Goal: Task Accomplishment & Management: Manage account settings

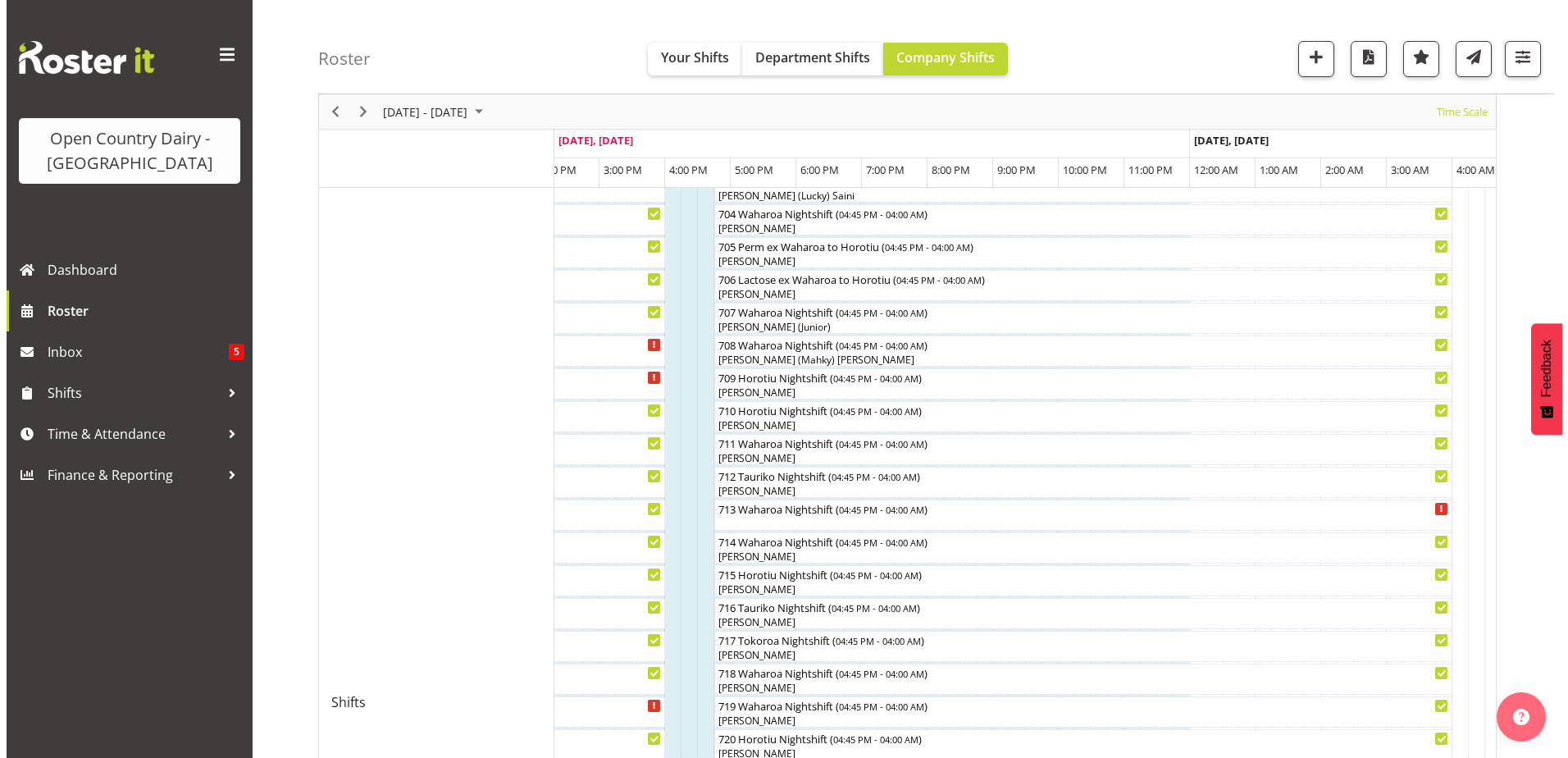
scroll to position [492, 0]
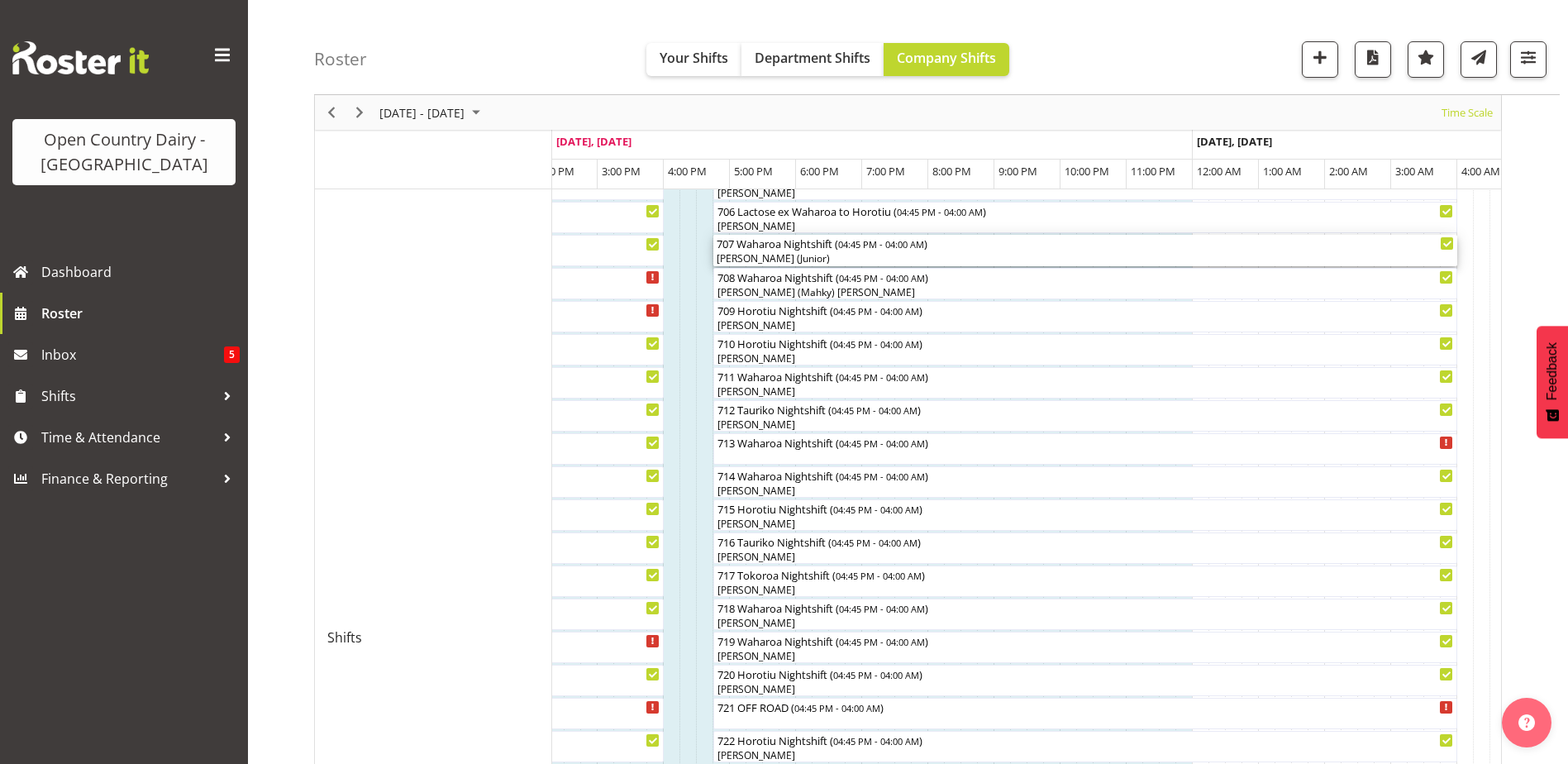
click at [785, 256] on div "[PERSON_NAME] (Junior)" at bounding box center [1085, 258] width 738 height 15
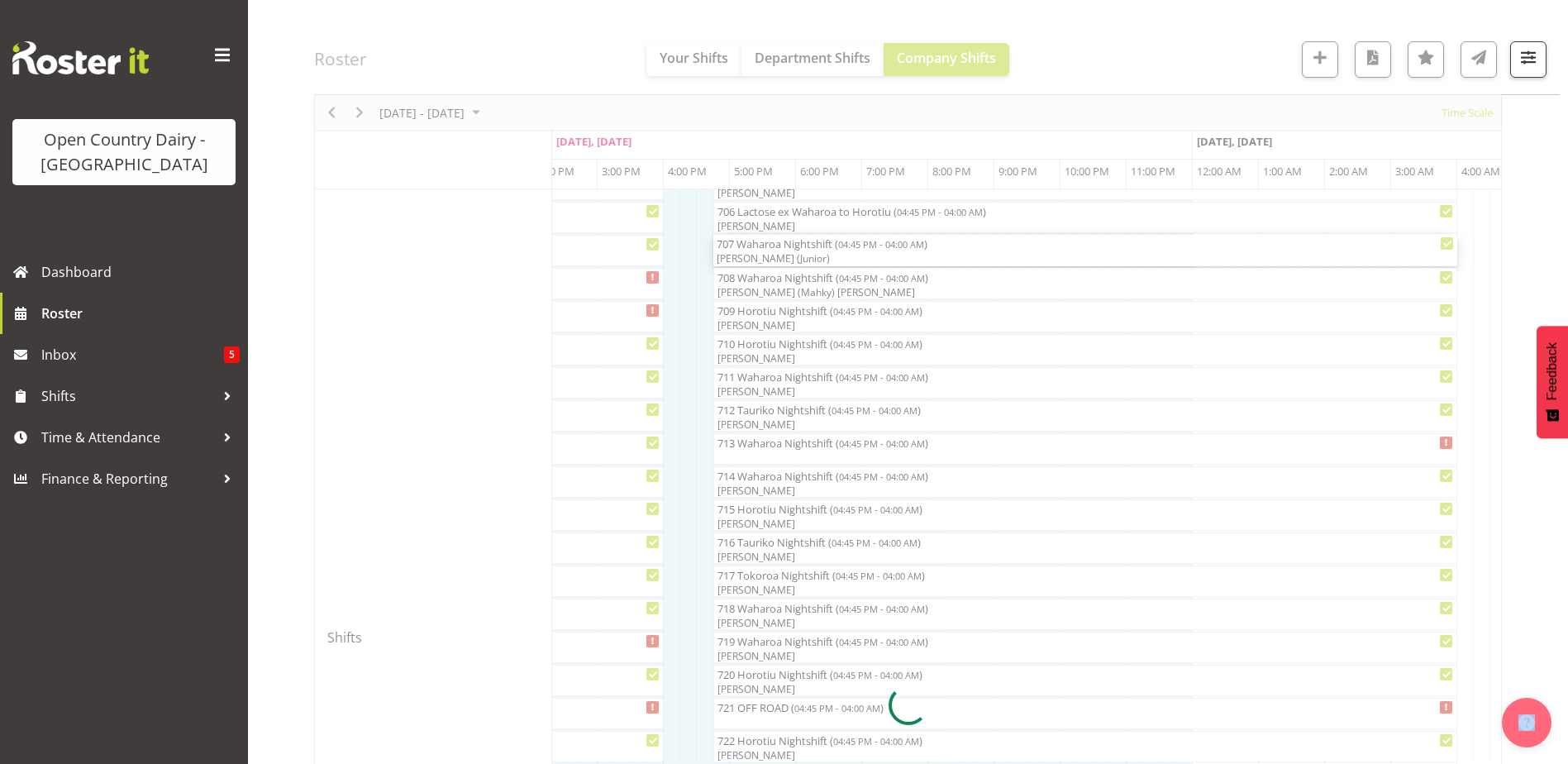
click at [785, 256] on div at bounding box center [907, 704] width 1187 height 2065
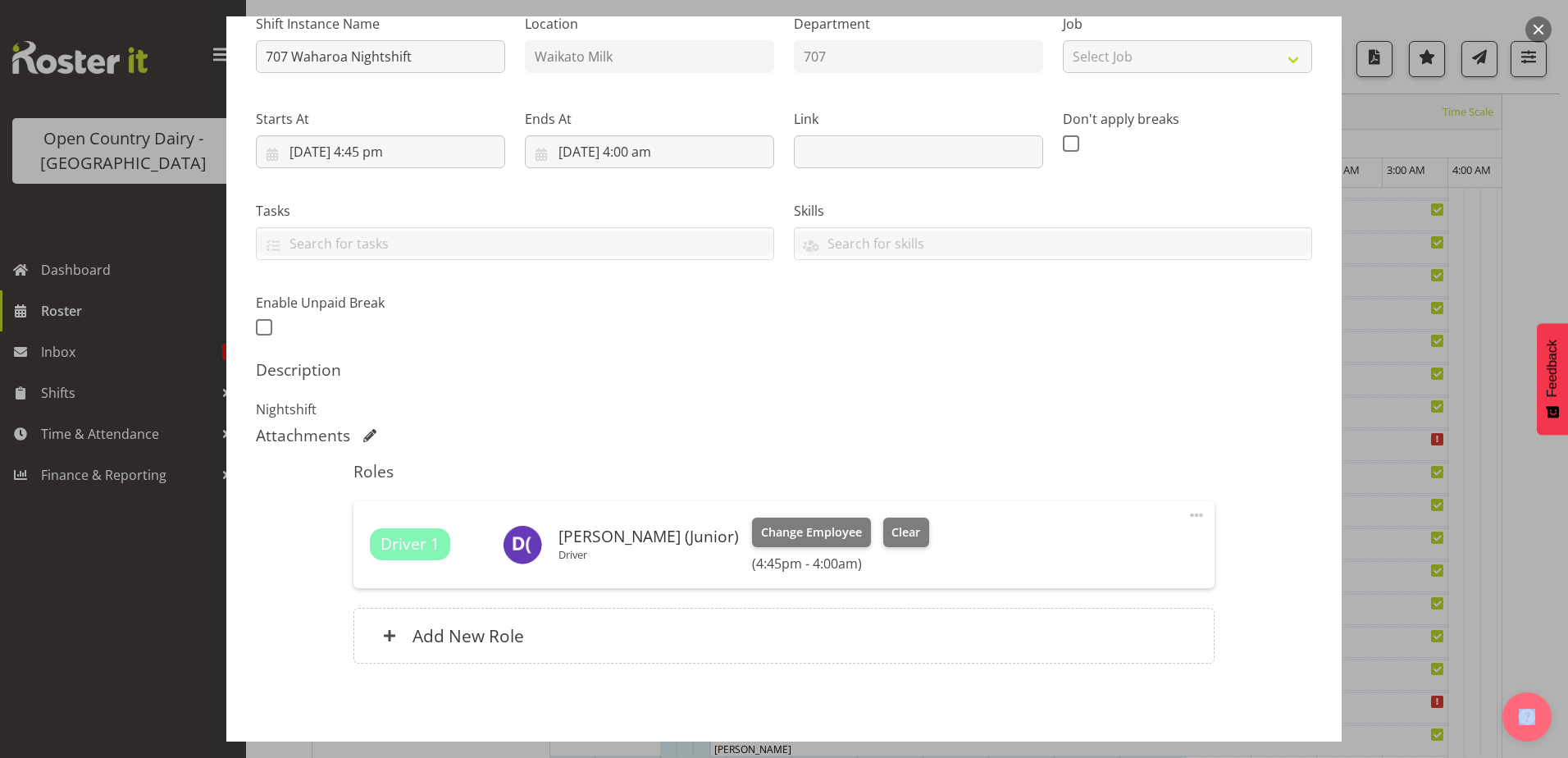
scroll to position [246, 0]
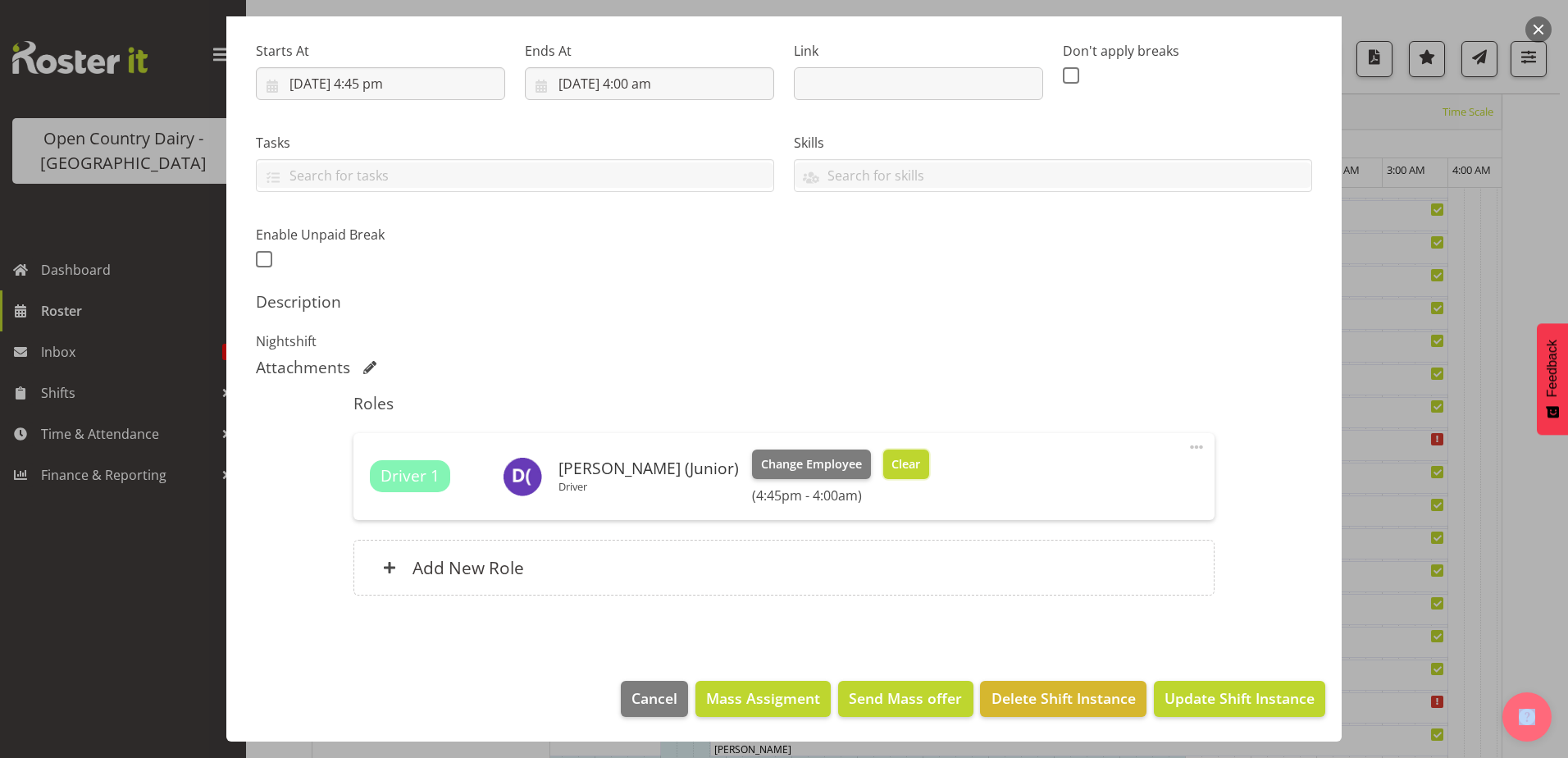
click at [892, 462] on span "Clear" at bounding box center [905, 464] width 29 height 18
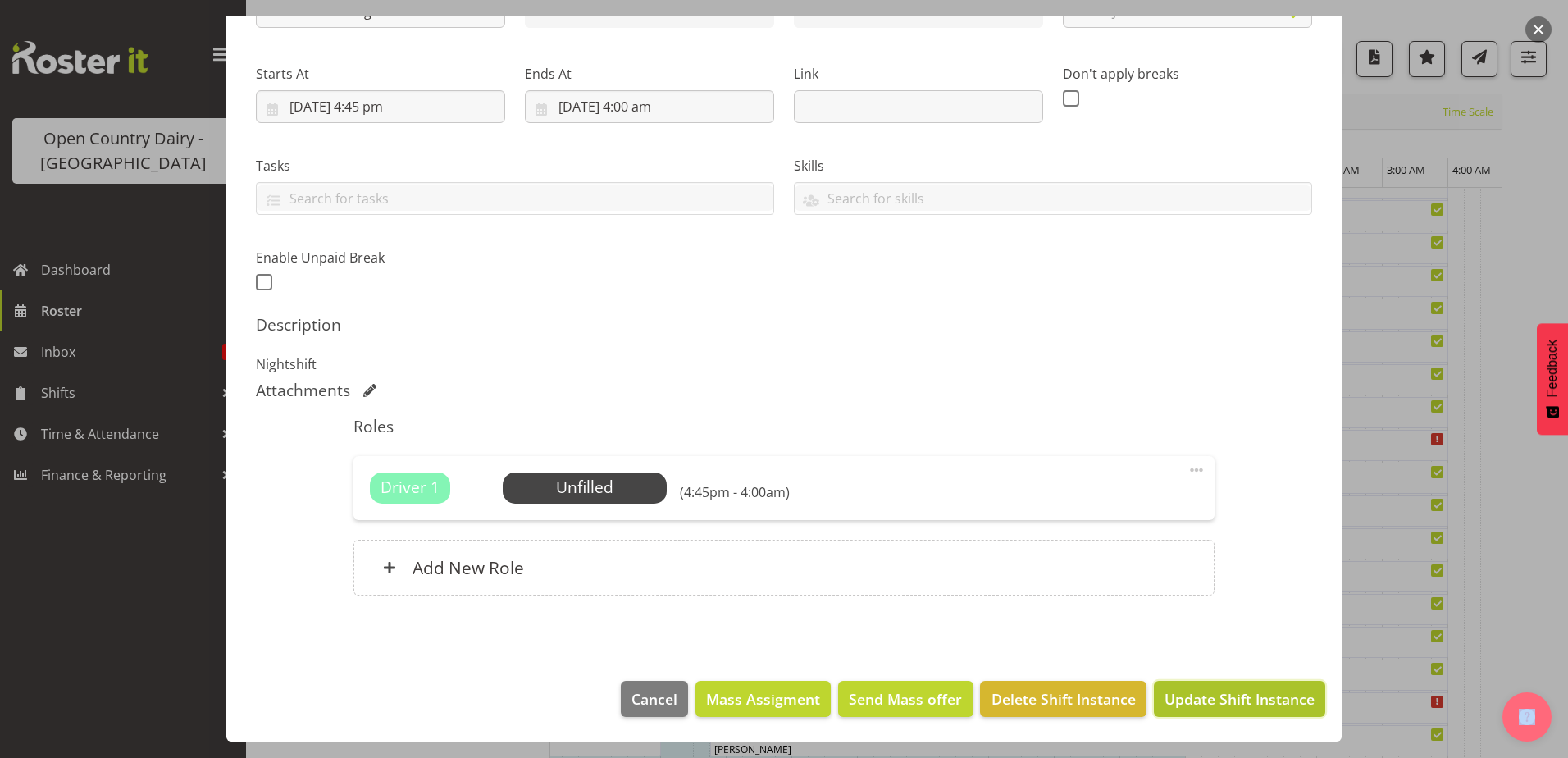
click at [1249, 699] on span "Update Shift Instance" at bounding box center [1239, 699] width 150 height 22
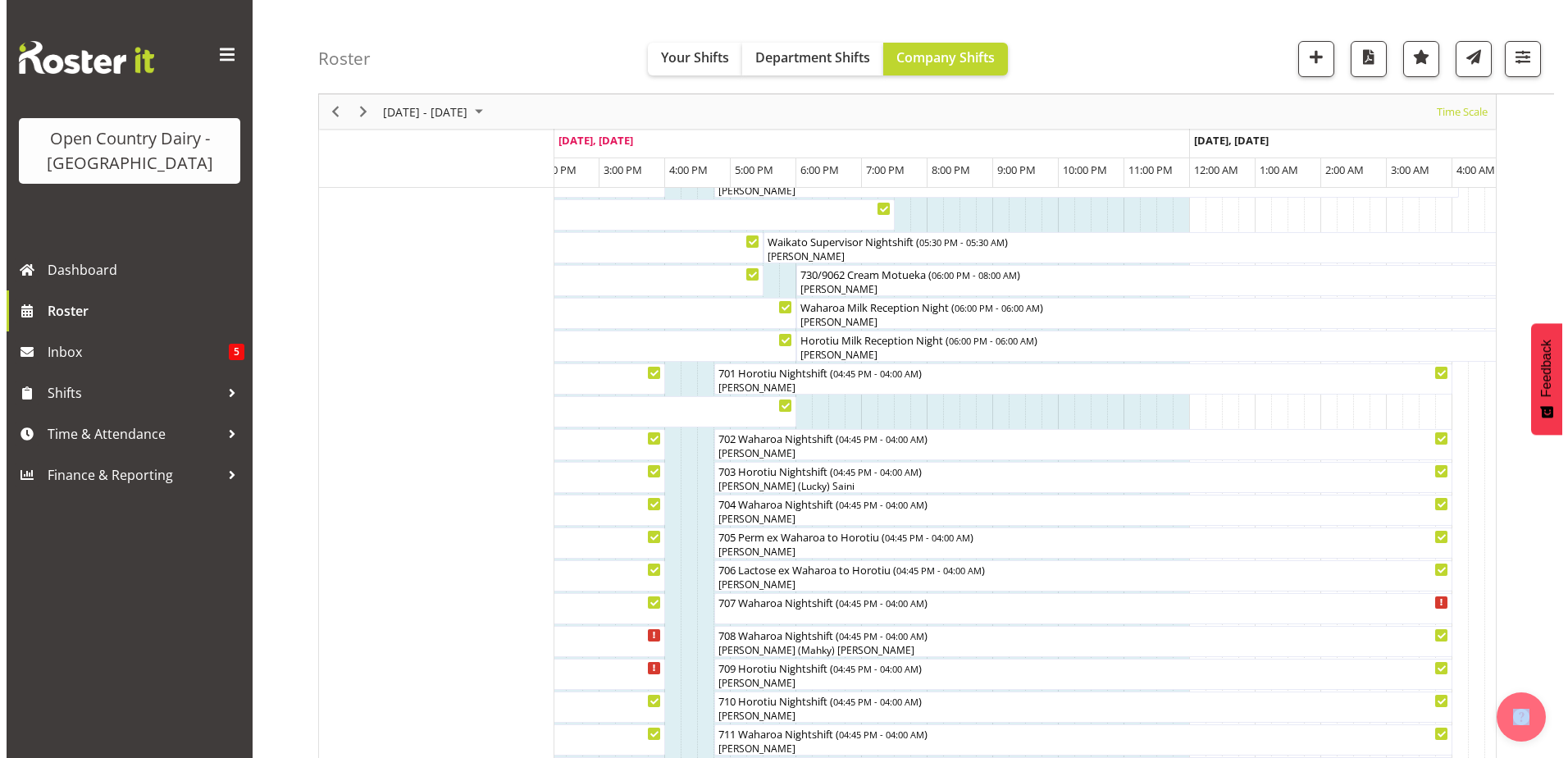
scroll to position [217, 0]
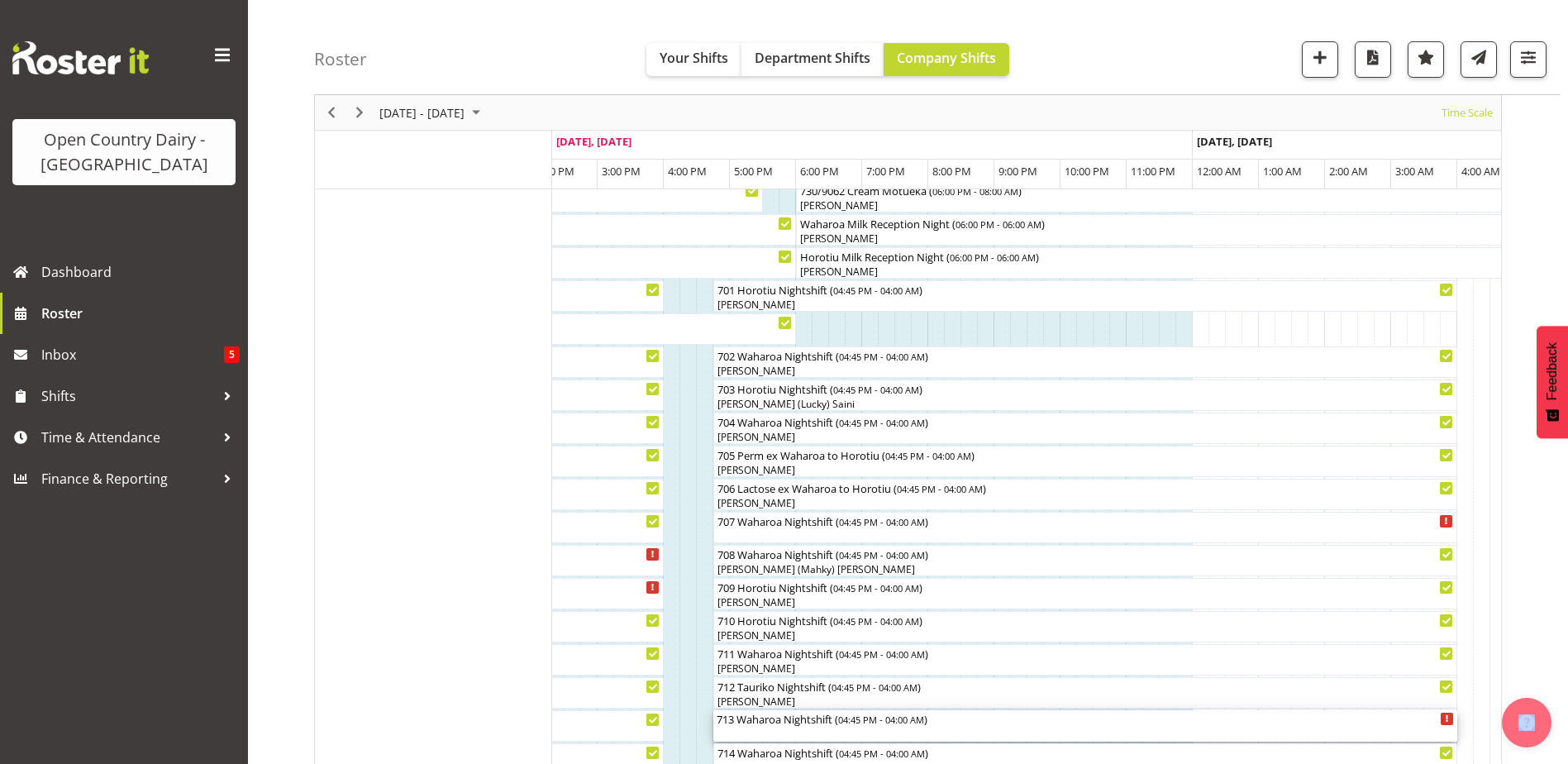
click at [795, 723] on div "713 Waharoa Nightshift ( 04:45 PM - 04:00 AM )" at bounding box center [1085, 718] width 738 height 17
click at [0, 0] on div at bounding box center [0, 0] width 0 height 0
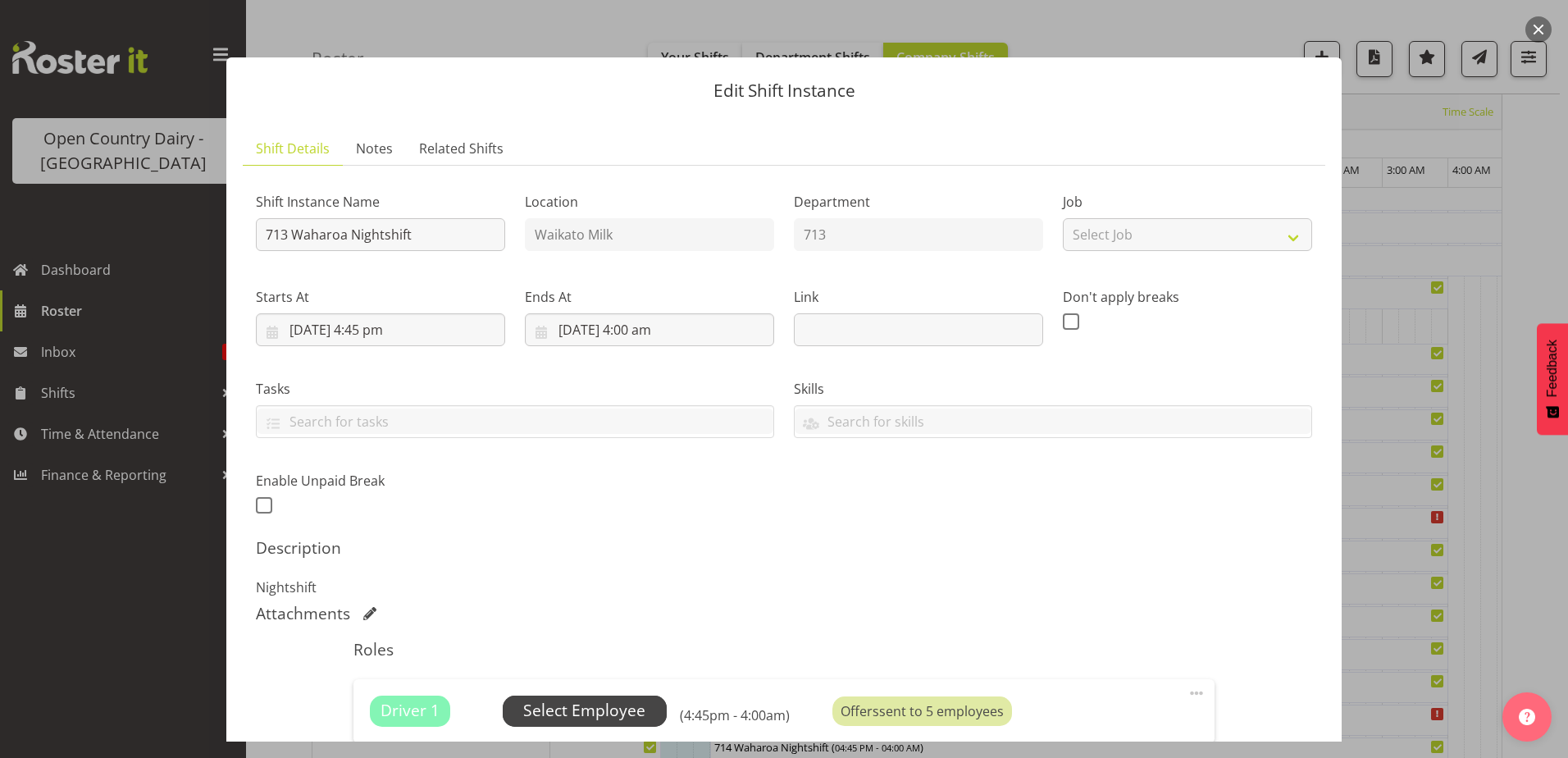
click at [608, 718] on span "Select Employee" at bounding box center [584, 711] width 122 height 24
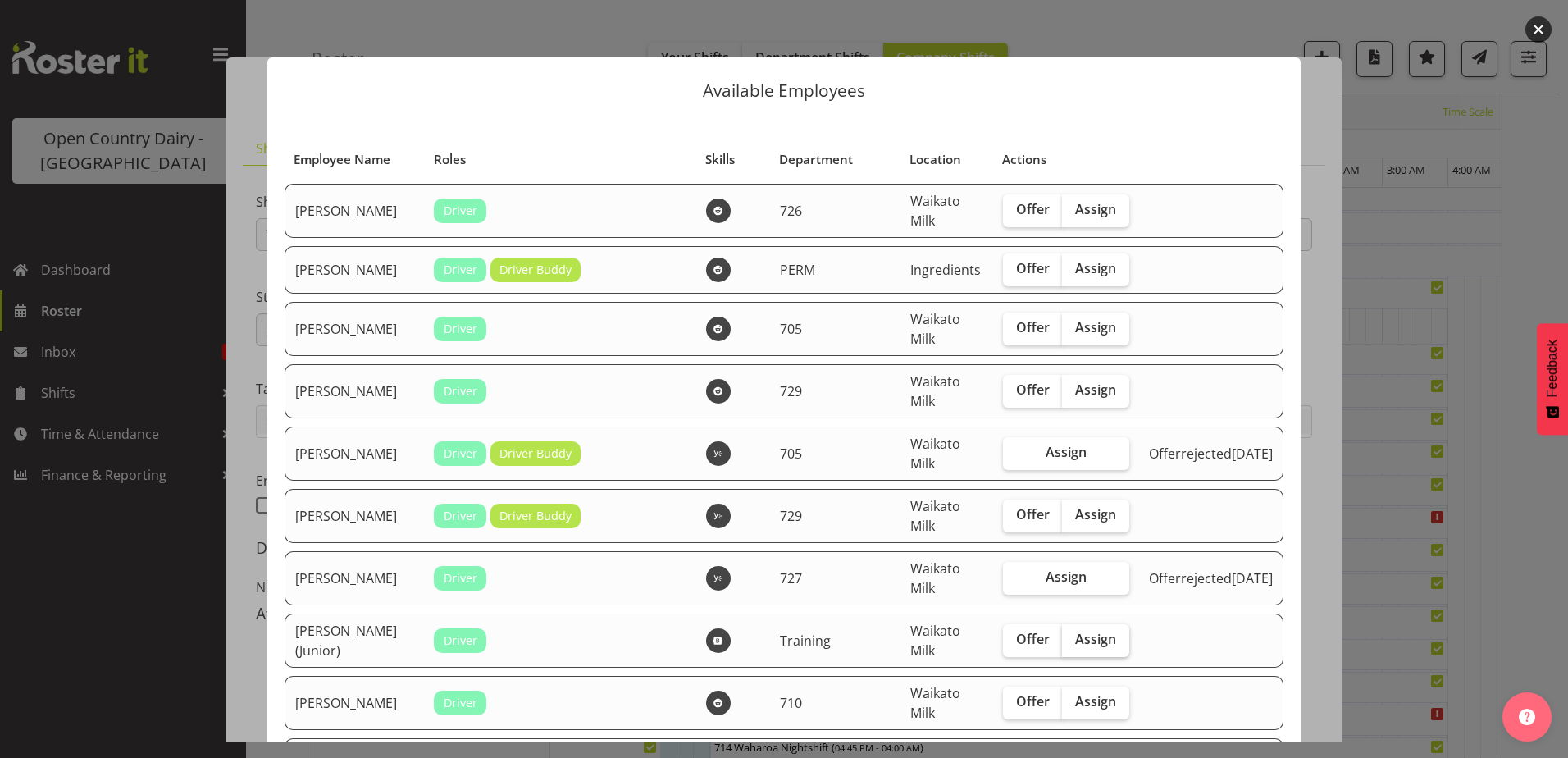
click at [1093, 645] on span "Assign" at bounding box center [1095, 639] width 41 height 17
click at [1073, 645] on input "Assign" at bounding box center [1067, 639] width 11 height 11
checkbox input "true"
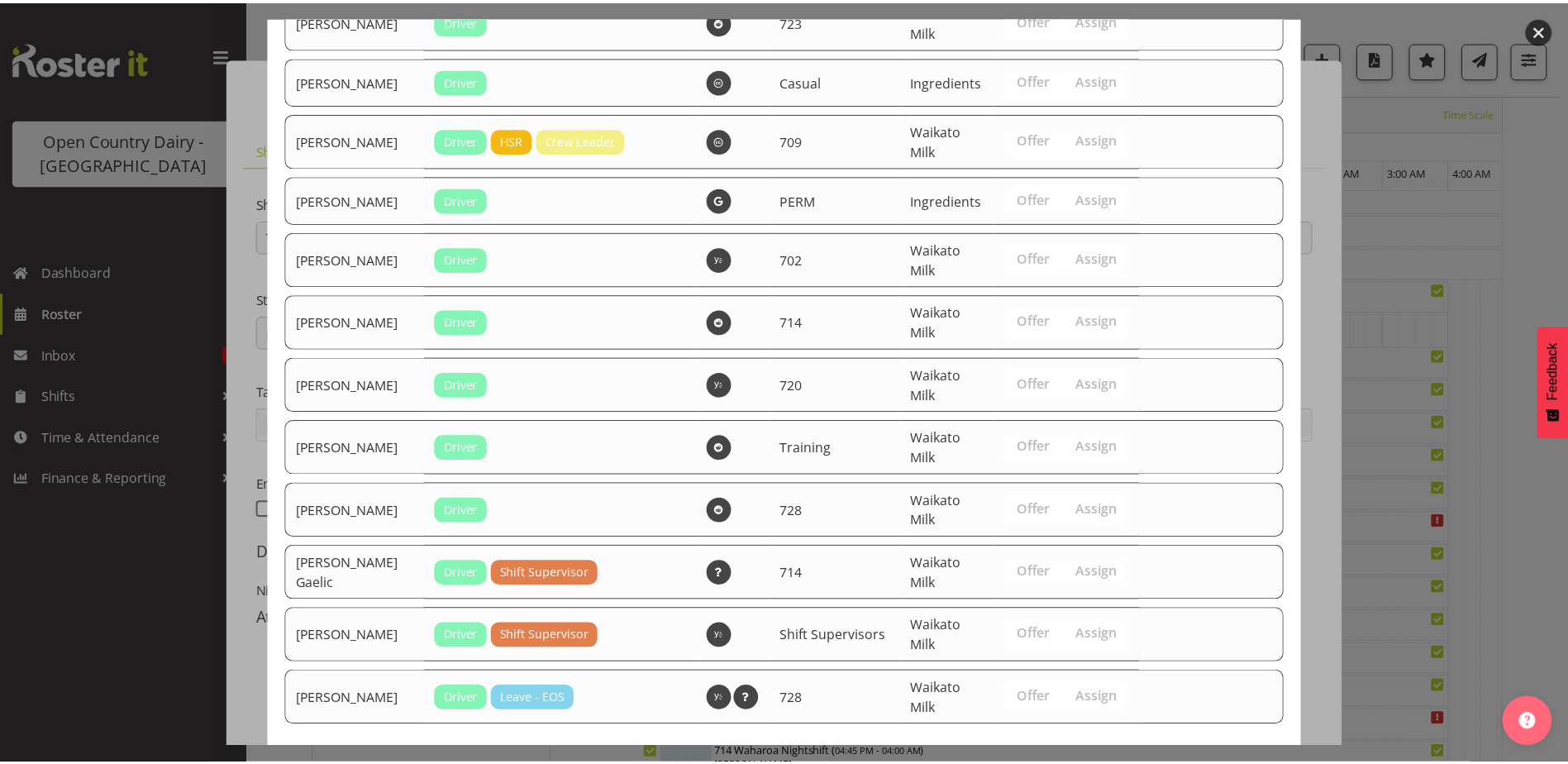
scroll to position [2599, 0]
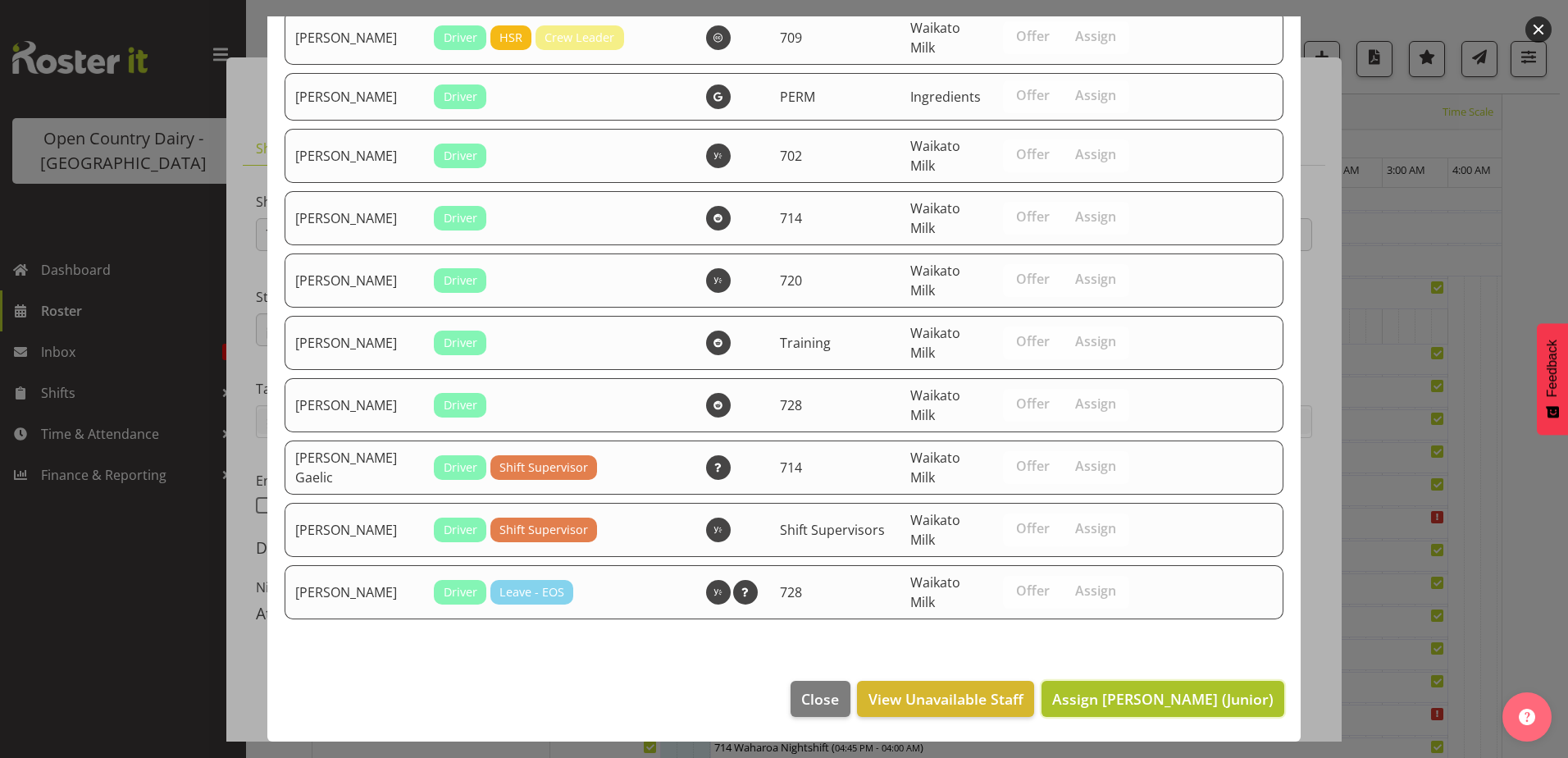
click at [1149, 706] on span "Assign David Foote (Junior)" at bounding box center [1162, 699] width 221 height 20
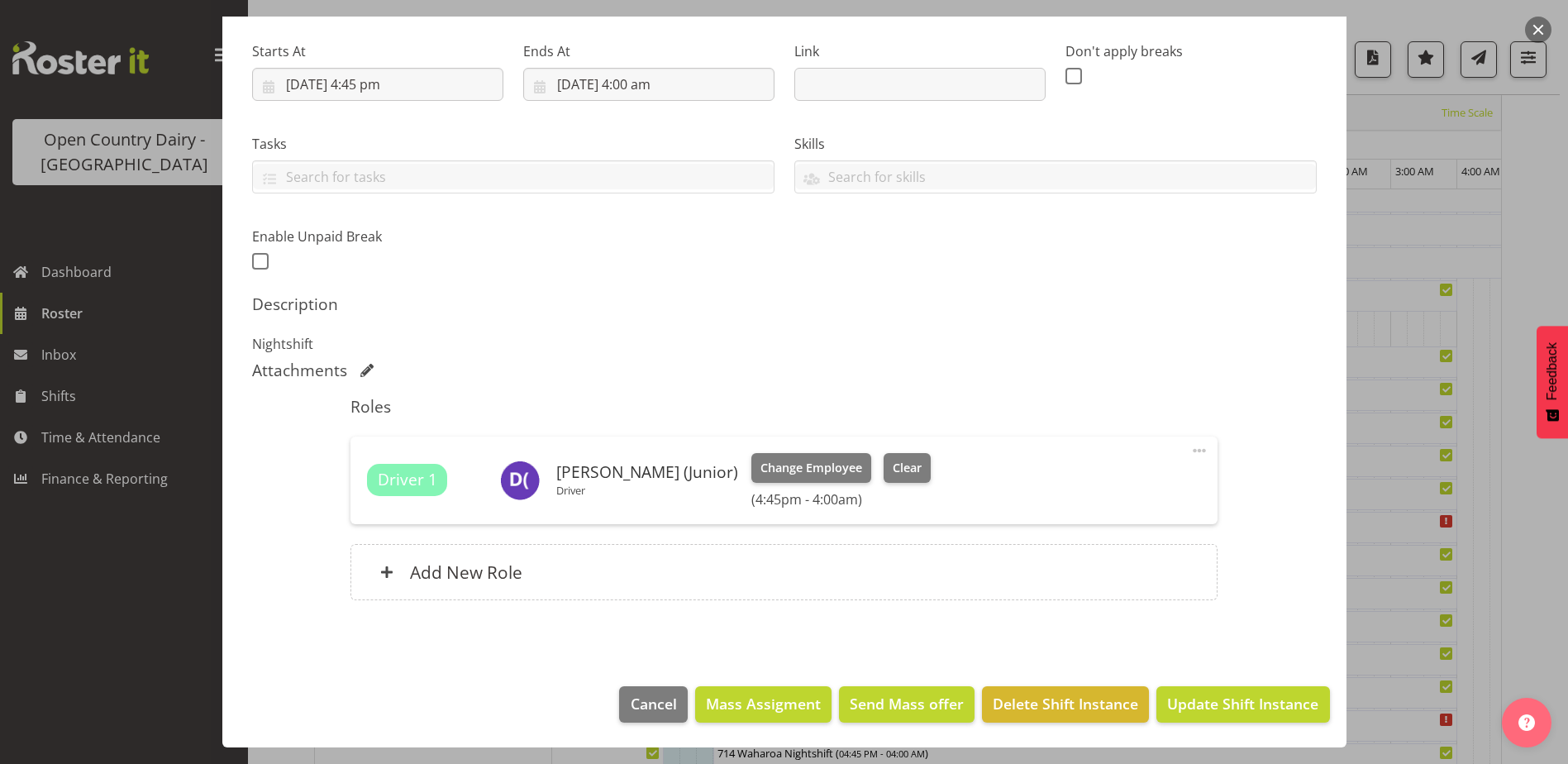
scroll to position [633, 0]
click at [1199, 698] on span "Update Shift Instance" at bounding box center [1242, 704] width 151 height 22
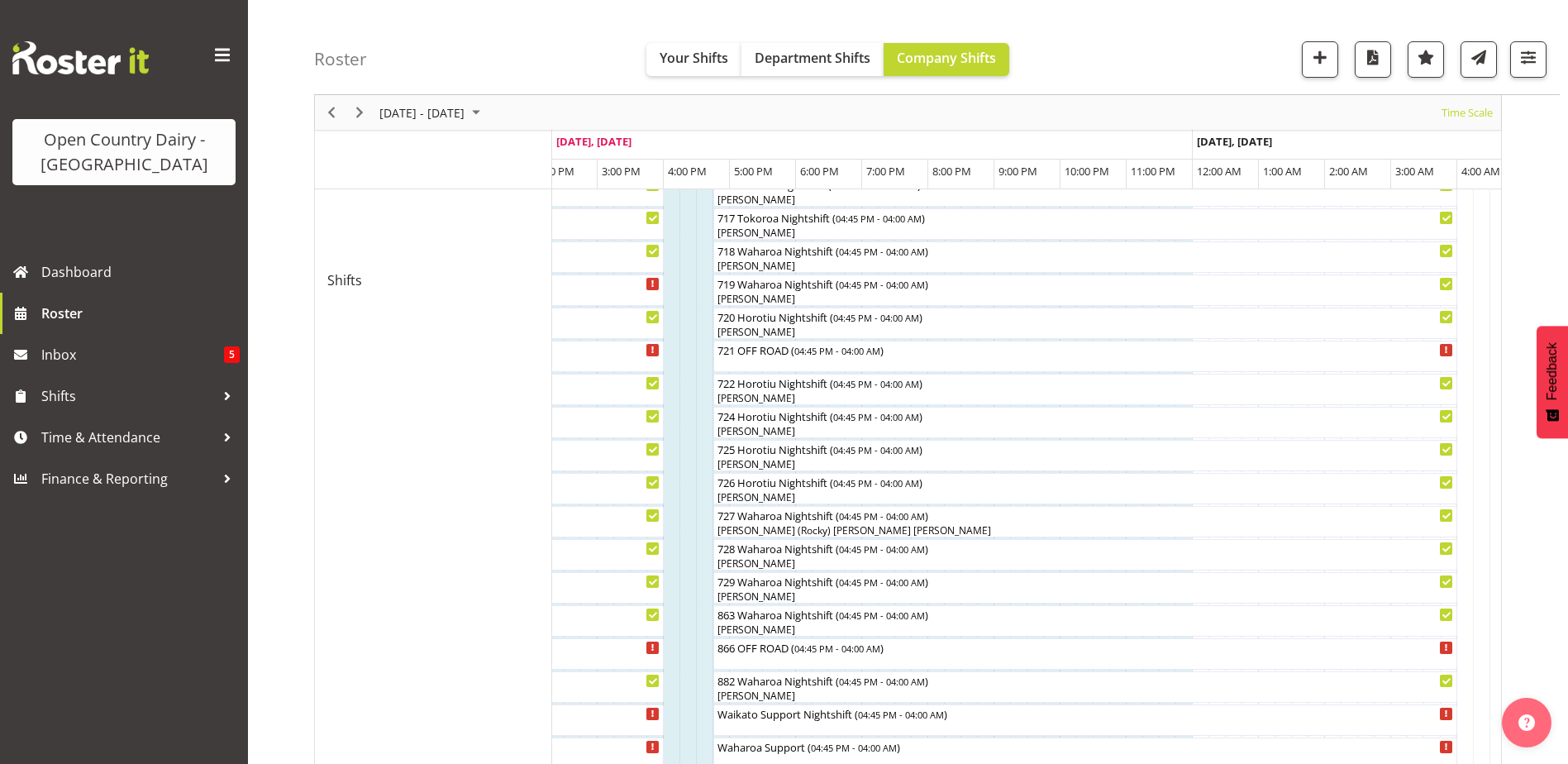
scroll to position [963, 0]
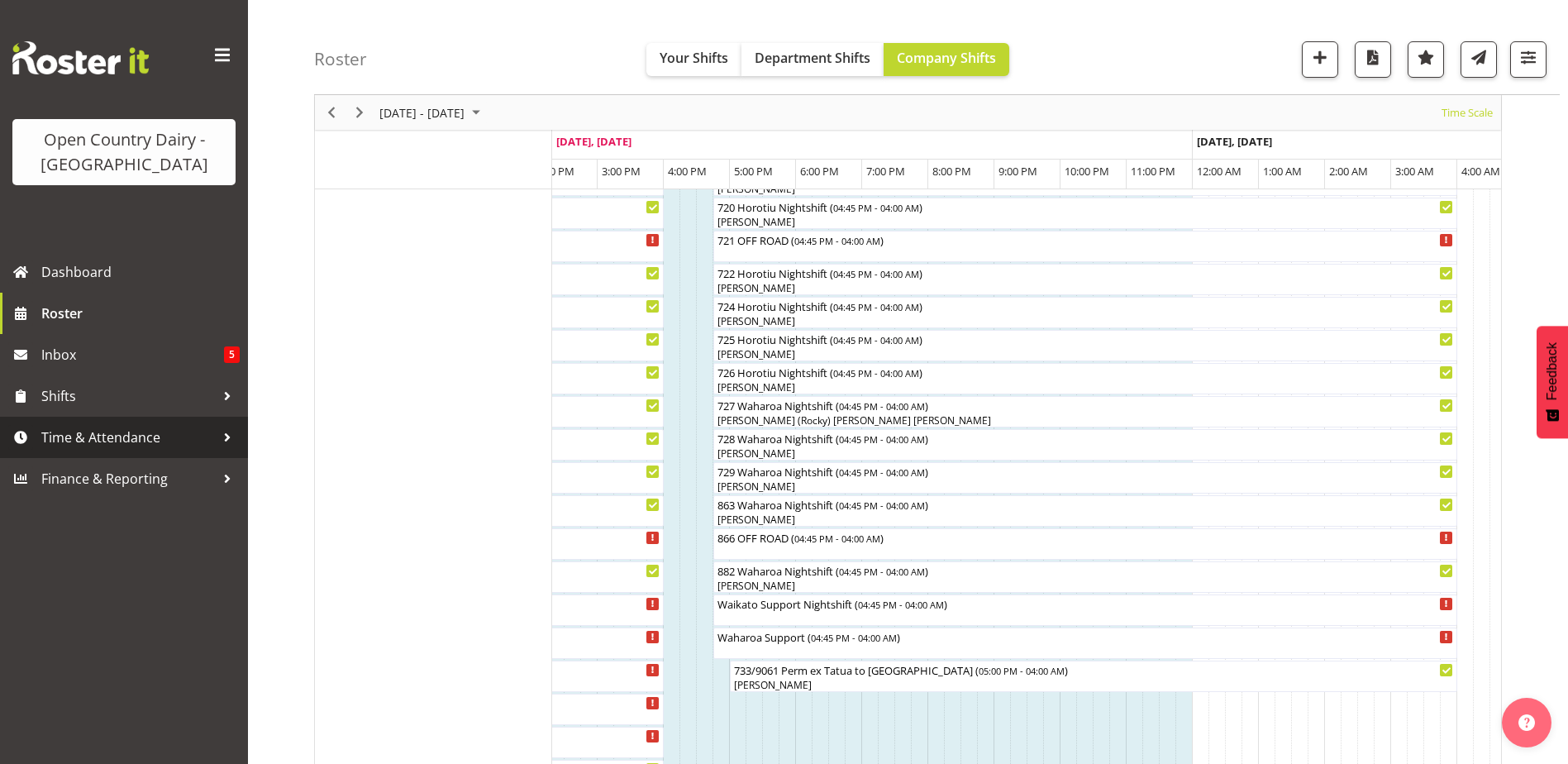
click at [123, 433] on span "Time & Attendance" at bounding box center [128, 437] width 174 height 25
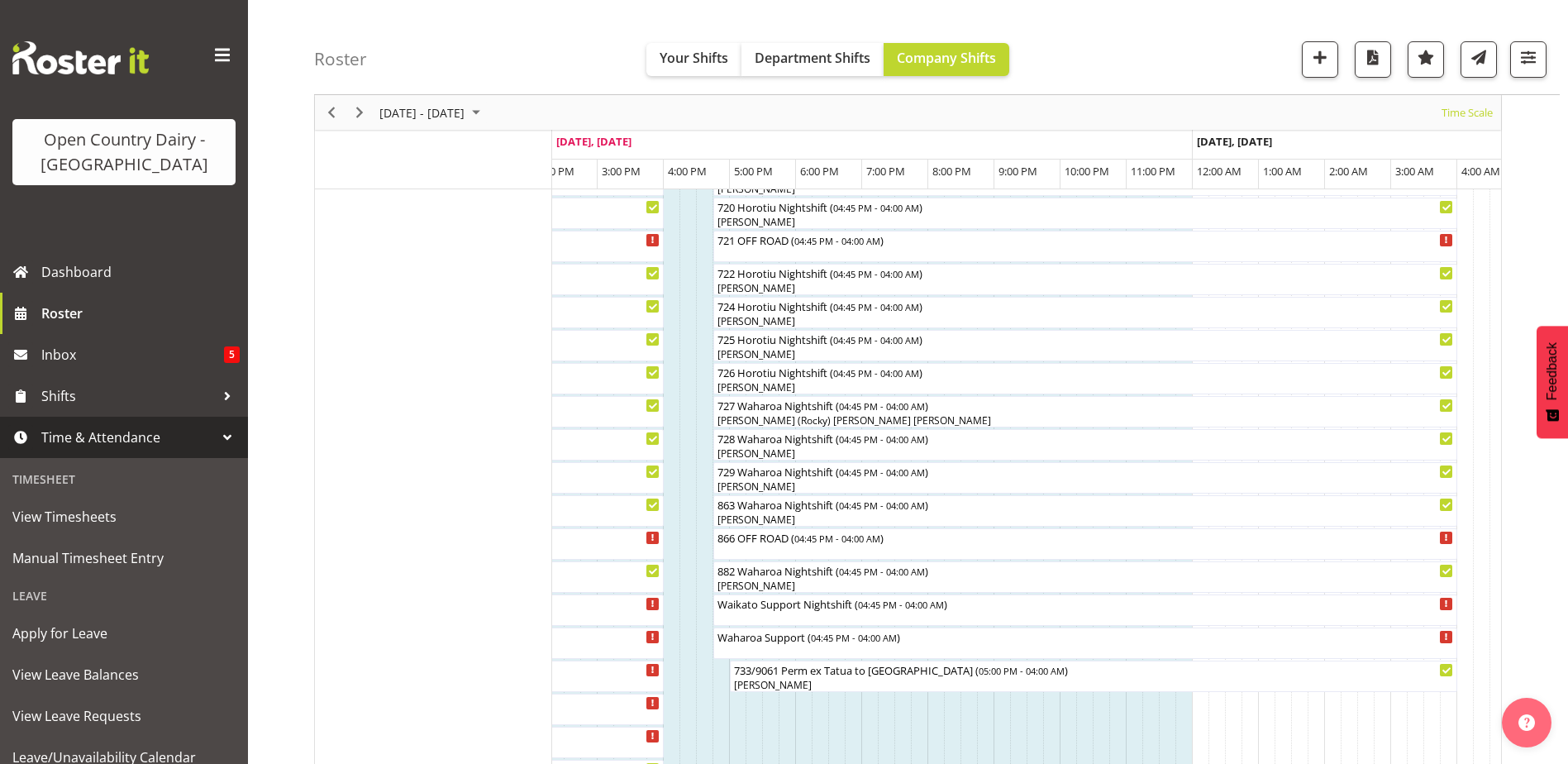
scroll to position [176, 0]
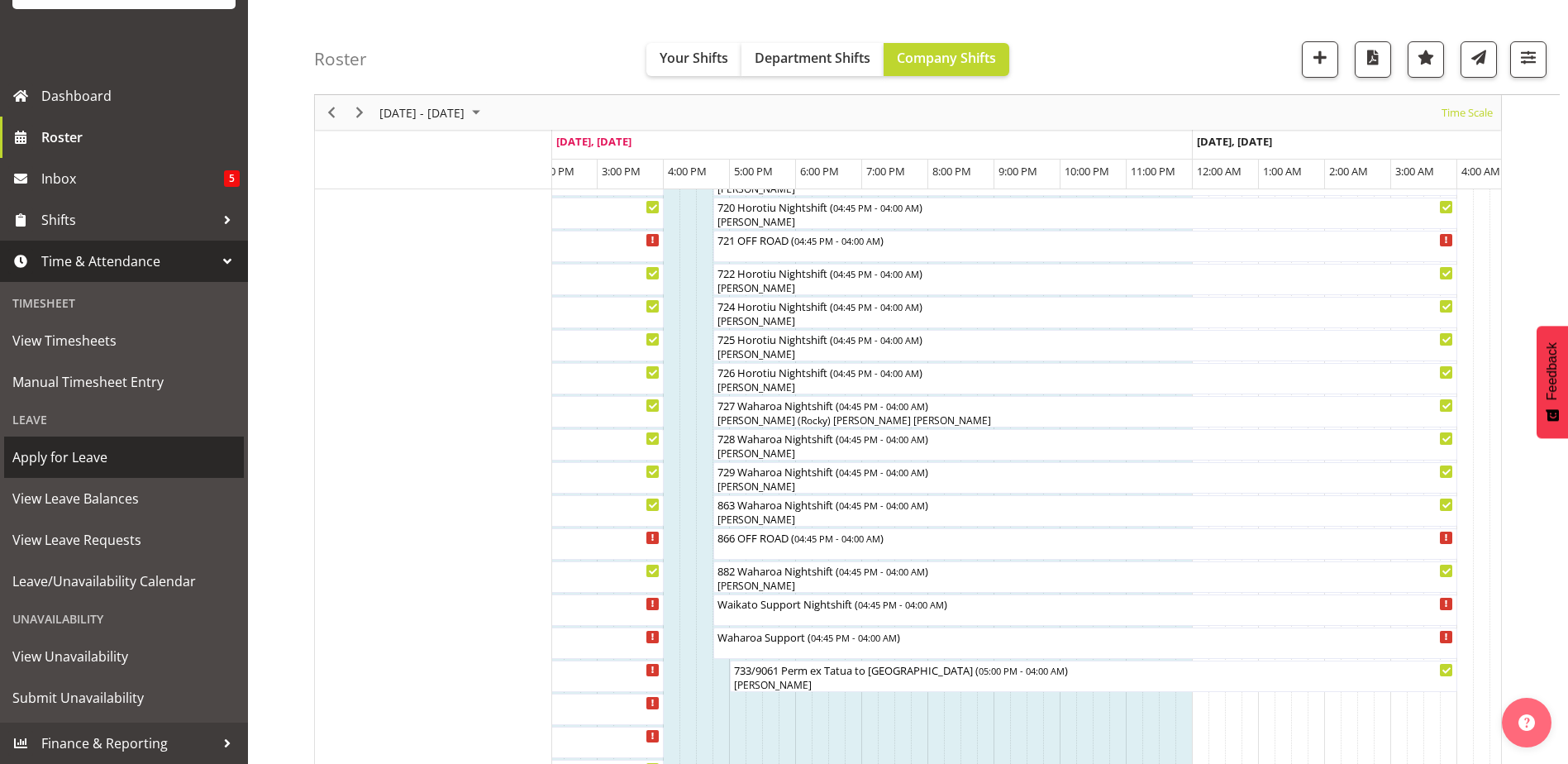
click at [85, 459] on span "Apply for Leave" at bounding box center [123, 457] width 223 height 25
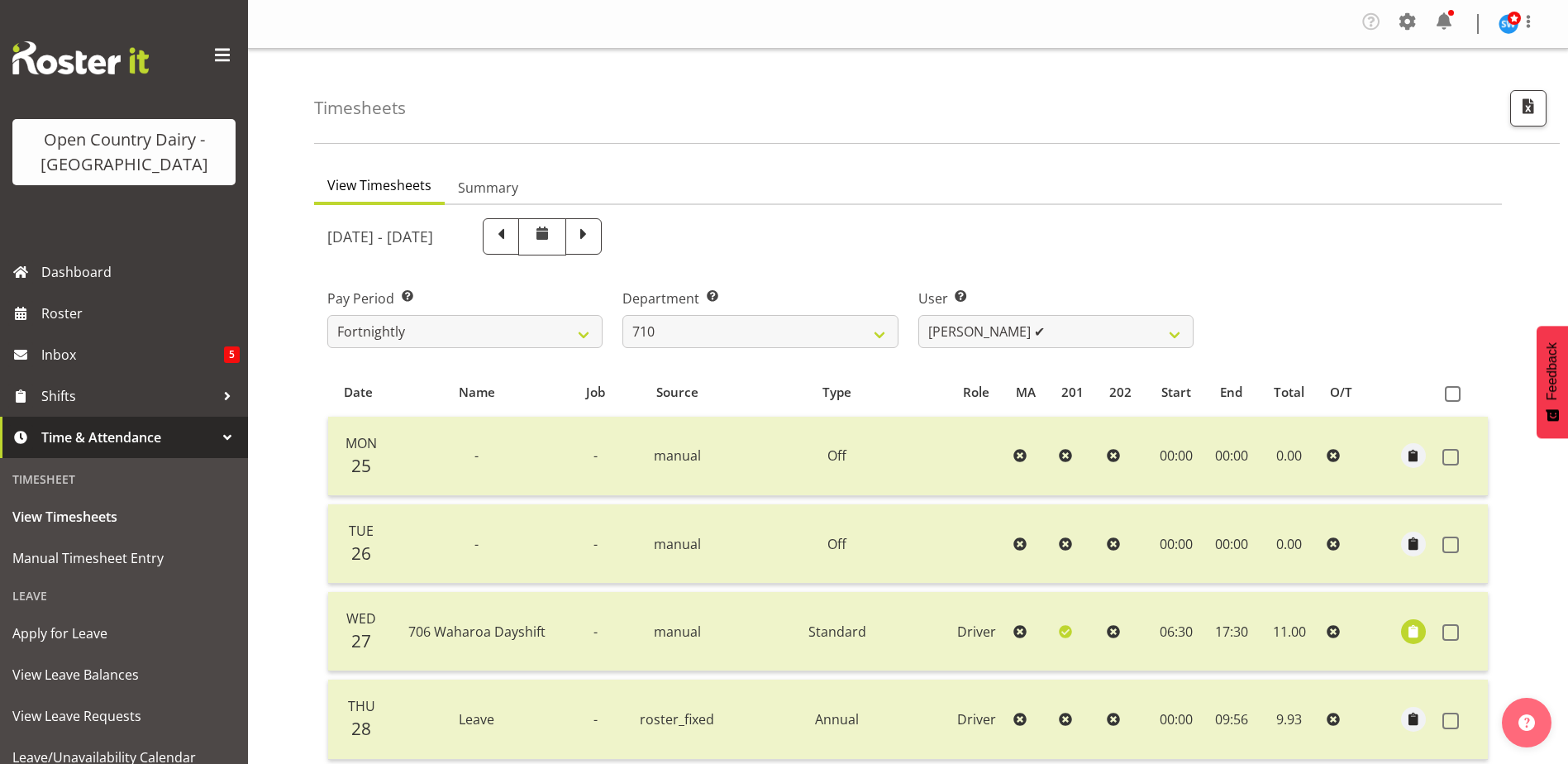
select select "875"
select select "10216"
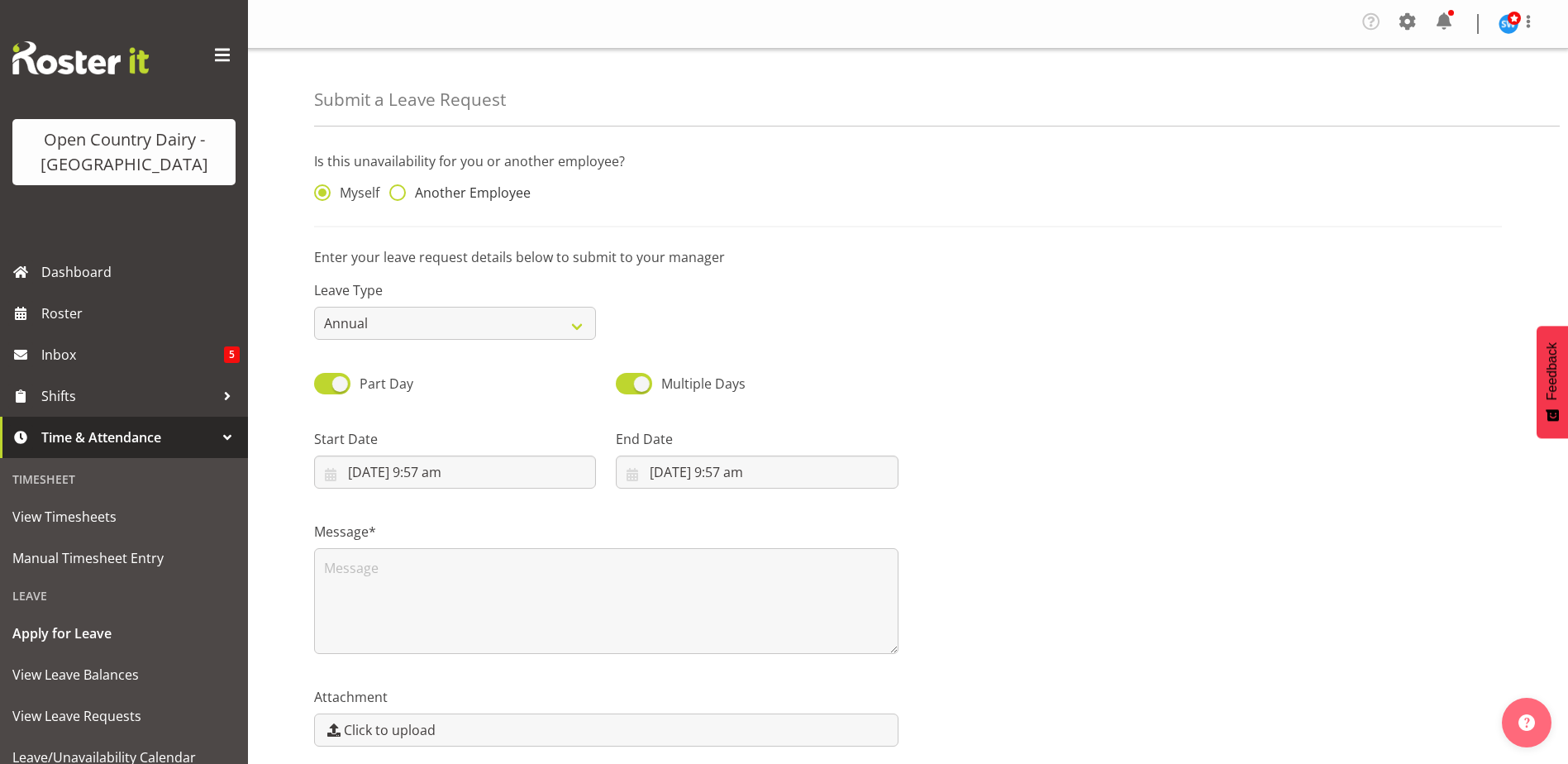
click at [396, 196] on span at bounding box center [398, 192] width 17 height 17
click at [396, 196] on input "Another Employee" at bounding box center [395, 193] width 11 height 11
radio input "true"
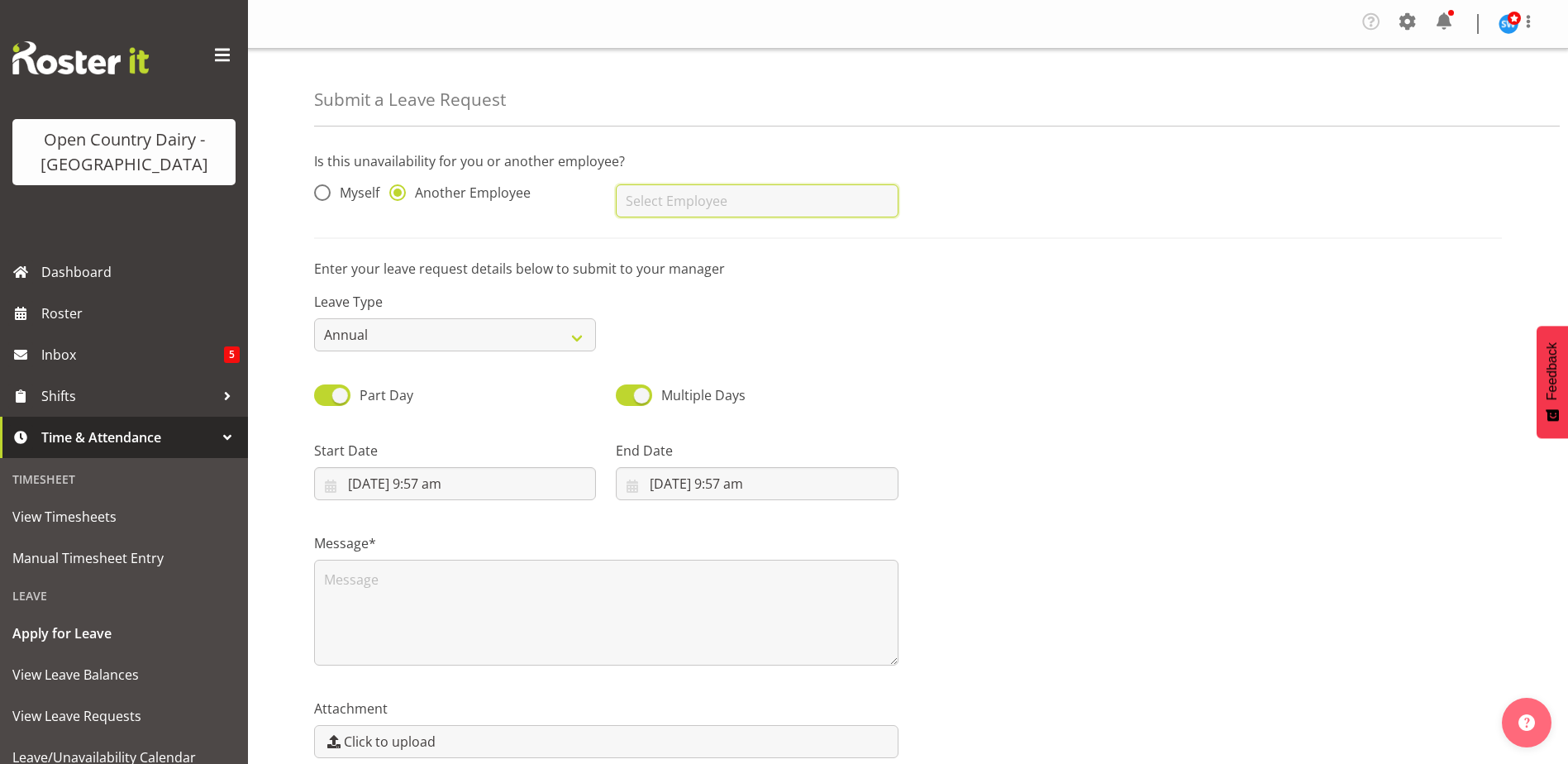
click at [738, 198] on input "text" at bounding box center [757, 200] width 282 height 33
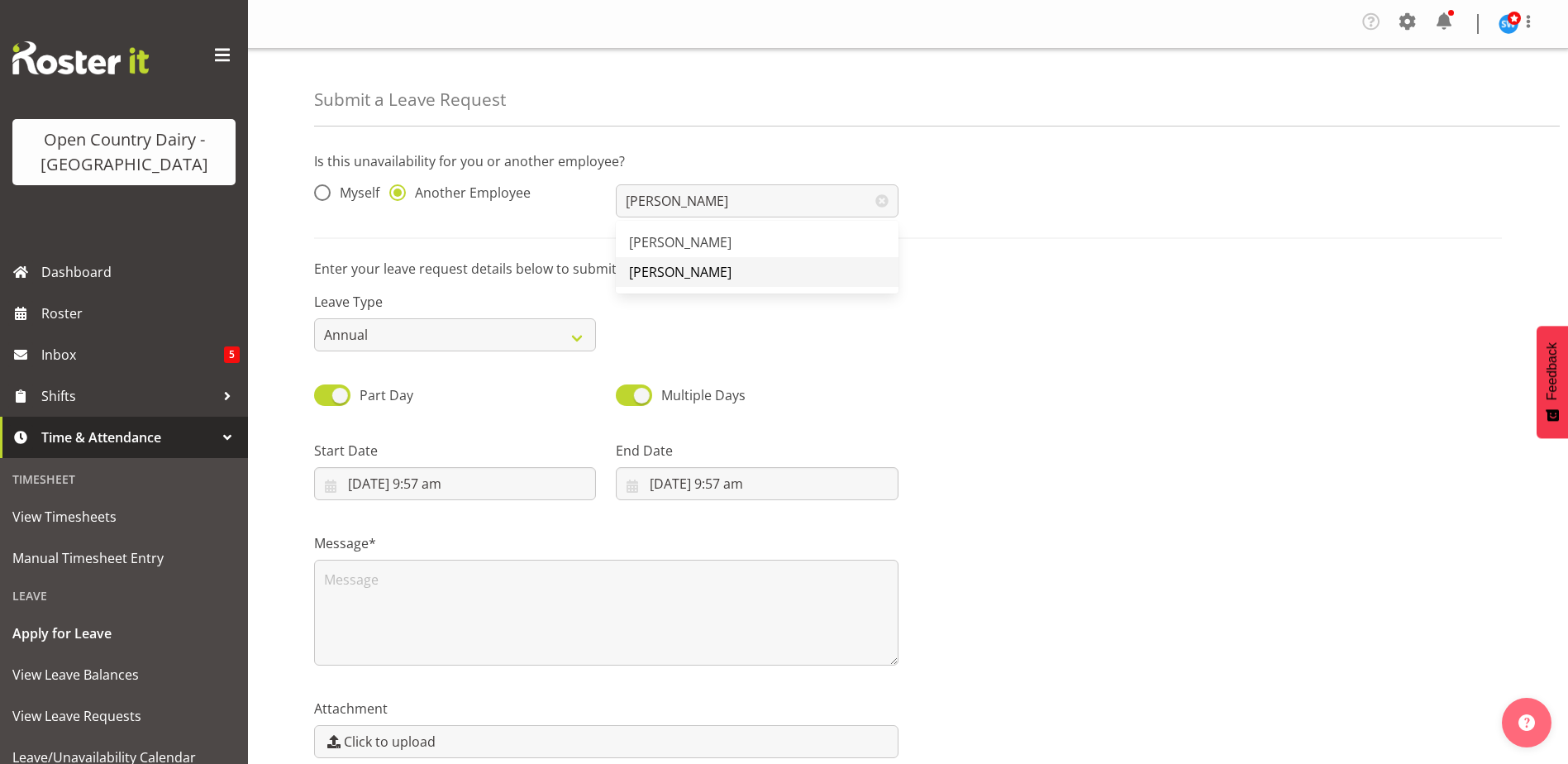
click at [740, 274] on link "[PERSON_NAME]" at bounding box center [757, 272] width 282 height 30
type input "[PERSON_NAME]"
click at [353, 487] on input "1/09/2025, 9:57 am" at bounding box center [455, 483] width 282 height 33
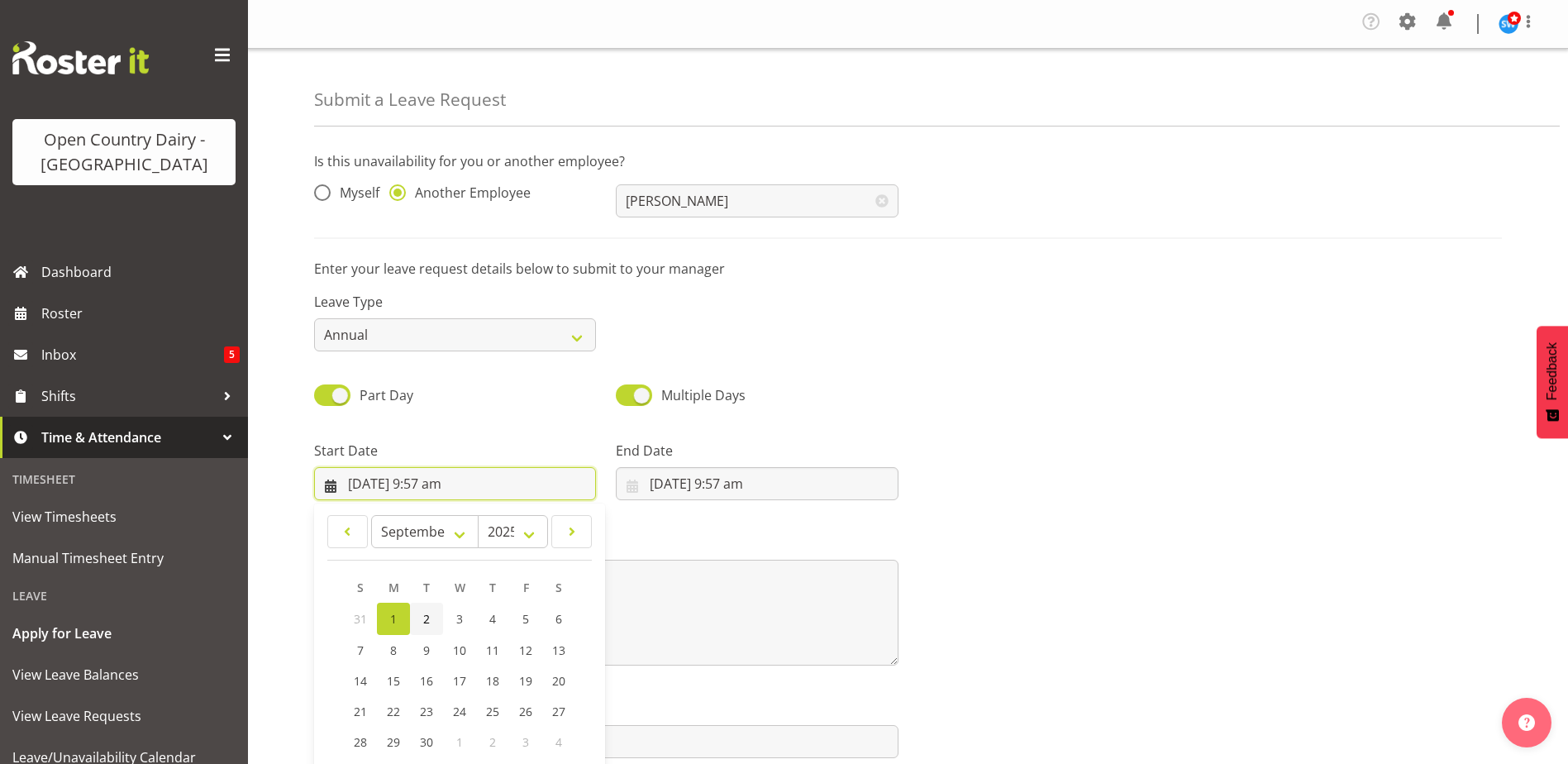
scroll to position [48, 0]
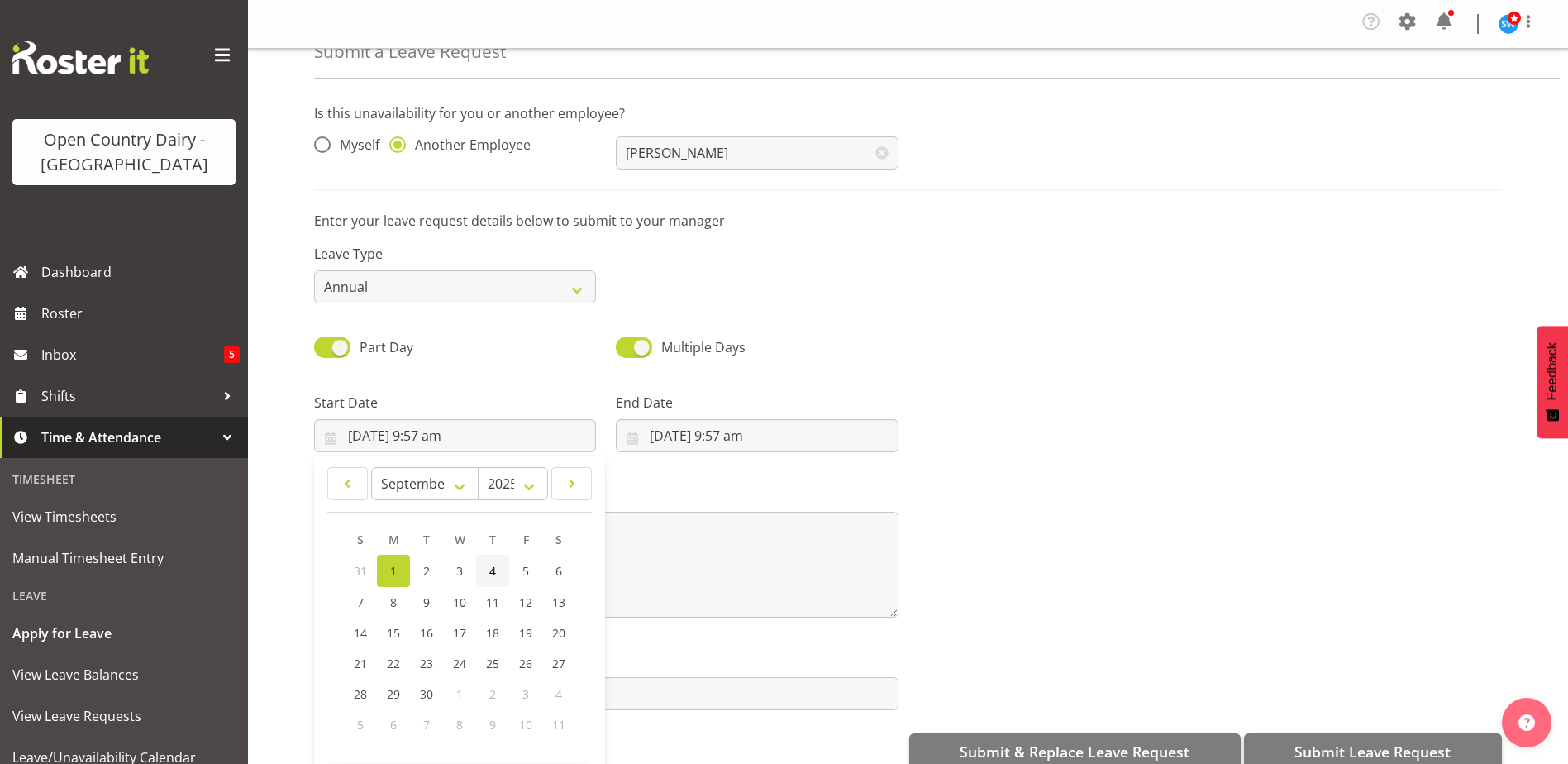
click at [497, 570] on link "4" at bounding box center [492, 571] width 33 height 32
type input "4/09/2025, 9:57 am"
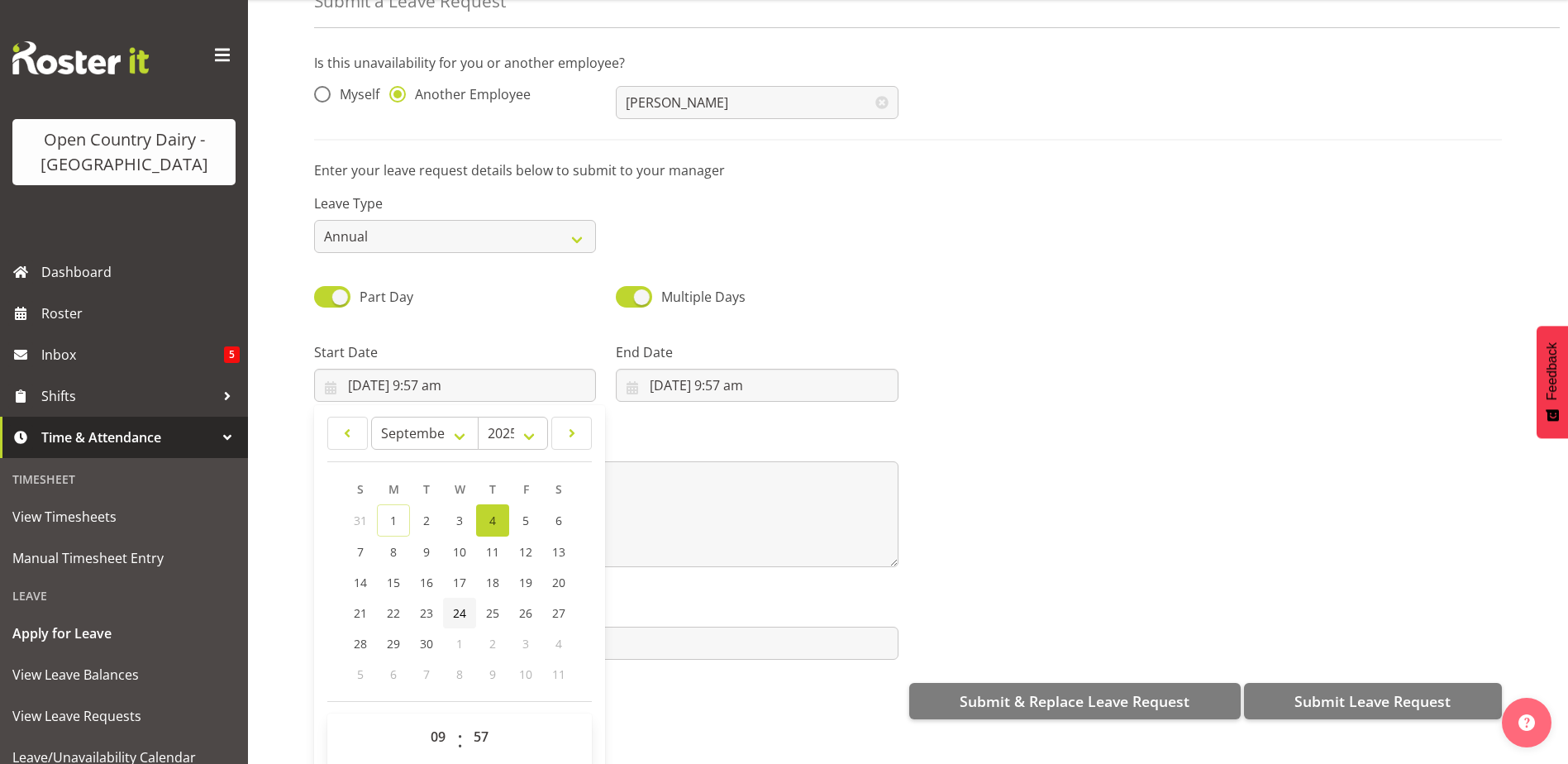
scroll to position [79, 0]
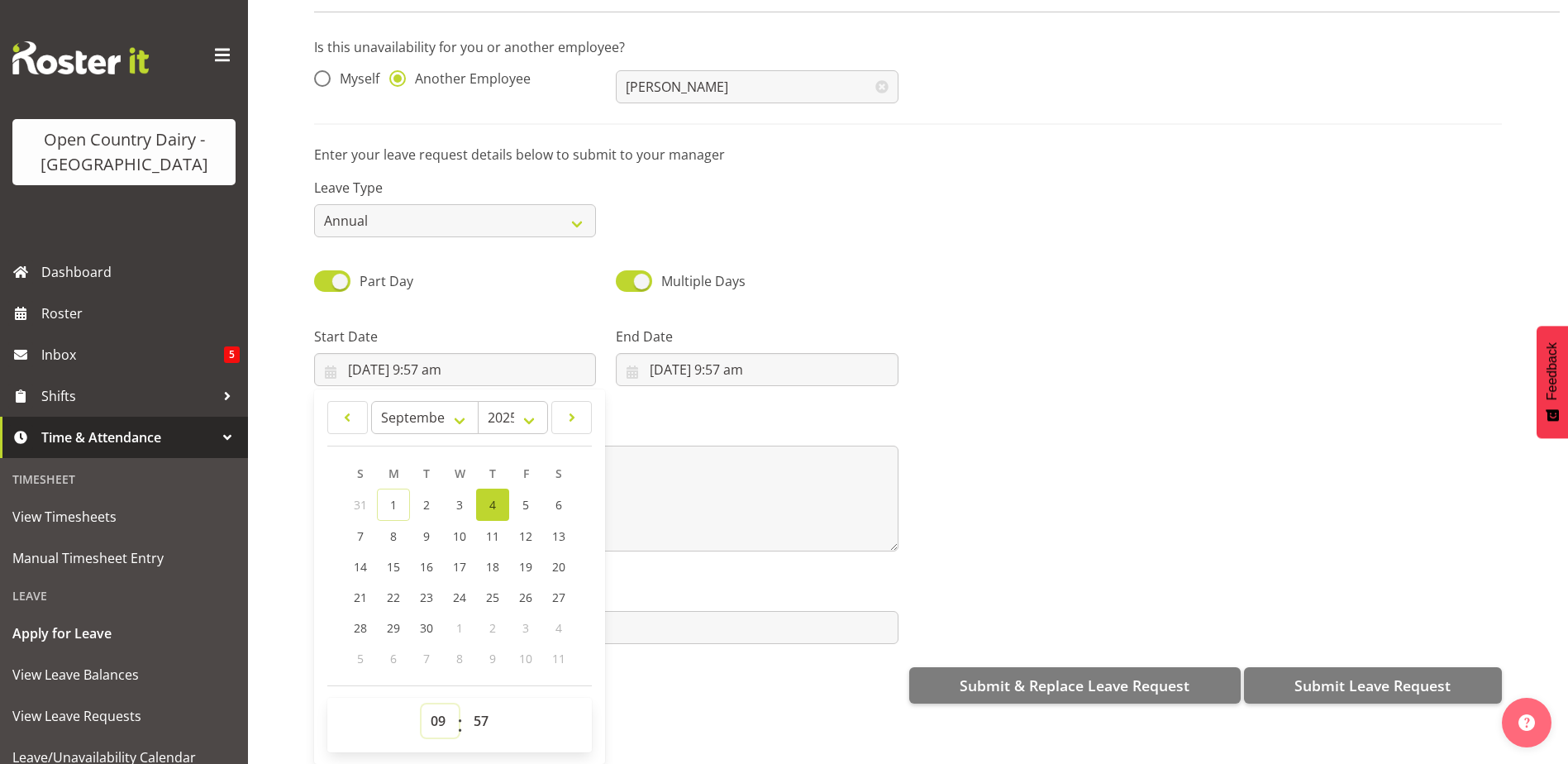
click at [442, 708] on select "00 01 02 03 04 05 06 07 08 09 10 11 12 13 14 15 16 17 18 19 20 21 22 23" at bounding box center [440, 721] width 37 height 33
select select "16"
click at [422, 705] on select "00 01 02 03 04 05 06 07 08 09 10 11 12 13 14 15 16 17 18 19 20 21 22 23" at bounding box center [440, 721] width 37 height 33
type input "4/09/2025, 4:57 pm"
drag, startPoint x: 484, startPoint y: 716, endPoint x: 477, endPoint y: 692, distance: 25.0
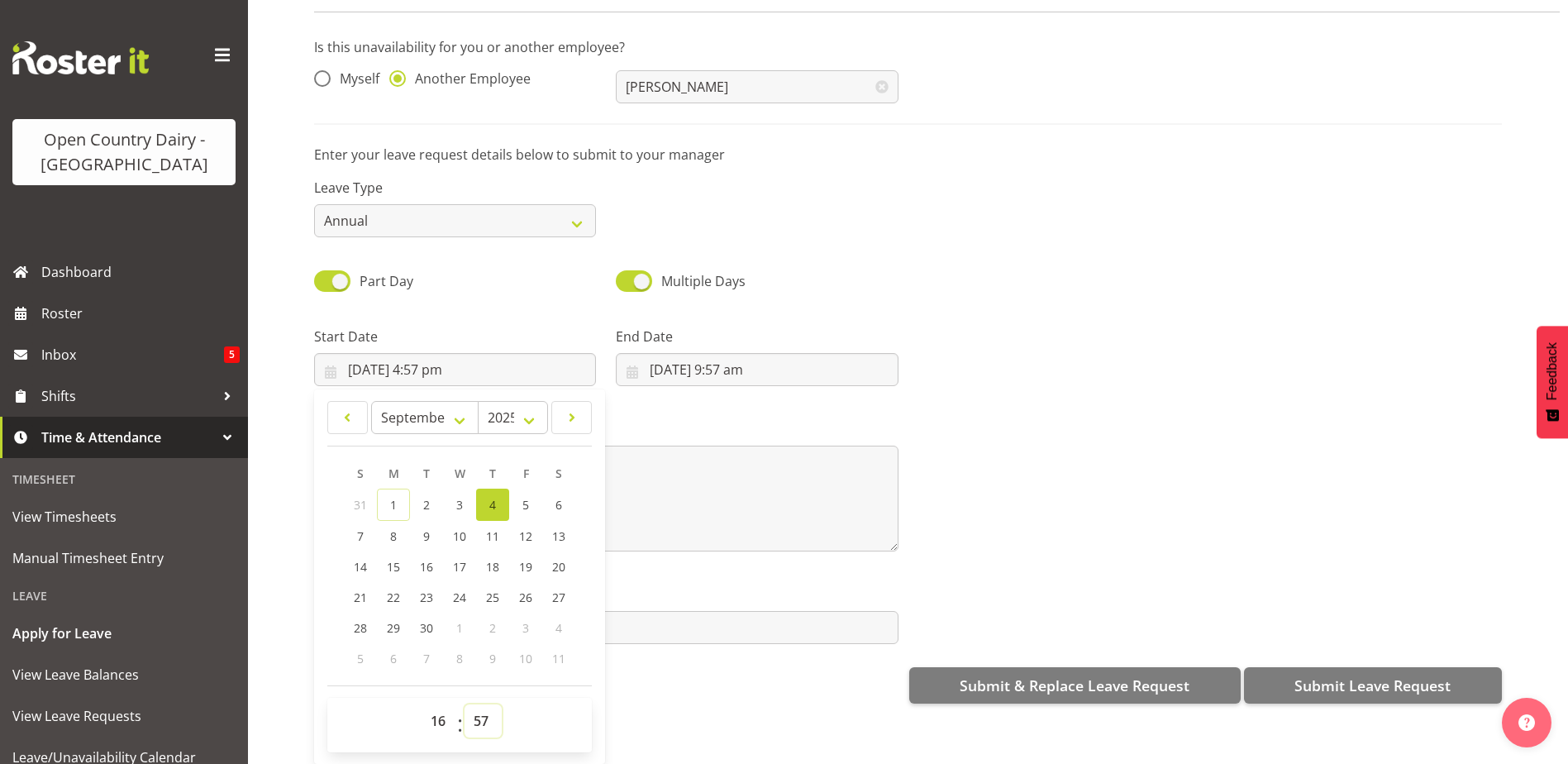
click at [485, 716] on select "00 01 02 03 04 05 06 07 08 09 10 11 12 13 14 15 16 17 18 19 20 21 22 23 24 25 2…" at bounding box center [483, 721] width 37 height 33
select select "45"
click at [465, 705] on select "00 01 02 03 04 05 06 07 08 09 10 11 12 13 14 15 16 17 18 19 20 21 22 23 24 25 2…" at bounding box center [483, 721] width 37 height 33
type input "[DATE] 4:45 pm"
click at [678, 356] on input "1/09/2025, 9:57 am" at bounding box center [757, 369] width 282 height 33
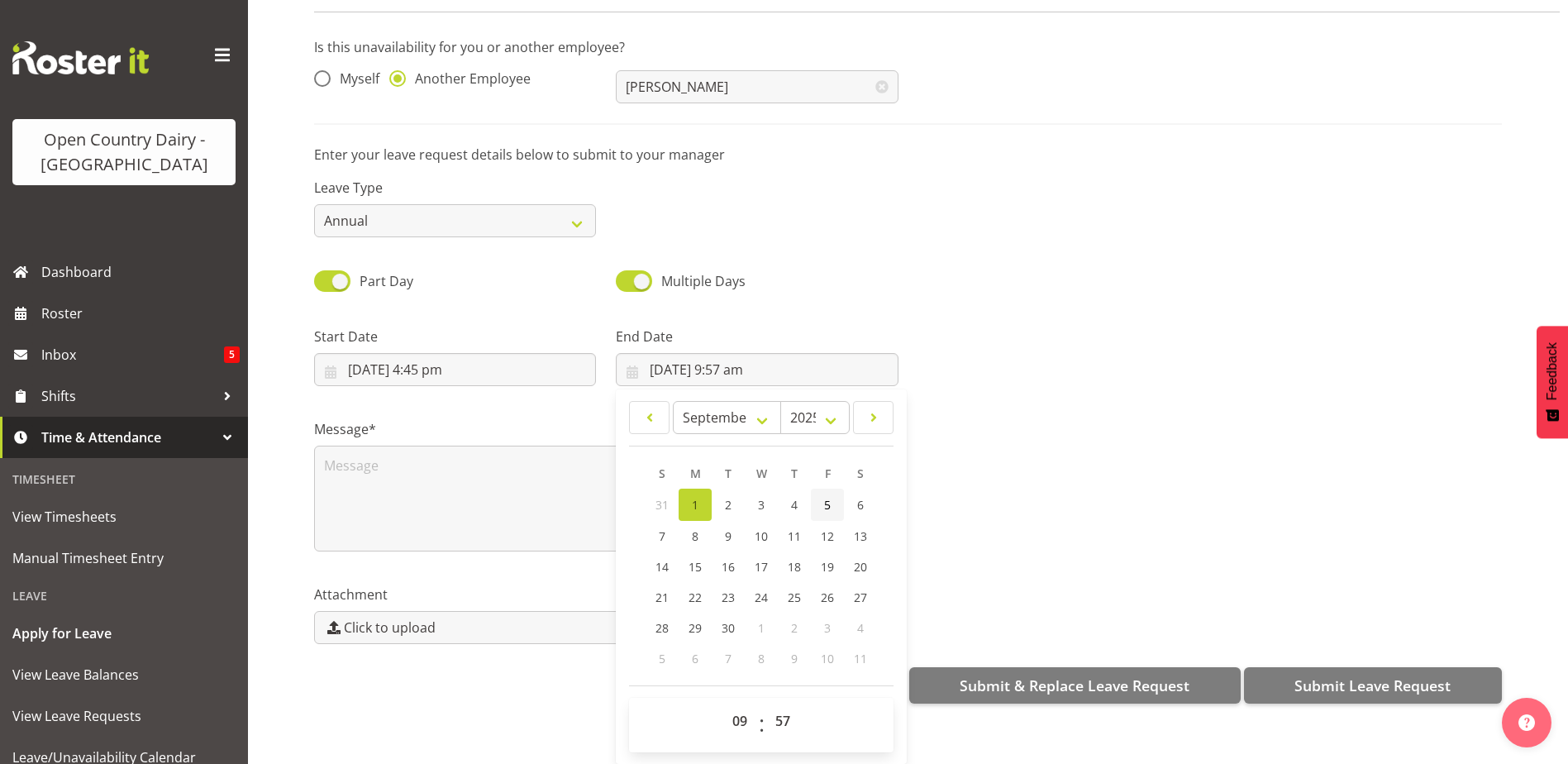
click at [825, 497] on span "5" at bounding box center [827, 505] width 7 height 16
type input "5/09/2025, 9:57 am"
click at [739, 711] on select "00 01 02 03 04 05 06 07 08 09 10 11 12 13 14 15 16 17 18 19 20 21 22 23" at bounding box center [742, 721] width 37 height 33
select select "4"
click at [724, 705] on select "00 01 02 03 04 05 06 07 08 09 10 11 12 13 14 15 16 17 18 19 20 21 22 23" at bounding box center [742, 721] width 37 height 33
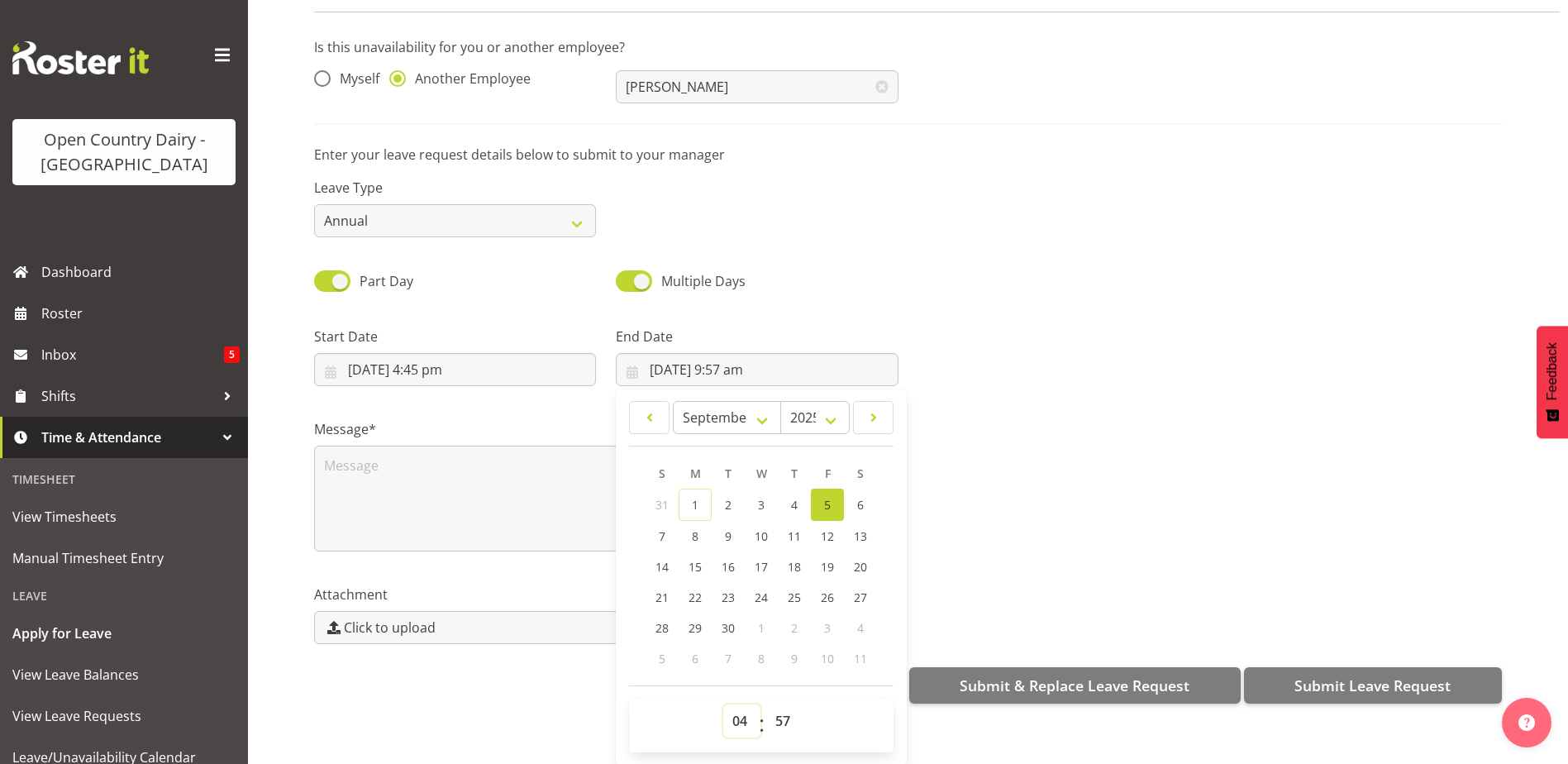
type input "5/09/2025, 4:57 am"
click at [790, 706] on select "00 01 02 03 04 05 06 07 08 09 10 11 12 13 14 15 16 17 18 19 20 21 22 23 24 25 2…" at bounding box center [784, 721] width 37 height 33
select select "0"
click at [767, 705] on select "00 01 02 03 04 05 06 07 08 09 10 11 12 13 14 15 16 17 18 19 20 21 22 23 24 25 2…" at bounding box center [784, 721] width 37 height 33
type input "5/09/2025, 4:00 am"
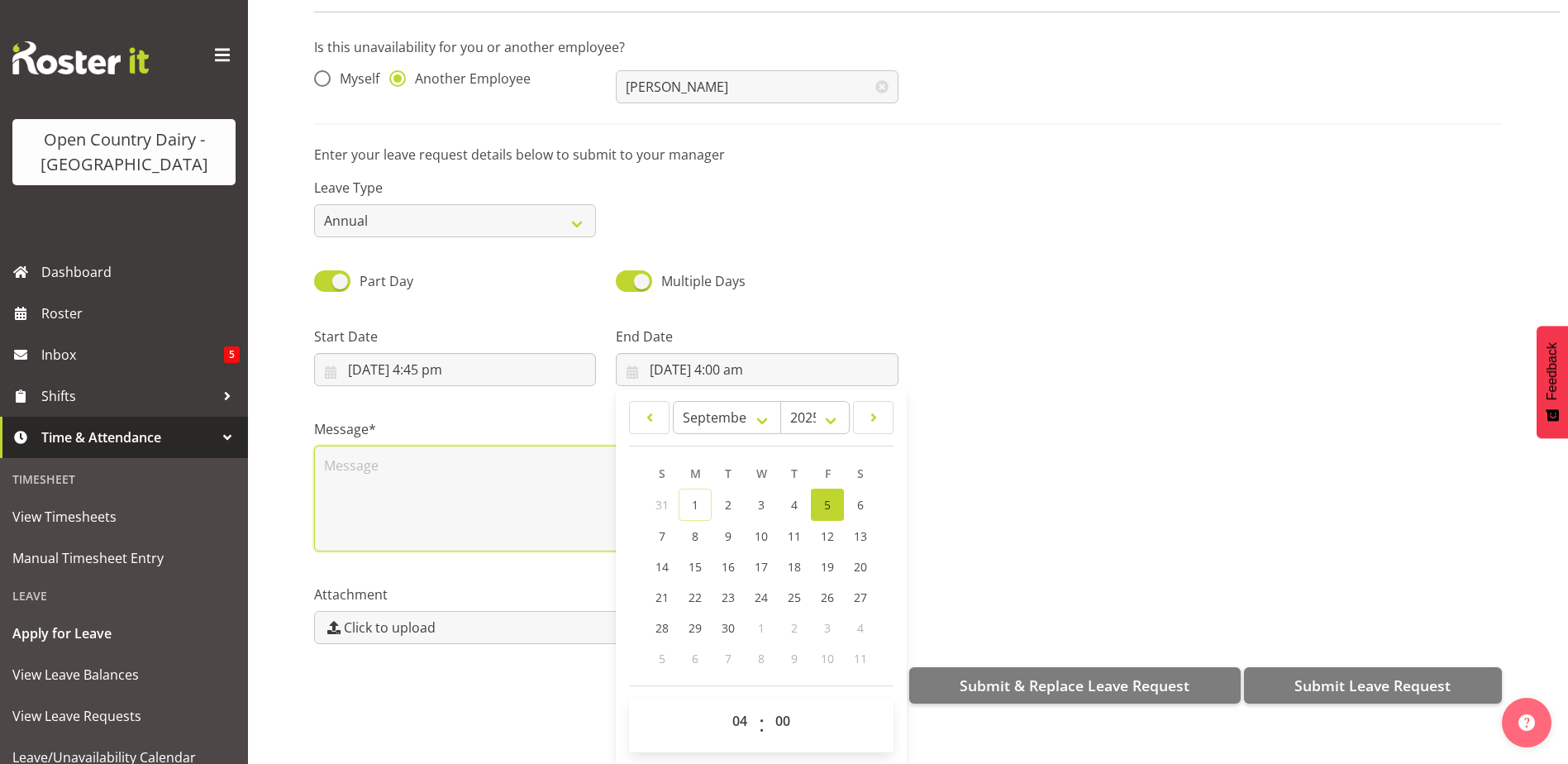
click at [384, 458] on textarea at bounding box center [606, 499] width 585 height 106
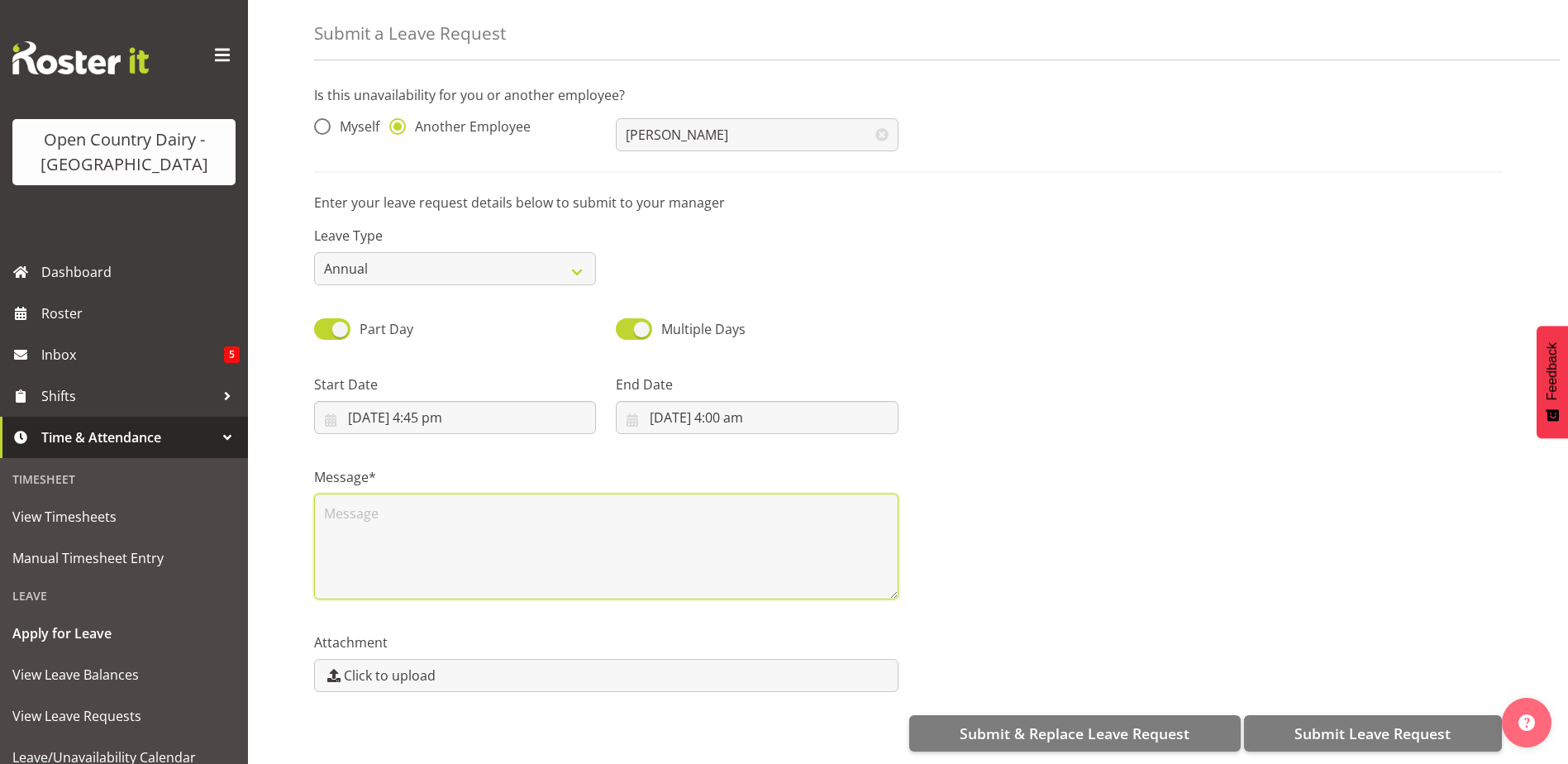
scroll to position [0, 0]
click at [385, 500] on textarea at bounding box center [606, 547] width 585 height 106
type textarea "d"
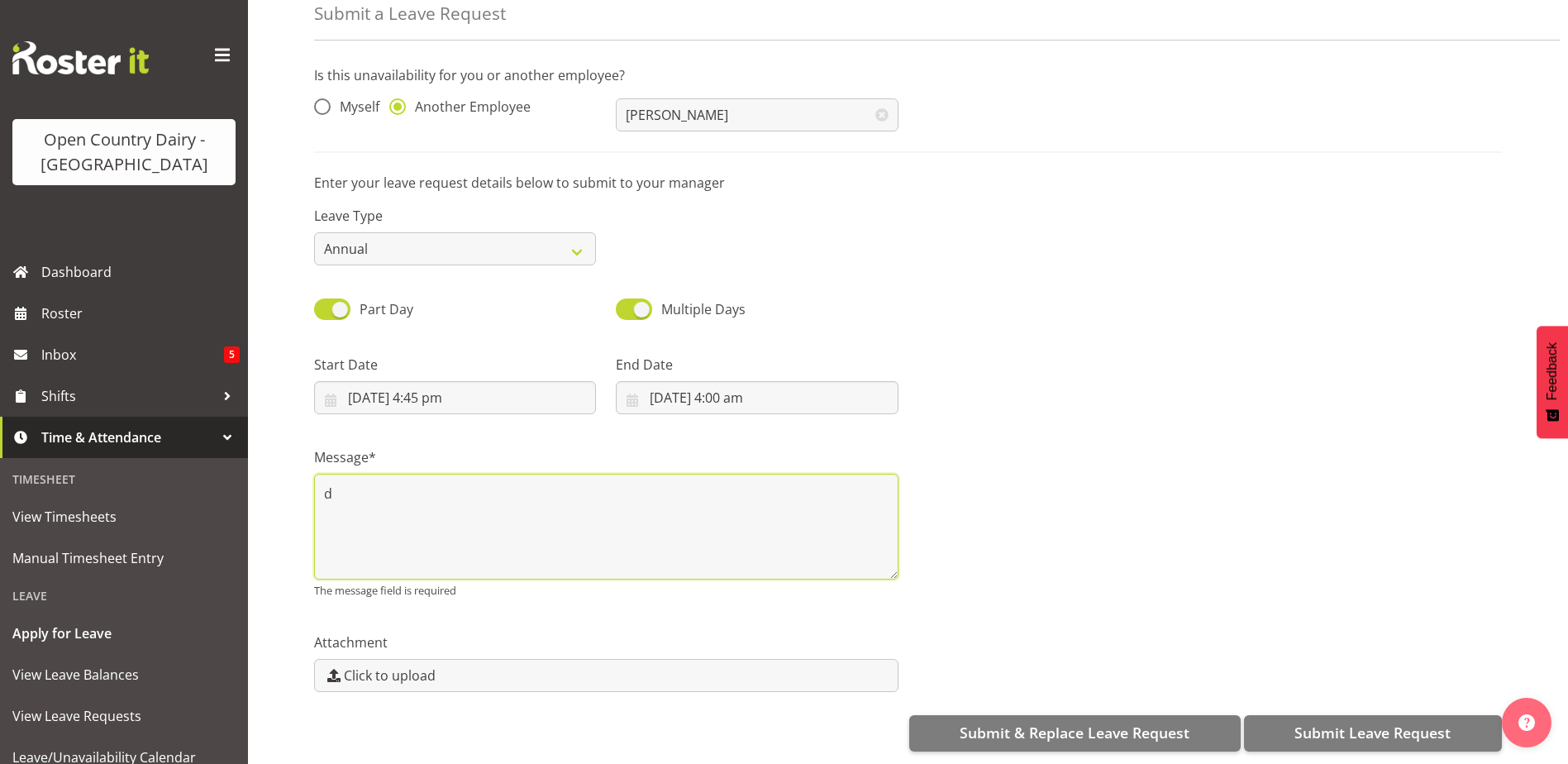
scroll to position [79, 0]
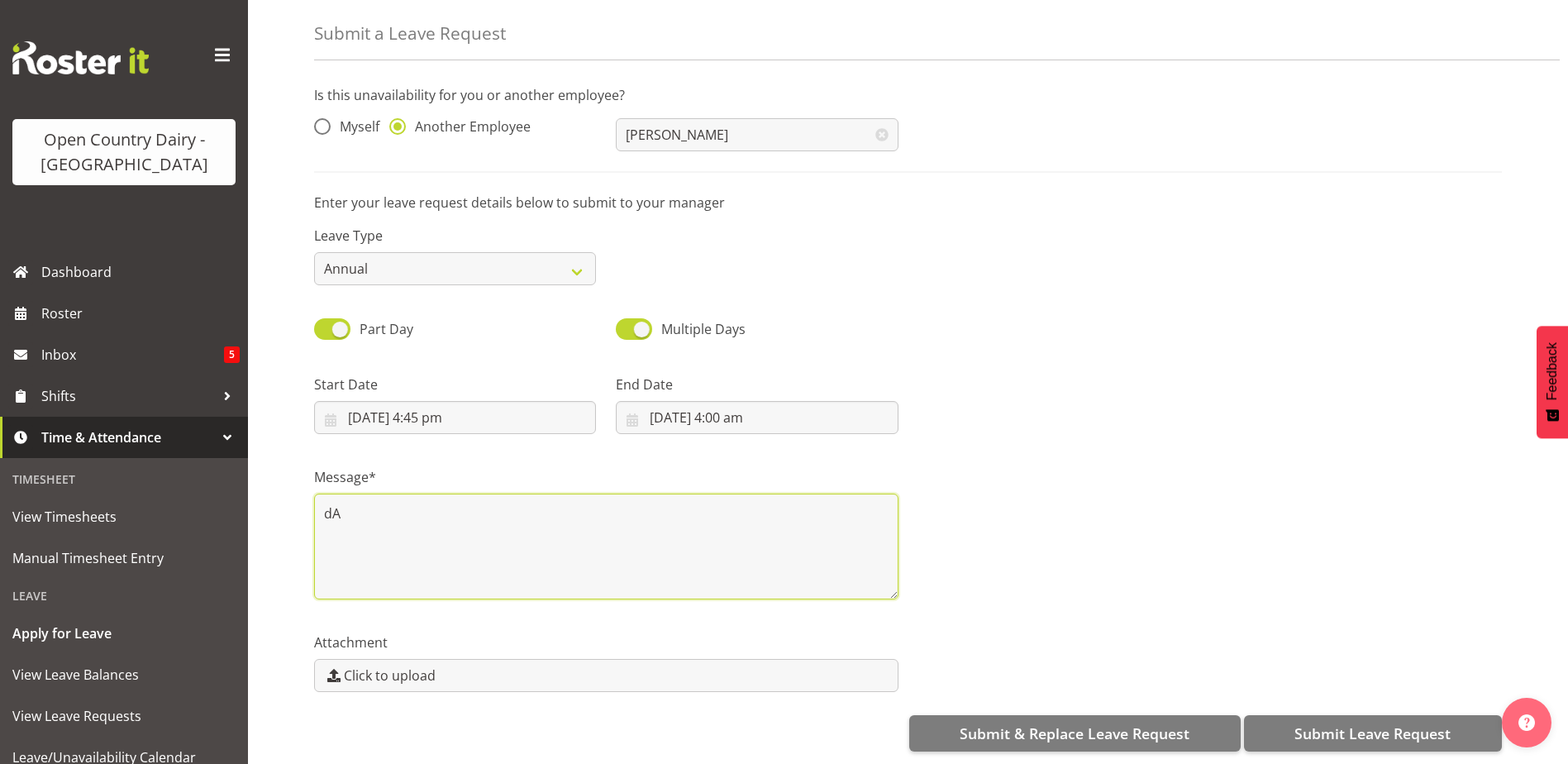
type textarea "d"
type textarea "f"
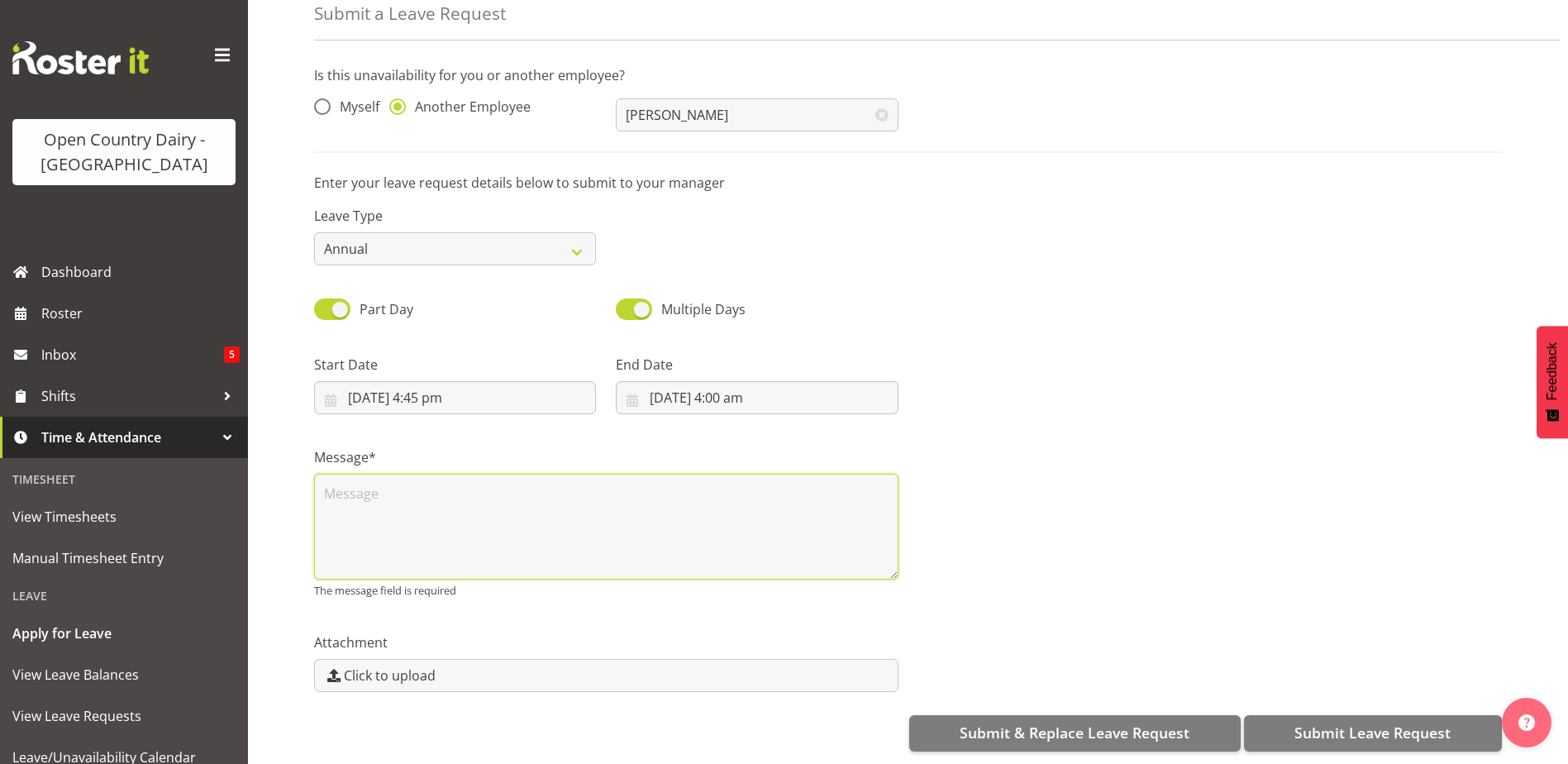
click at [414, 509] on textarea at bounding box center [606, 527] width 585 height 106
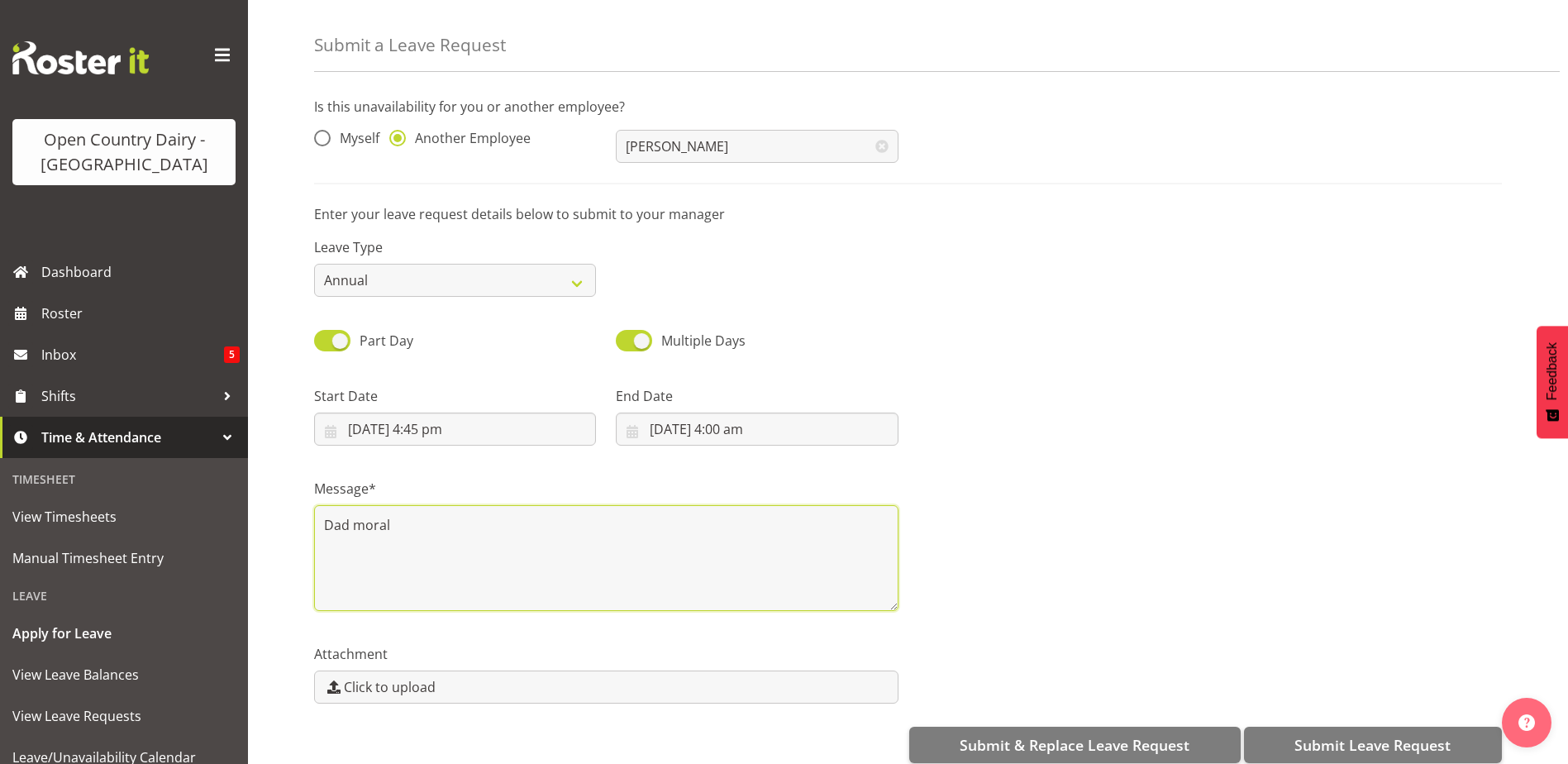
scroll to position [79, 0]
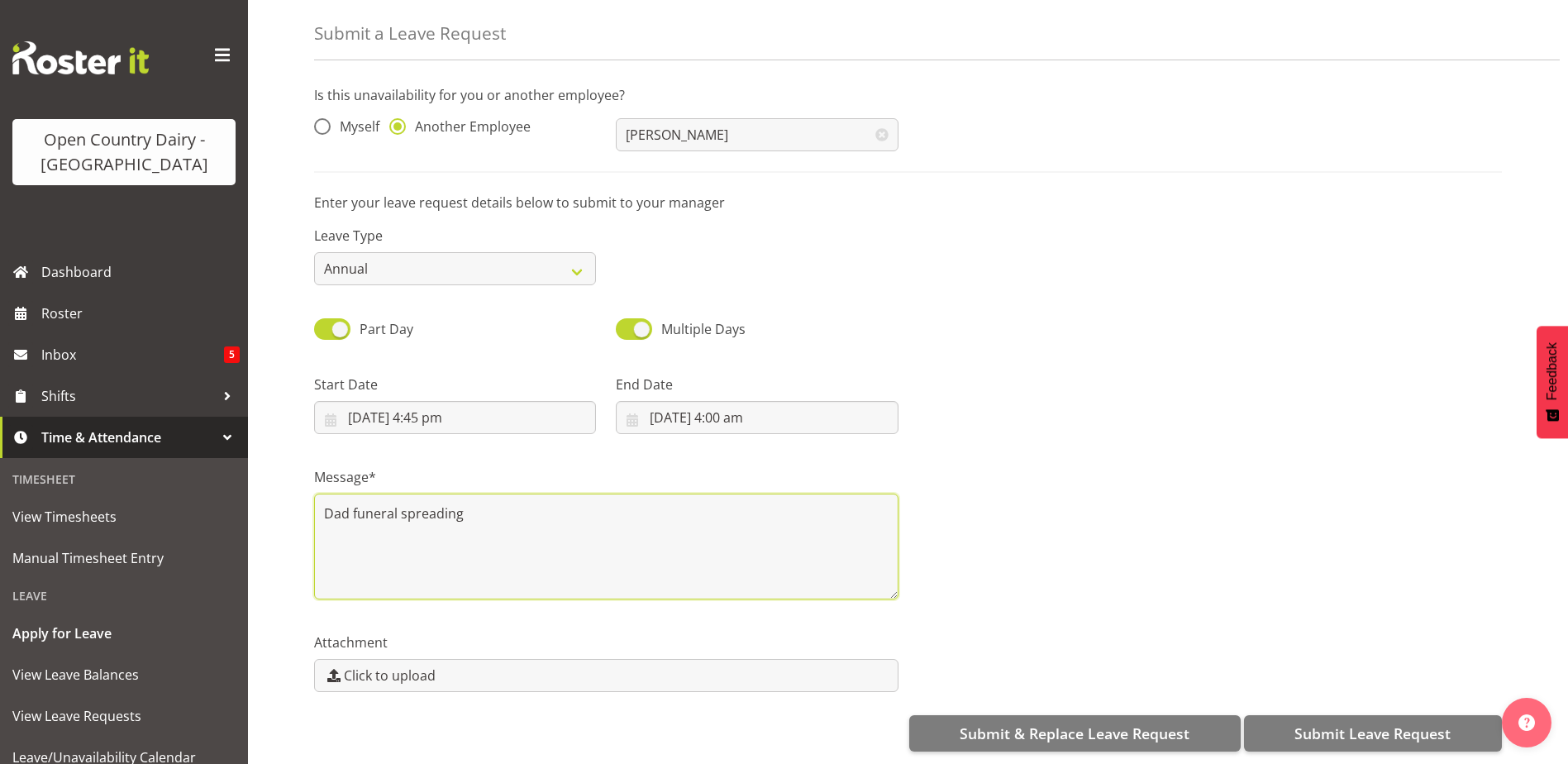
click at [401, 499] on textarea "Dad funeral spreading" at bounding box center [606, 547] width 585 height 106
click at [434, 499] on textarea "Dad spreading" at bounding box center [606, 547] width 585 height 106
drag, startPoint x: 342, startPoint y: 500, endPoint x: 238, endPoint y: 504, distance: 104.1
click at [251, 504] on div "Submit a Leave Request Is this unavailability for you or another employee? Myse…" at bounding box center [907, 374] width 1320 height 782
type textarea "spreading ashes"
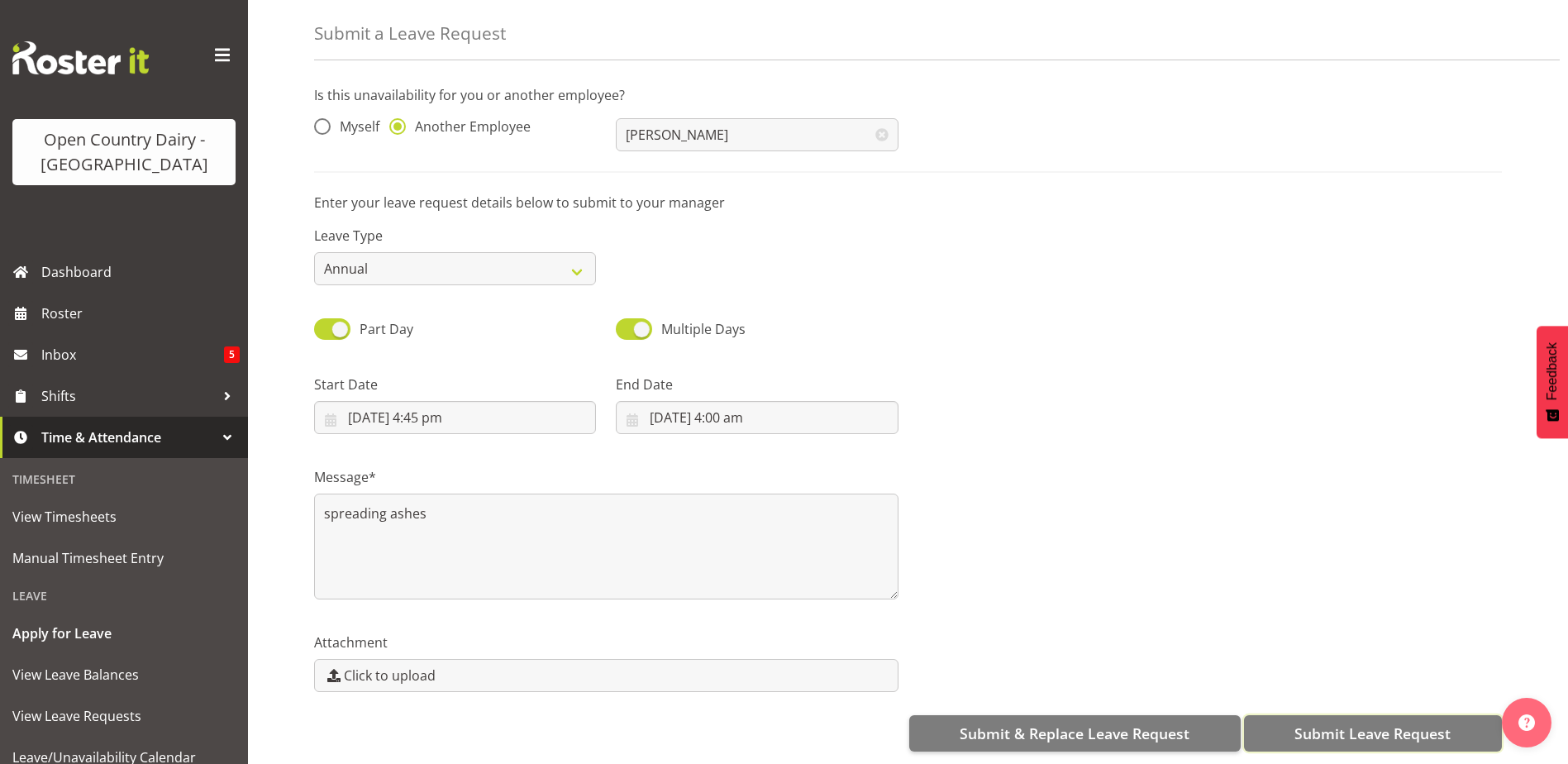
click at [1391, 728] on span "Submit Leave Request" at bounding box center [1372, 734] width 156 height 22
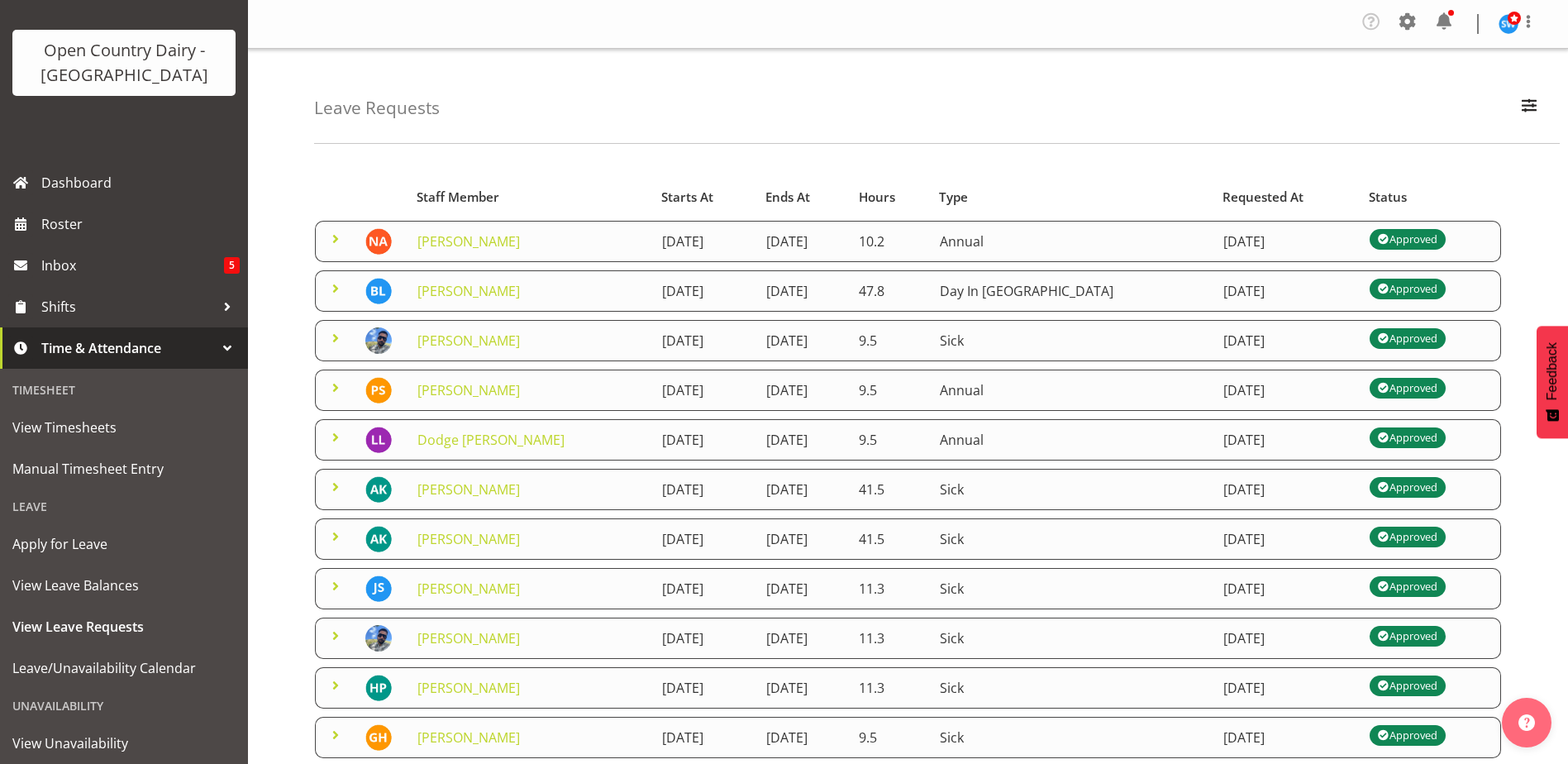
scroll to position [176, 0]
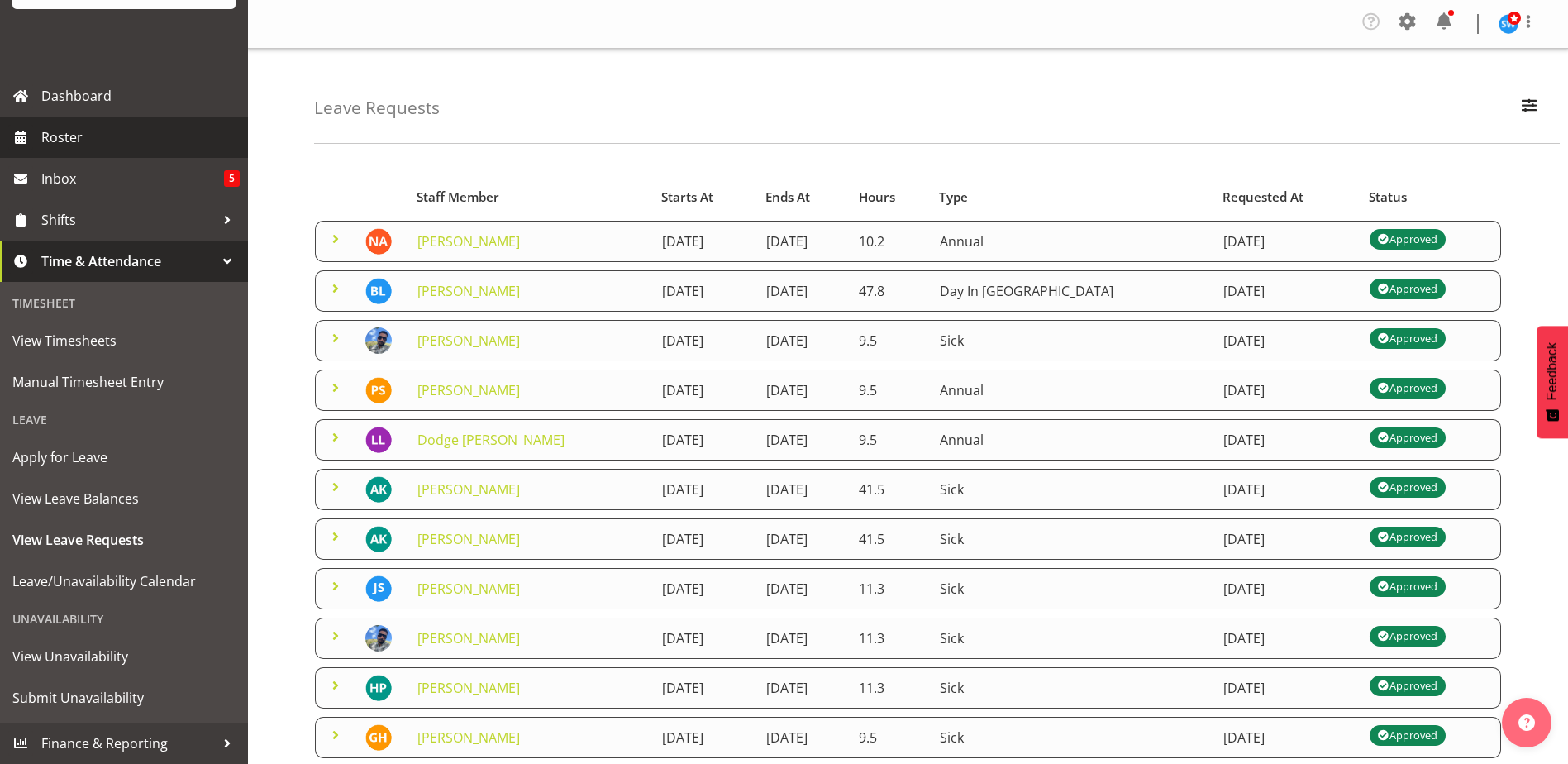
click at [60, 141] on span "Roster" at bounding box center [140, 137] width 198 height 25
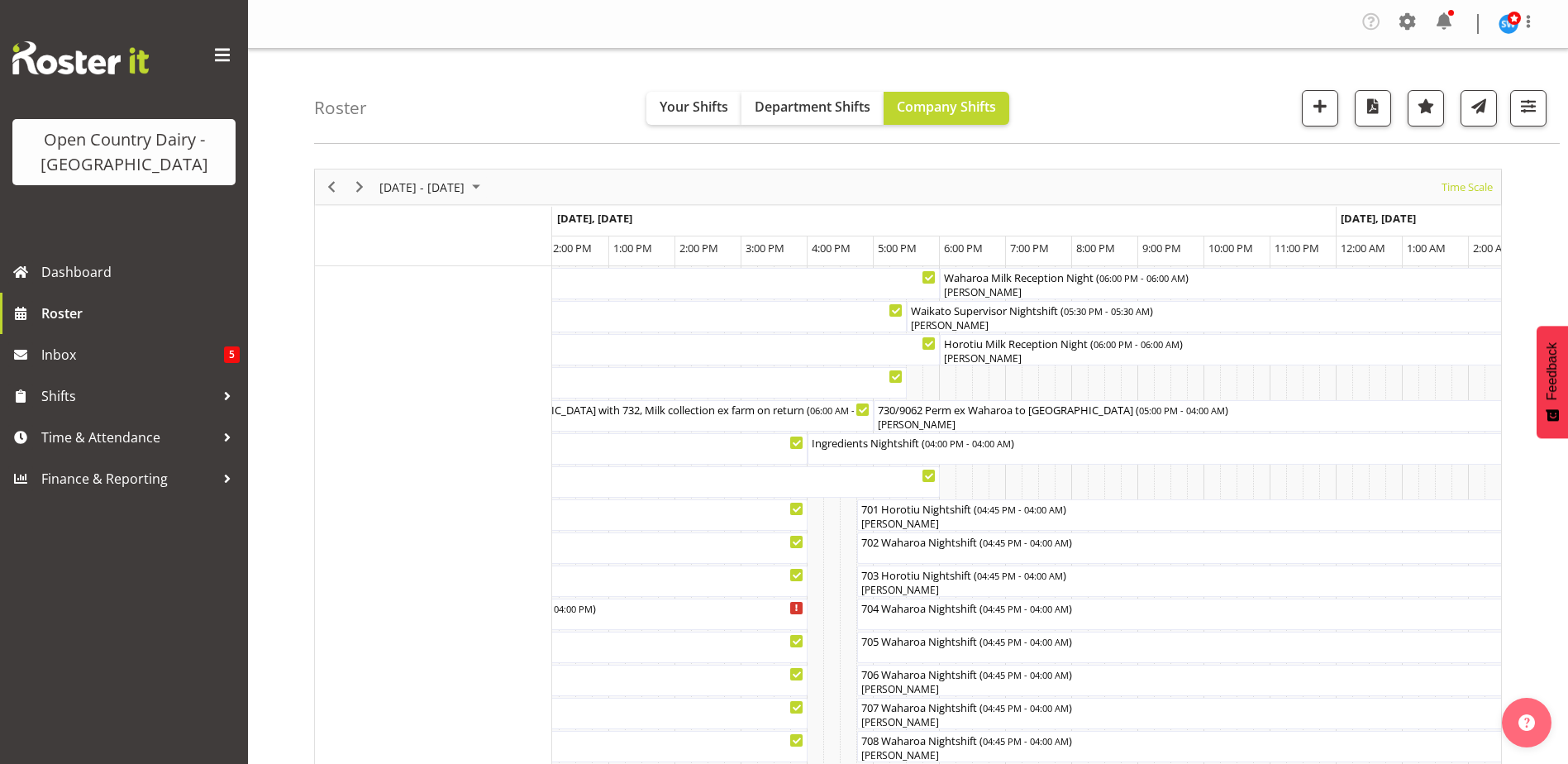
click at [0, 0] on div at bounding box center [0, 0] width 0 height 0
click at [915, 548] on div "702 Waharoa Nightshift ( 04:45 PM - 04:00 AM )" at bounding box center [1229, 541] width 738 height 17
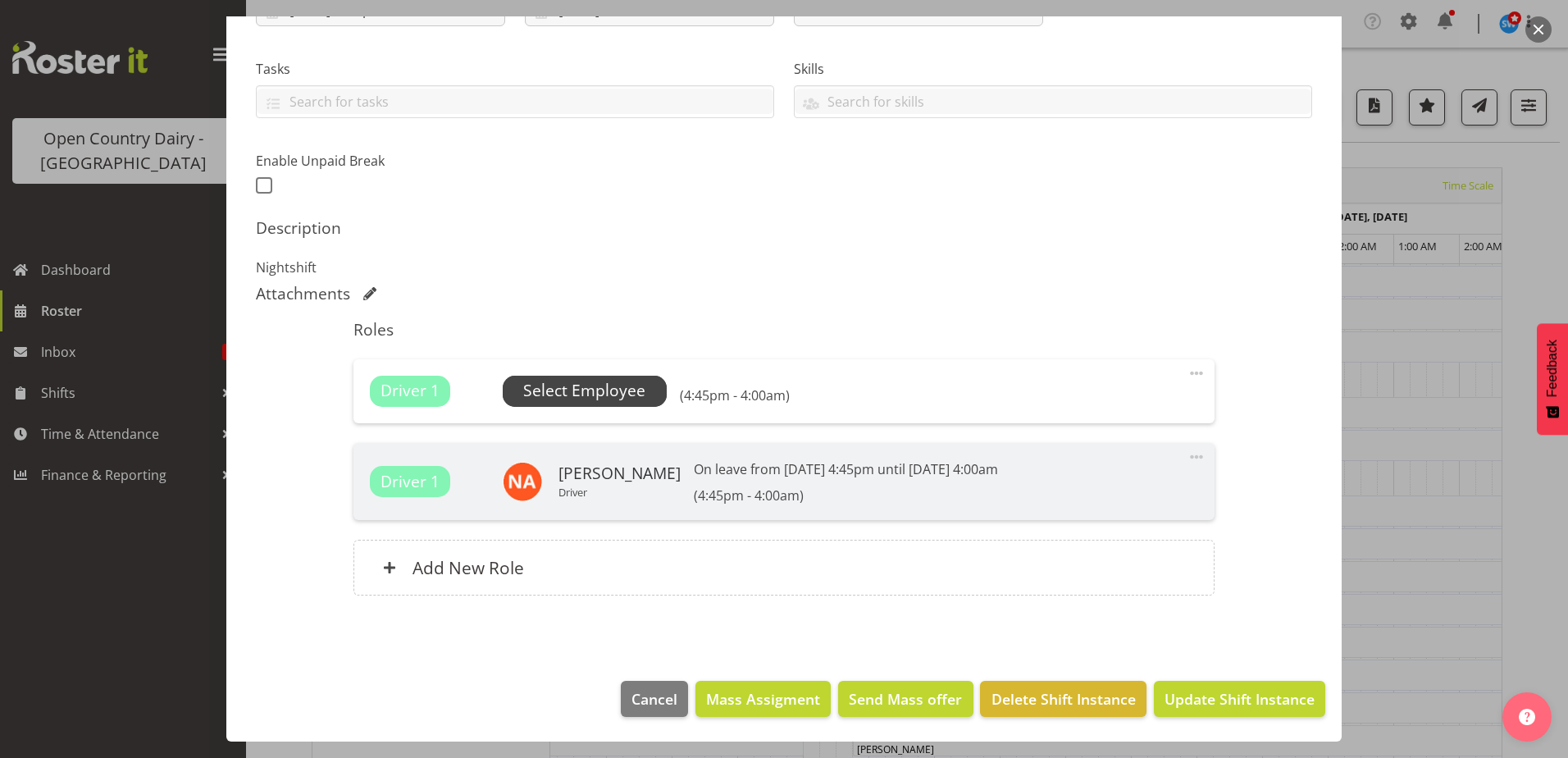
click at [600, 388] on span "Select Employee" at bounding box center [584, 391] width 122 height 24
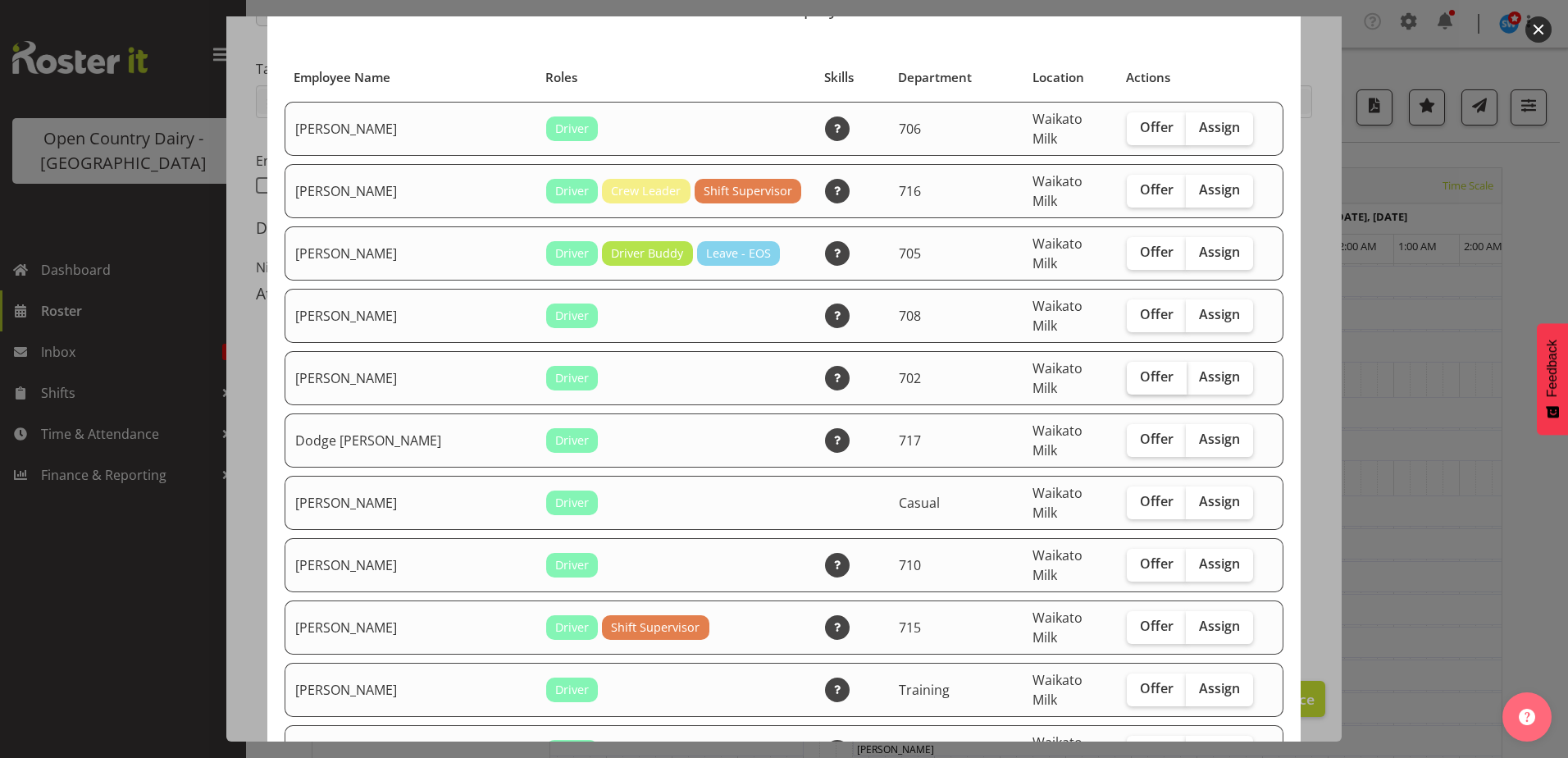
click at [1141, 368] on span "Offer" at bounding box center [1157, 376] width 34 height 17
click at [1134, 372] on input "Offer" at bounding box center [1132, 377] width 11 height 11
checkbox input "true"
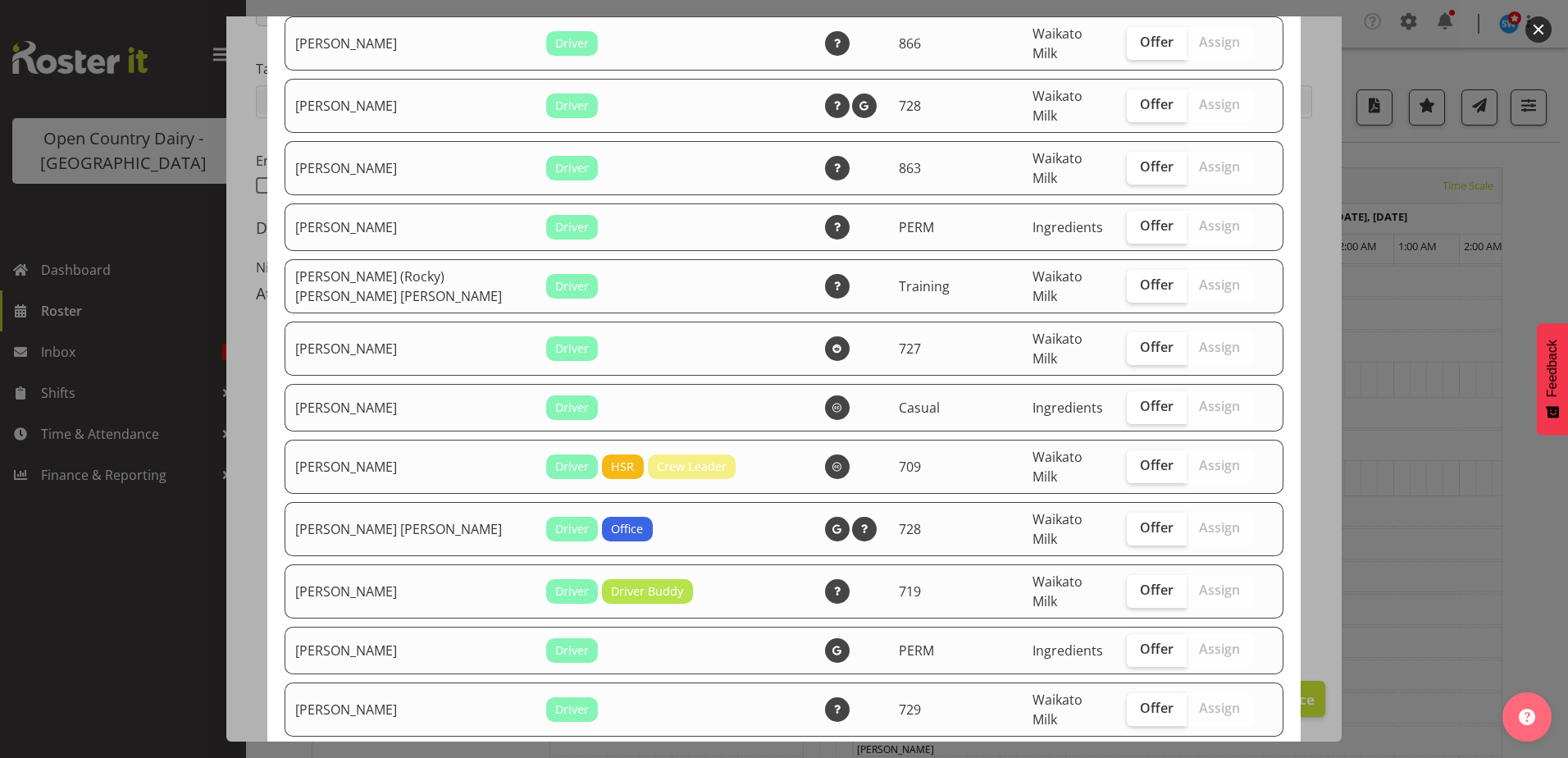
scroll to position [1313, 0]
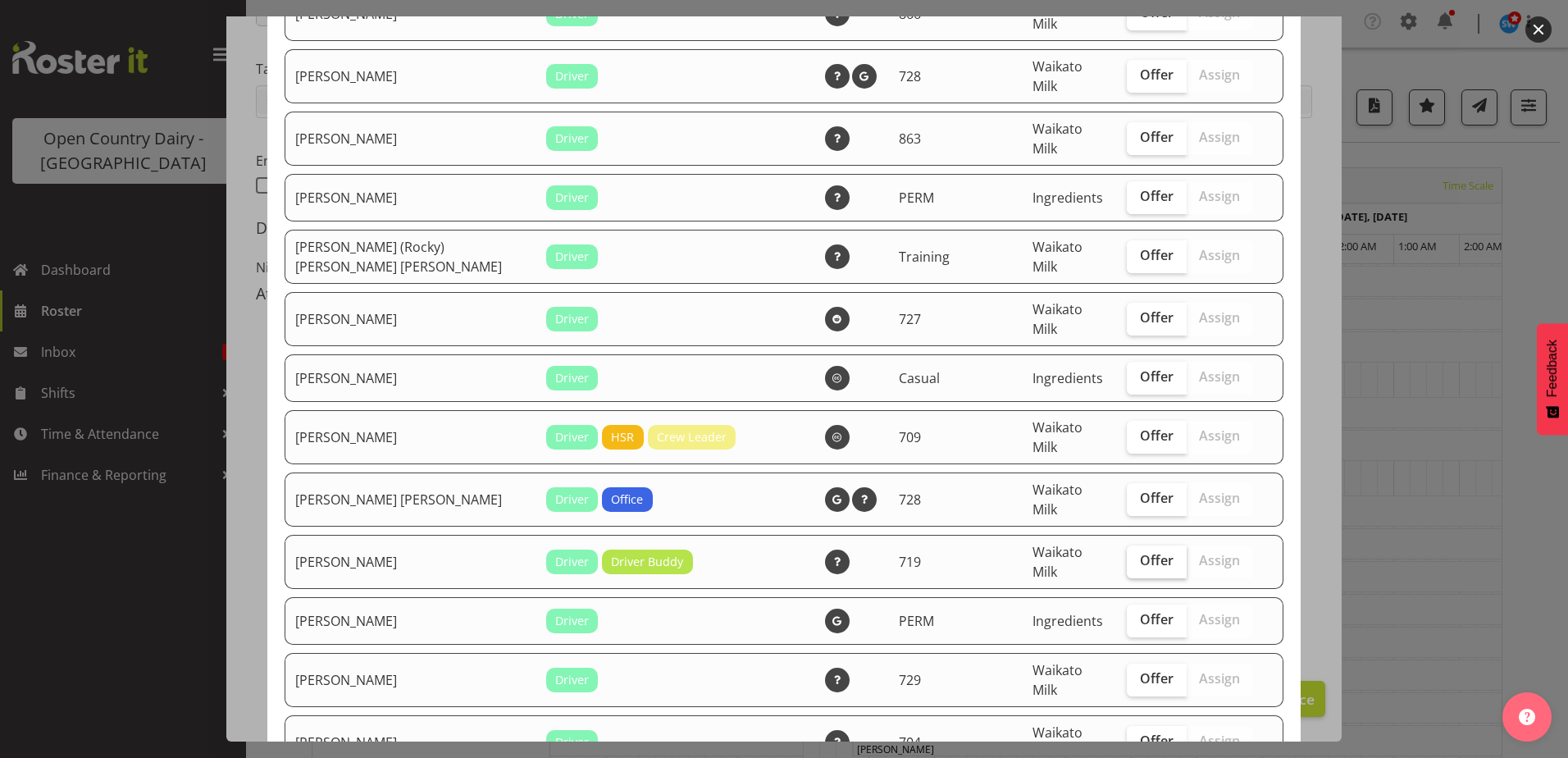
click at [1141, 553] on span "Offer" at bounding box center [1157, 561] width 34 height 17
click at [1127, 556] on input "Offer" at bounding box center [1132, 561] width 11 height 11
checkbox input "true"
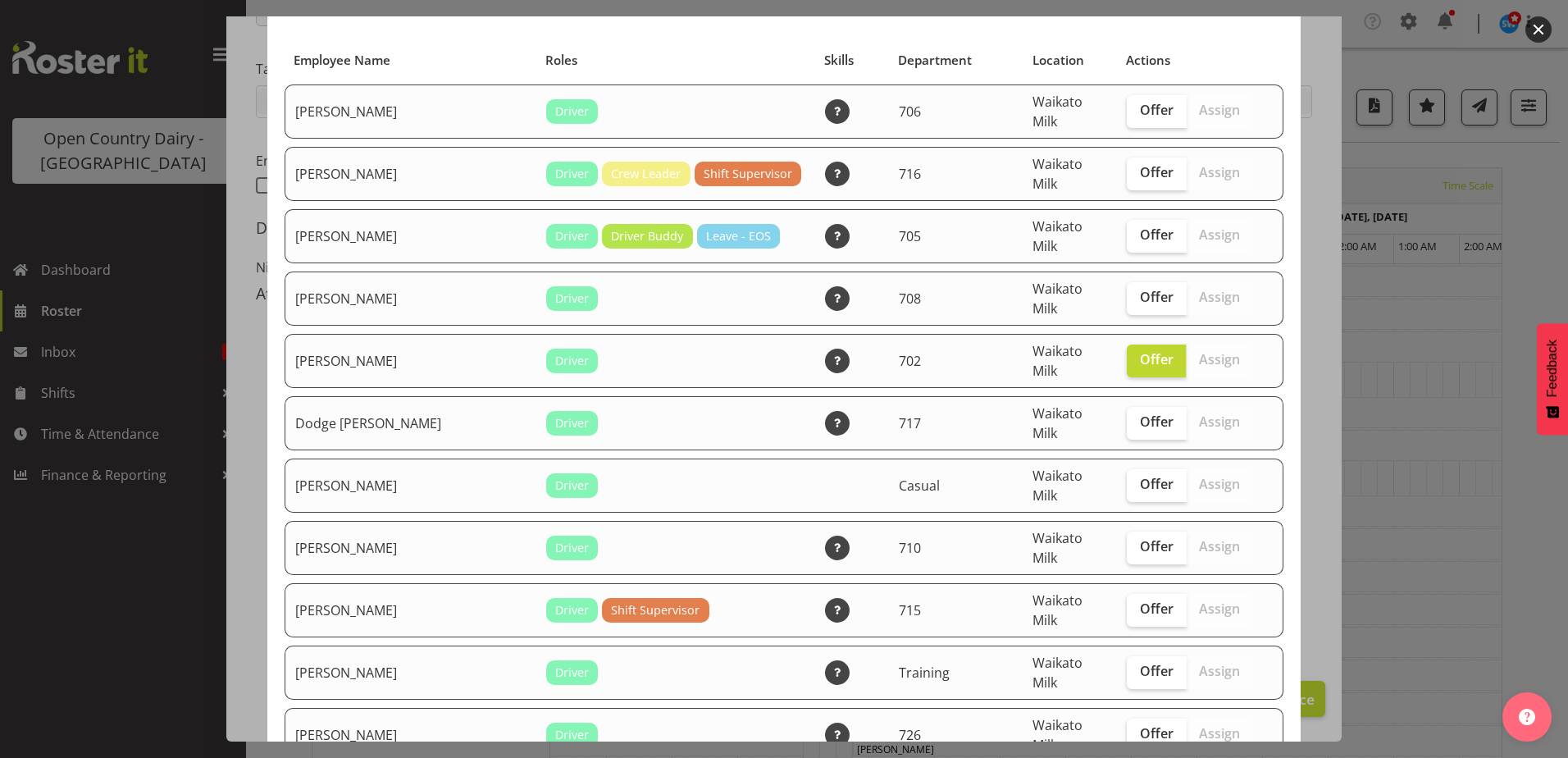
scroll to position [0, 0]
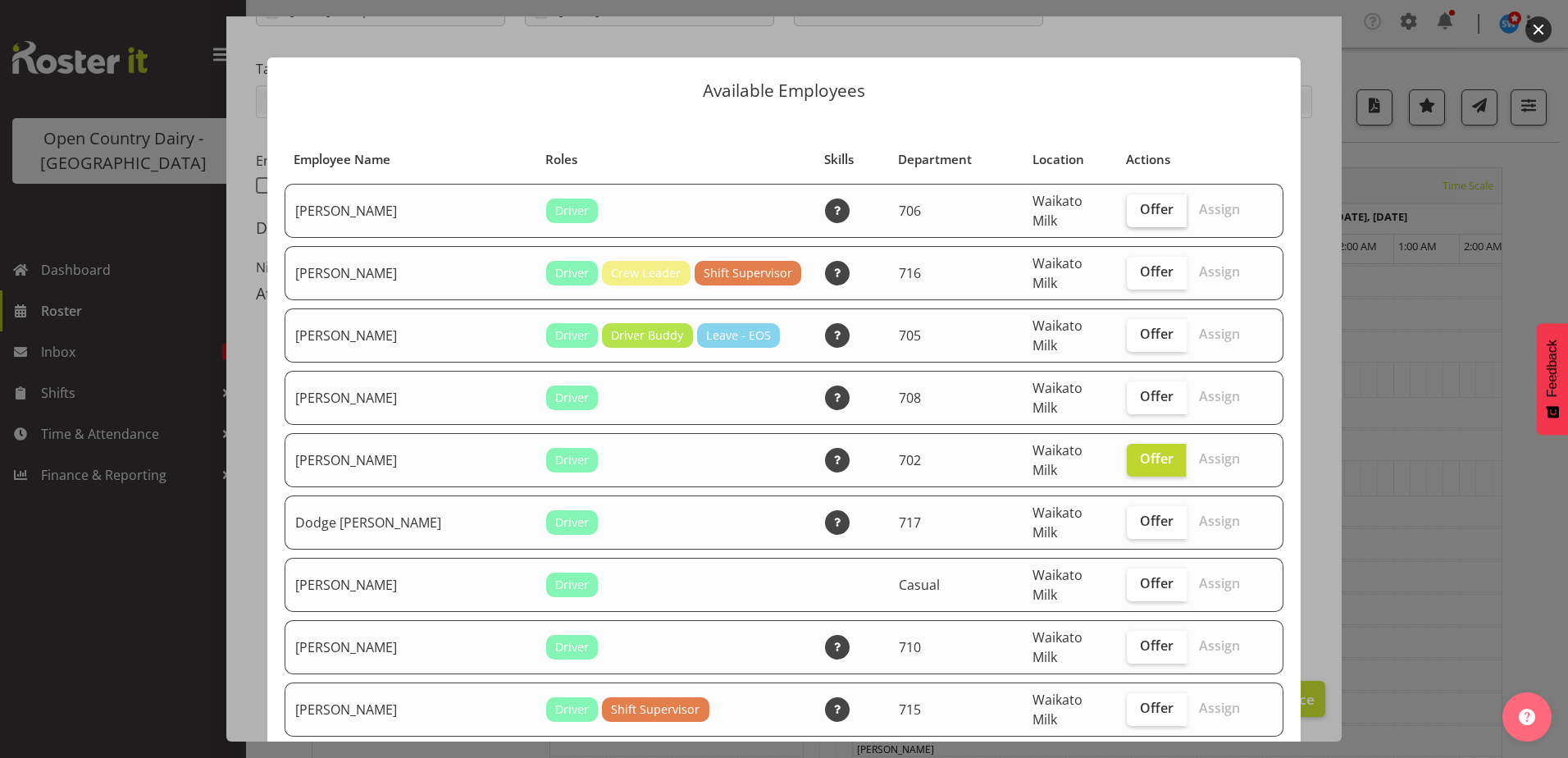
click at [1141, 201] on span "Offer" at bounding box center [1157, 209] width 34 height 17
click at [1127, 204] on input "Offer" at bounding box center [1132, 209] width 11 height 11
checkbox input "true"
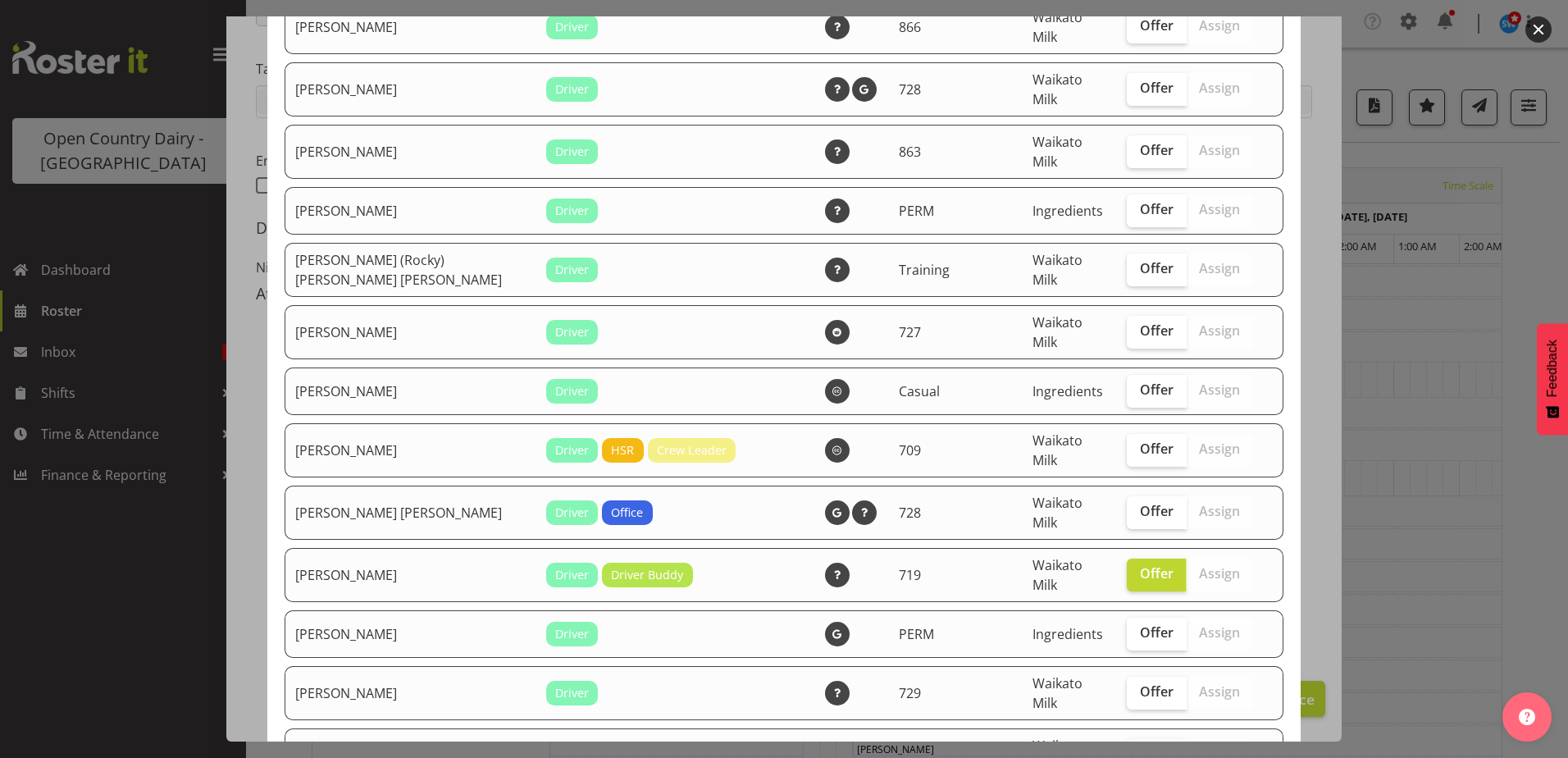
scroll to position [1313, 0]
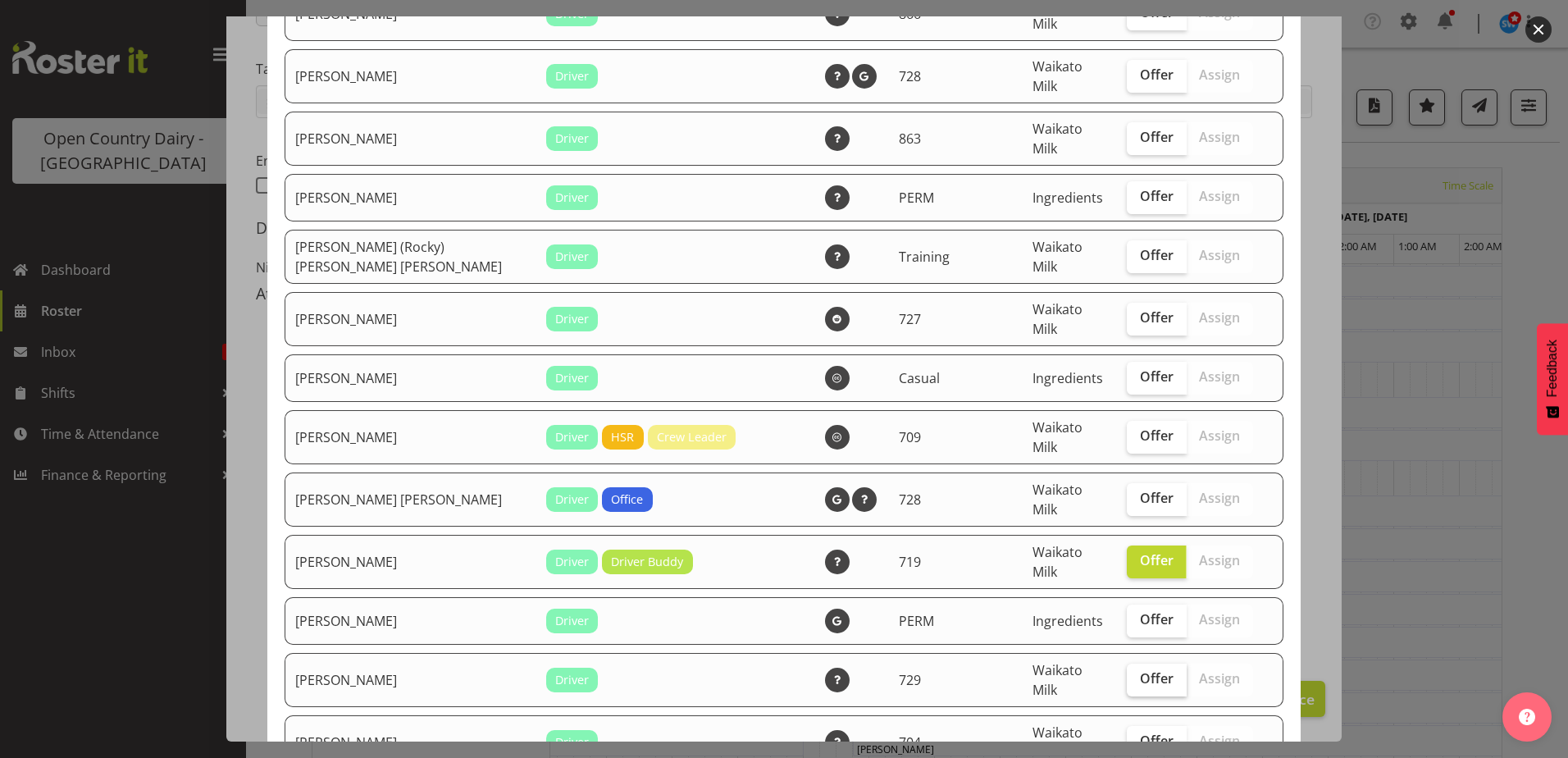
click at [1141, 671] on span "Offer" at bounding box center [1157, 679] width 34 height 17
click at [1133, 674] on input "Offer" at bounding box center [1132, 679] width 11 height 11
checkbox input "true"
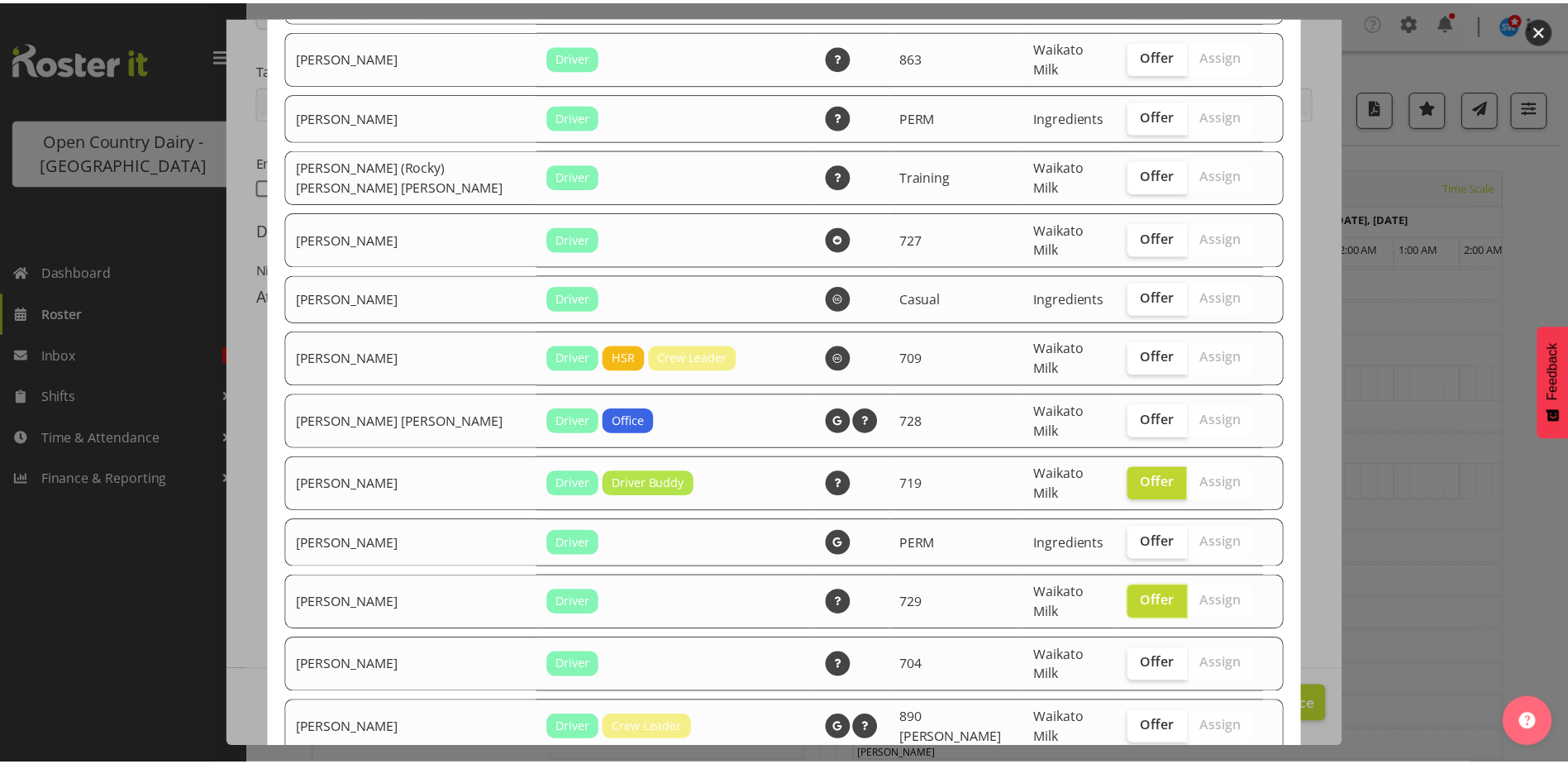
scroll to position [1408, 0]
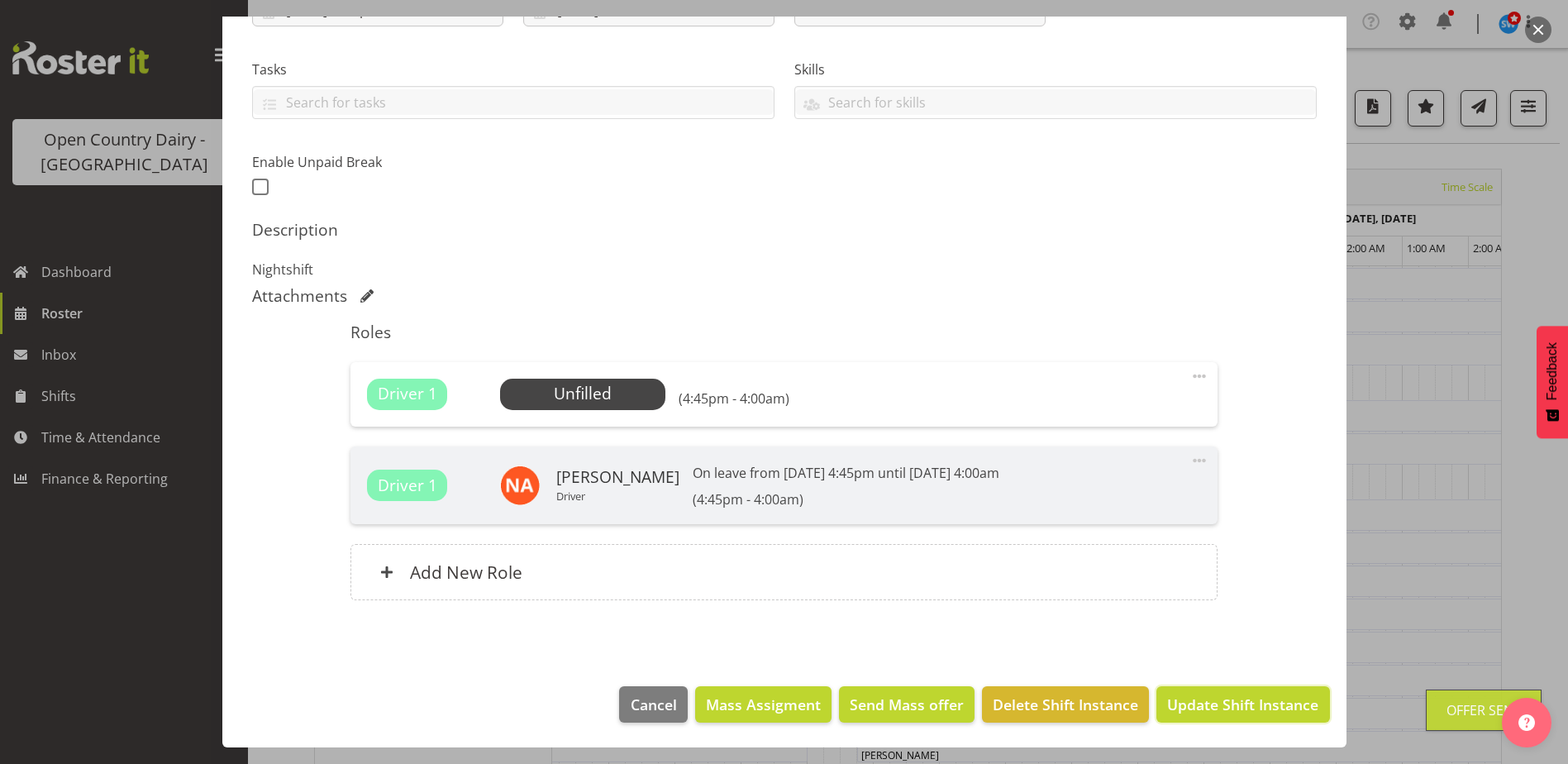
click at [1230, 709] on span "Update Shift Instance" at bounding box center [1242, 705] width 151 height 22
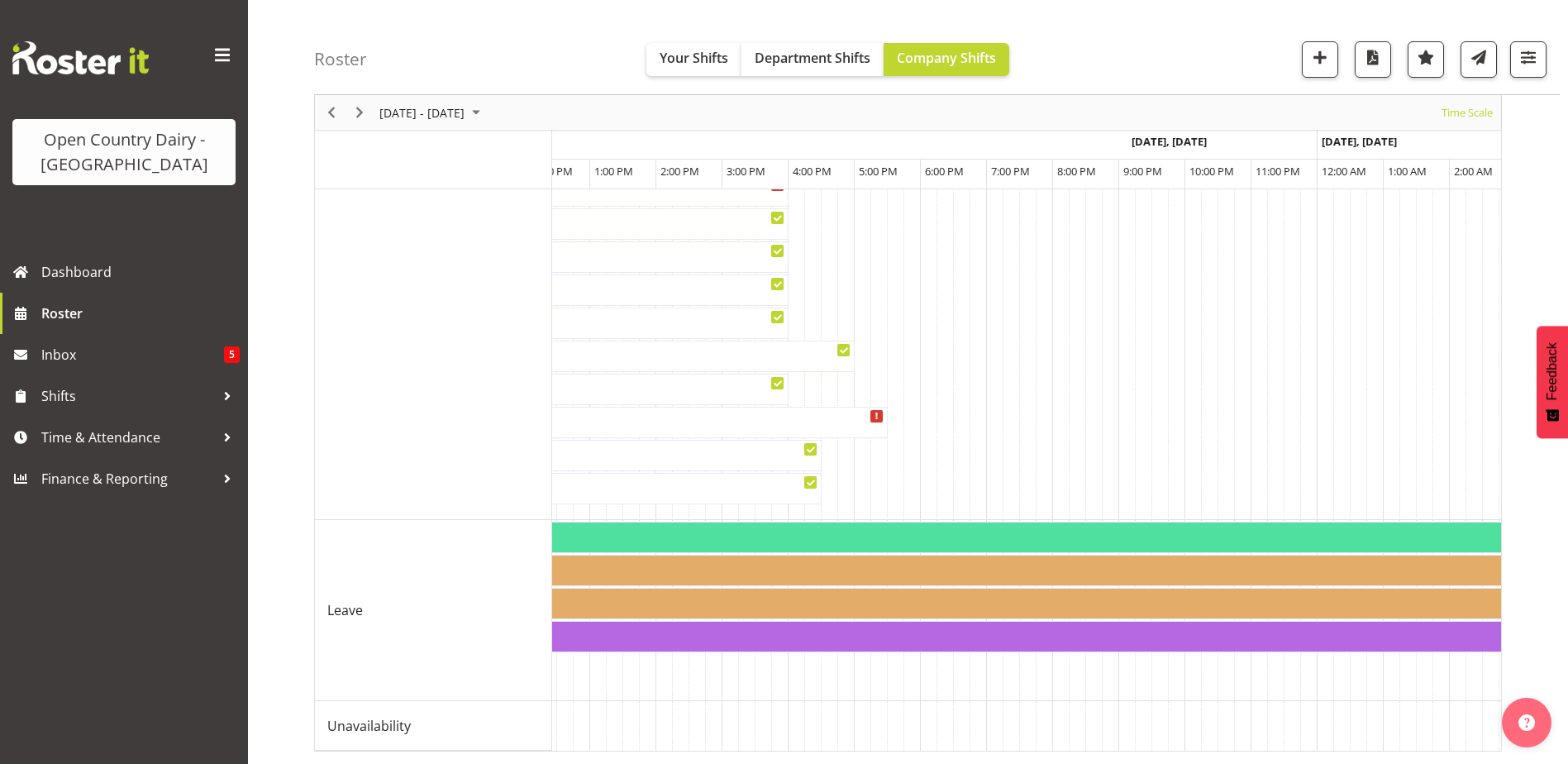
scroll to position [0, 1593]
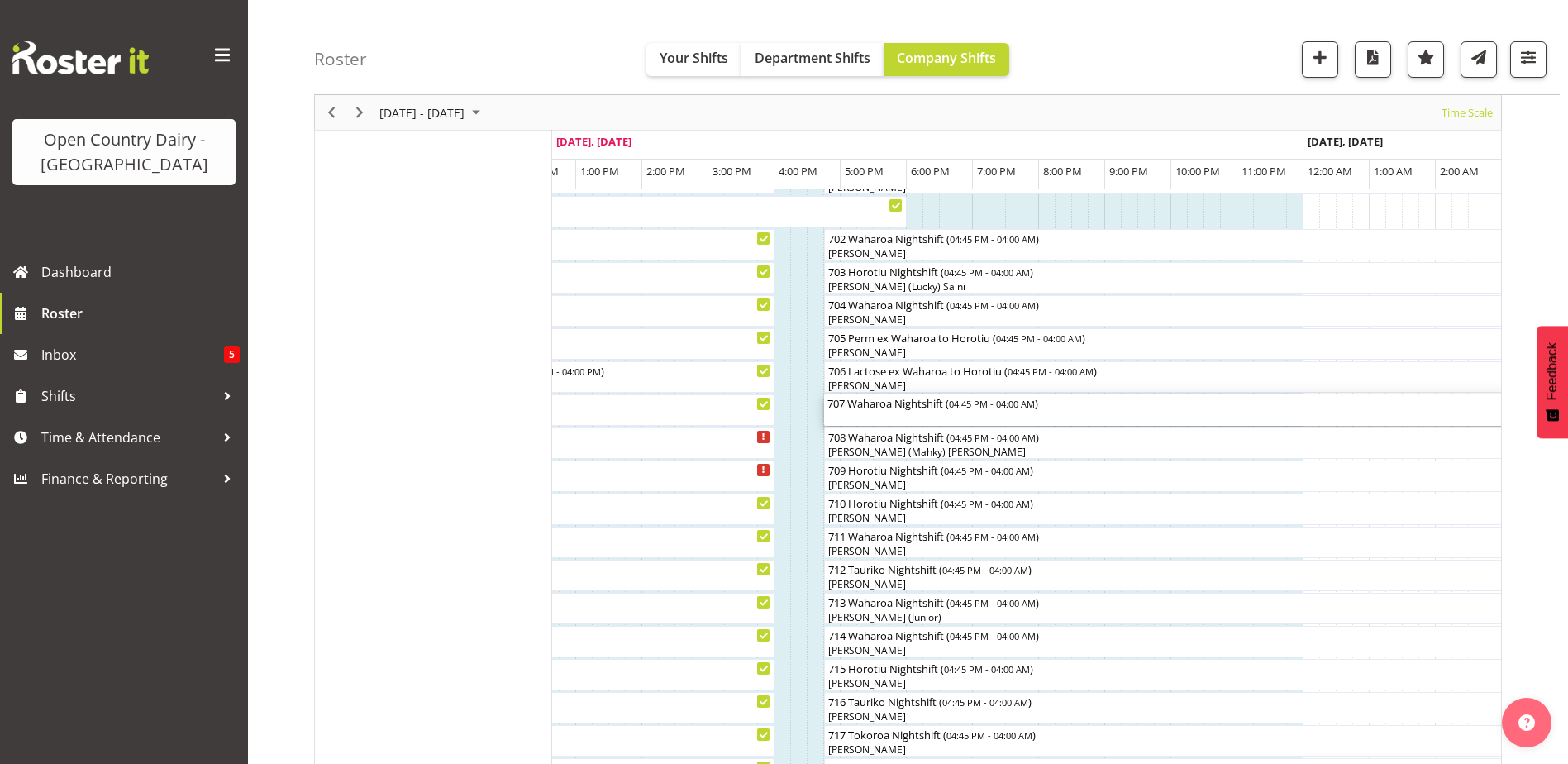
click at [865, 415] on div "707 Waharoa Nightshift ( 04:45 PM - 04:00 AM )" at bounding box center [1196, 409] width 738 height 31
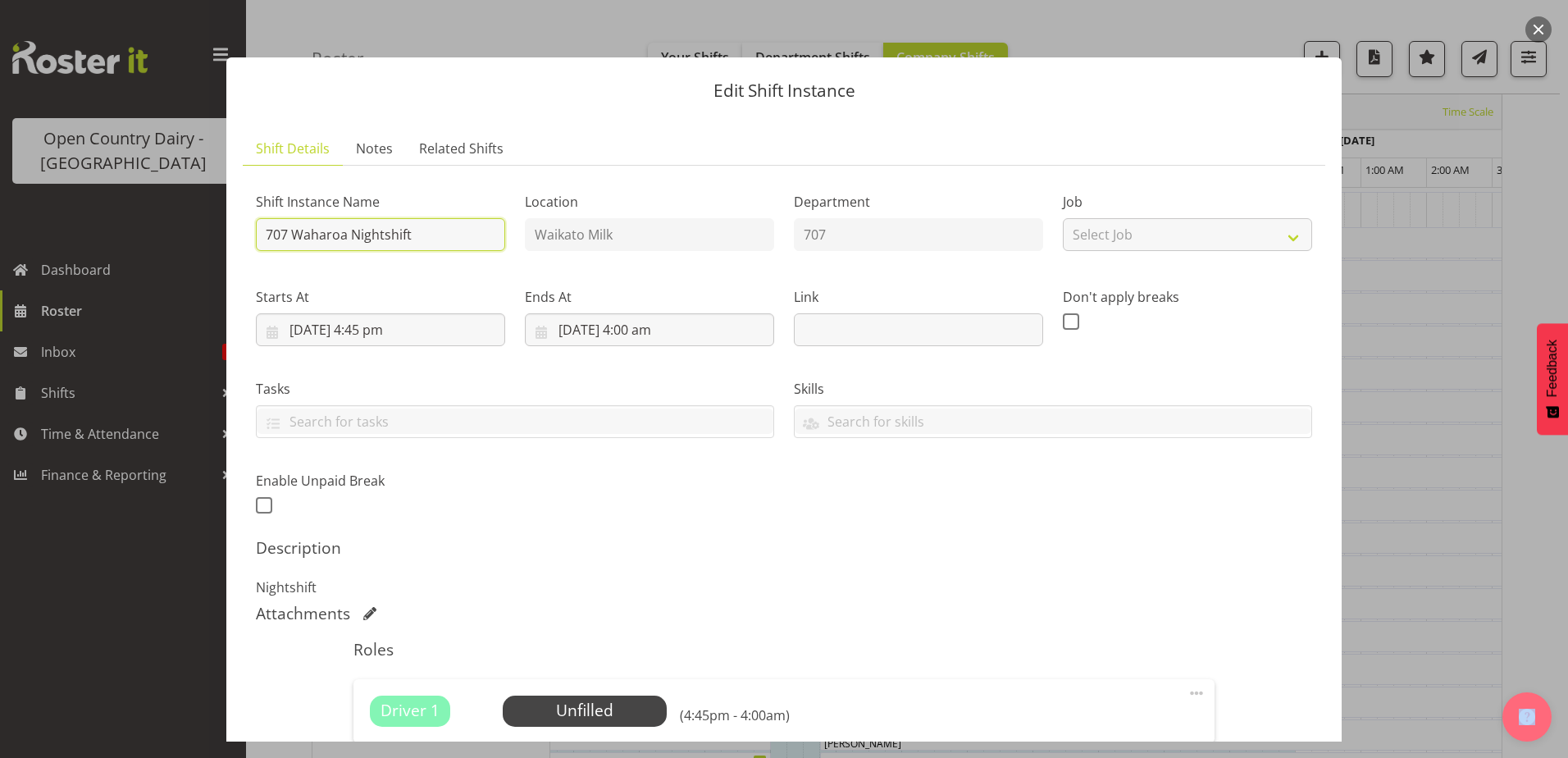
click at [446, 235] on input "707 Waharoa Nightshift" at bounding box center [380, 234] width 249 height 33
click at [380, 234] on input "707 Waharoa Nightshift OFF" at bounding box center [380, 234] width 249 height 33
click at [387, 235] on input "707 shift OFF" at bounding box center [380, 234] width 249 height 33
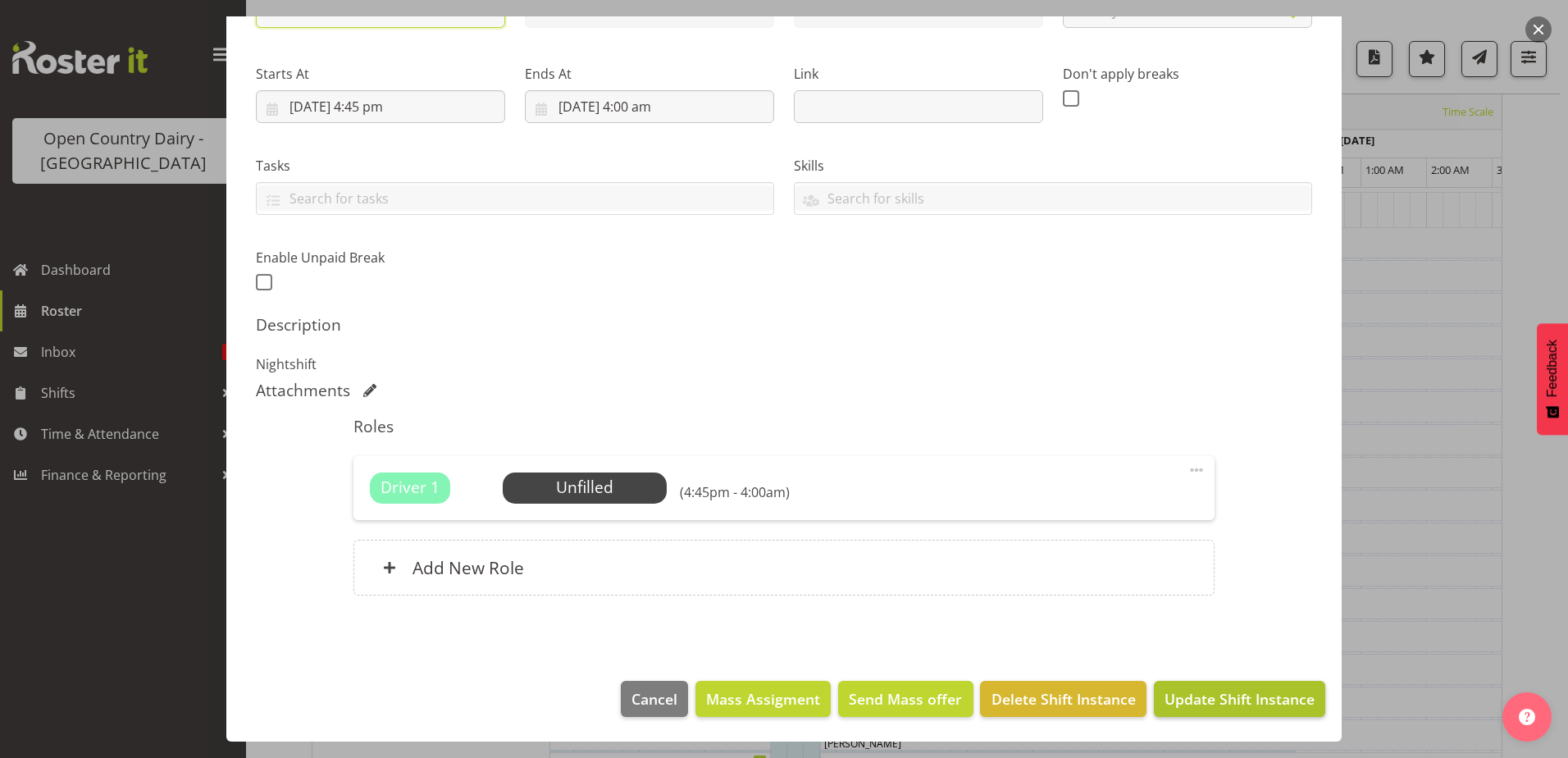
type input "707 shift OFF THE ROAD"
click at [1233, 700] on span "Update Shift Instance" at bounding box center [1239, 699] width 150 height 22
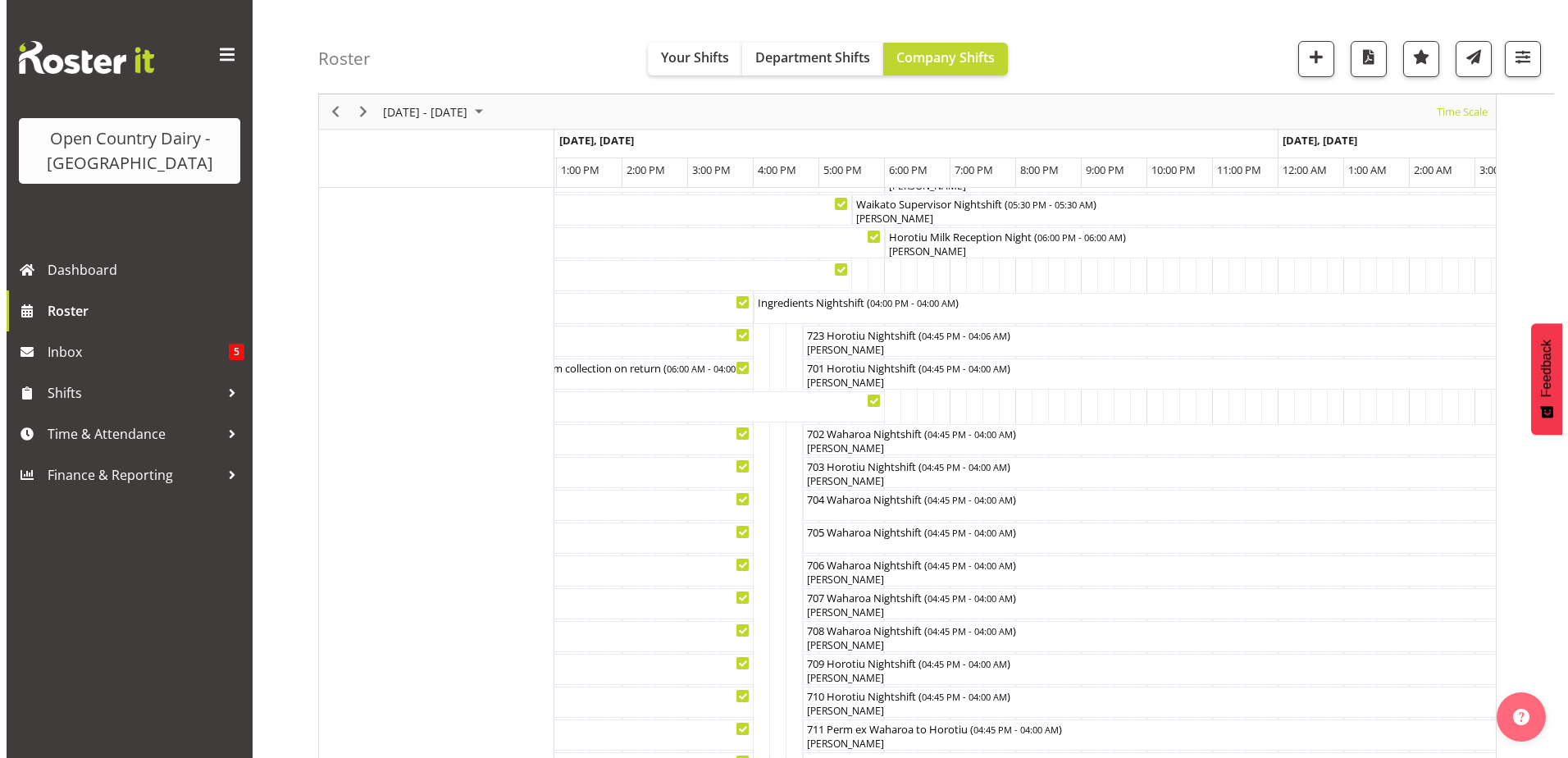
scroll to position [164, 0]
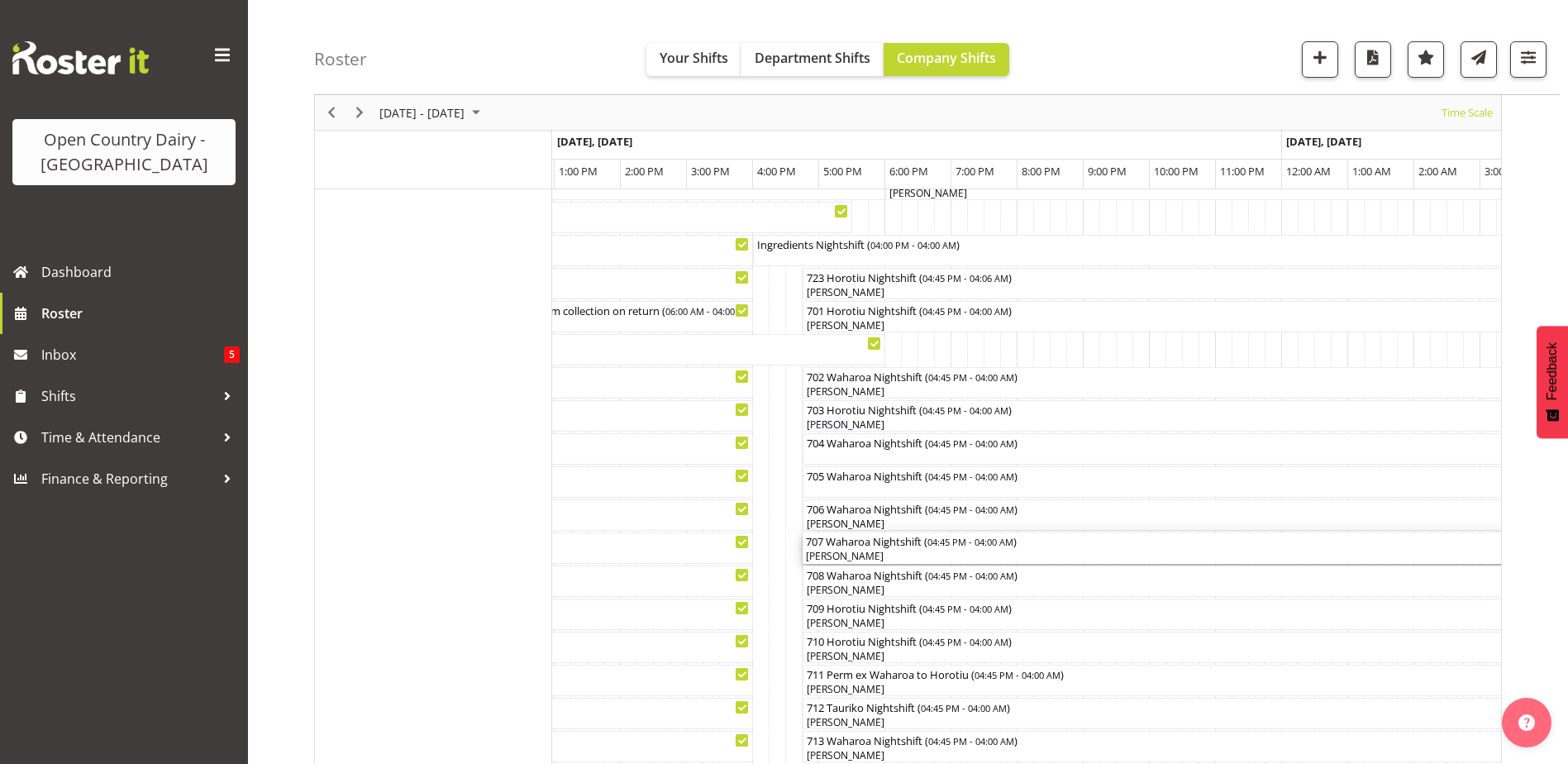
click at [856, 552] on div "[PERSON_NAME]" at bounding box center [1174, 556] width 738 height 15
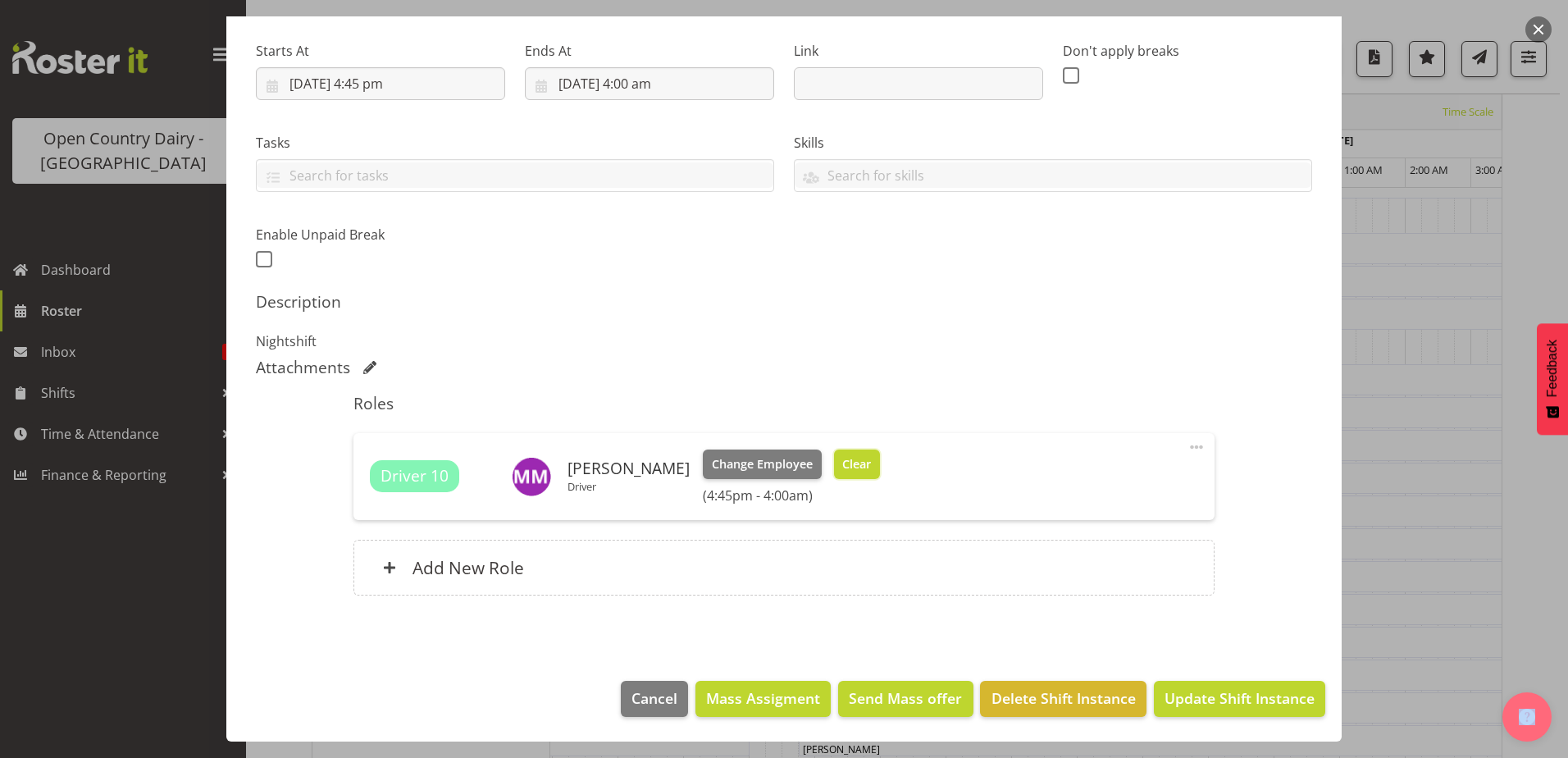
click at [842, 463] on span "Clear" at bounding box center [856, 464] width 29 height 18
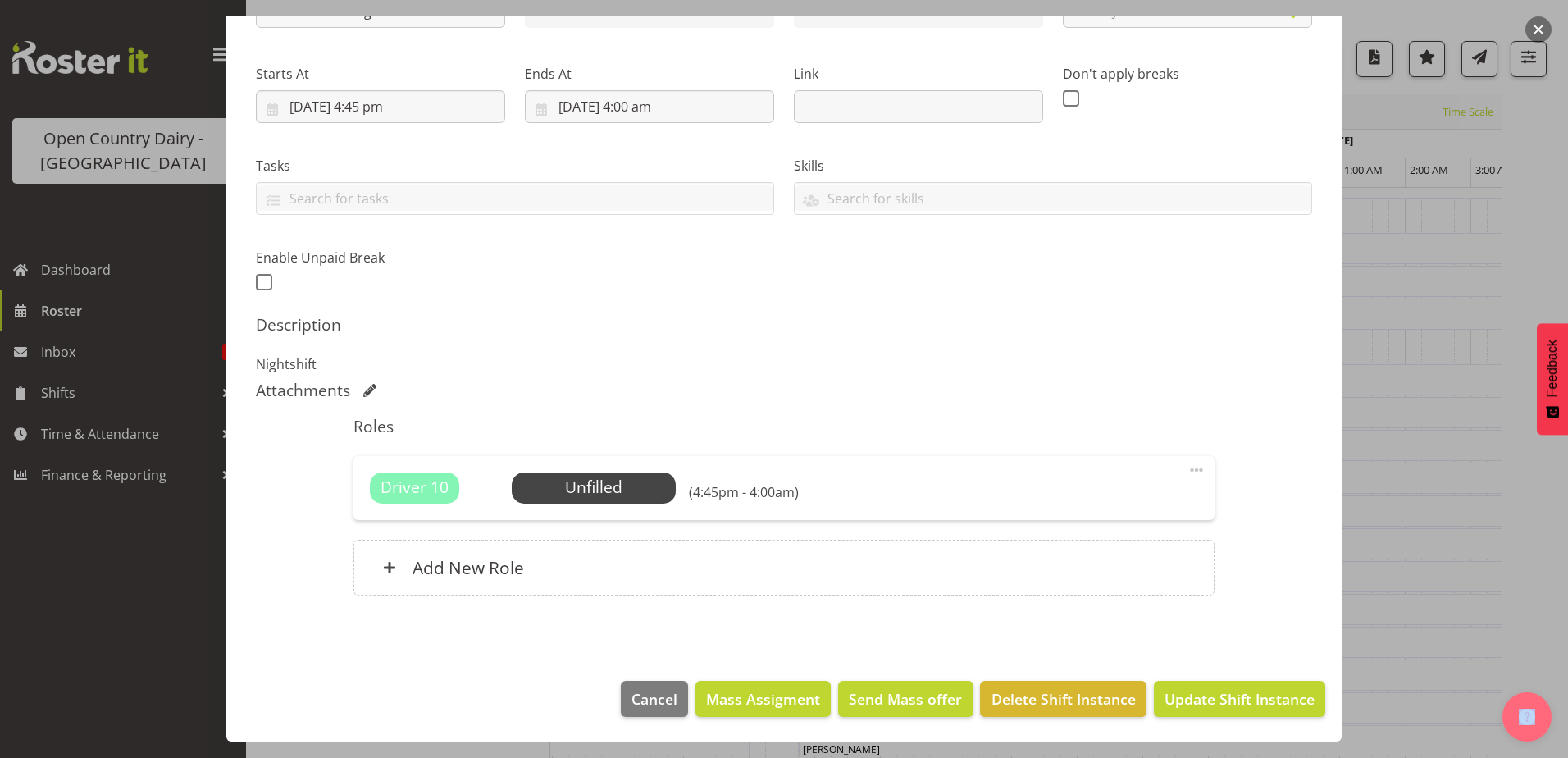
scroll to position [223, 0]
click at [1245, 702] on span "Update Shift Instance" at bounding box center [1239, 699] width 150 height 22
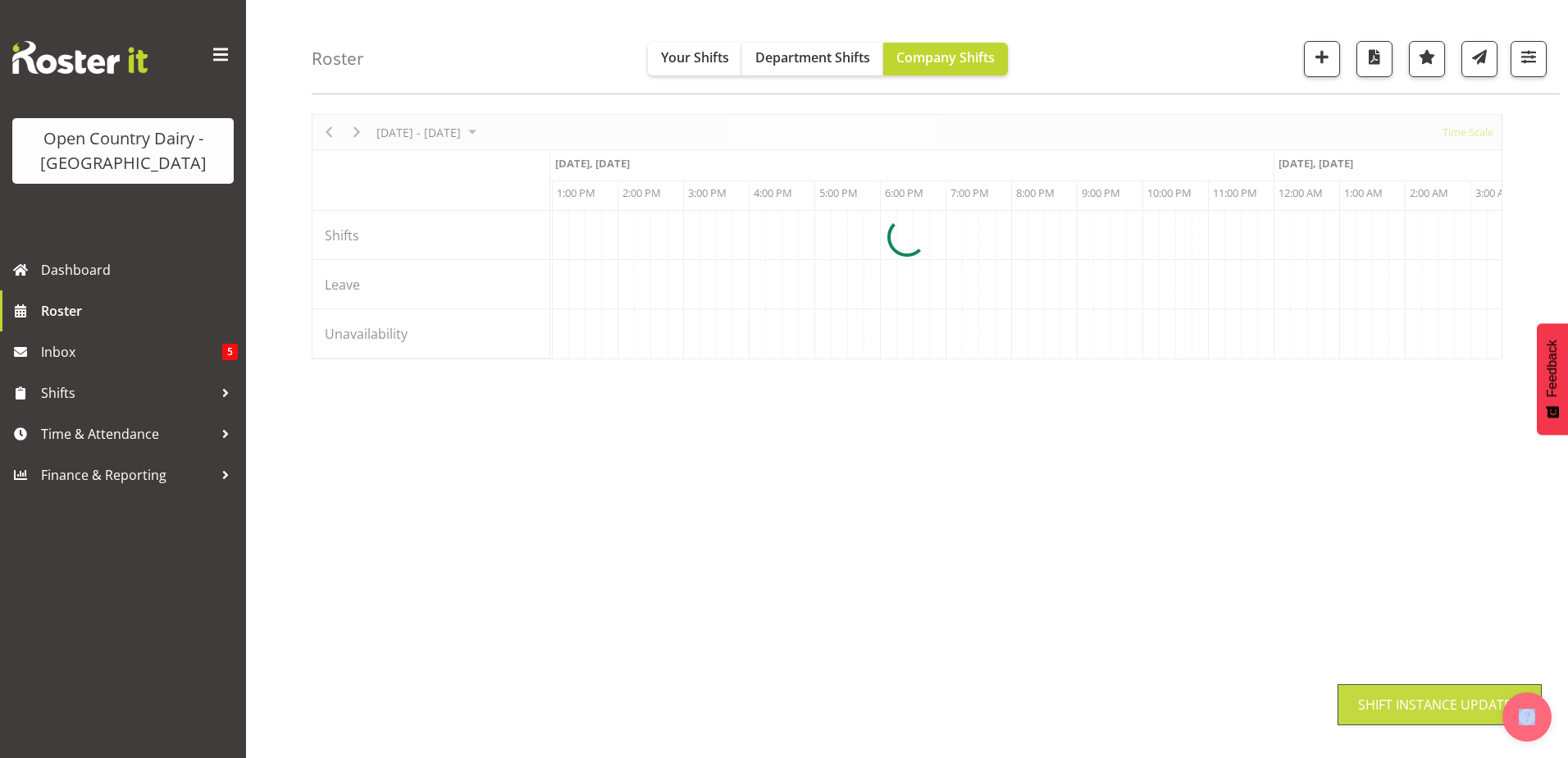
scroll to position [54, 0]
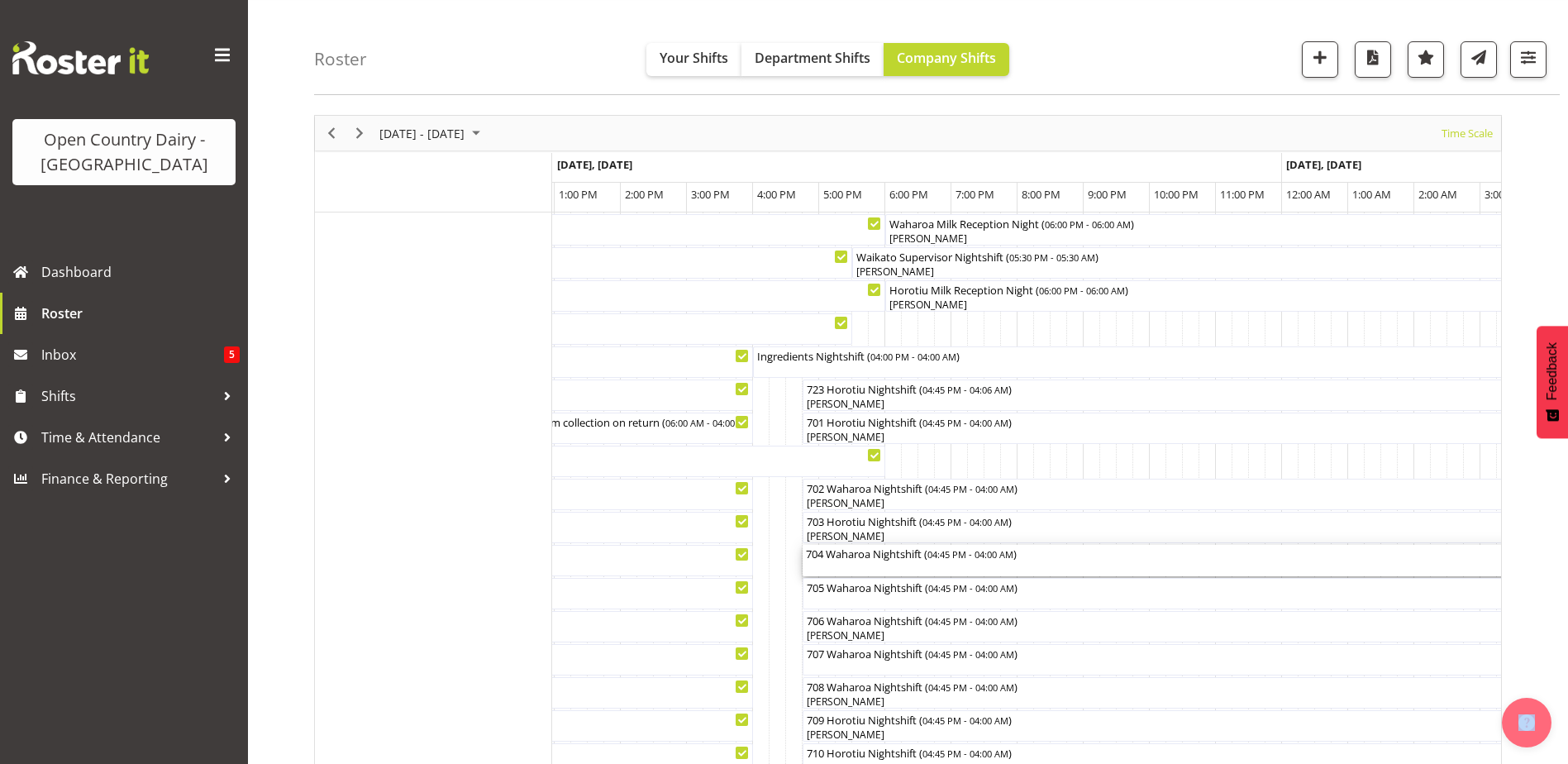
click at [871, 563] on div "704 Waharoa Nightshift ( 04:45 PM - 04:00 AM )" at bounding box center [1174, 560] width 738 height 31
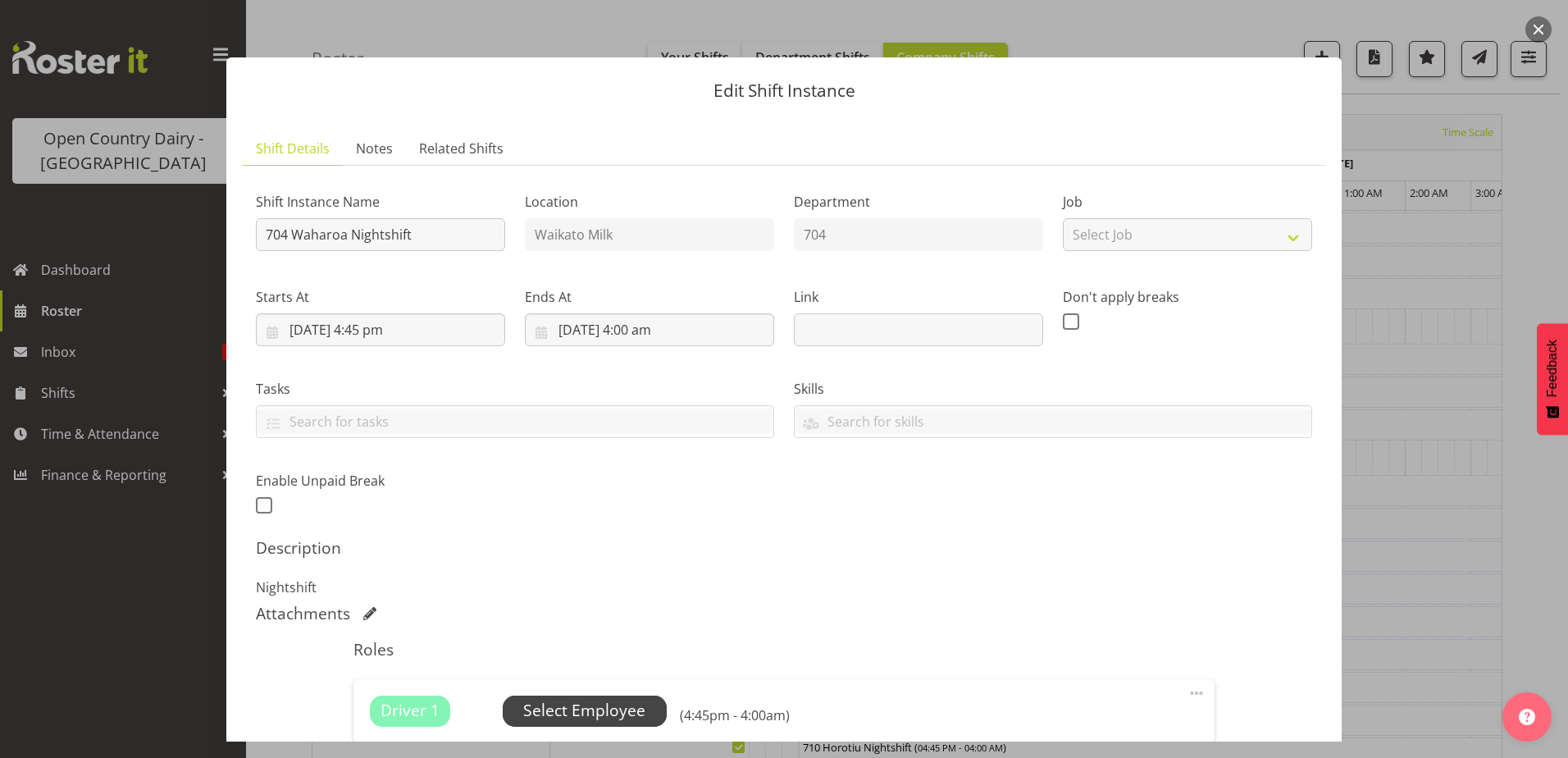
click at [579, 705] on span "Select Employee" at bounding box center [584, 711] width 122 height 24
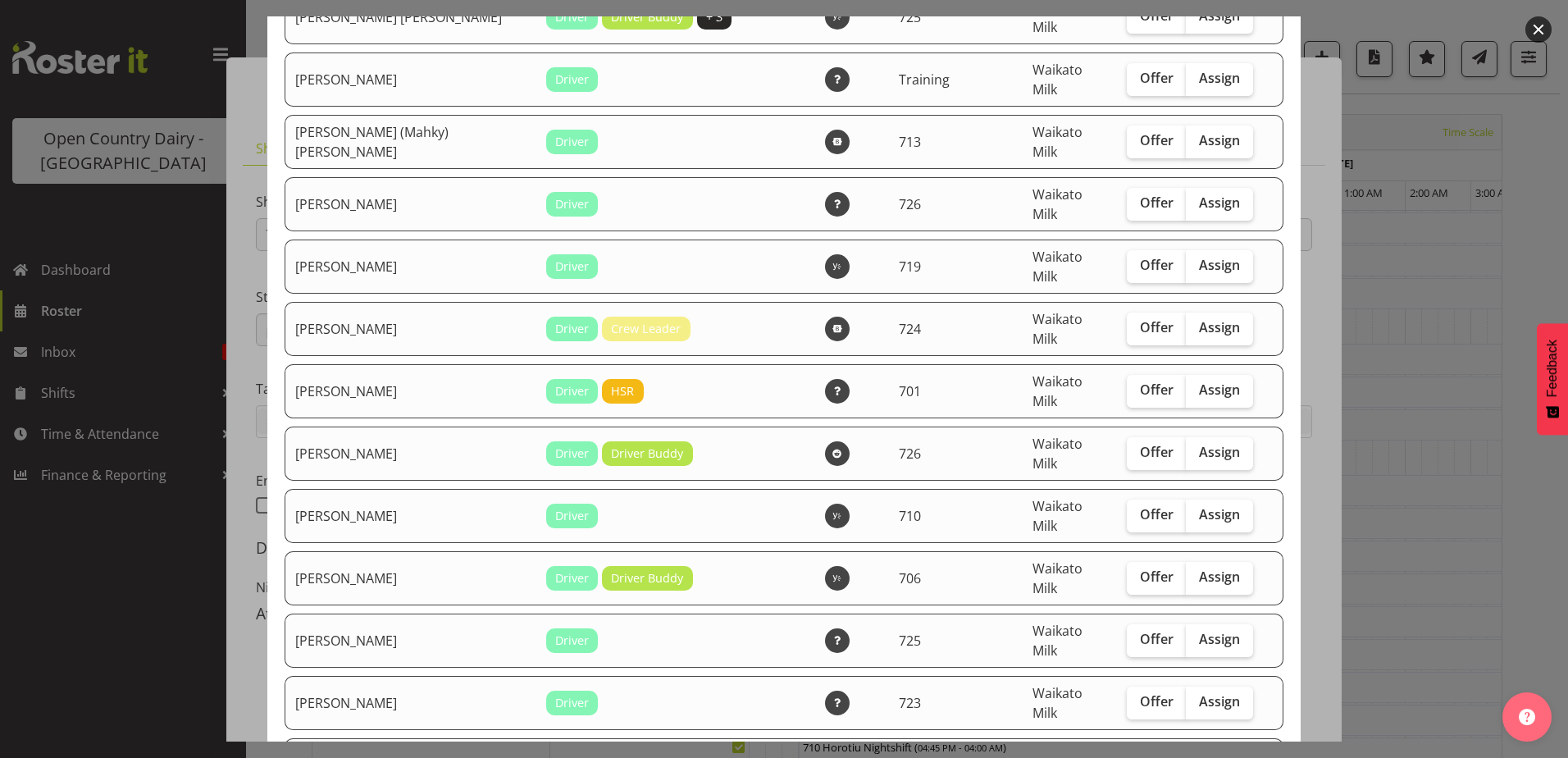
scroll to position [1887, 0]
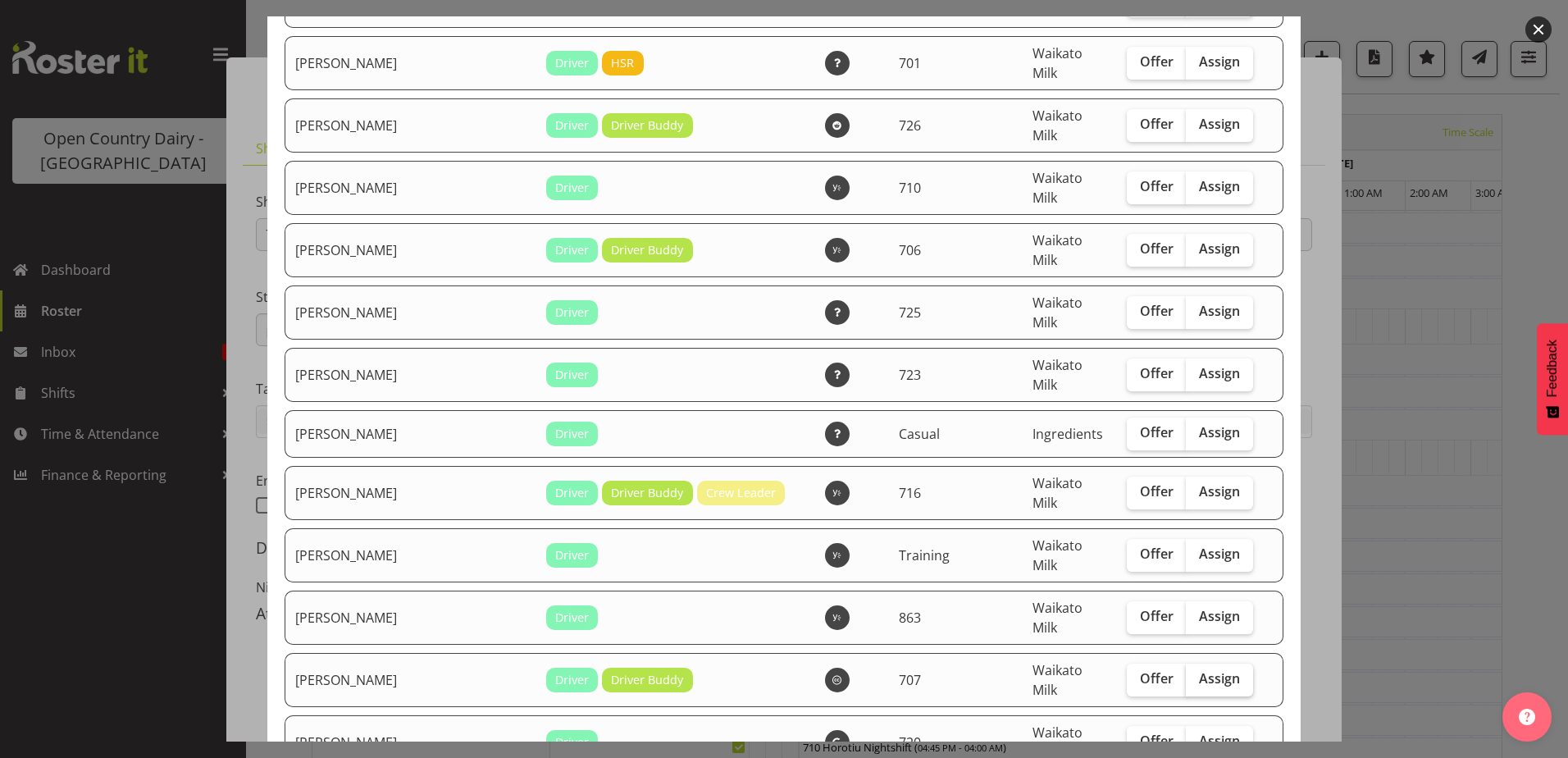
click at [1199, 671] on span "Assign" at bounding box center [1219, 679] width 41 height 17
click at [1188, 674] on input "Assign" at bounding box center [1191, 679] width 11 height 11
checkbox input "true"
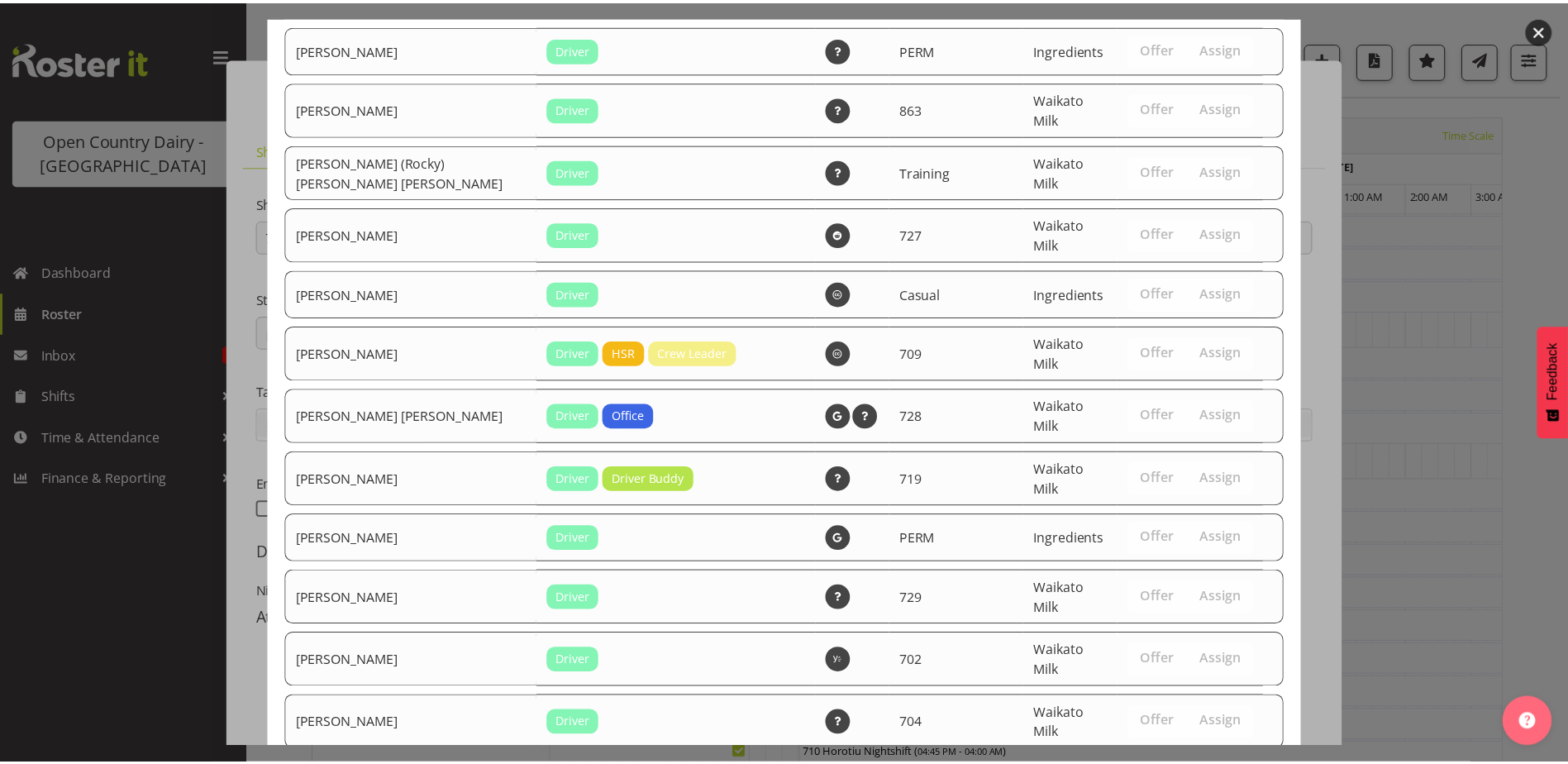
scroll to position [3152, 0]
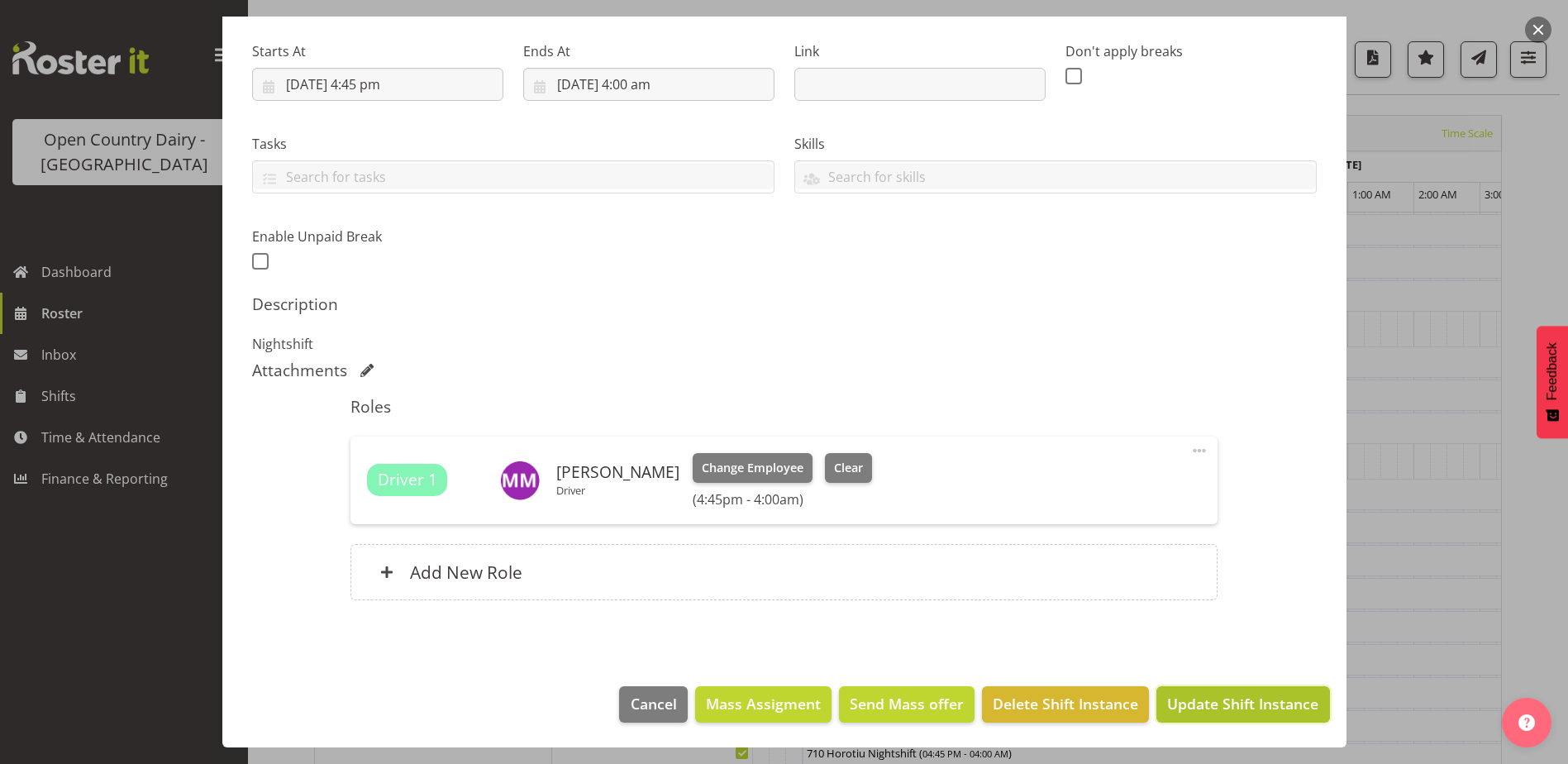
click at [1197, 699] on span "Update Shift Instance" at bounding box center [1242, 704] width 151 height 22
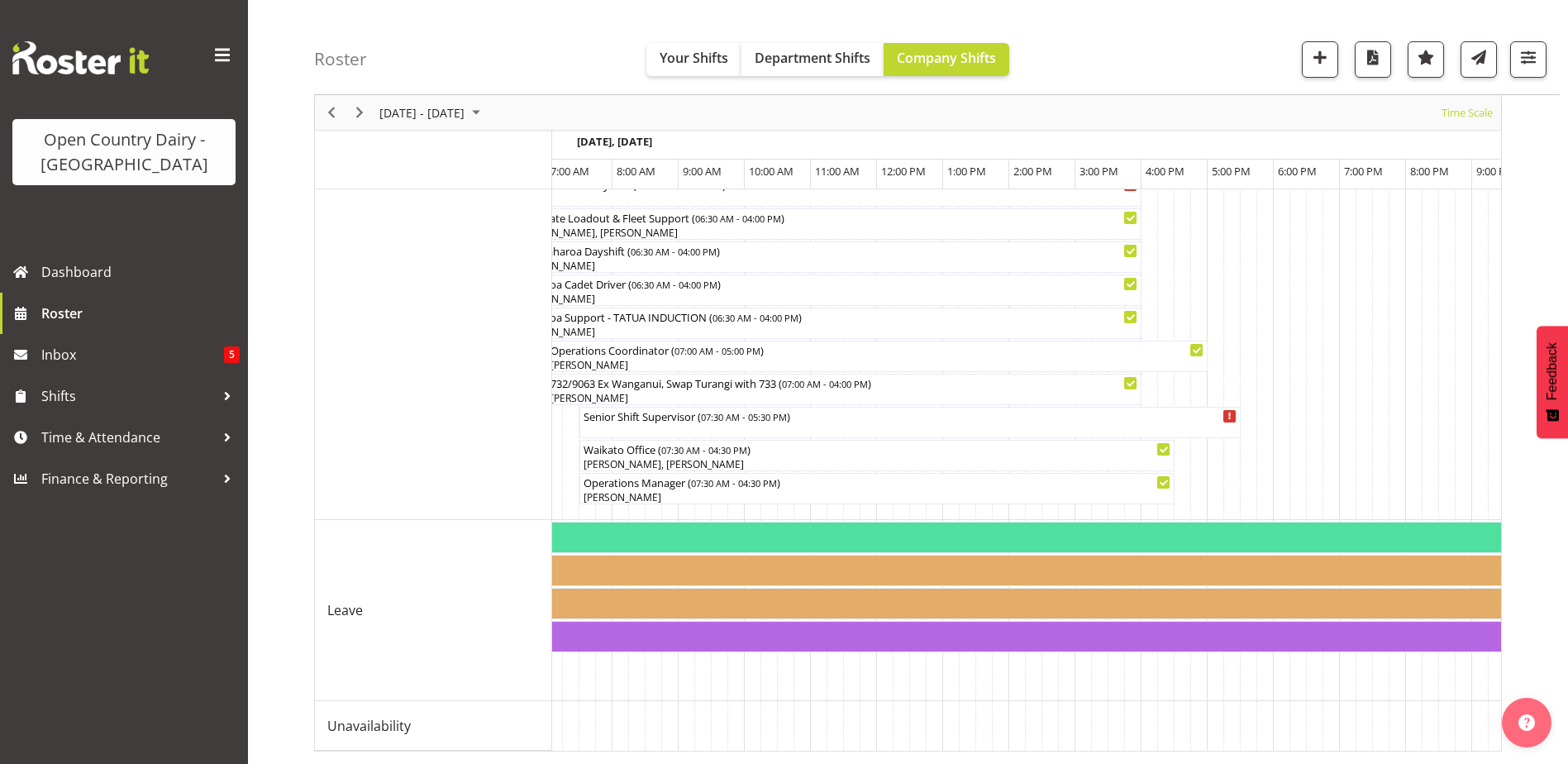
scroll to position [0, 1905]
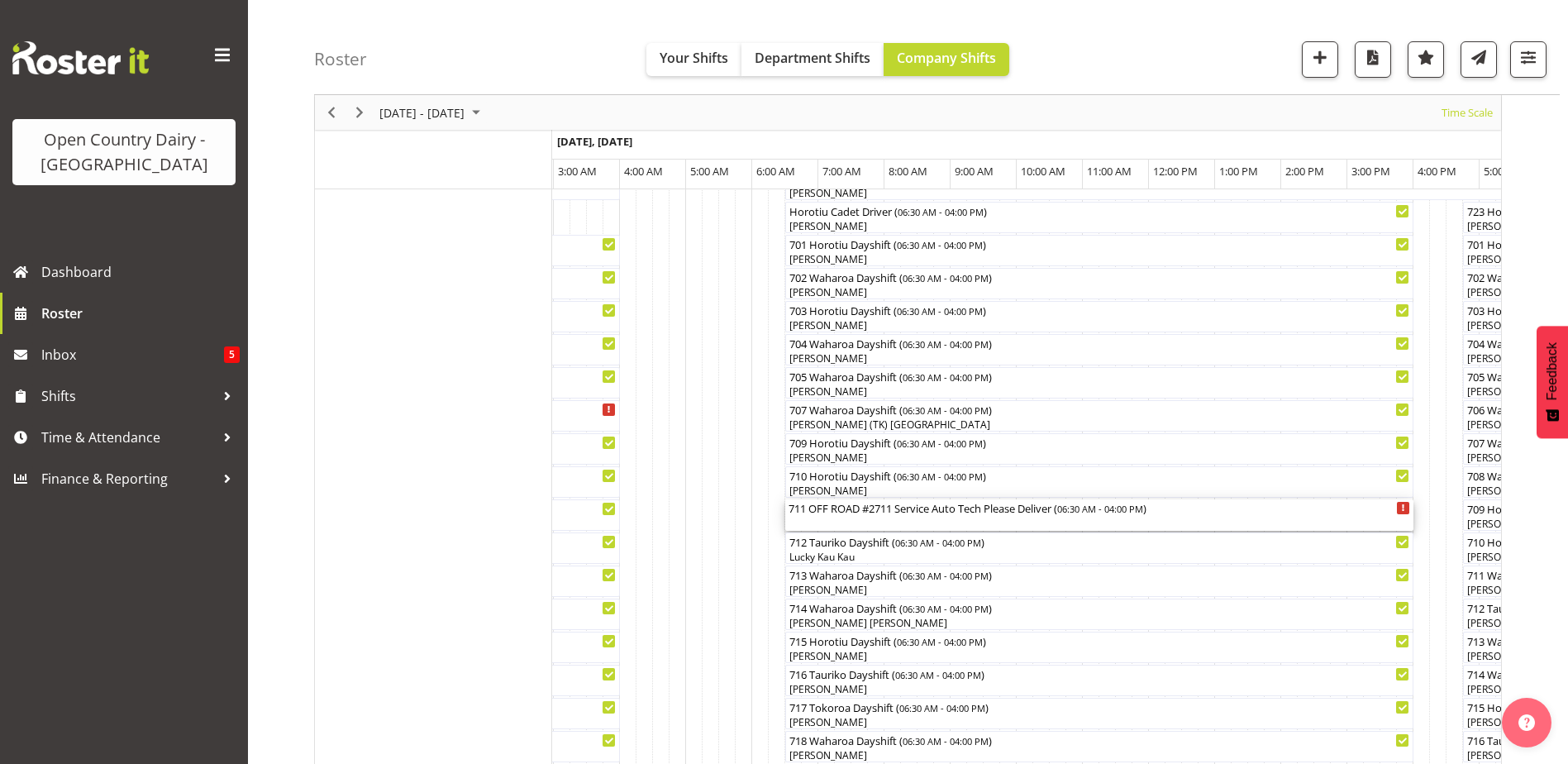
click at [898, 524] on div "711 OFF ROAD #2711 Service Auto Tech Please Deliver ( 06:30 AM - 04:00 PM )" at bounding box center [1099, 515] width 622 height 31
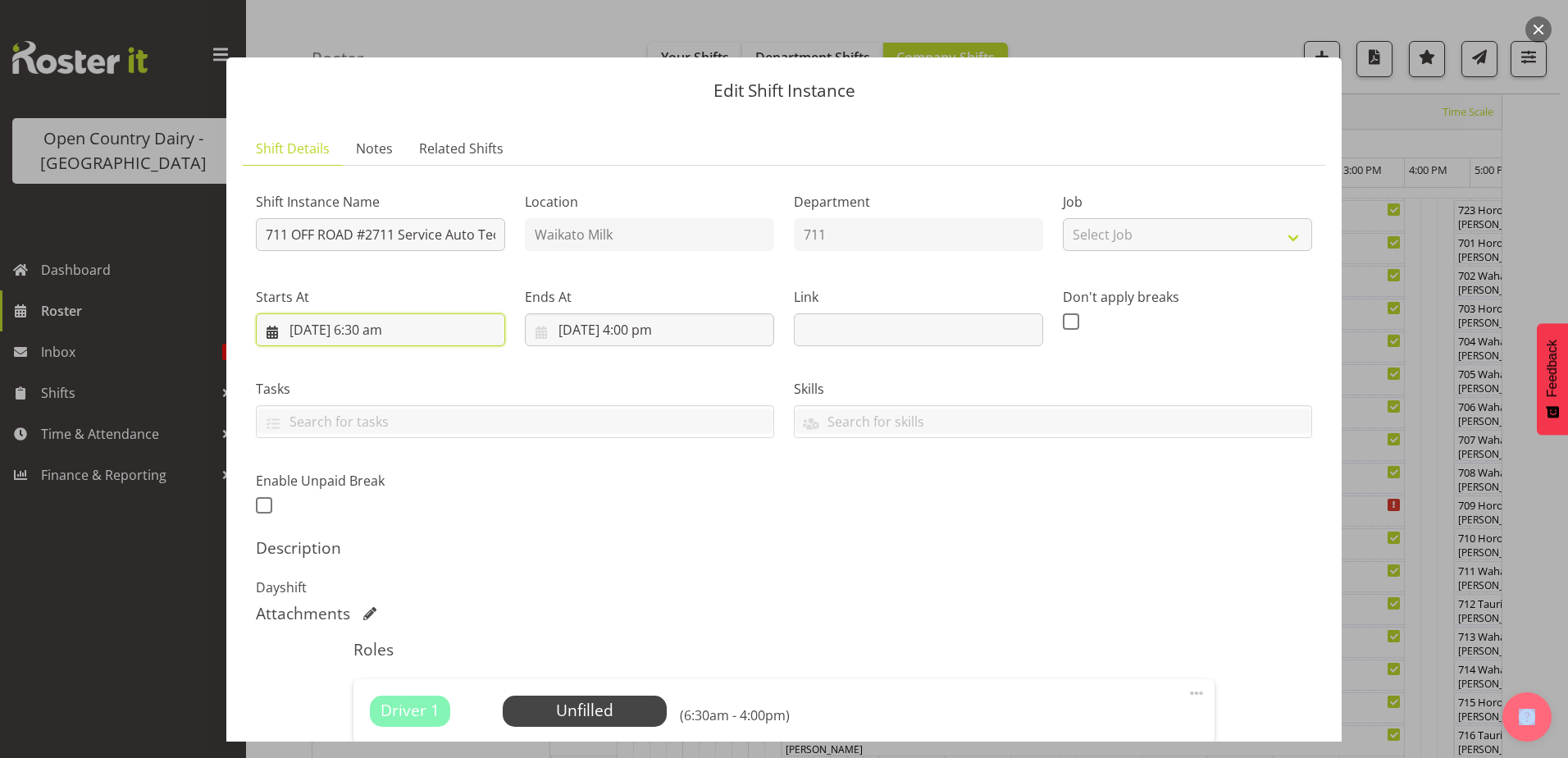
click at [382, 334] on input "2/09/2025, 6:30 am" at bounding box center [380, 329] width 249 height 33
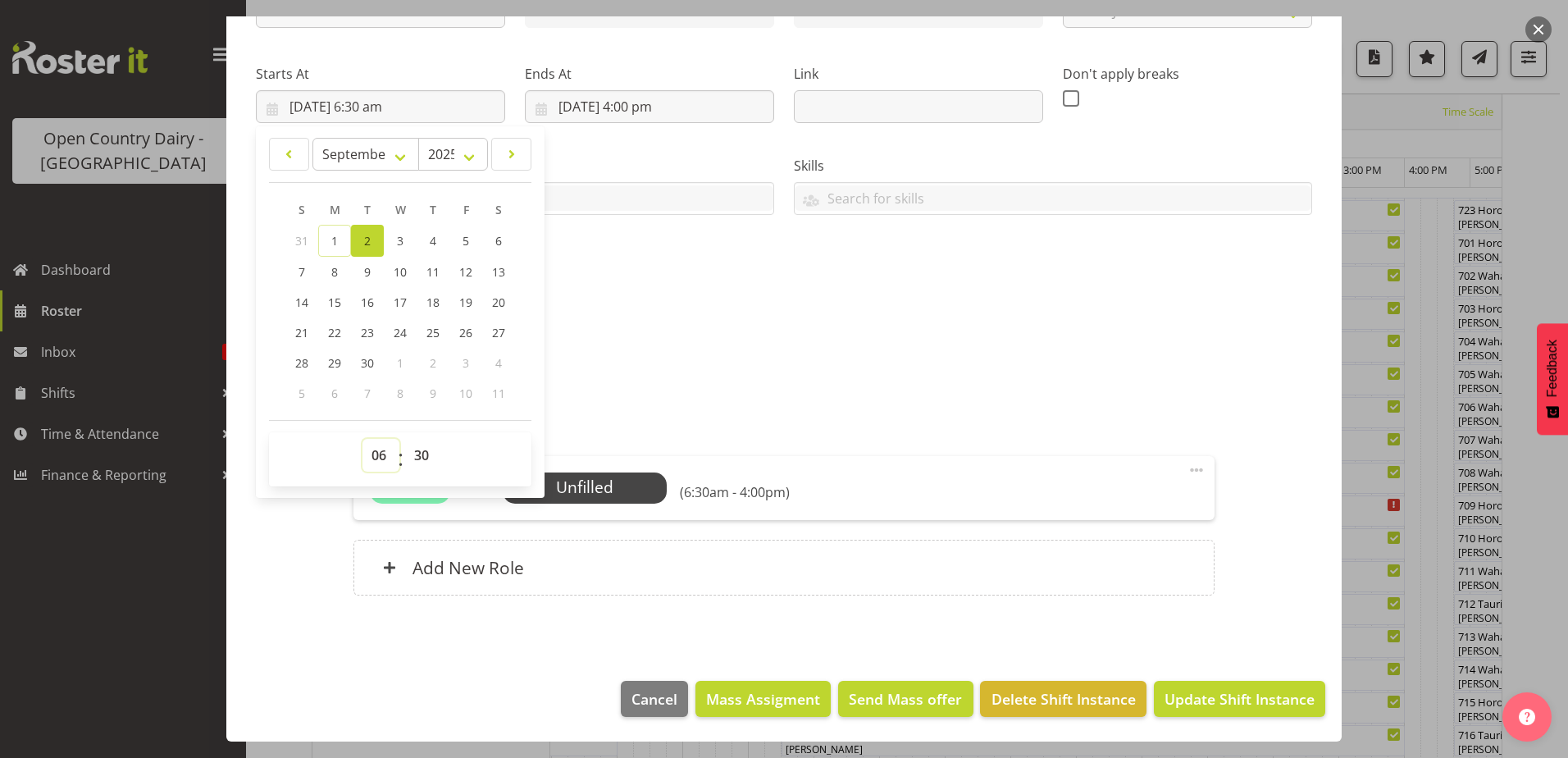
click at [382, 452] on select "00 01 02 03 04 05 06 07 08 09 10 11 12 13 14 15 16 17 18 19 20 21 22 23" at bounding box center [381, 454] width 37 height 33
select select "11"
click at [363, 439] on select "00 01 02 03 04 05 06 07 08 09 10 11 12 13 14 15 16 17 18 19 20 21 22 23" at bounding box center [381, 454] width 37 height 33
type input "2/09/2025, 11:30 am"
click at [424, 459] on select "00 01 02 03 04 05 06 07 08 09 10 11 12 13 14 15 16 17 18 19 20 21 22 23 24 25 2…" at bounding box center [423, 454] width 37 height 33
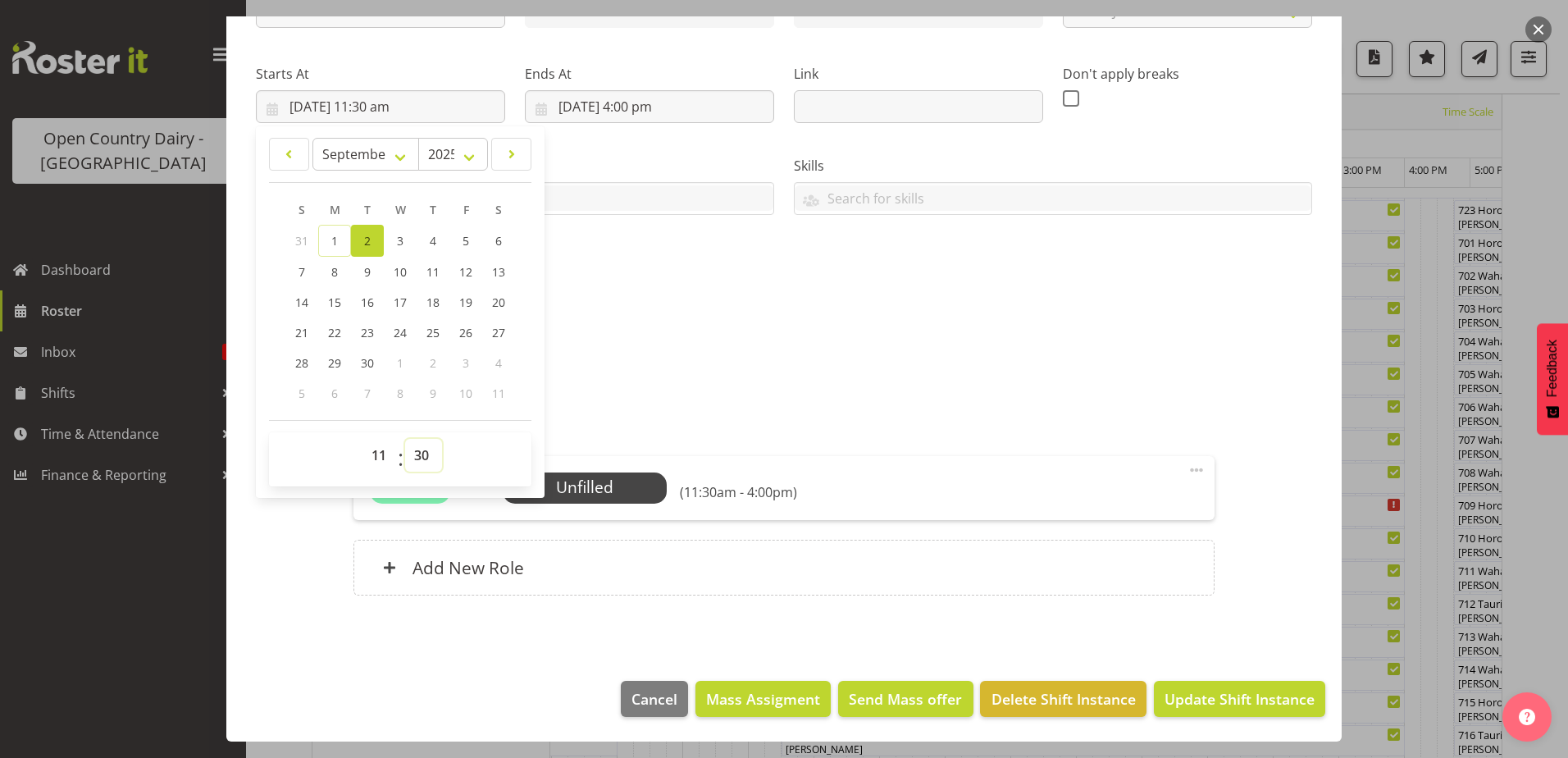
select select "0"
click at [406, 439] on select "00 01 02 03 04 05 06 07 08 09 10 11 12 13 14 15 16 17 18 19 20 21 22 23 24 25 2…" at bounding box center [423, 454] width 37 height 33
type input "2/09/2025, 11:00 am"
click at [737, 379] on div "Shift Instance Name 711 OFF ROAD #2711 Service Auto Tech Please Deliver Locatio…" at bounding box center [784, 285] width 1056 height 660
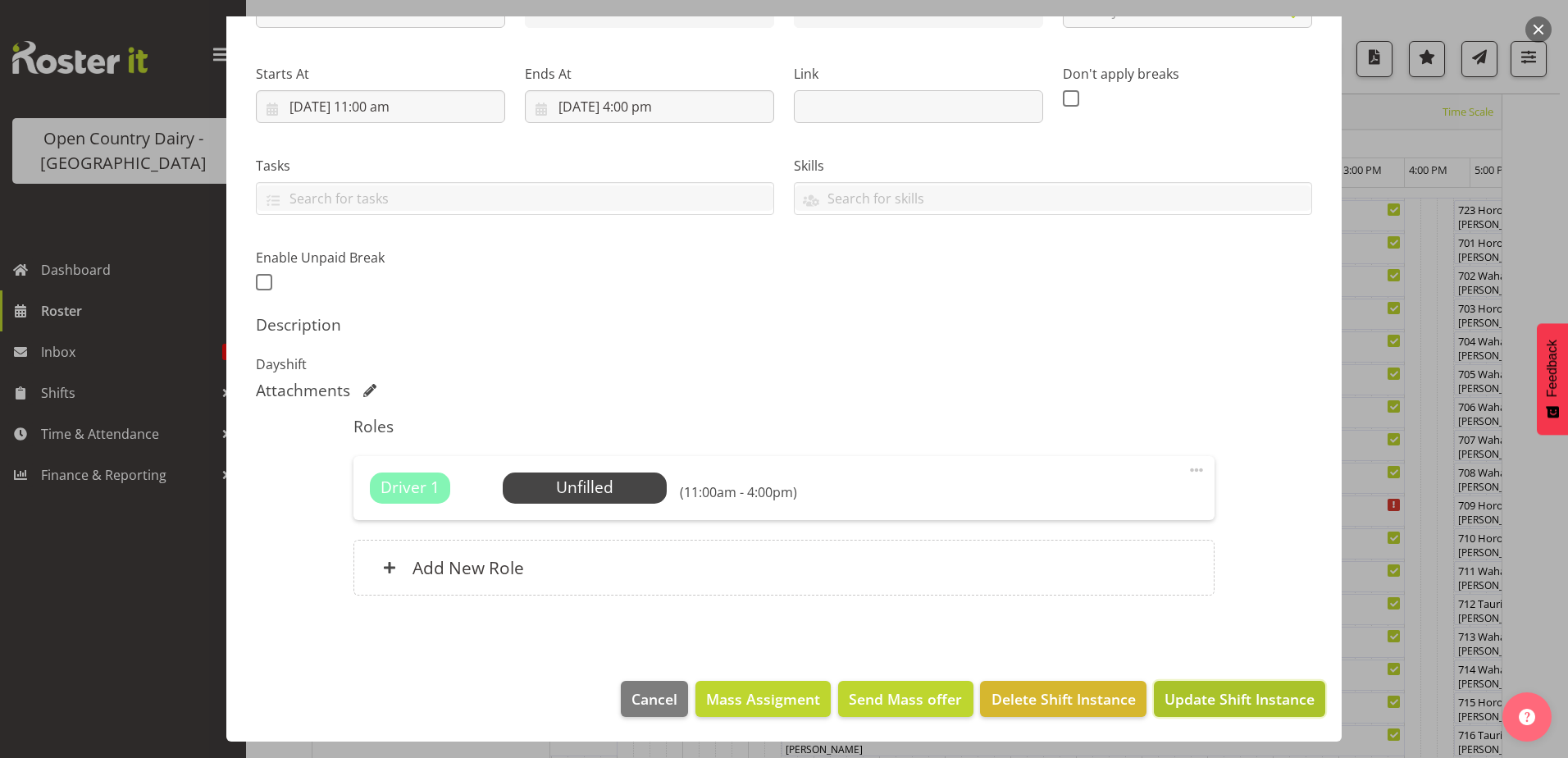
click at [1281, 709] on span "Update Shift Instance" at bounding box center [1239, 699] width 150 height 22
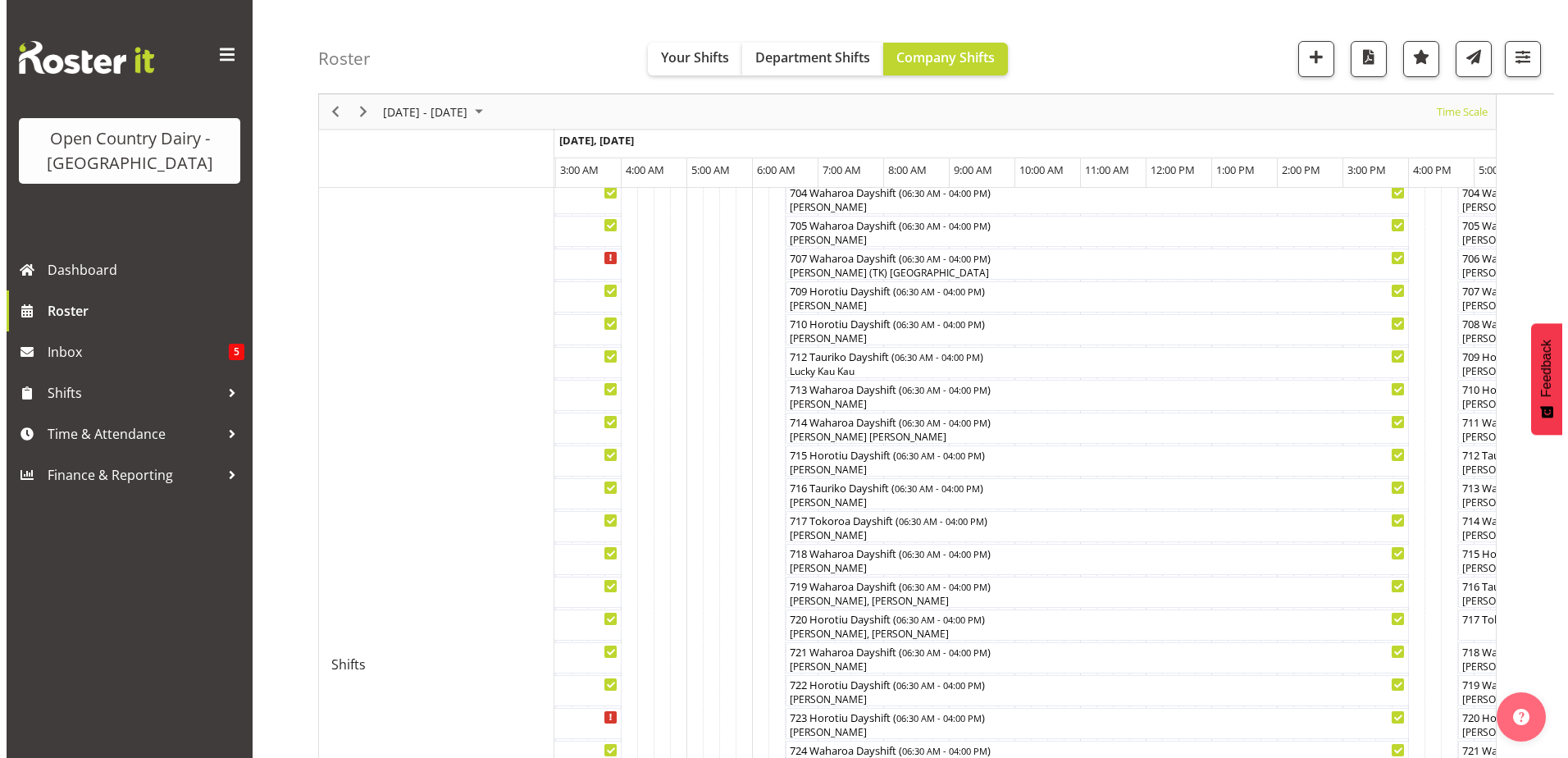
scroll to position [448, 0]
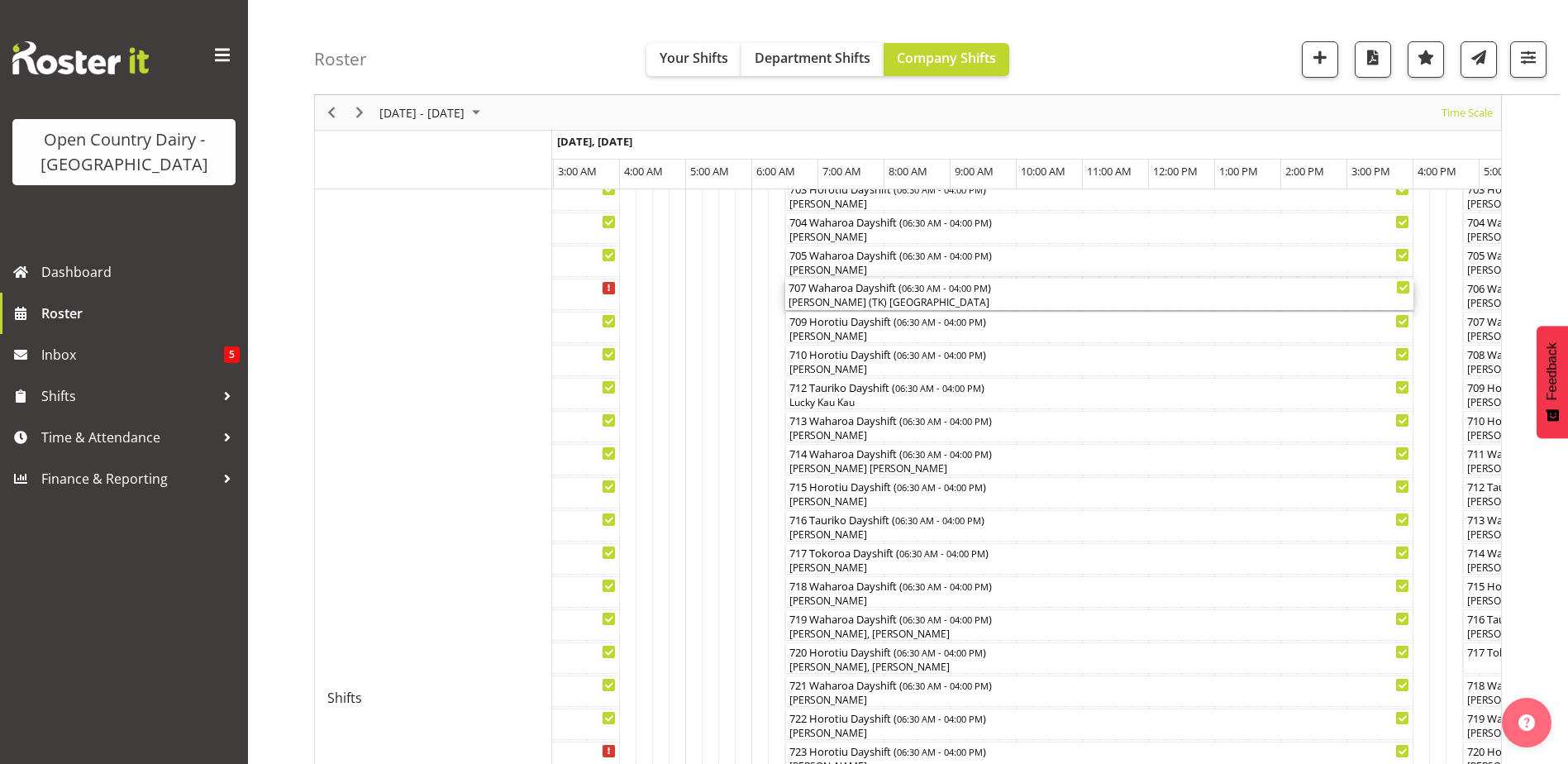
click at [843, 299] on div "[PERSON_NAME] (TK) [GEOGRAPHIC_DATA]" at bounding box center [1099, 302] width 622 height 15
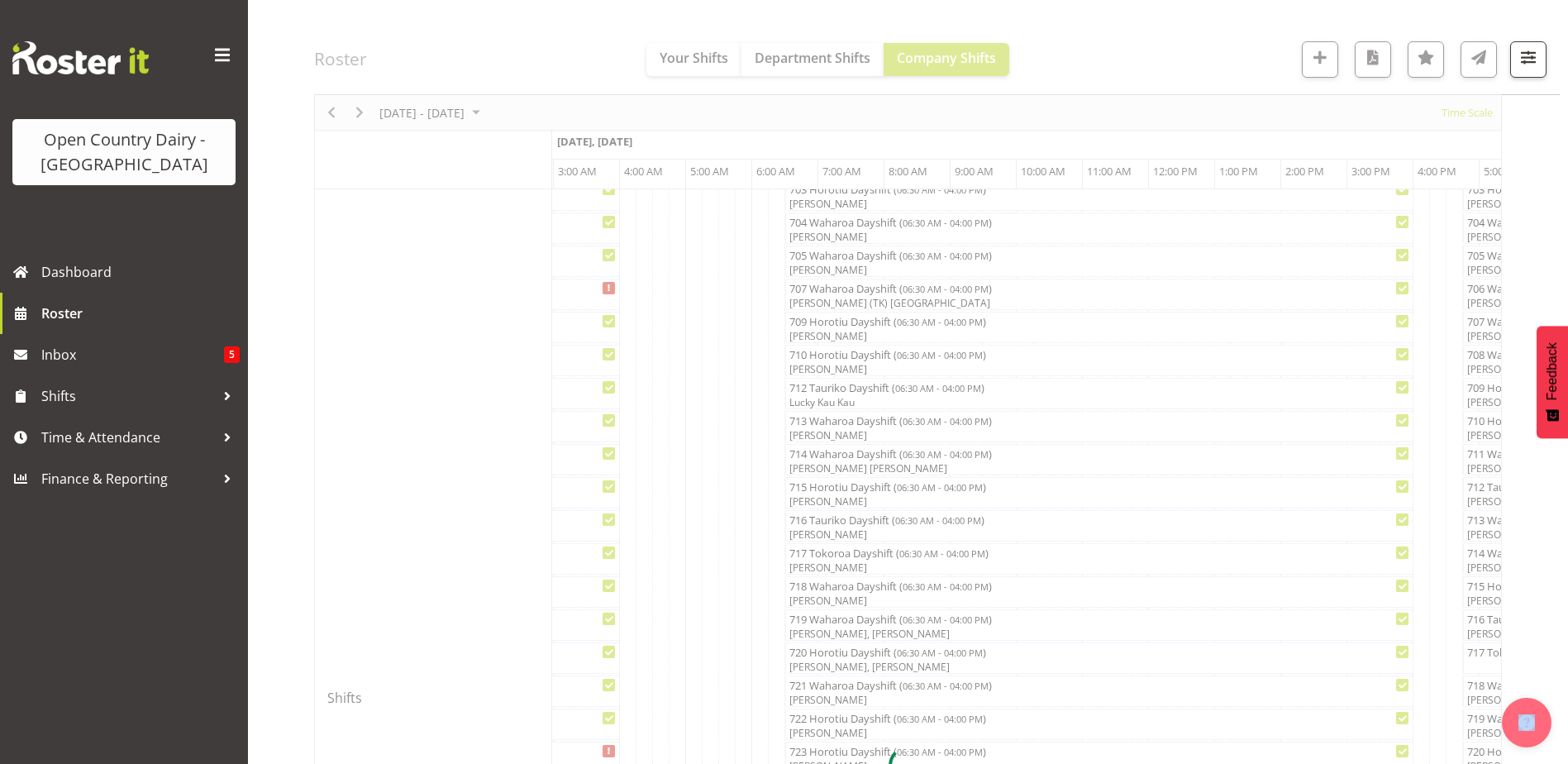
click at [843, 299] on div at bounding box center [907, 765] width 1187 height 2098
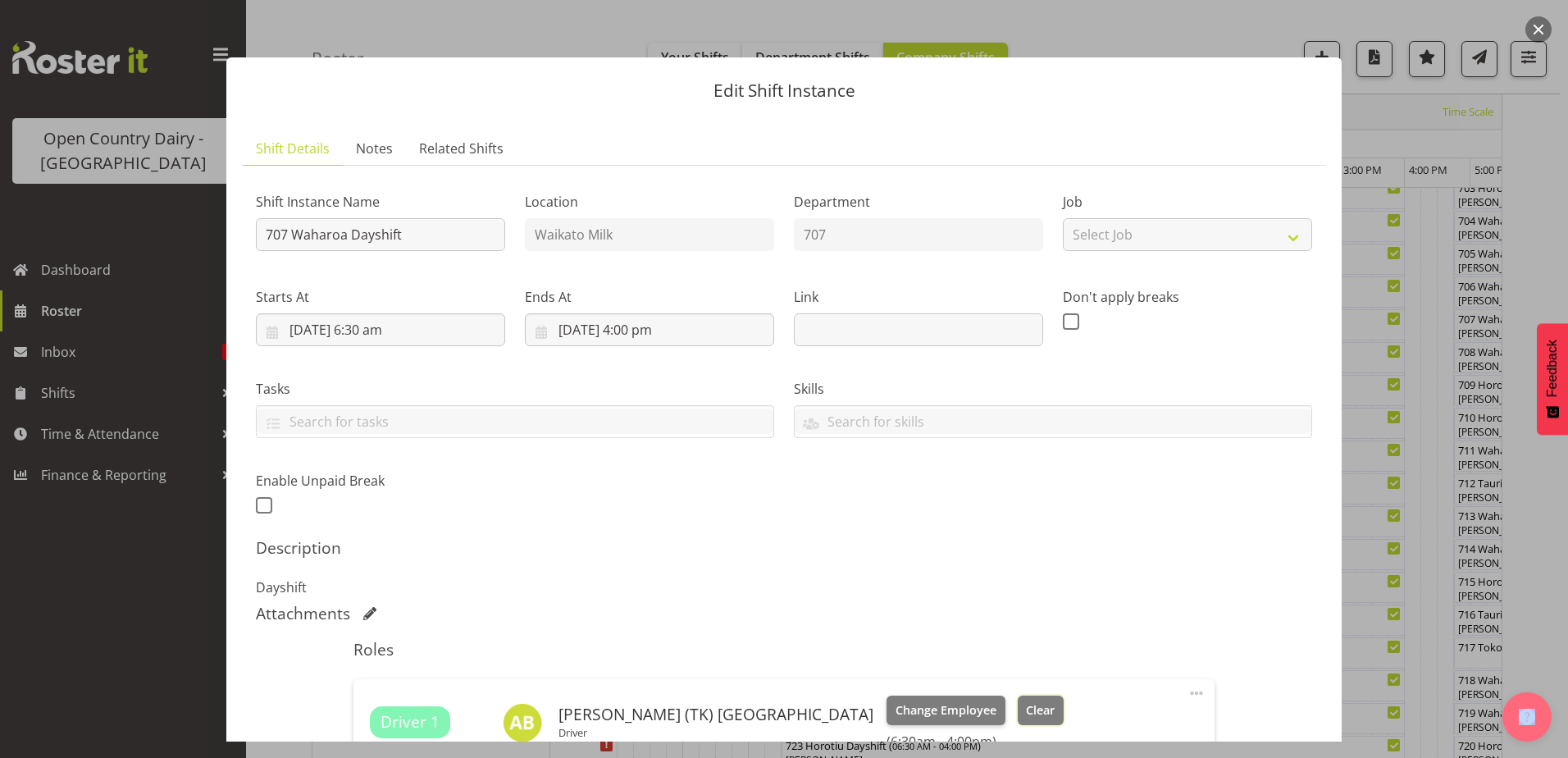
click at [1026, 709] on span "Clear" at bounding box center [1040, 710] width 29 height 18
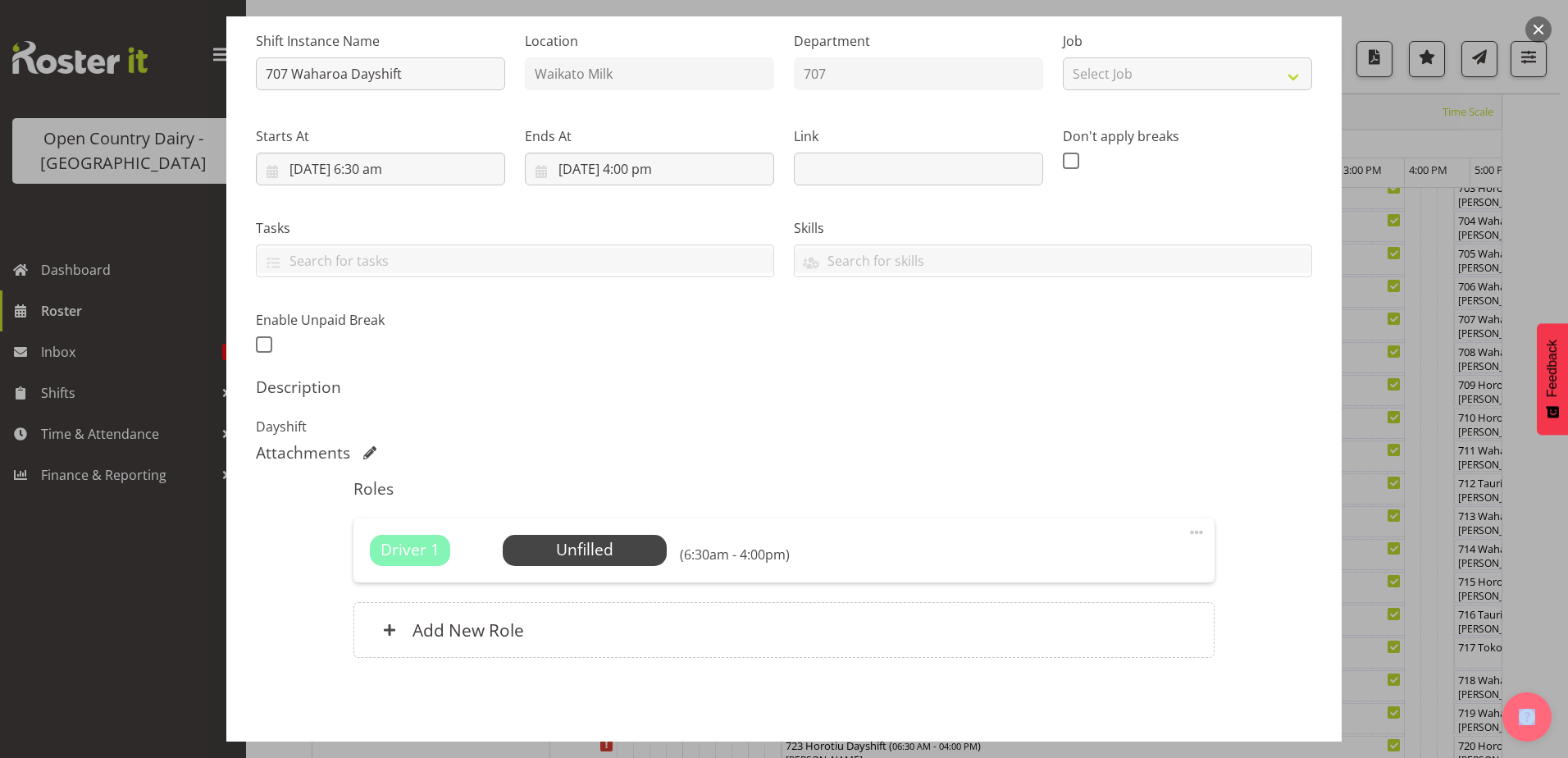
scroll to position [223, 0]
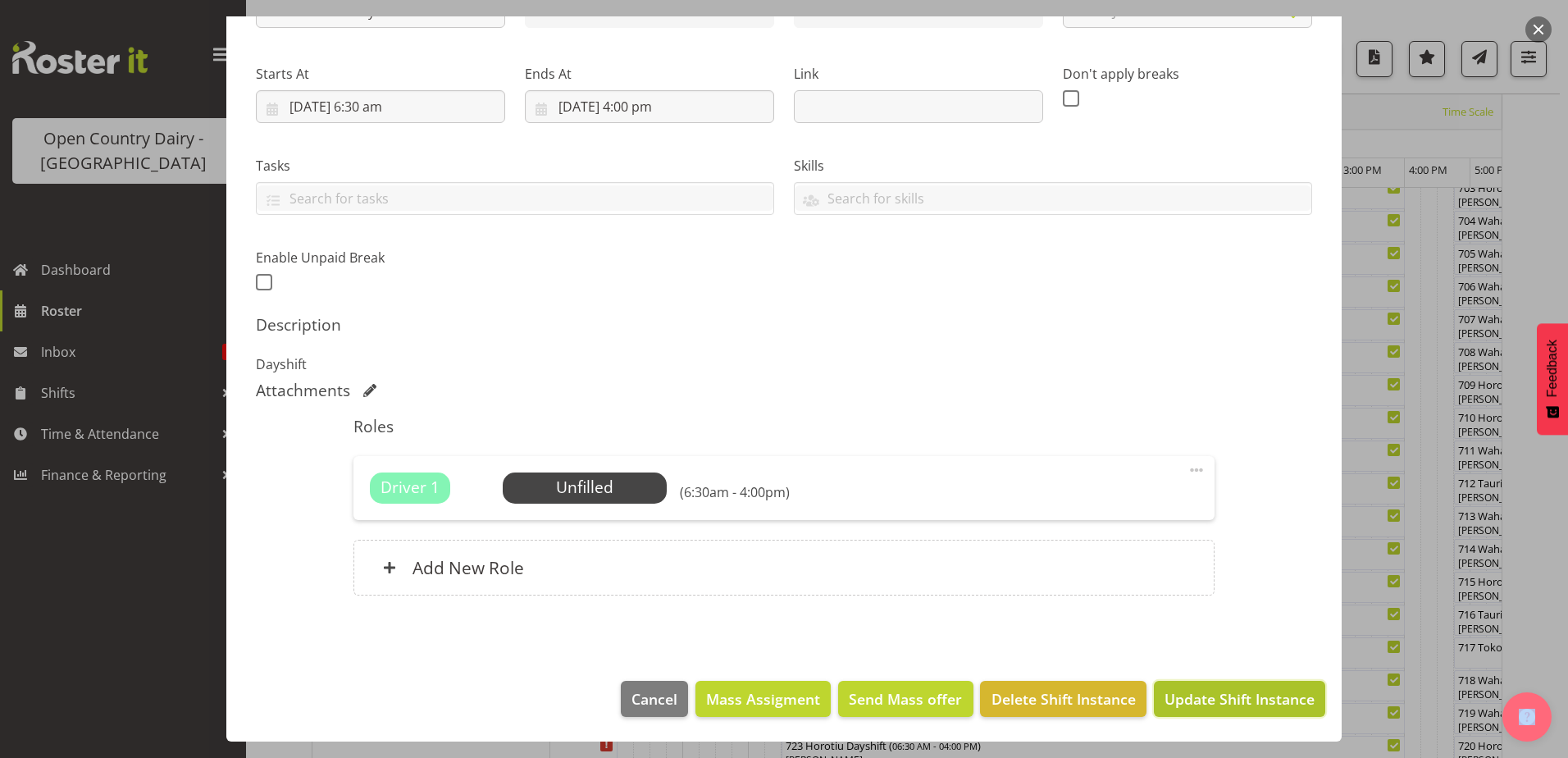
click at [1257, 699] on span "Update Shift Instance" at bounding box center [1239, 699] width 150 height 22
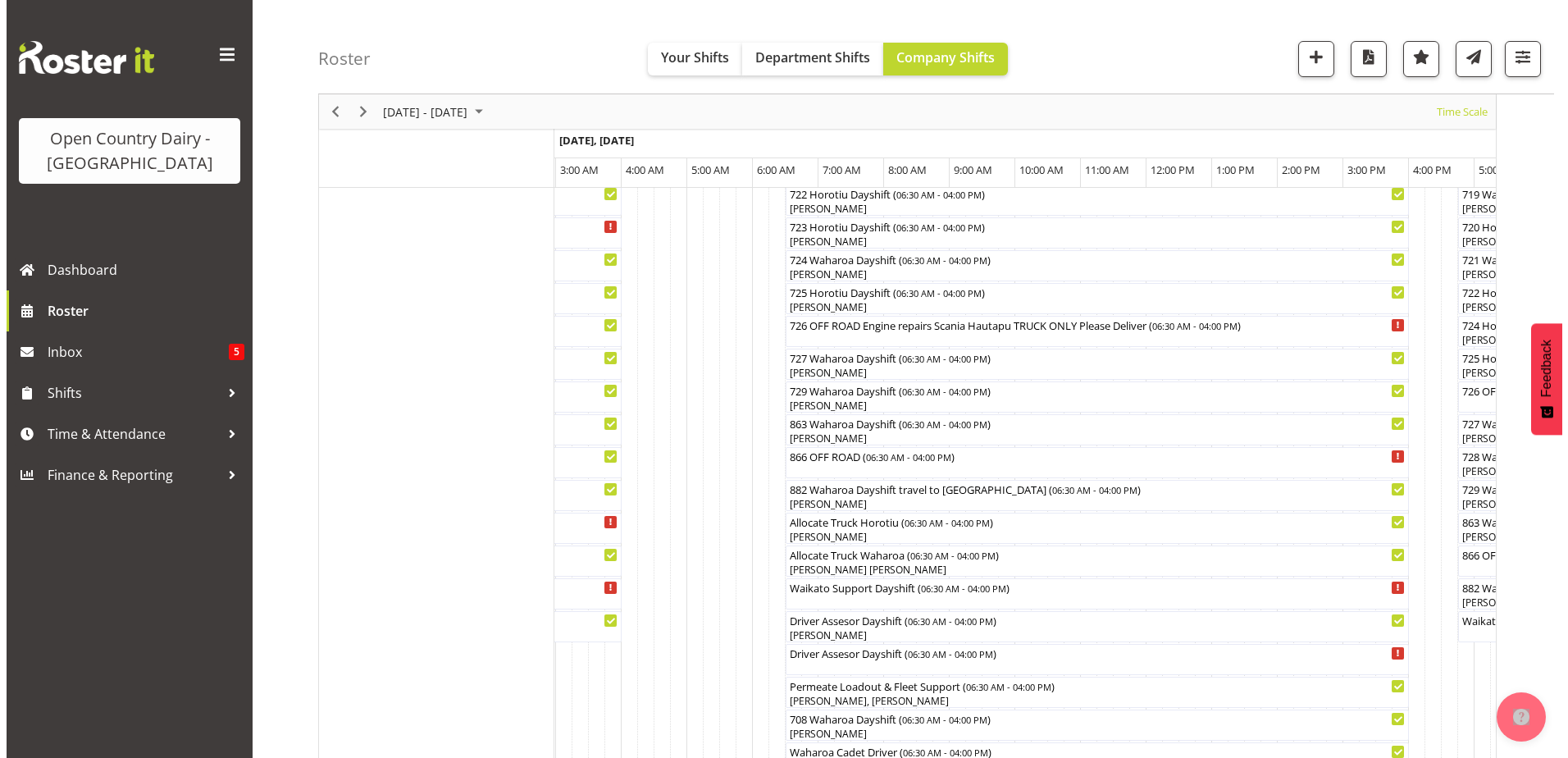
scroll to position [1366, 0]
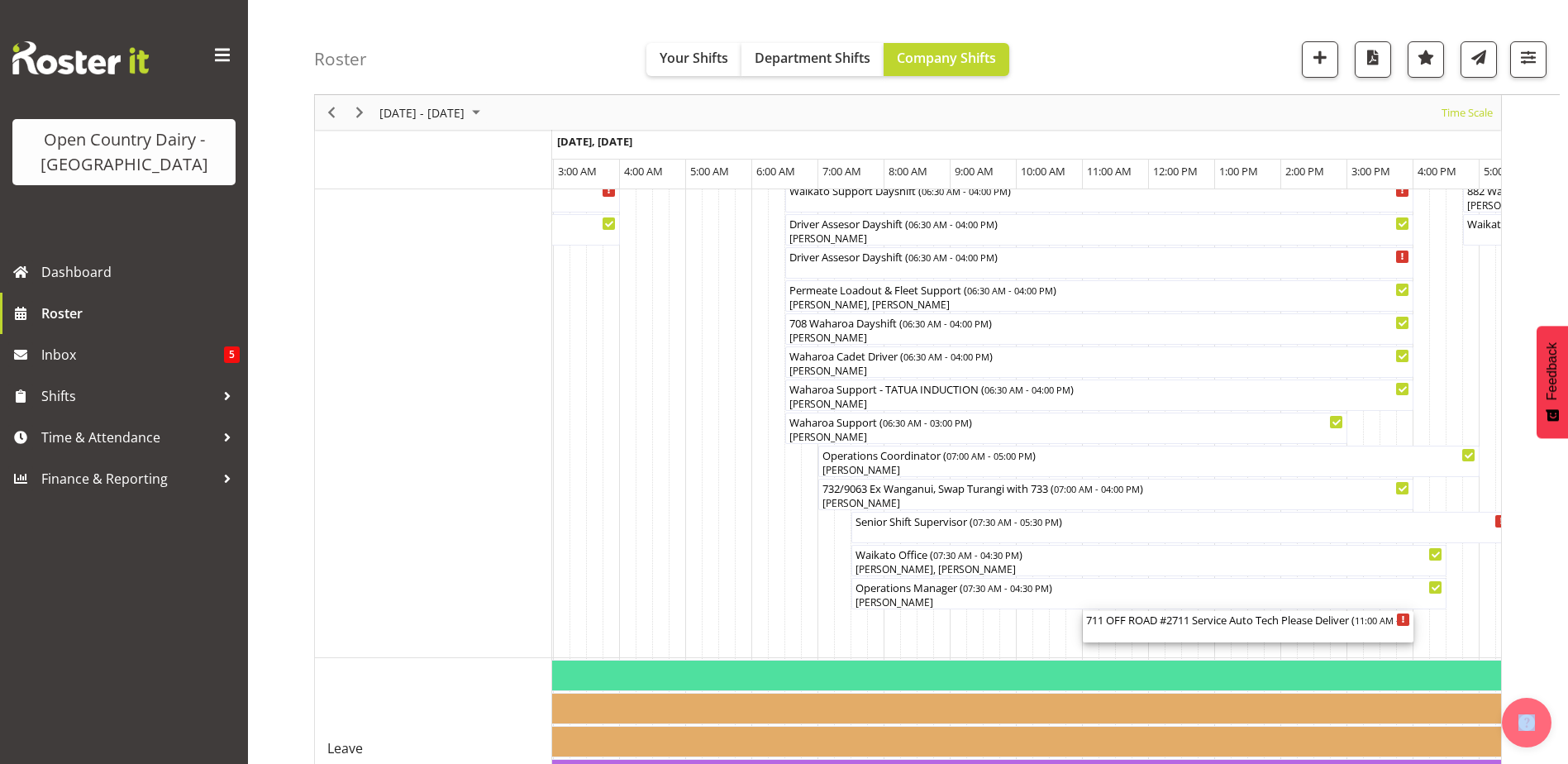
click at [1167, 629] on div "711 OFF ROAD #2711 Service Auto Tech Please Deliver ( 11:00 AM - 04:00 PM )" at bounding box center [1248, 626] width 324 height 31
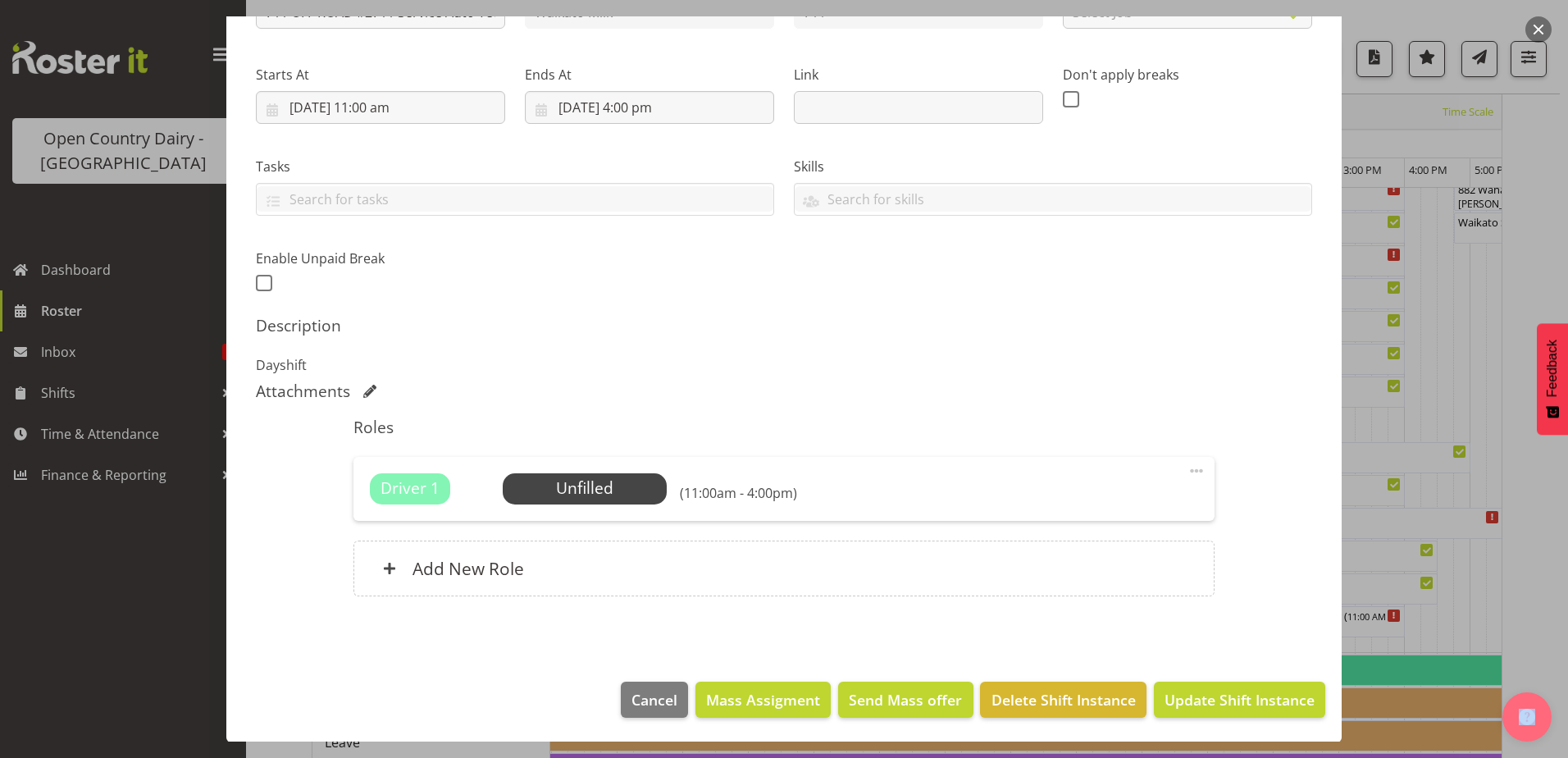
scroll to position [223, 0]
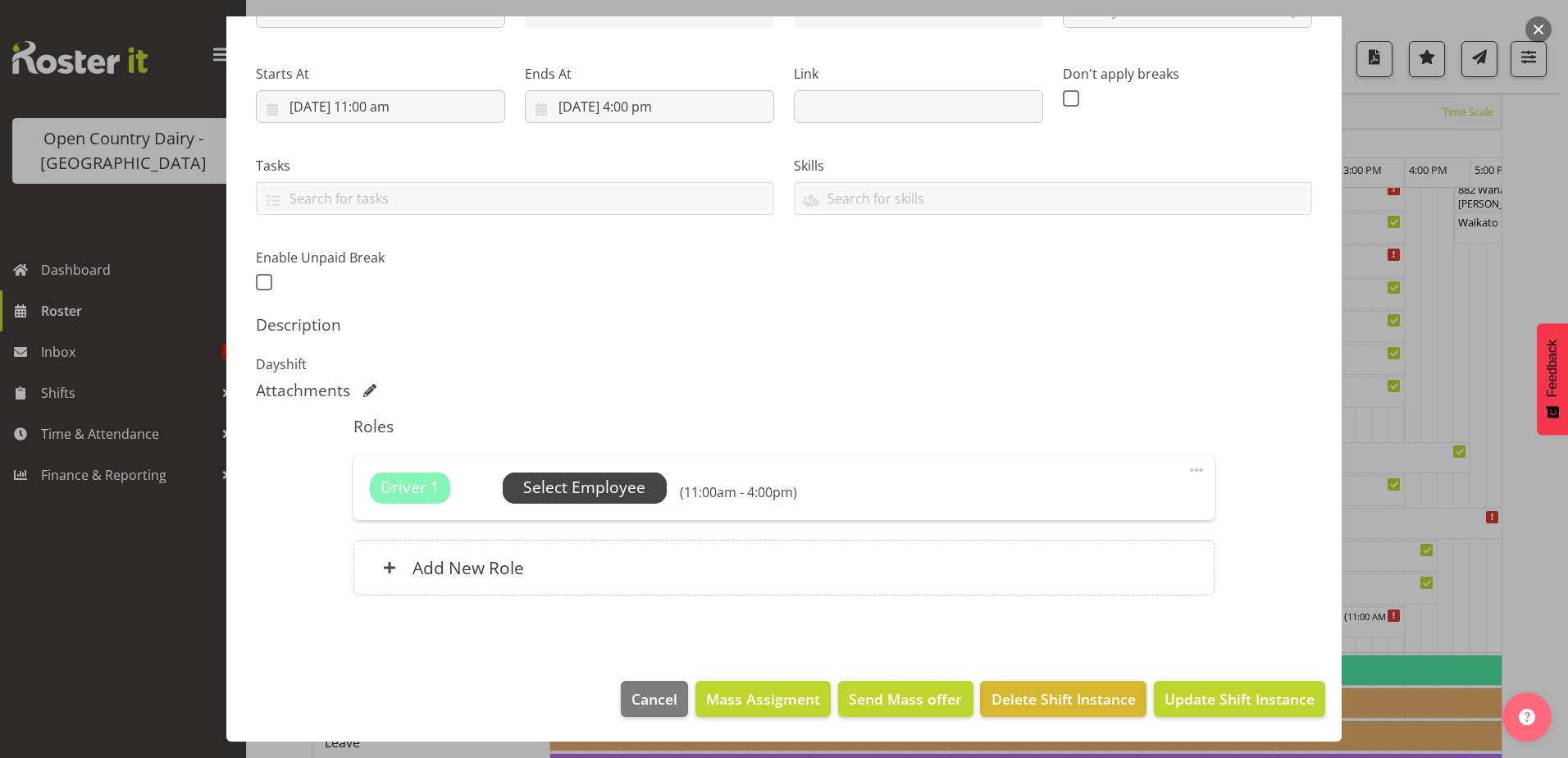
click at [561, 488] on span "Select Employee" at bounding box center [584, 488] width 122 height 24
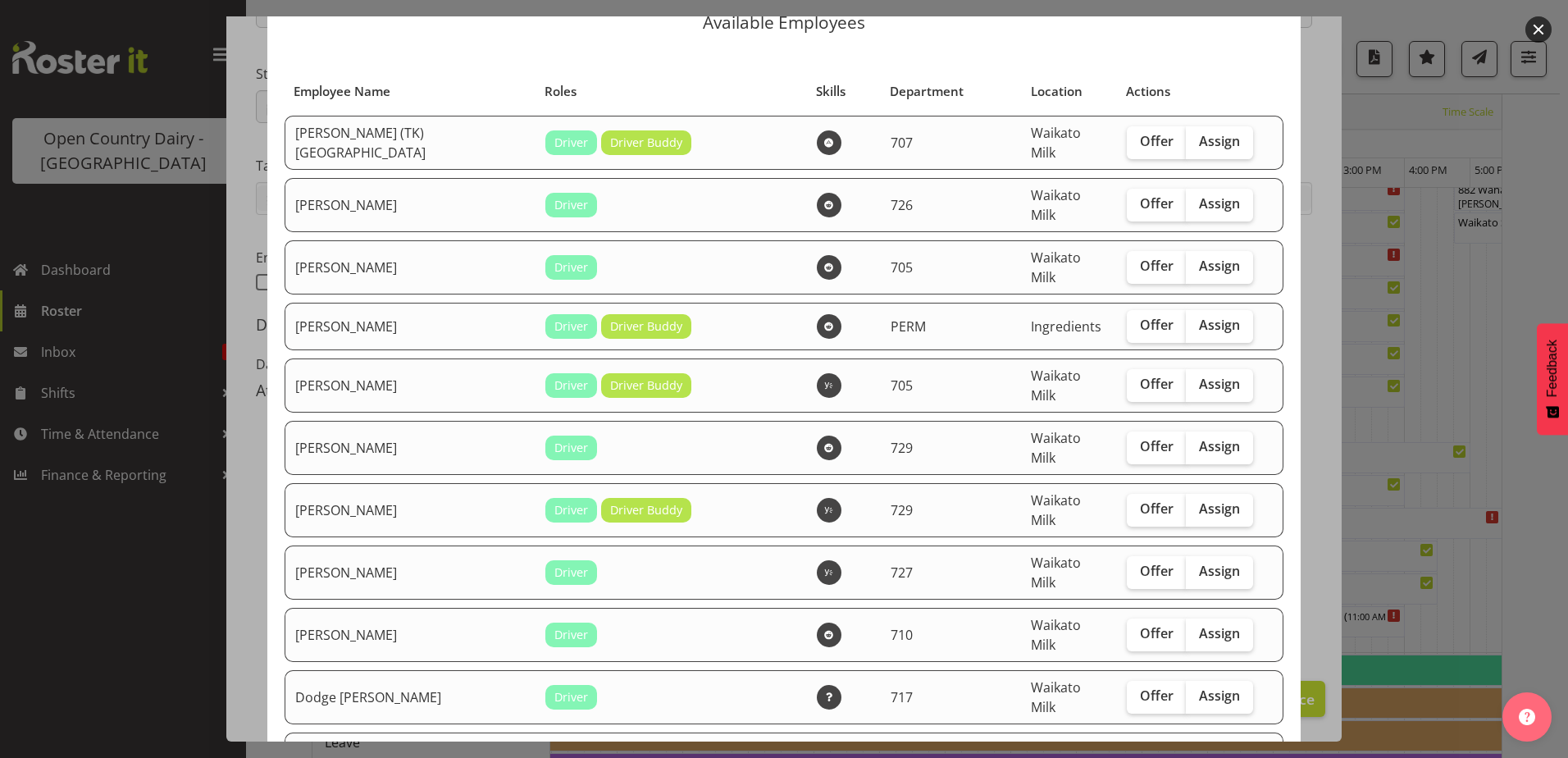
scroll to position [0, 0]
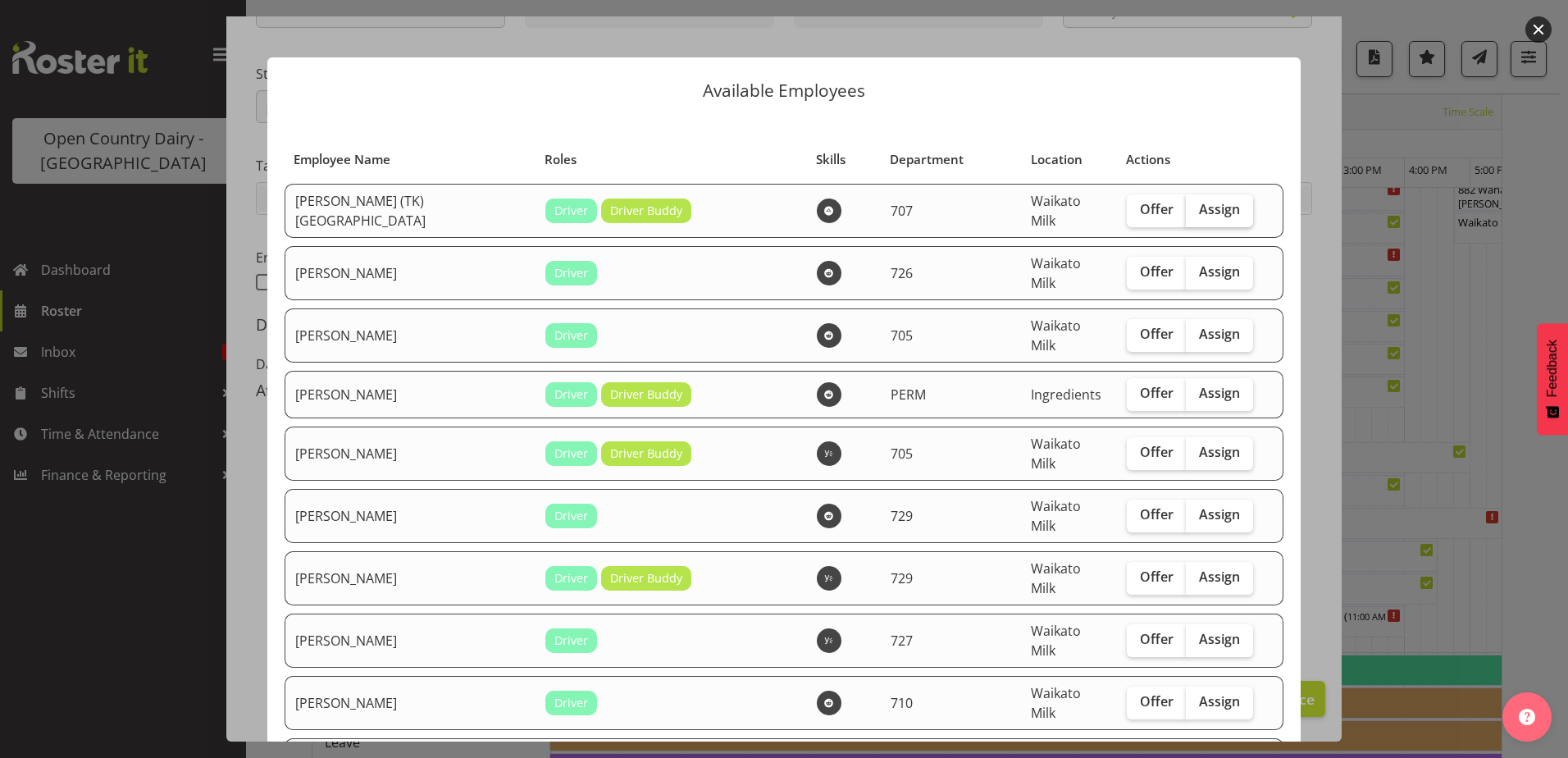
click at [1199, 205] on span "Assign" at bounding box center [1219, 209] width 41 height 17
click at [1186, 205] on input "Assign" at bounding box center [1191, 209] width 11 height 11
checkbox input "true"
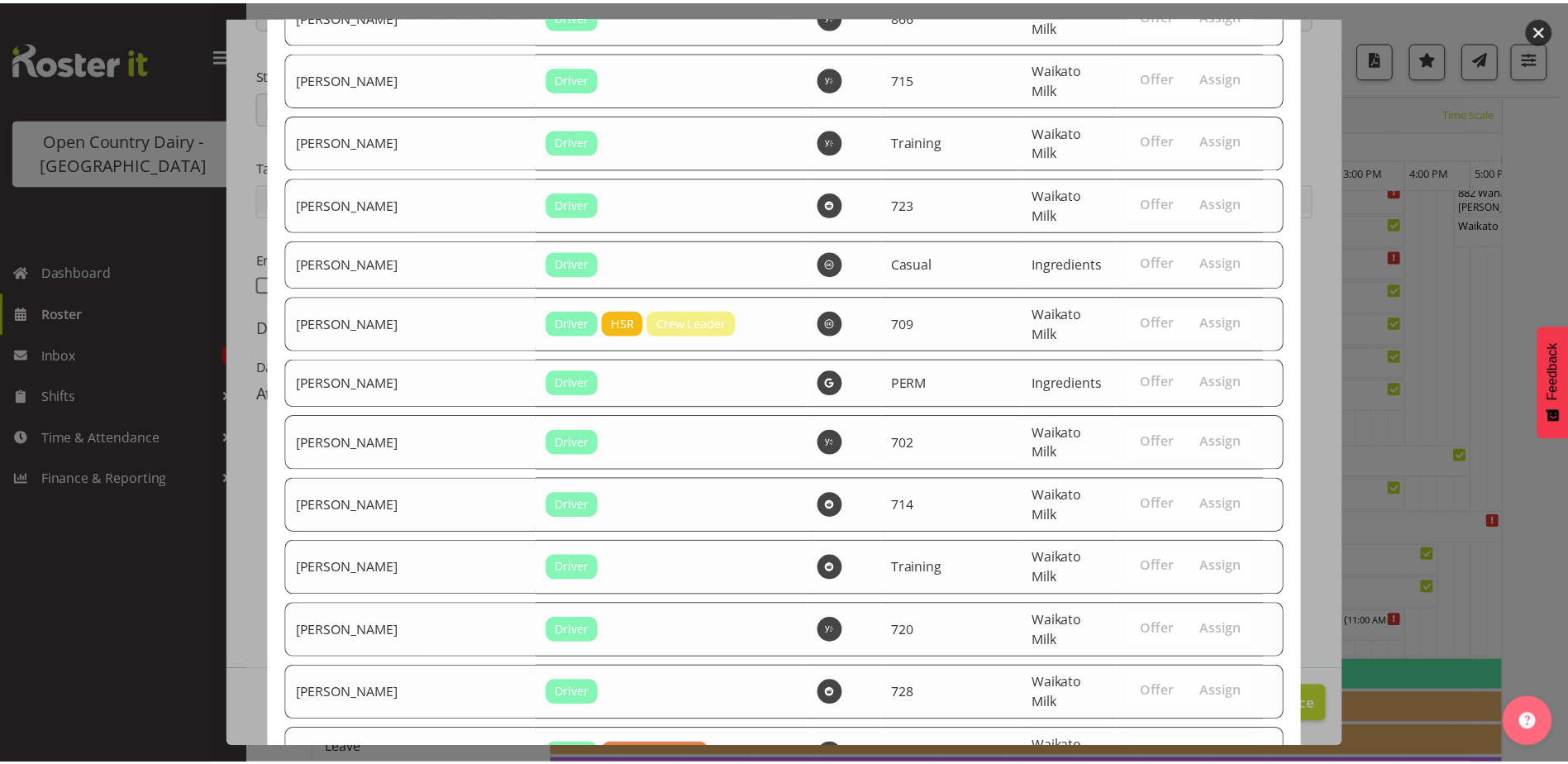
scroll to position [2252, 0]
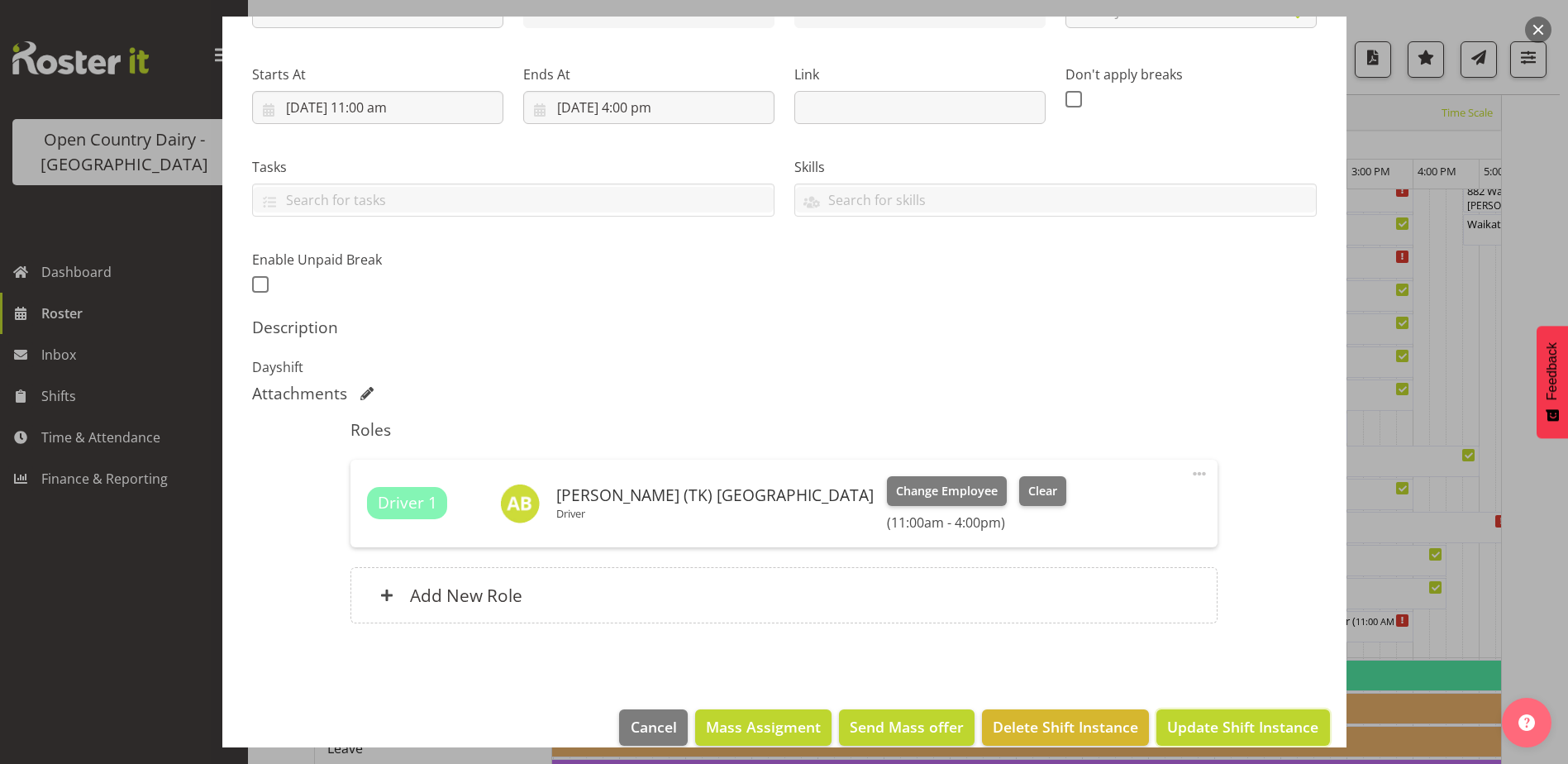
click at [1191, 734] on span "Update Shift Instance" at bounding box center [1242, 727] width 151 height 22
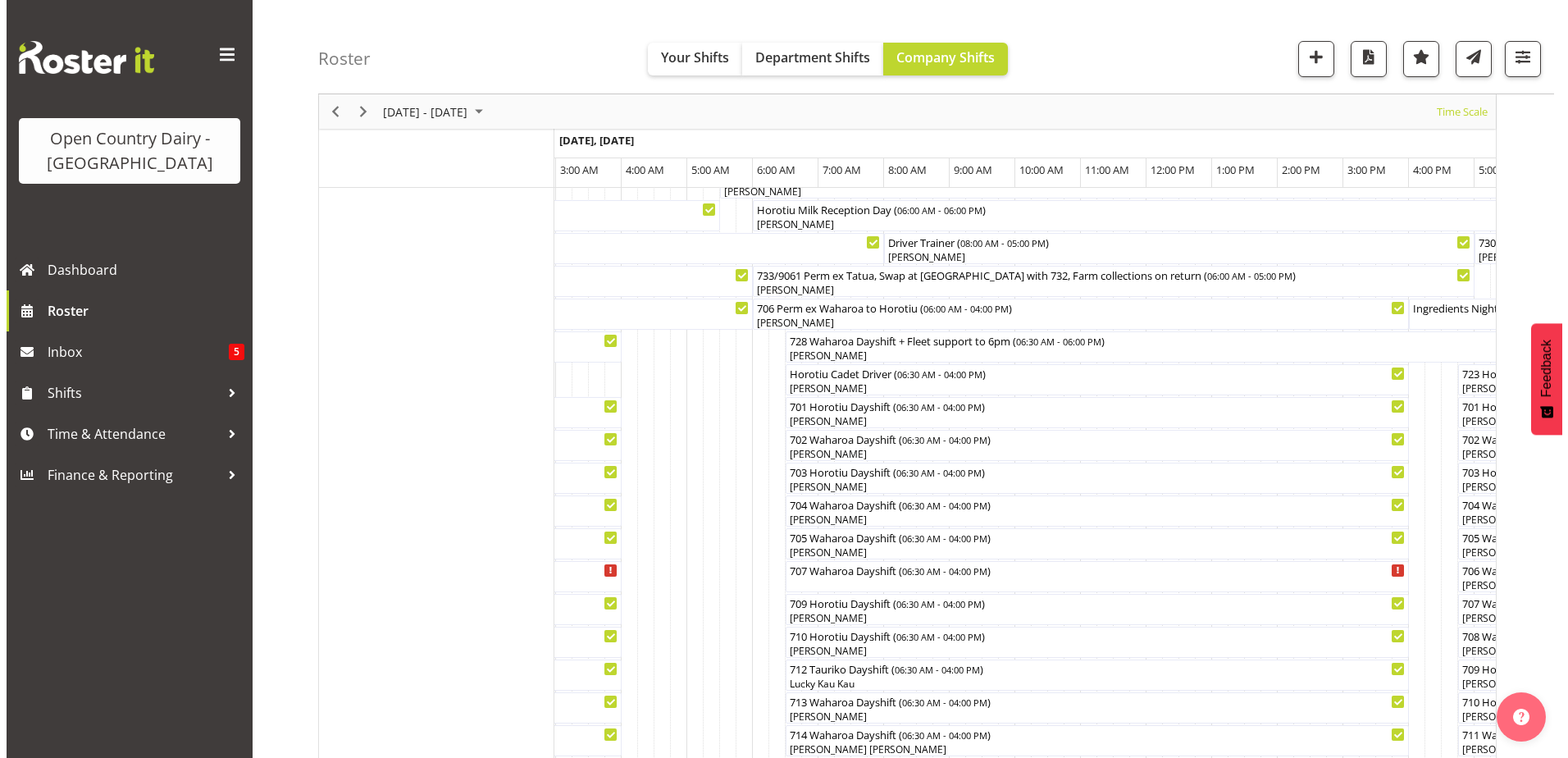
scroll to position [328, 0]
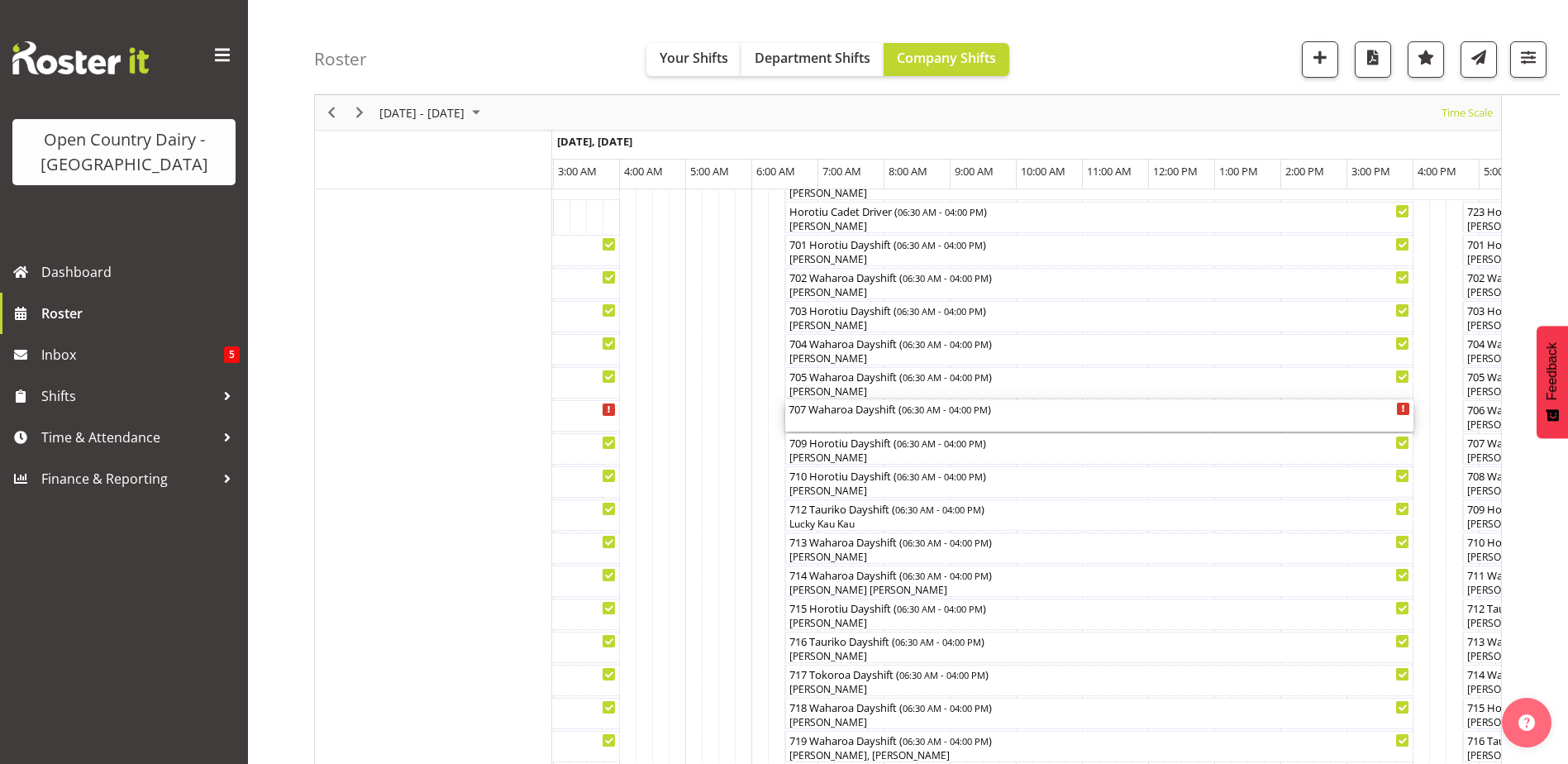
click at [831, 415] on div "707 Waharoa Dayshift ( 06:30 AM - 04:00 PM )" at bounding box center [1099, 408] width 622 height 17
click at [0, 0] on div at bounding box center [0, 0] width 0 height 0
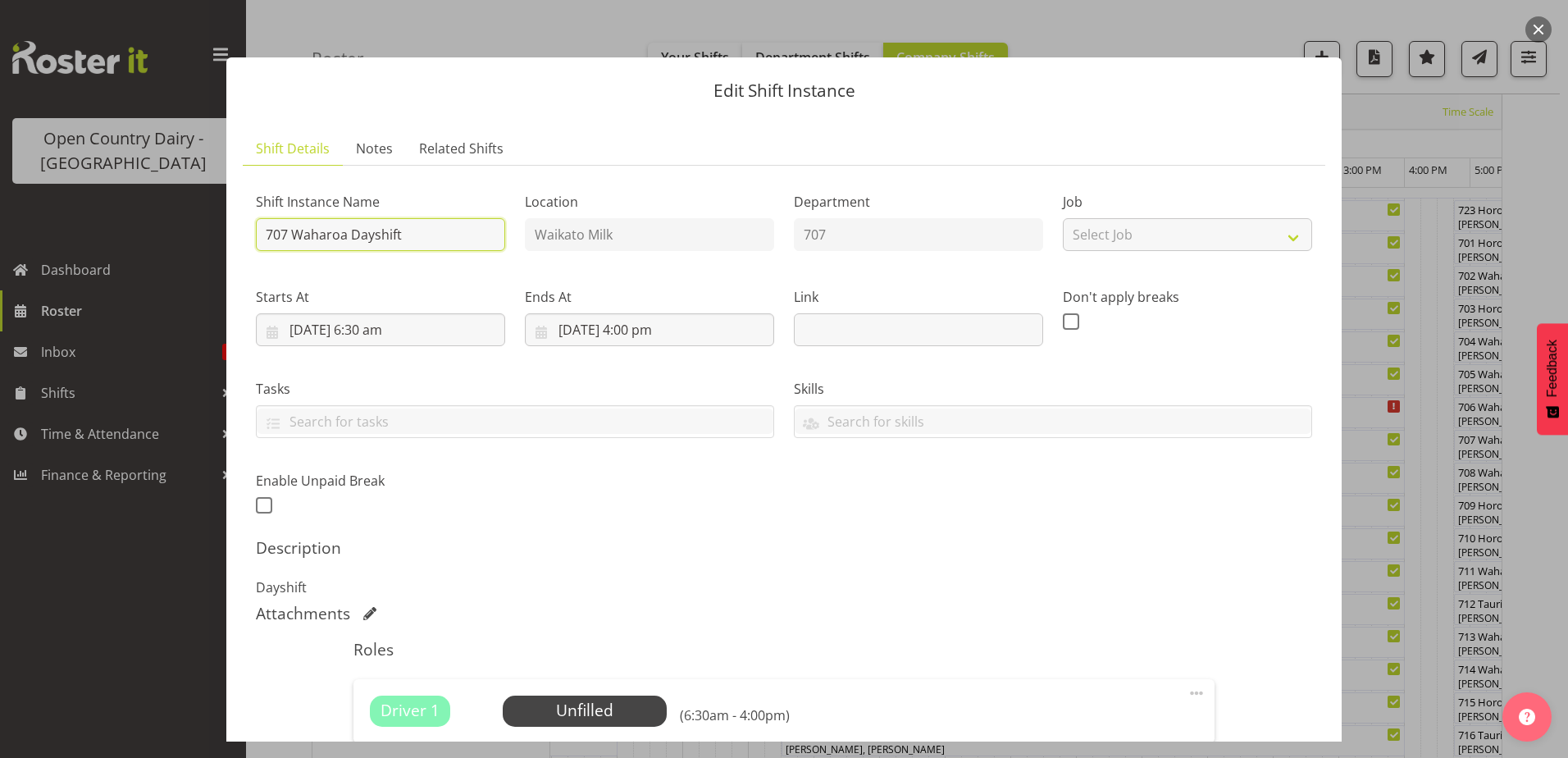
drag, startPoint x: 419, startPoint y: 235, endPoint x: 292, endPoint y: 232, distance: 127.0
click at [292, 232] on input "707 Waharoa Dayshift" at bounding box center [380, 234] width 249 height 33
type input "707 OFF THE ROAD"
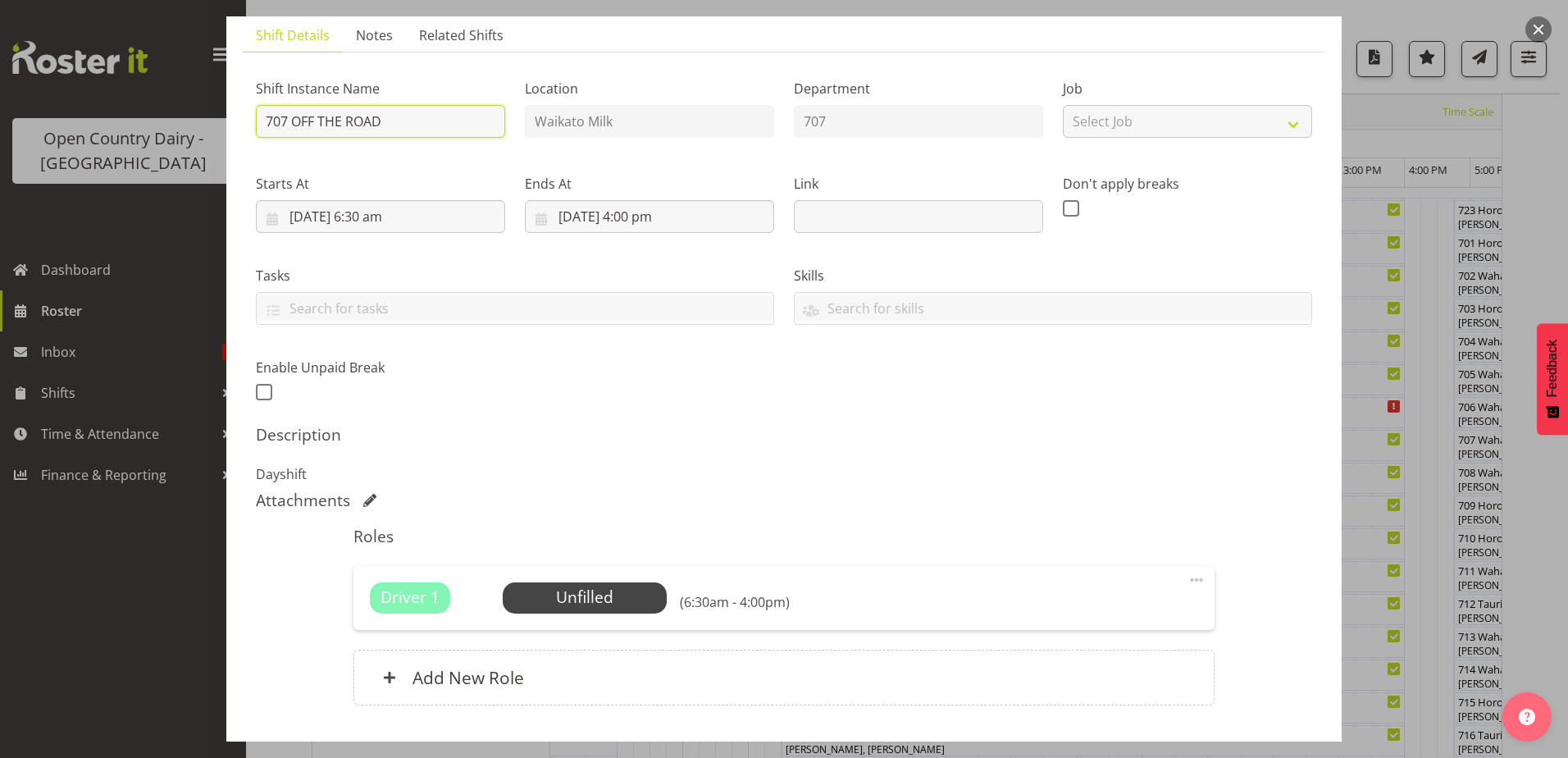
scroll to position [223, 0]
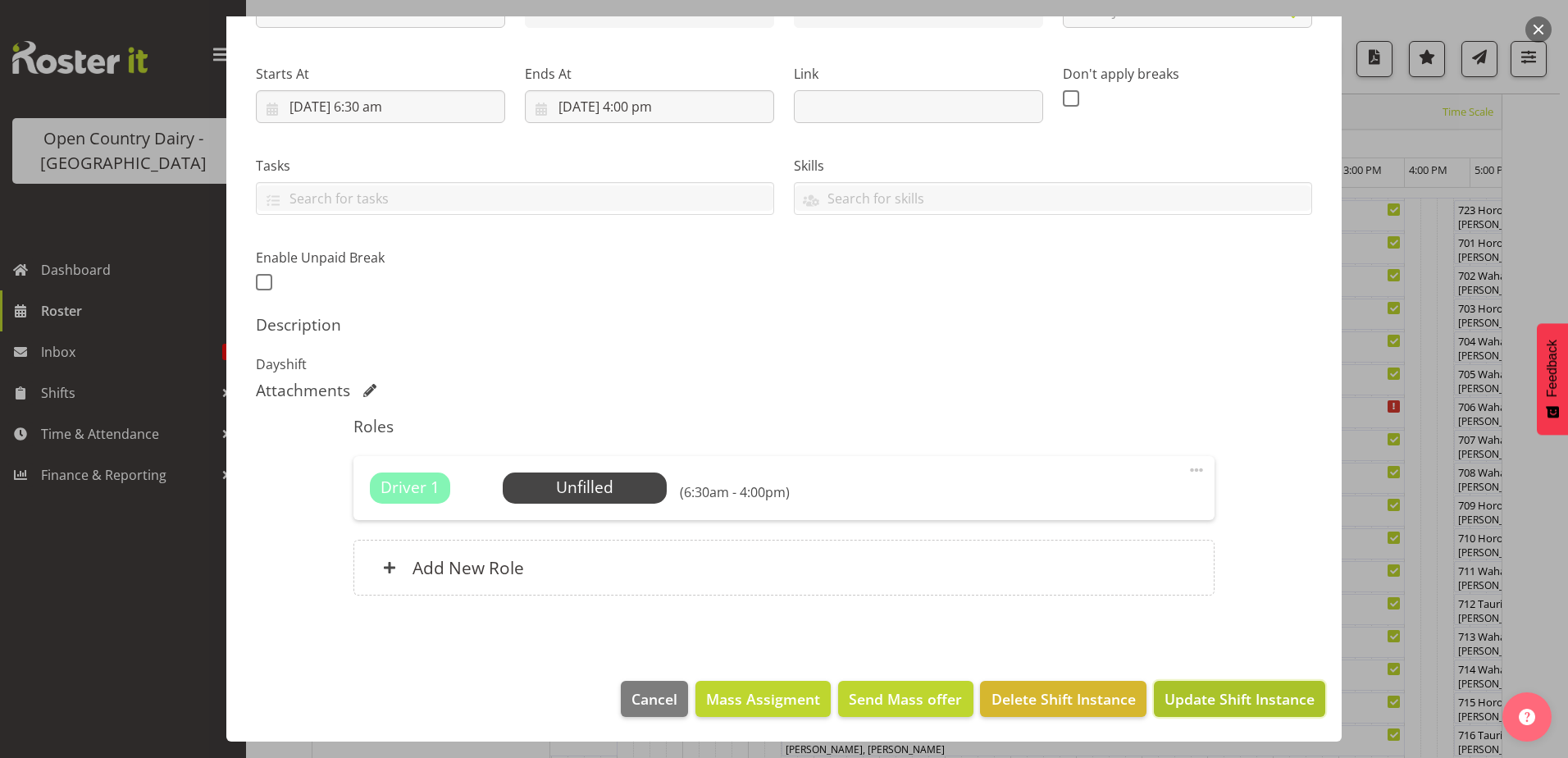
click at [1240, 708] on span "Update Shift Instance" at bounding box center [1239, 699] width 150 height 22
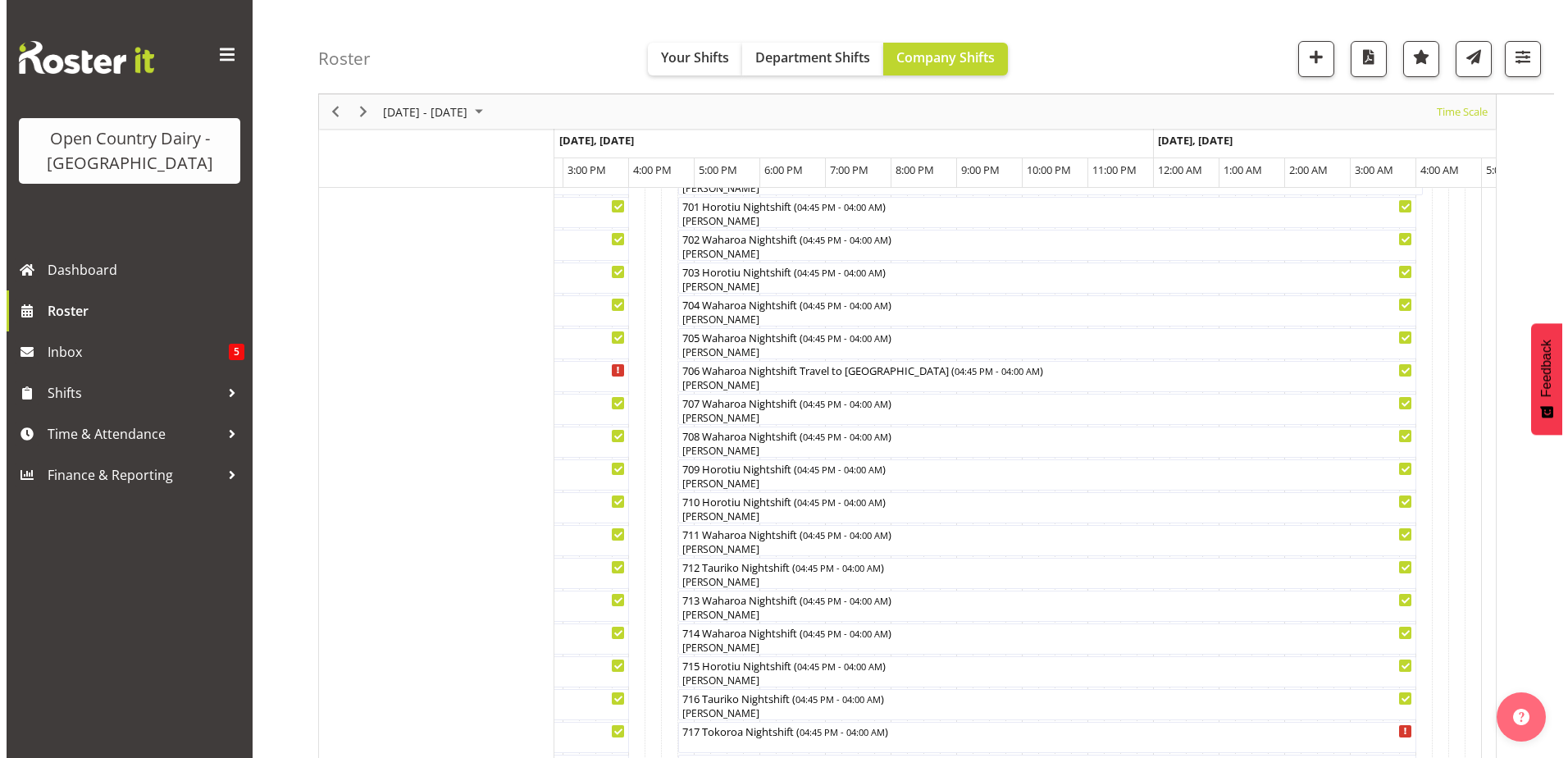
scroll to position [285, 0]
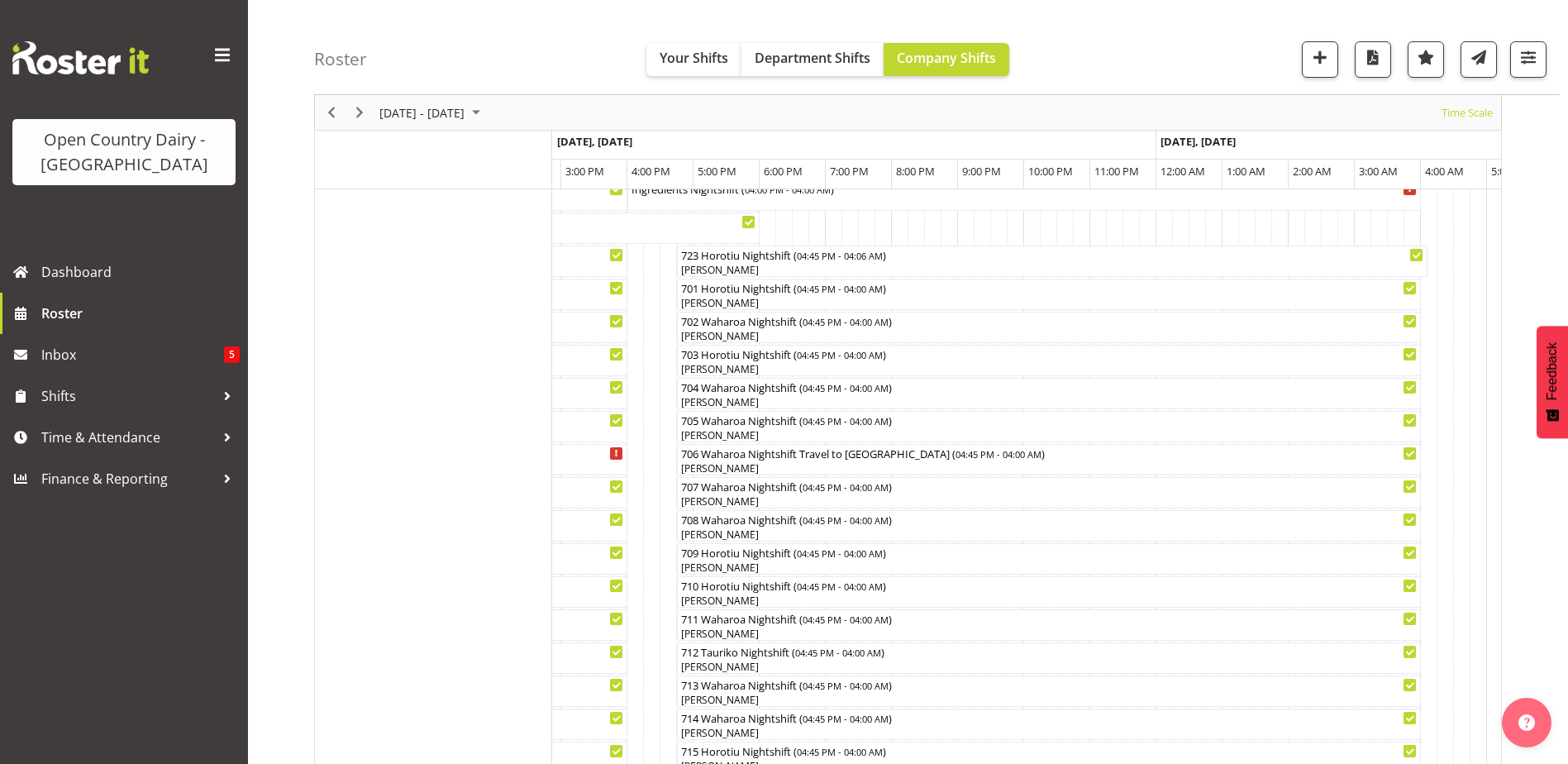
click at [0, 0] on div at bounding box center [0, 0] width 0 height 0
click at [729, 497] on div "[PERSON_NAME]" at bounding box center [1049, 501] width 738 height 15
click at [0, 0] on div at bounding box center [0, 0] width 0 height 0
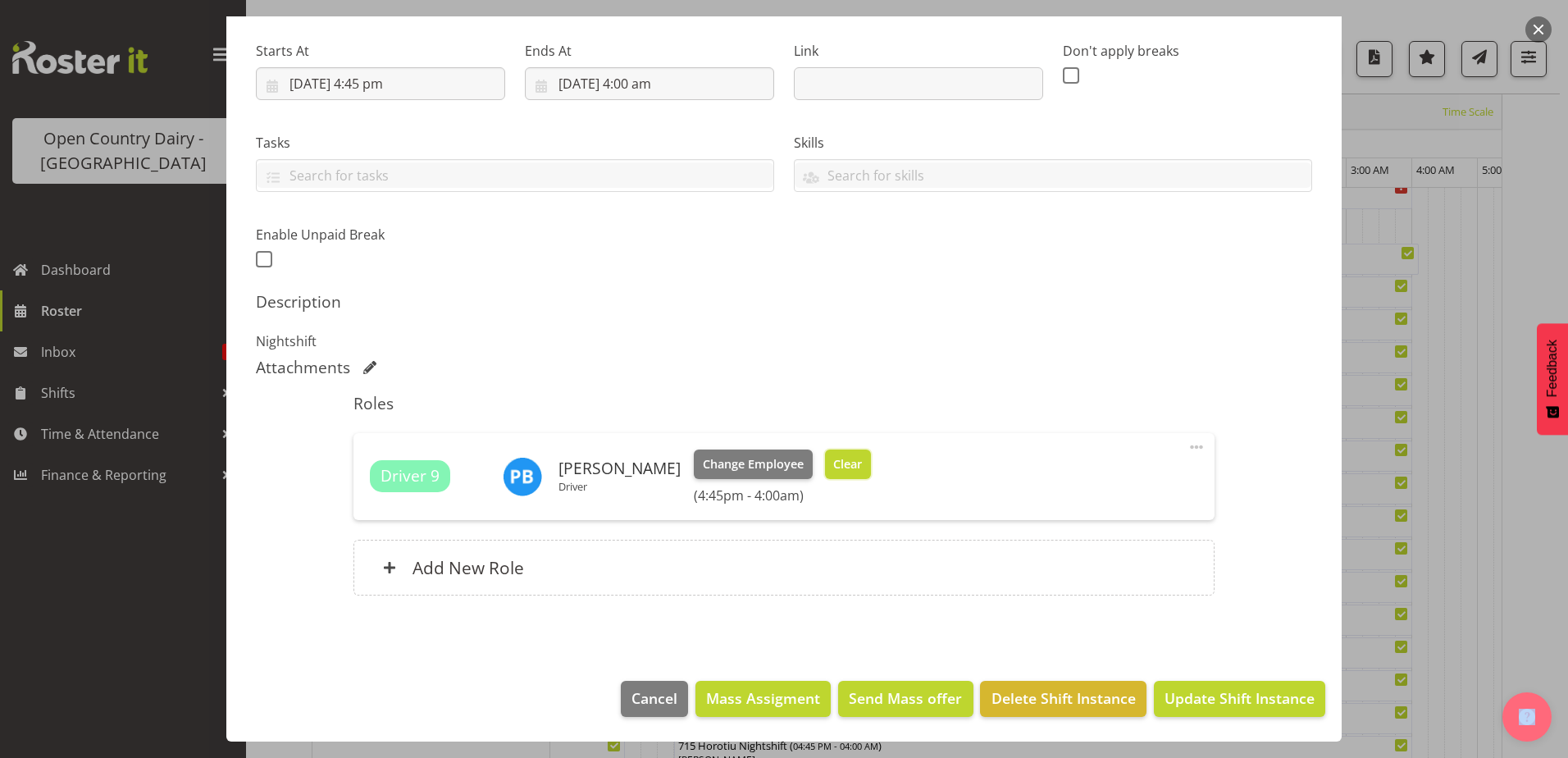
click at [835, 458] on span "Clear" at bounding box center [847, 464] width 29 height 18
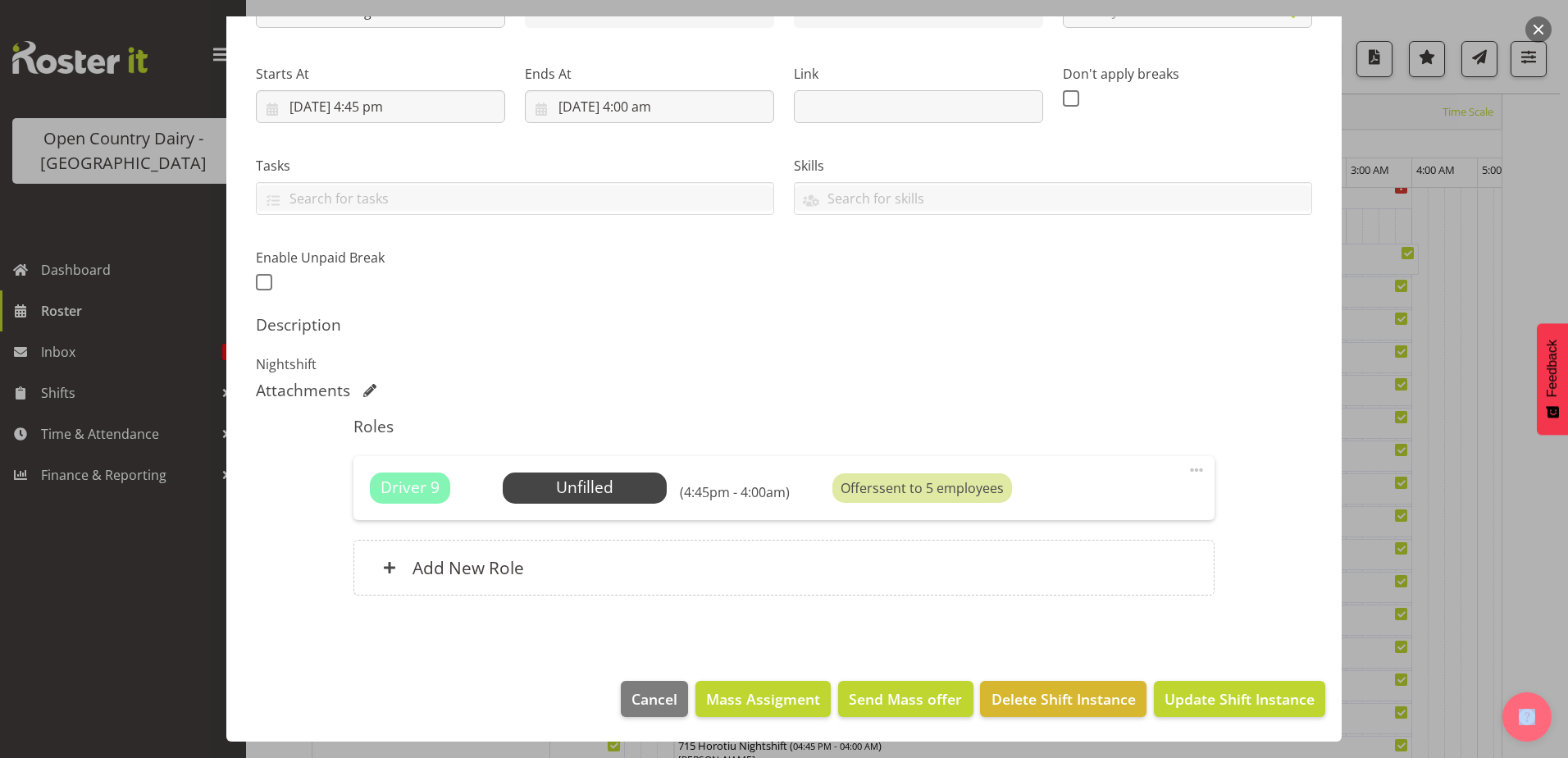
scroll to position [223, 0]
click at [1244, 708] on span "Update Shift Instance" at bounding box center [1239, 699] width 150 height 22
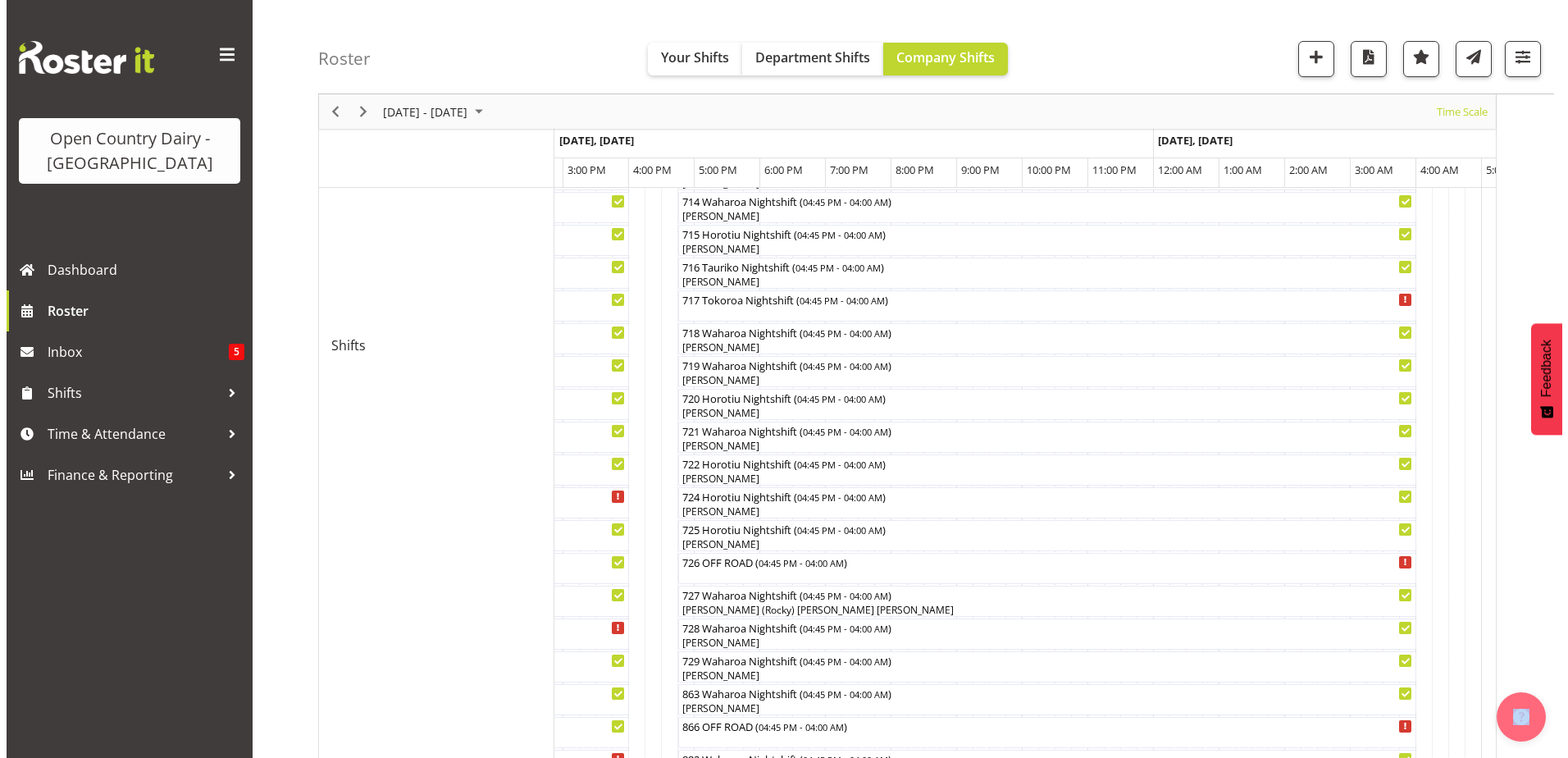
scroll to position [955, 0]
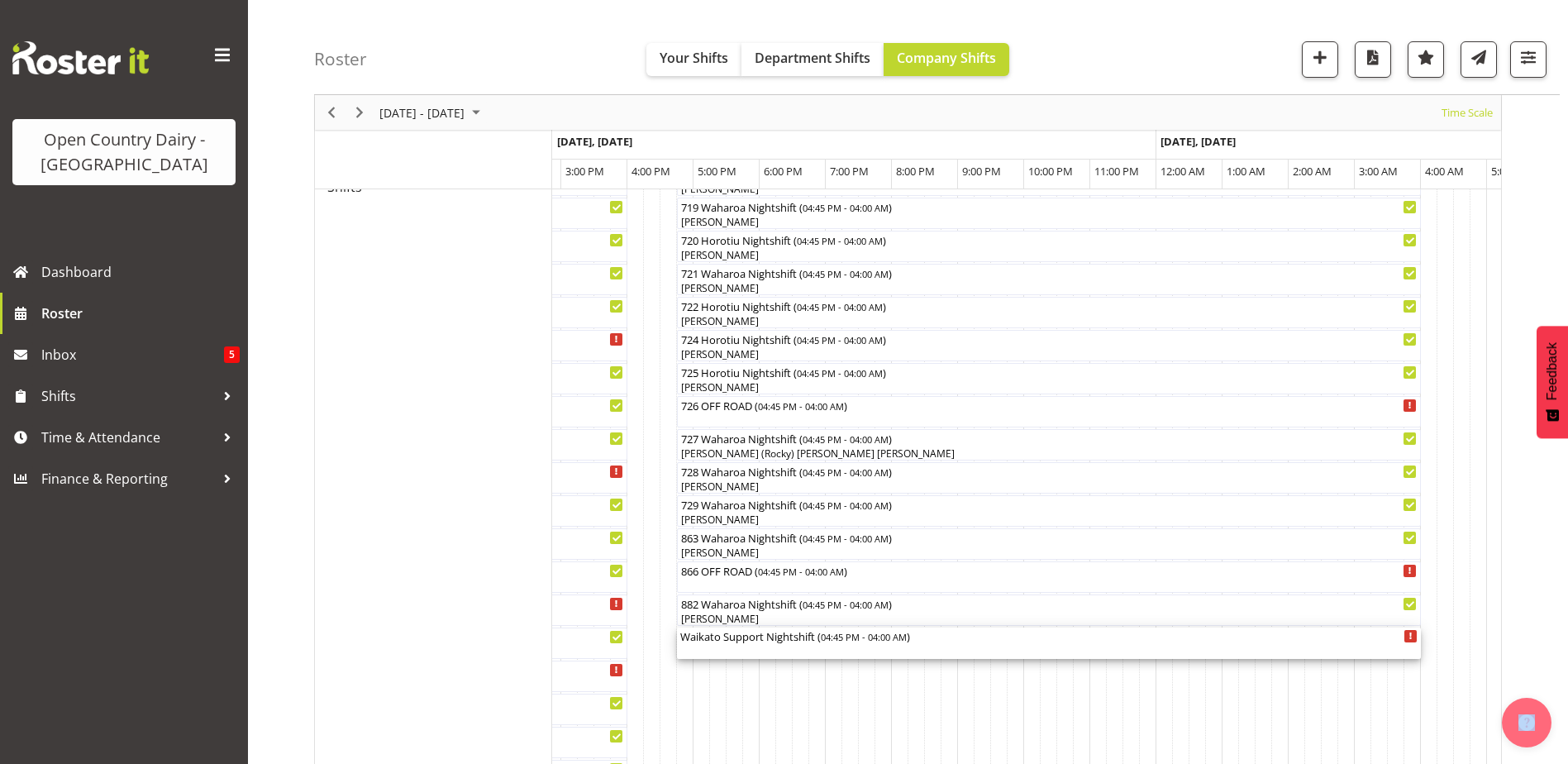
click at [734, 649] on div "Waikato Support Nightshift ( 04:45 PM - 04:00 AM )" at bounding box center [1049, 643] width 738 height 31
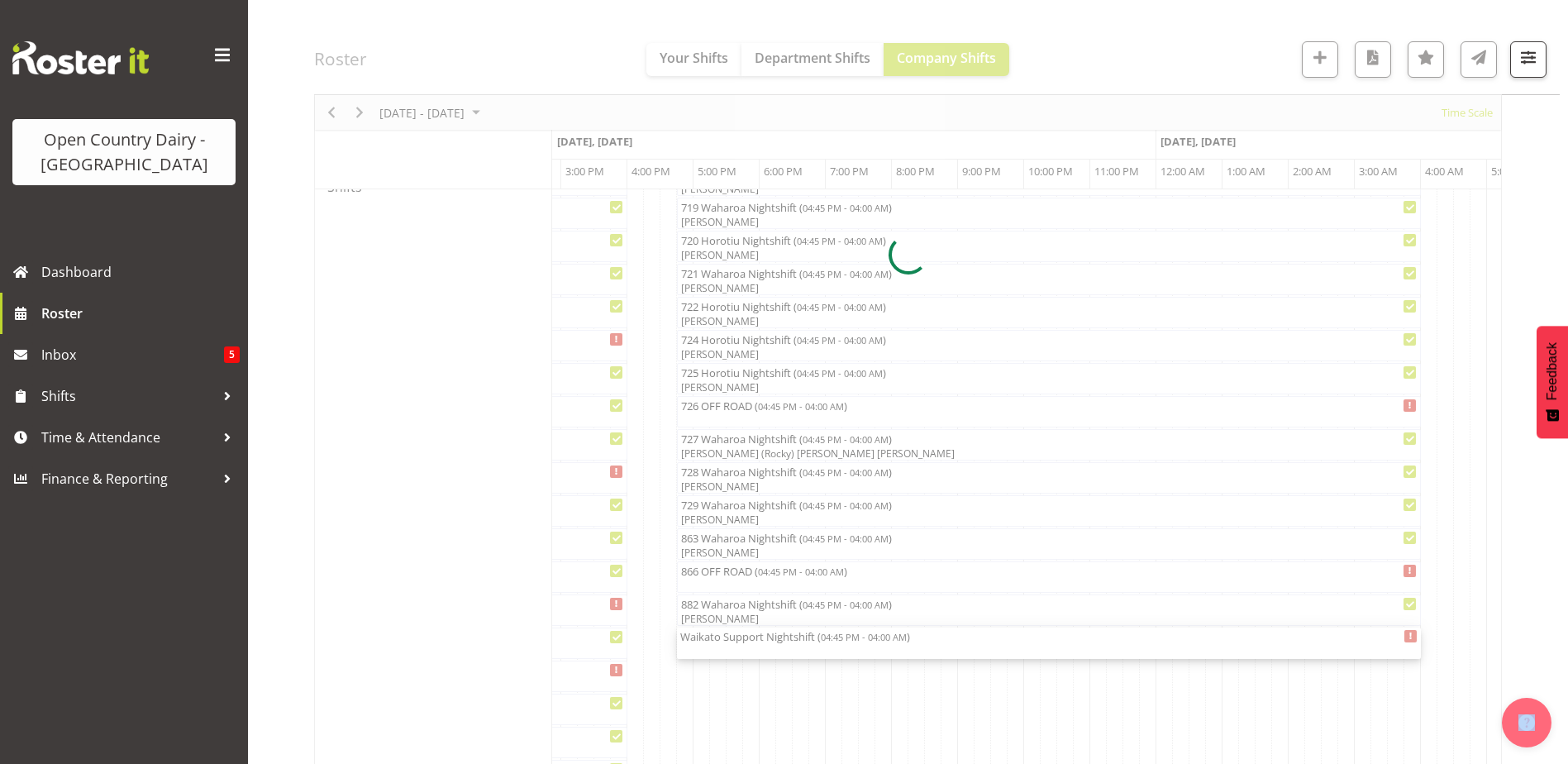
click at [739, 649] on div at bounding box center [907, 254] width 1187 height 2098
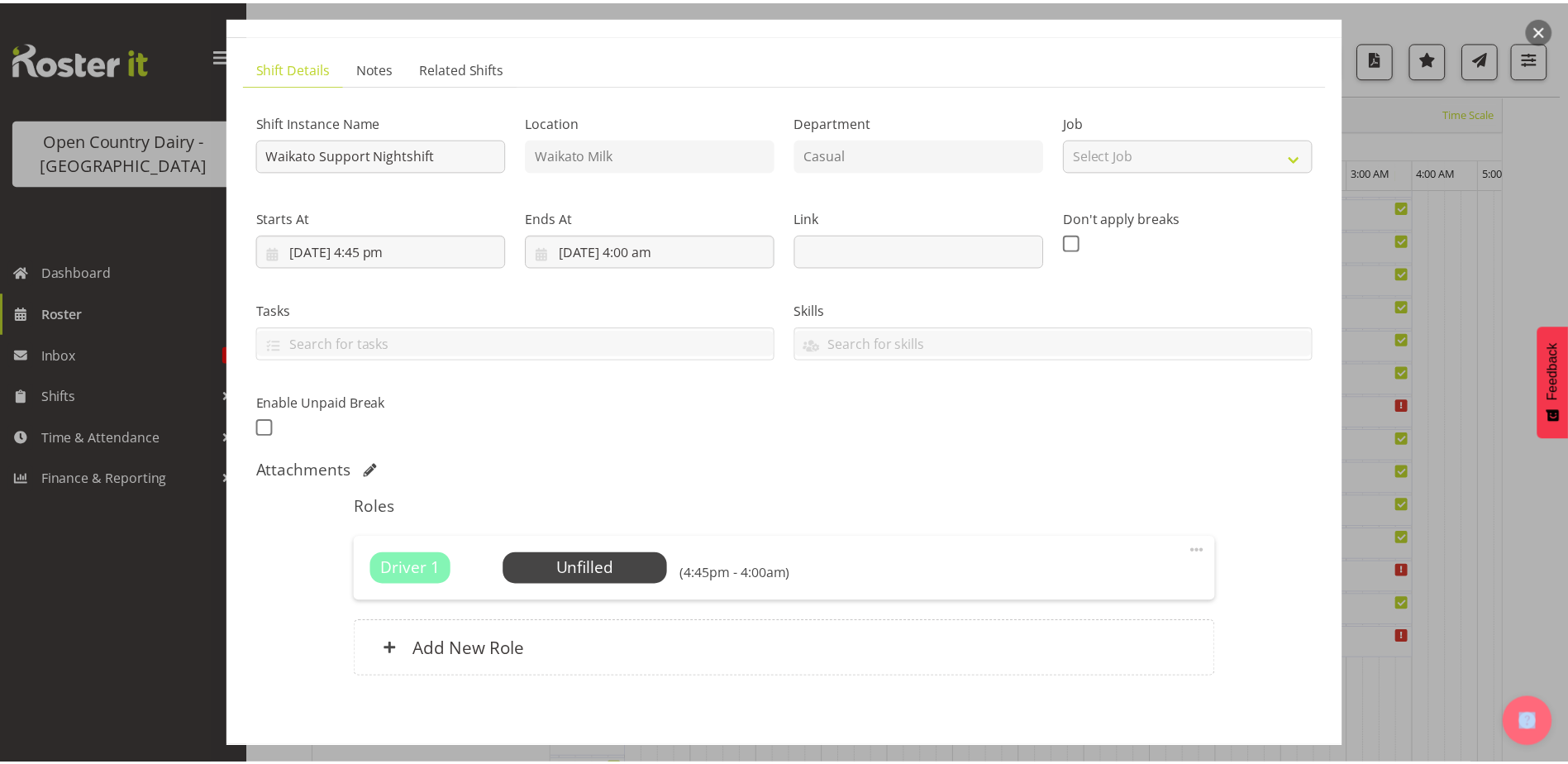
scroll to position [159, 0]
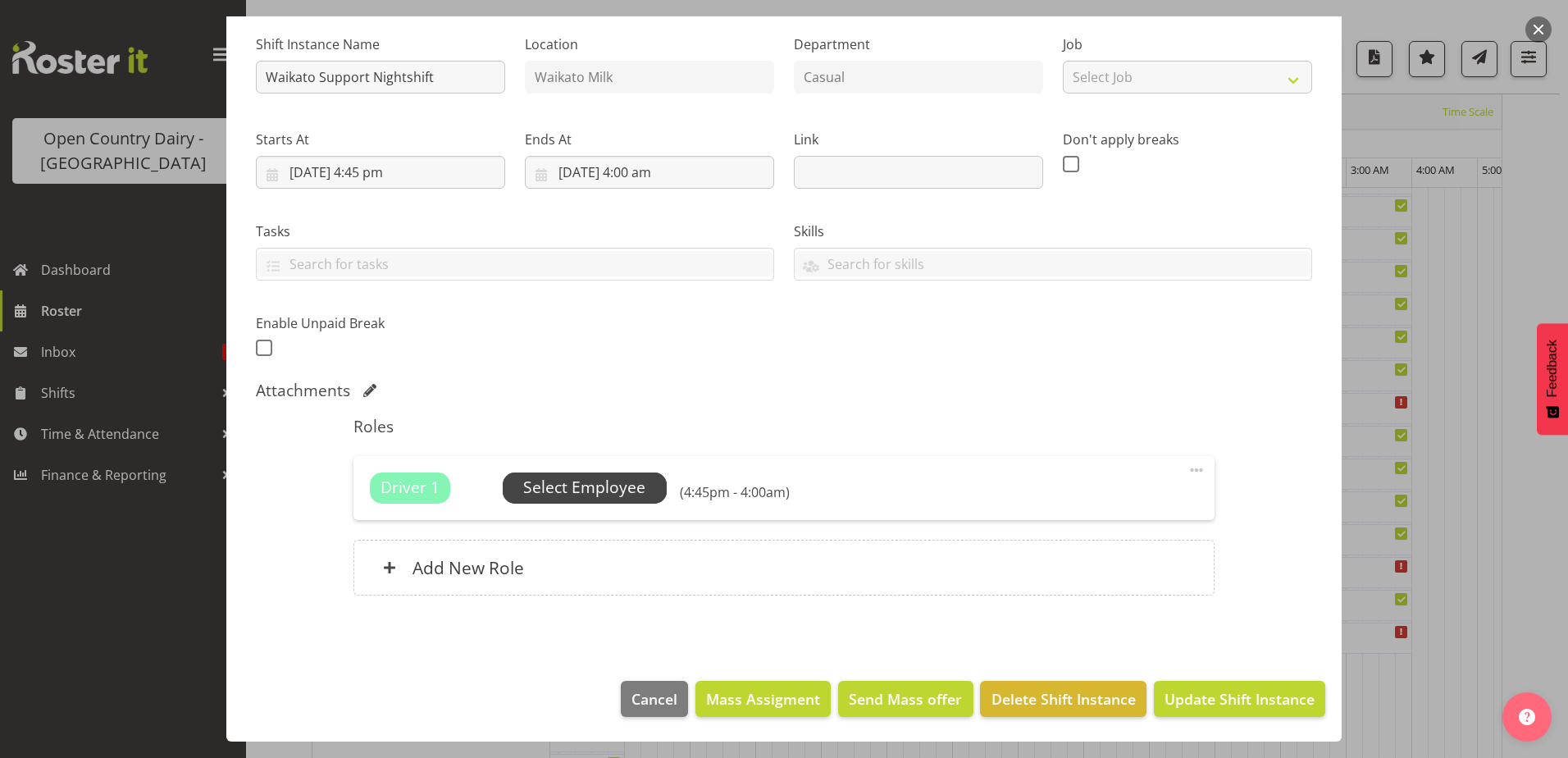
click at [595, 489] on span "Select Employee" at bounding box center [584, 488] width 122 height 24
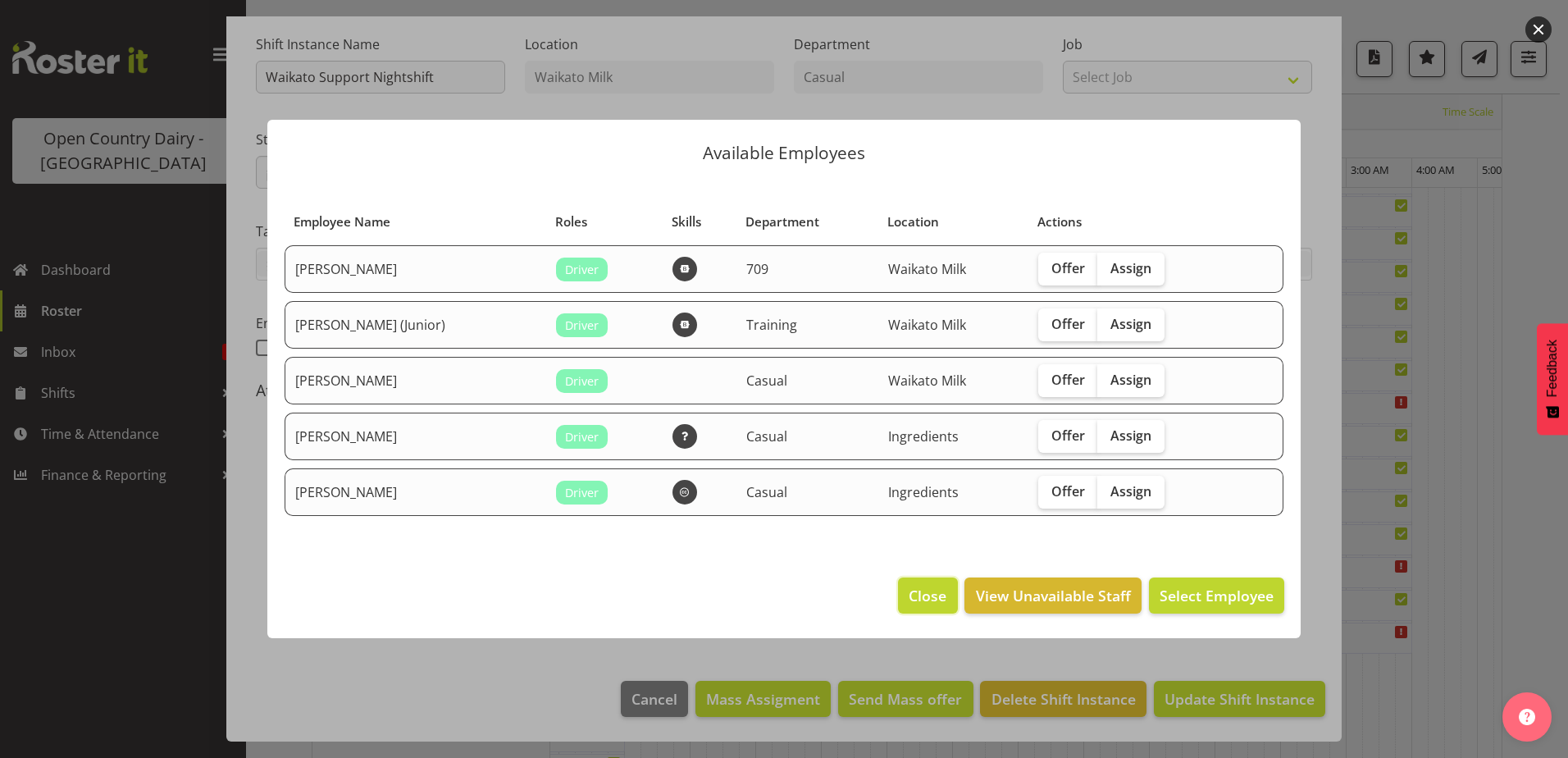
click at [931, 590] on span "Close" at bounding box center [927, 596] width 38 height 22
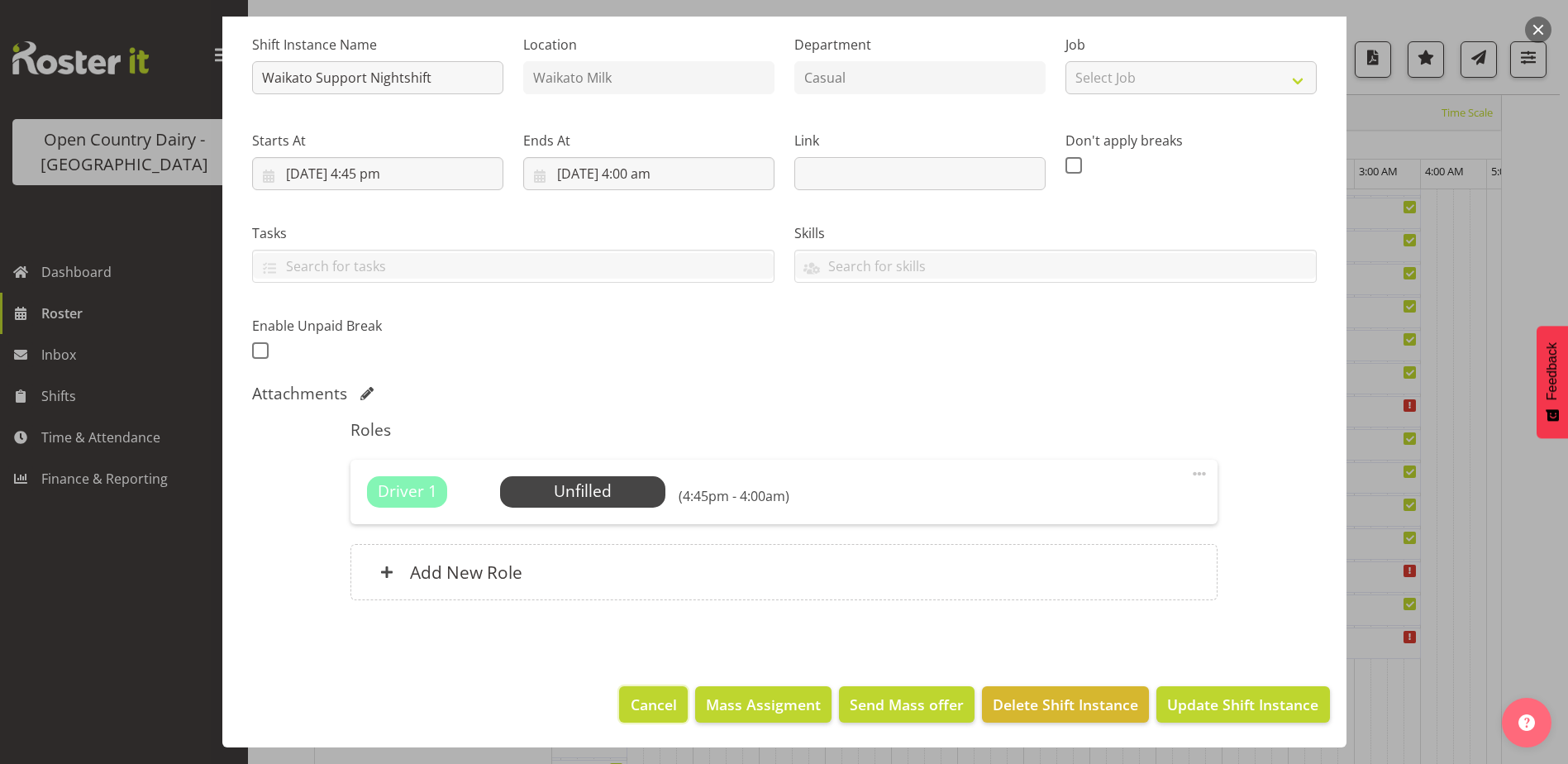
click at [656, 703] on span "Cancel" at bounding box center [654, 705] width 46 height 22
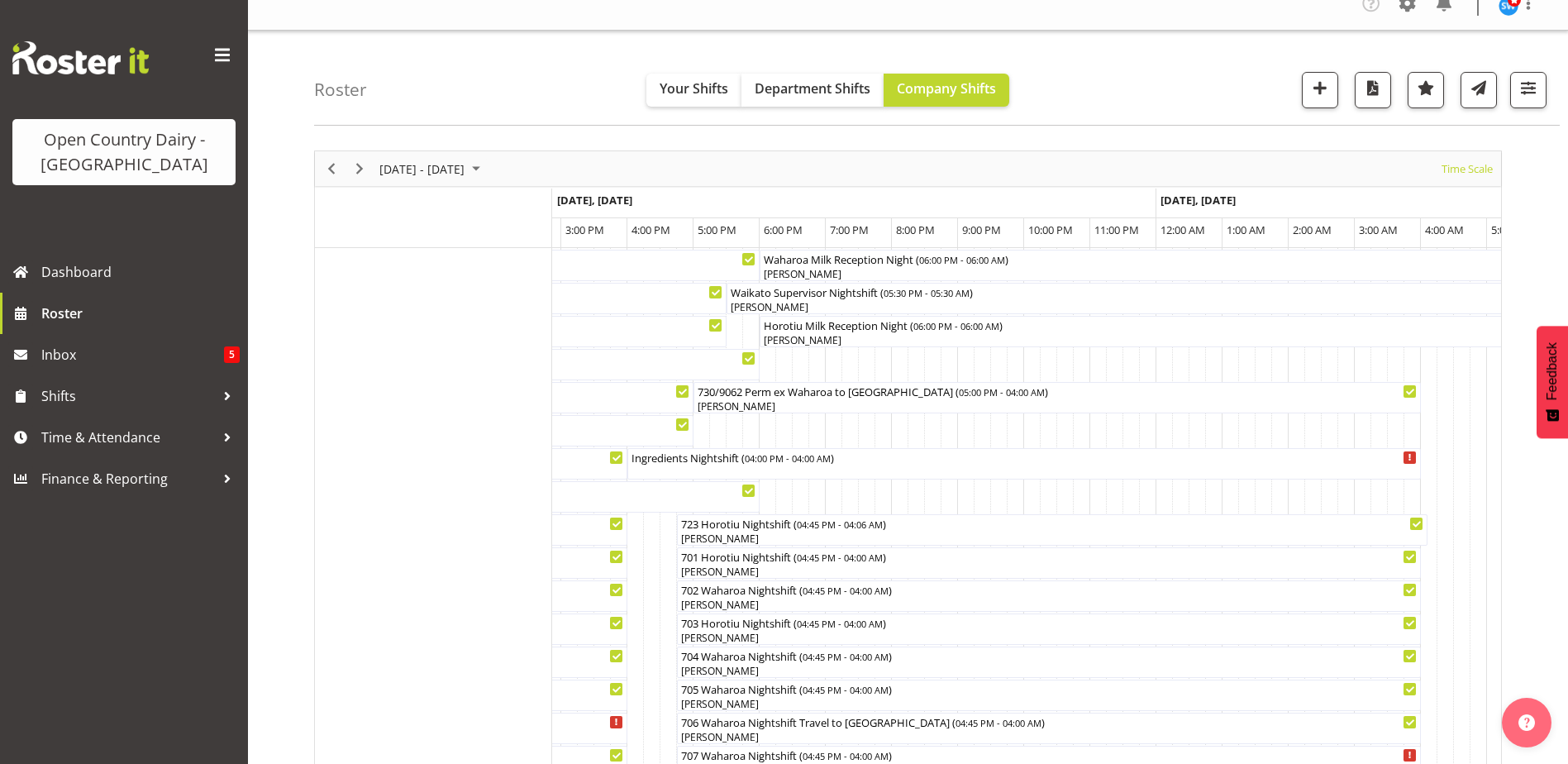
scroll to position [0, 0]
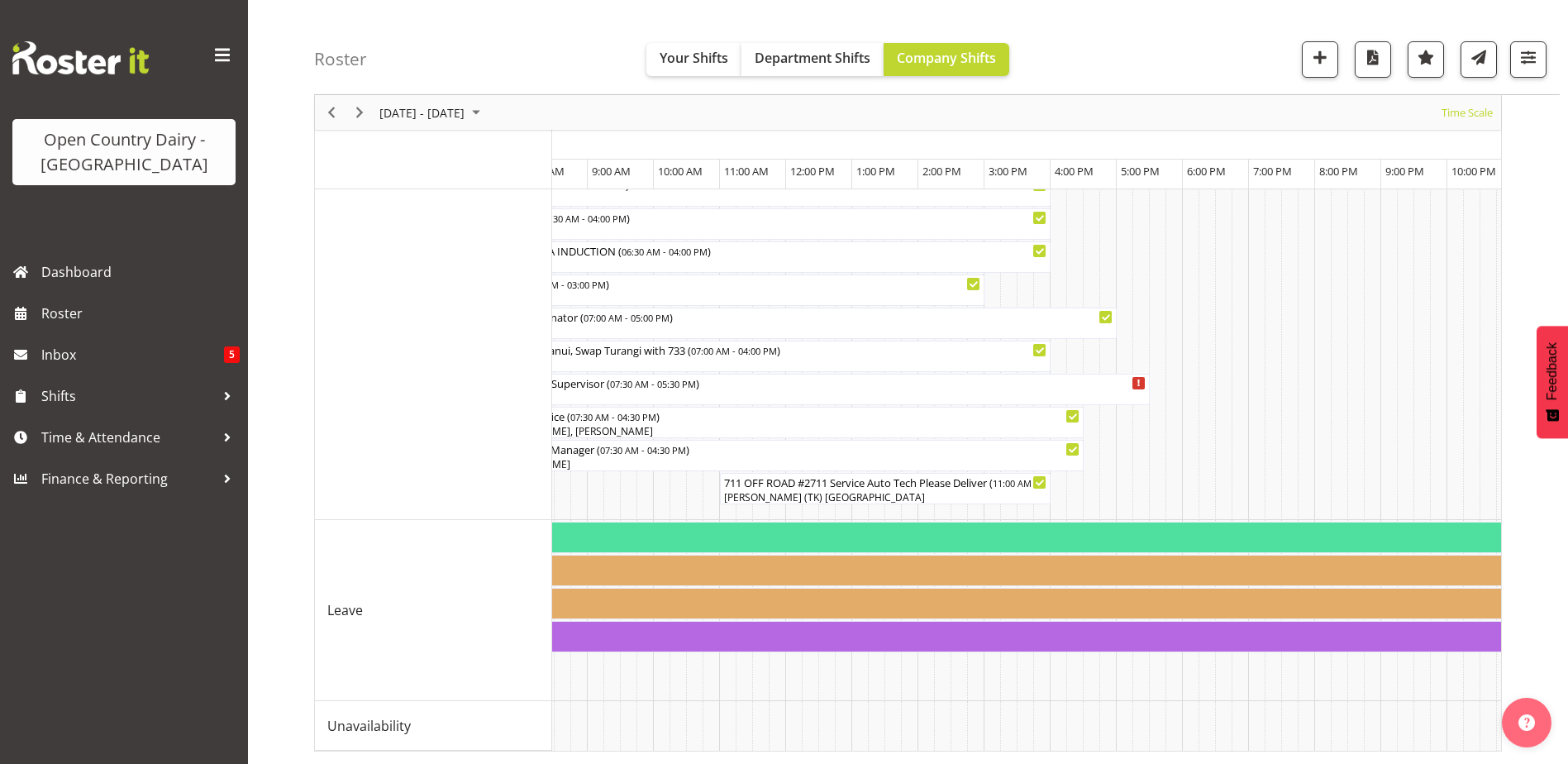
scroll to position [0, 2319]
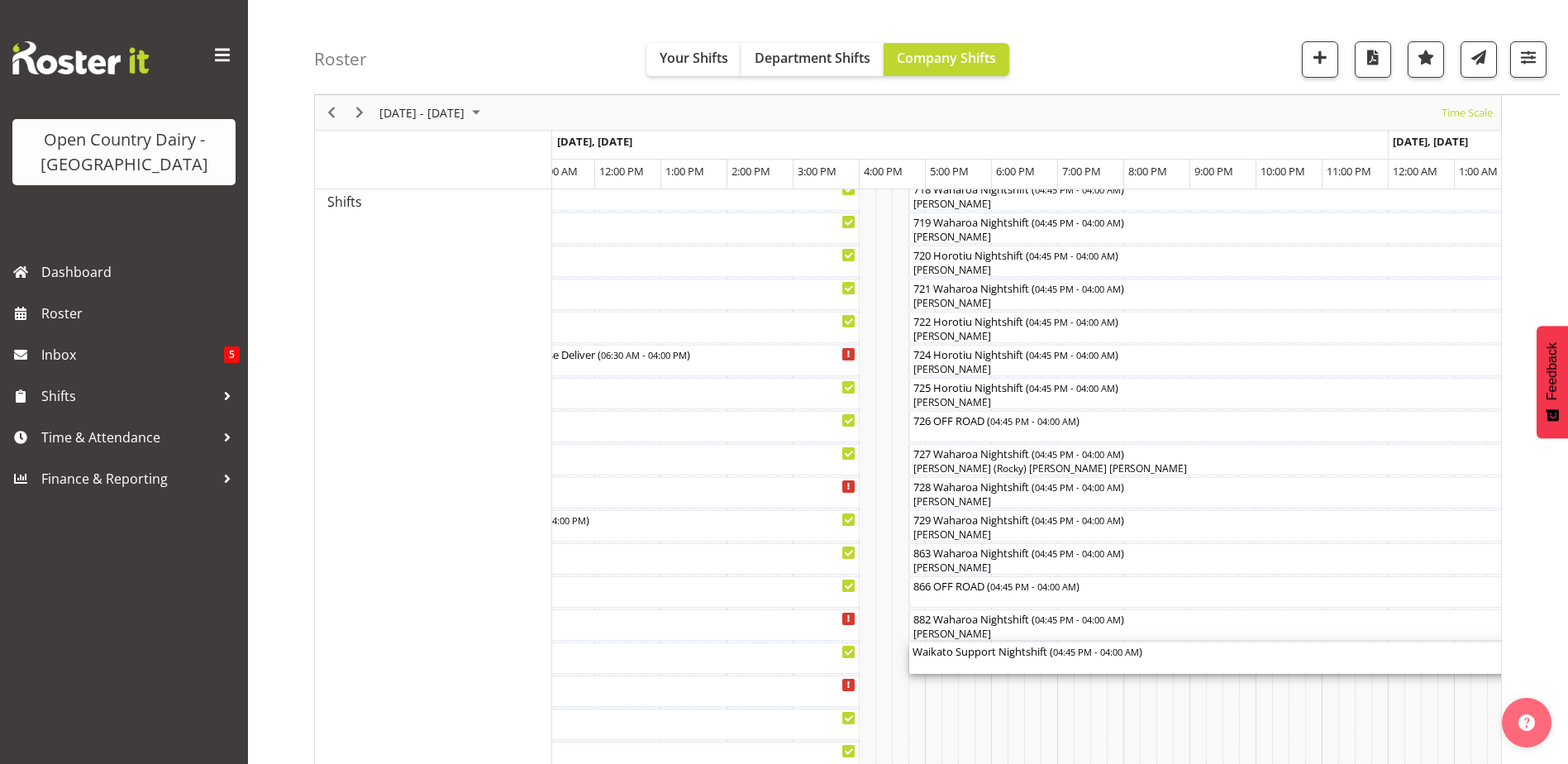
click at [972, 657] on div "Waikato Support Nightshift ( 04:45 PM - 04:00 AM )" at bounding box center [1281, 651] width 738 height 17
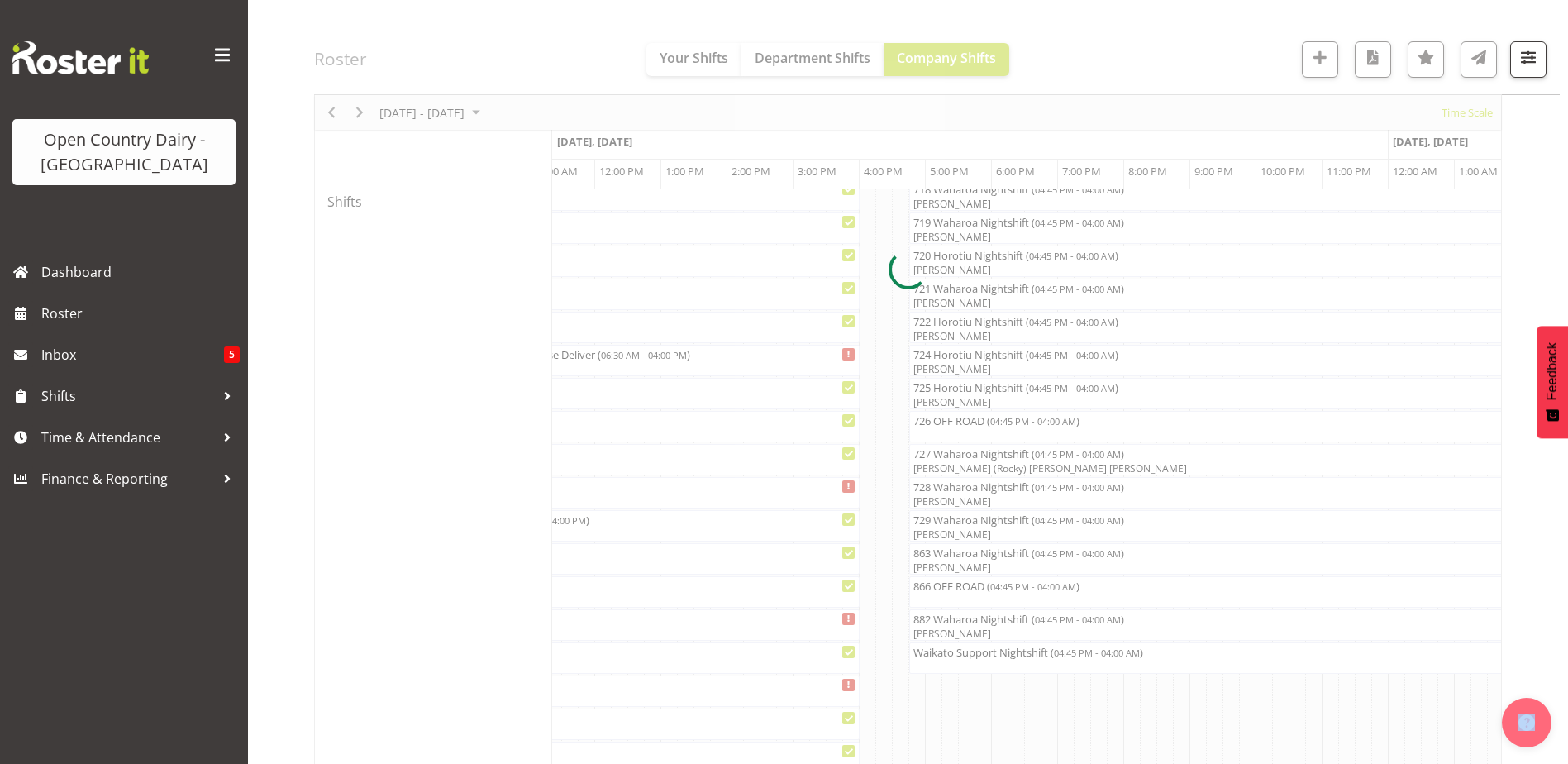
click at [972, 657] on div at bounding box center [907, 269] width 1187 height 2098
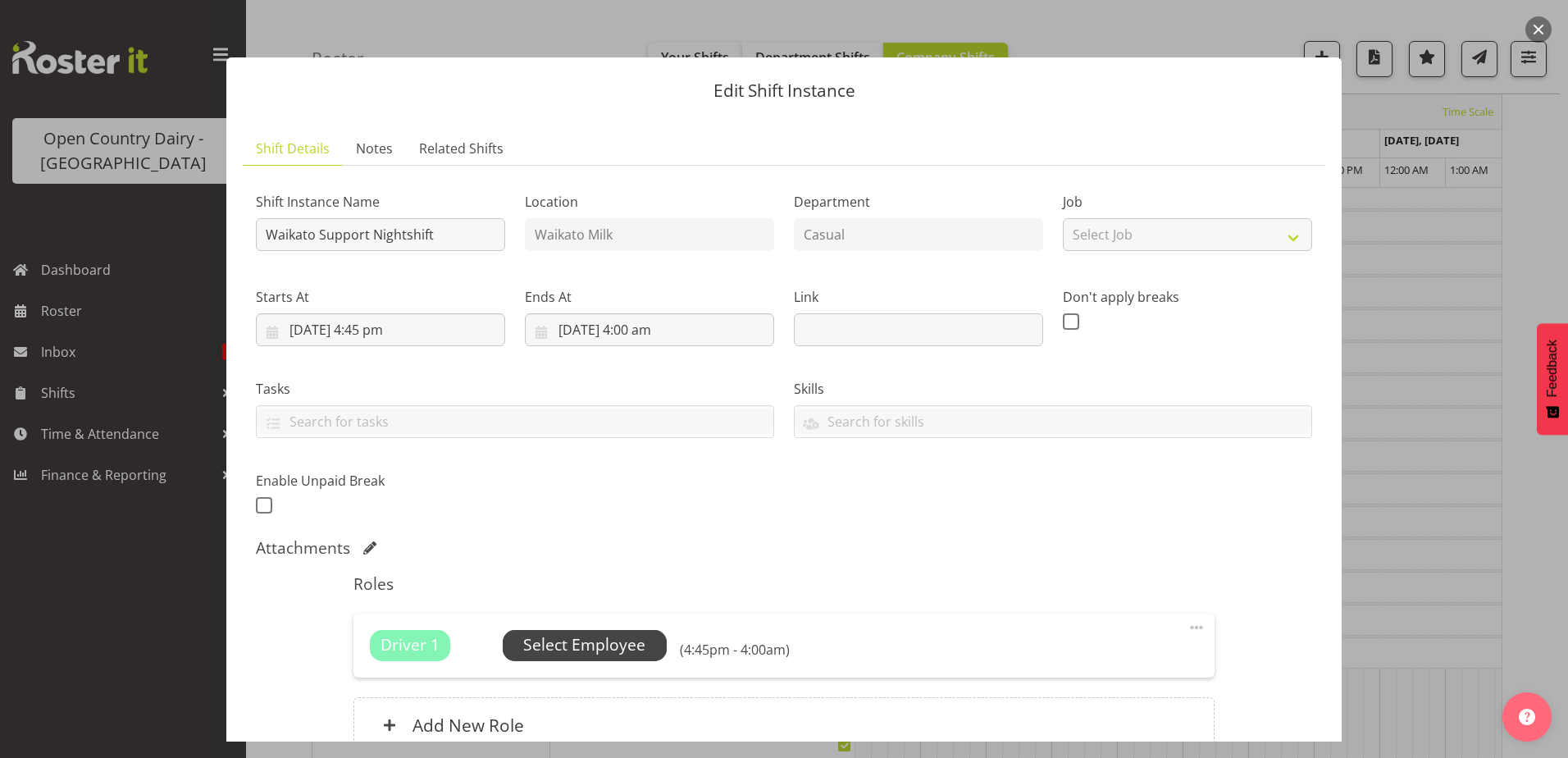
click at [638, 643] on span "Select Employee" at bounding box center [584, 645] width 122 height 24
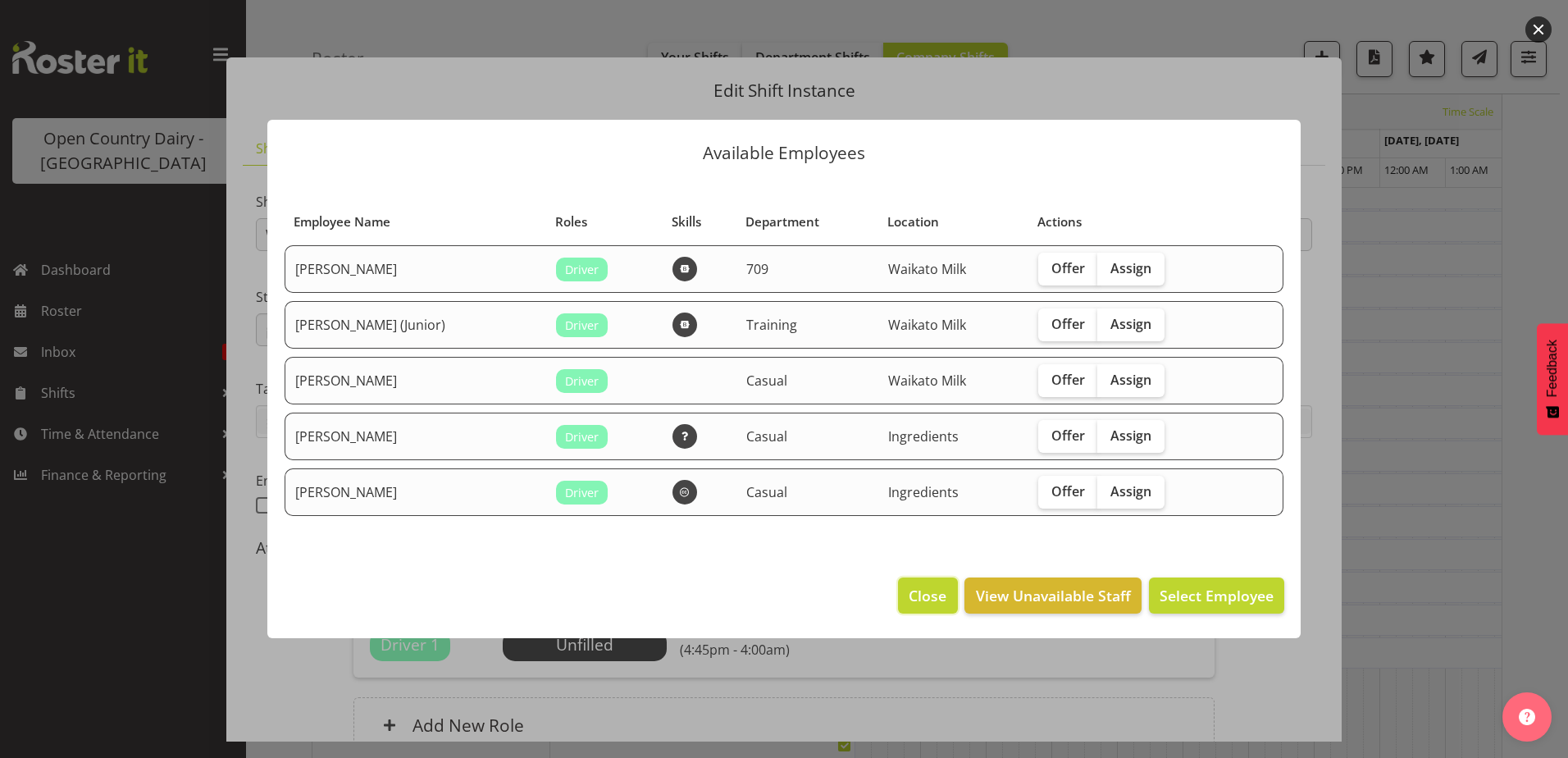
click at [899, 595] on button "Close" at bounding box center [928, 595] width 60 height 36
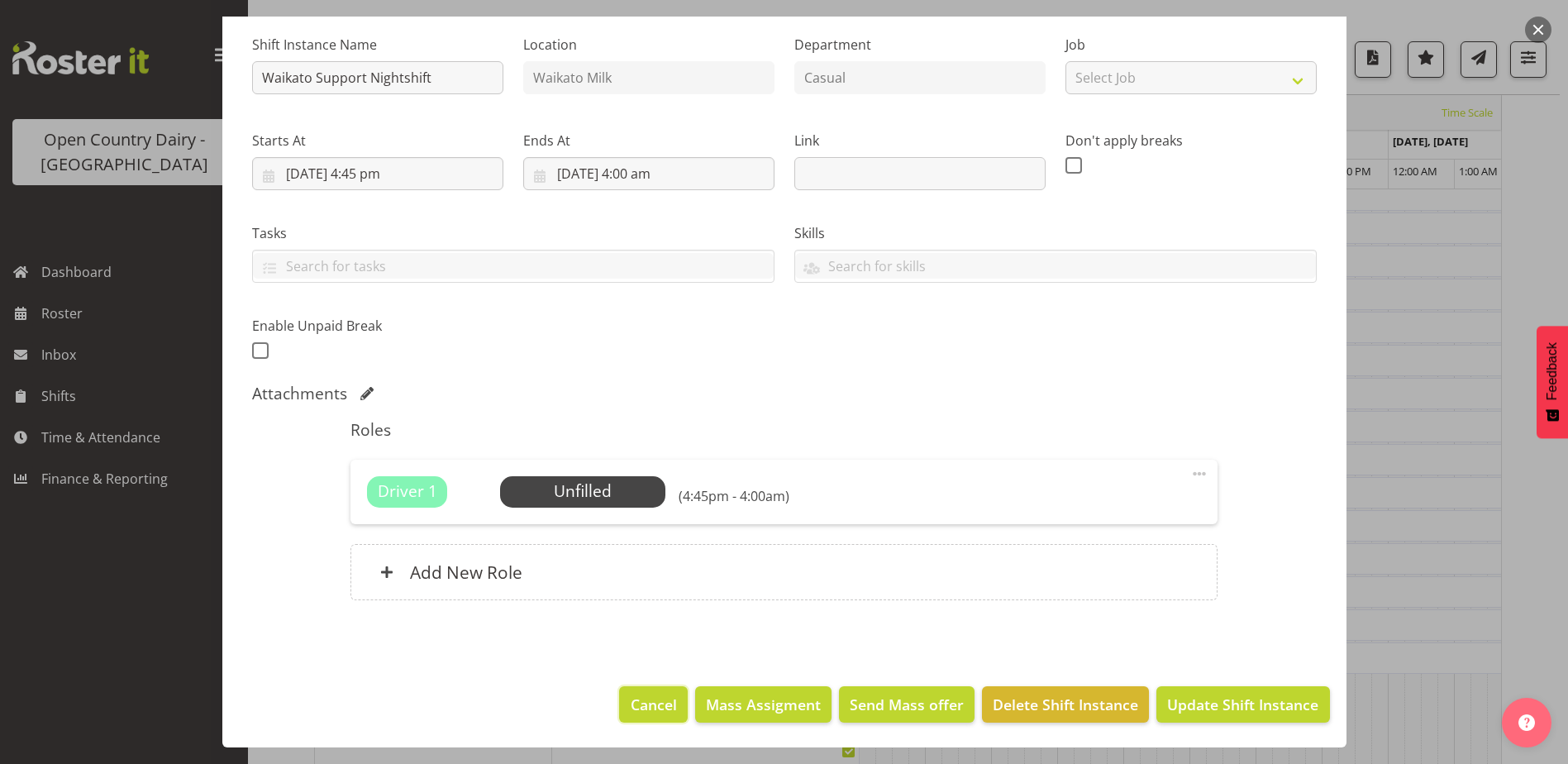
click at [637, 705] on span "Cancel" at bounding box center [654, 705] width 46 height 22
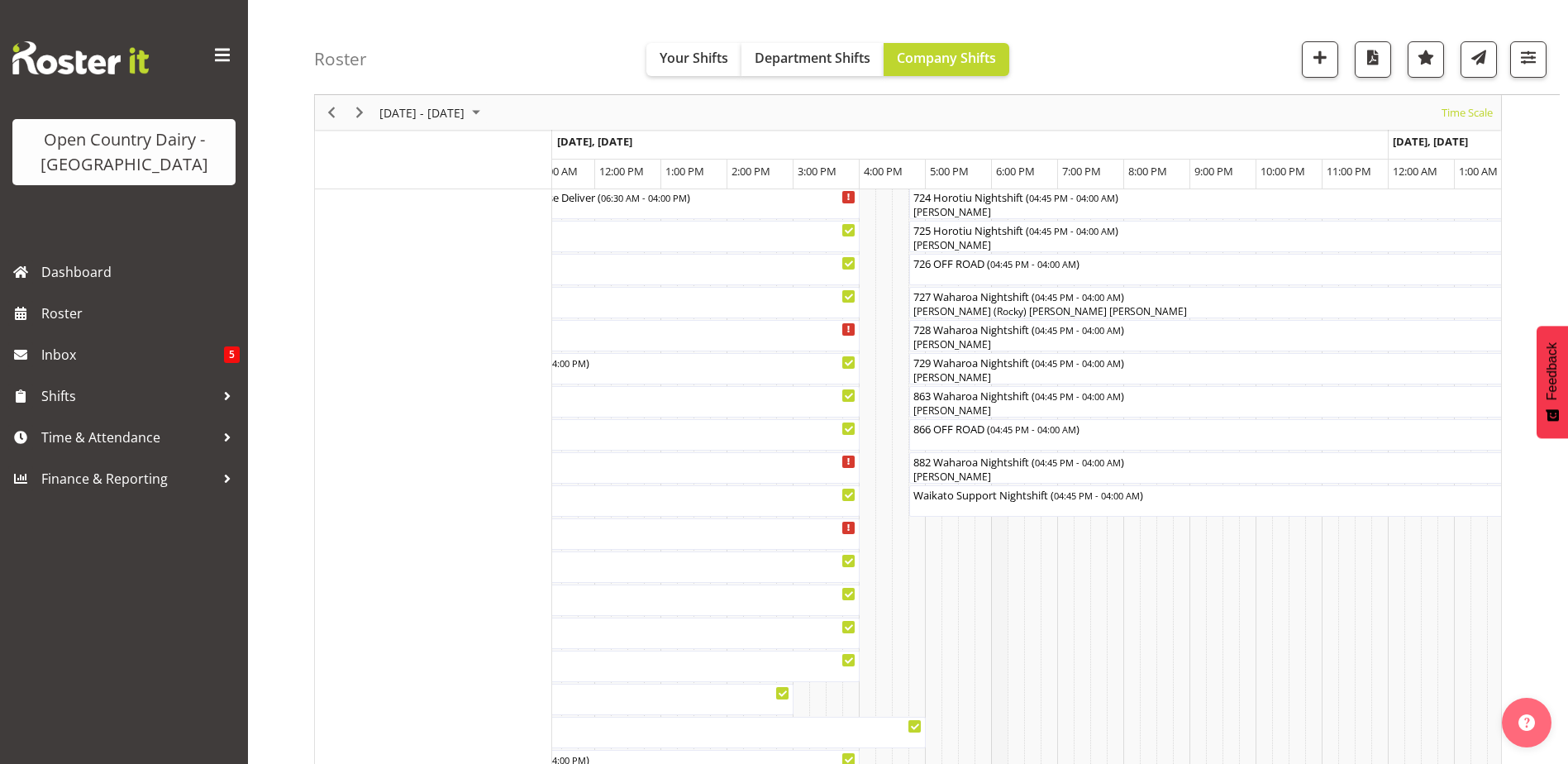
scroll to position [1075, 0]
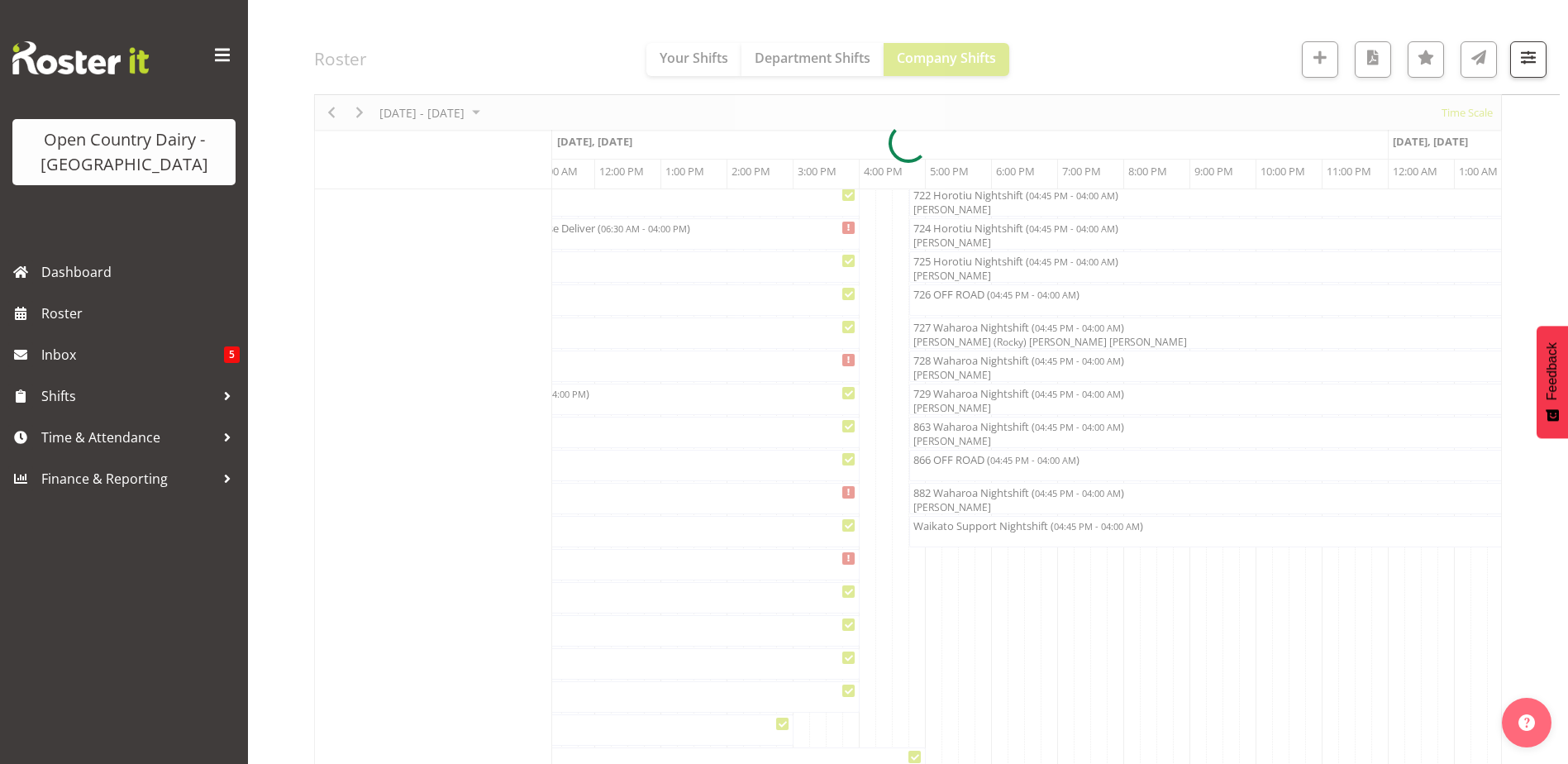
click at [992, 533] on div at bounding box center [907, 143] width 1187 height 2098
click at [991, 533] on div at bounding box center [907, 143] width 1187 height 2098
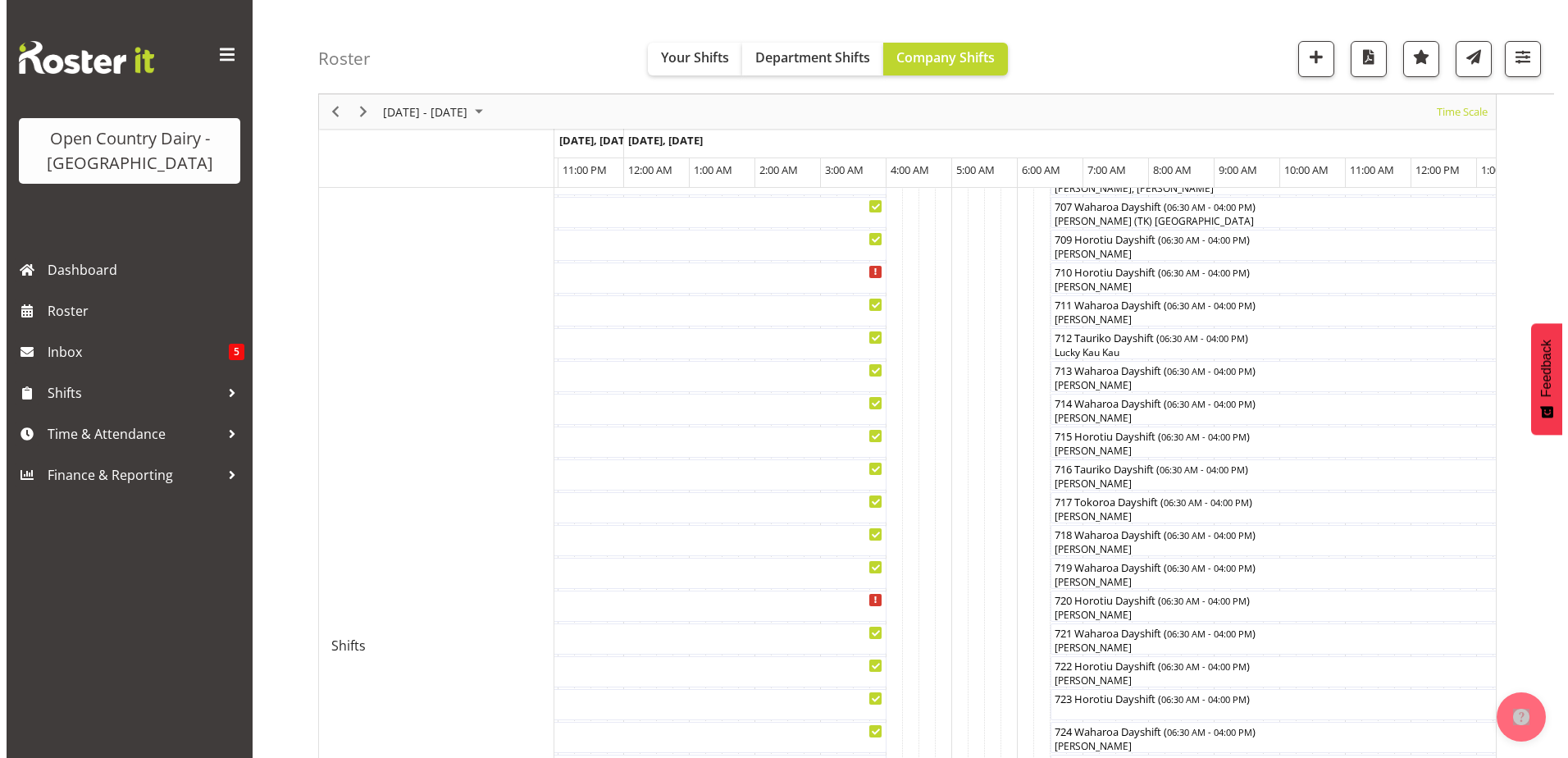
scroll to position [411, 0]
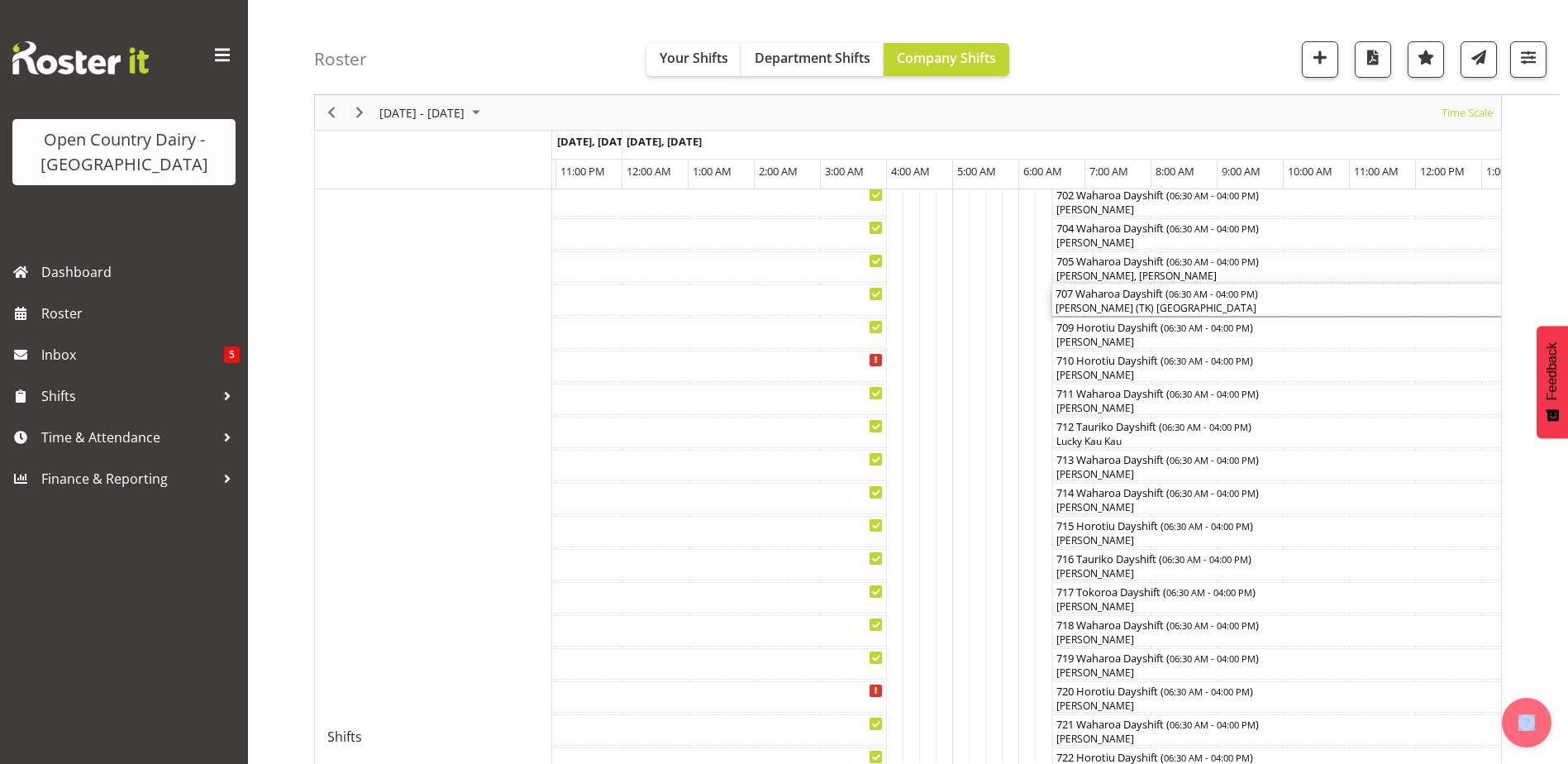
click at [1122, 302] on div "[PERSON_NAME] (TK) [GEOGRAPHIC_DATA]" at bounding box center [1366, 308] width 622 height 15
click at [0, 0] on div at bounding box center [0, 0] width 0 height 0
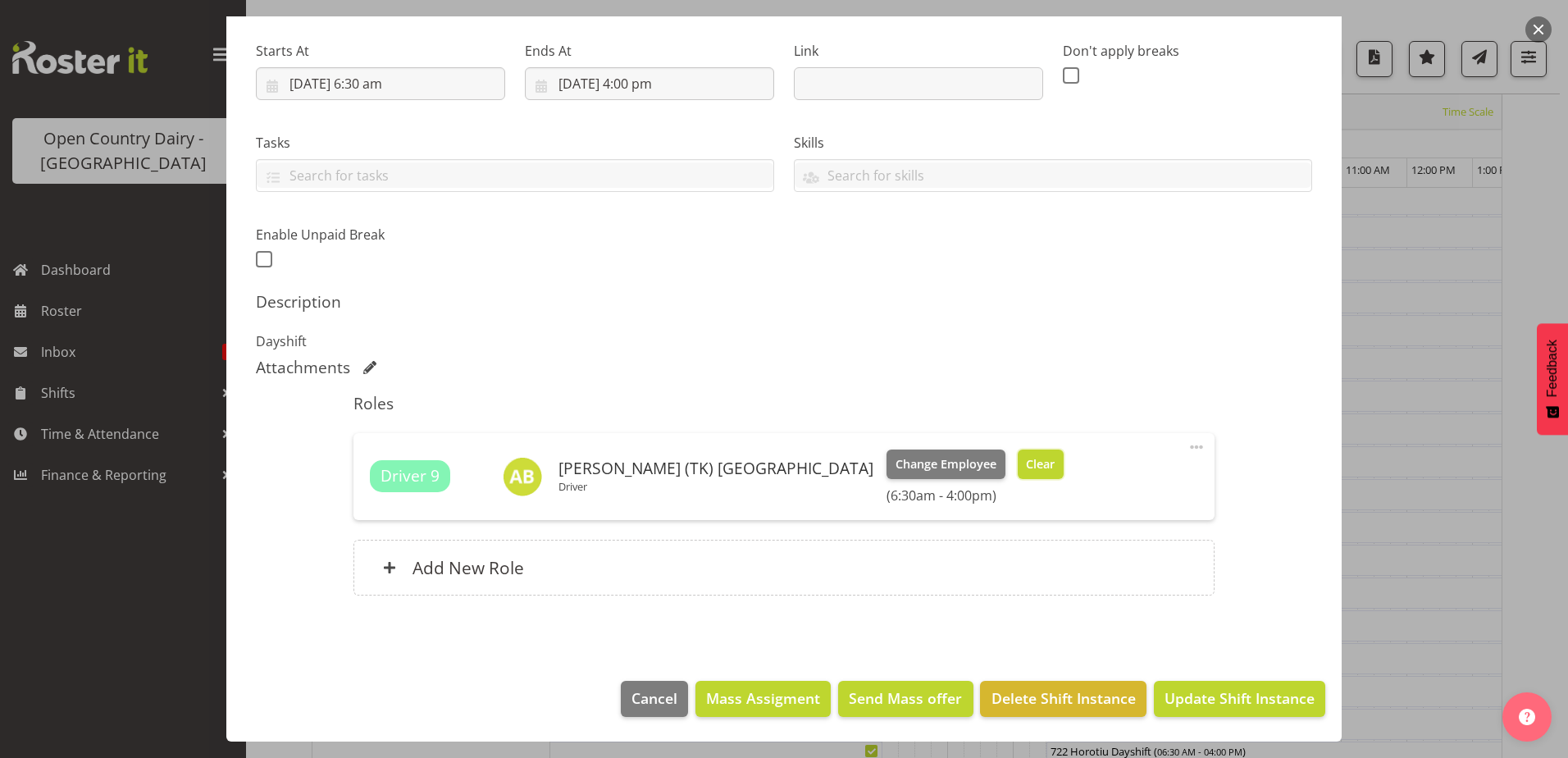
click at [1026, 457] on span "Clear" at bounding box center [1040, 464] width 29 height 18
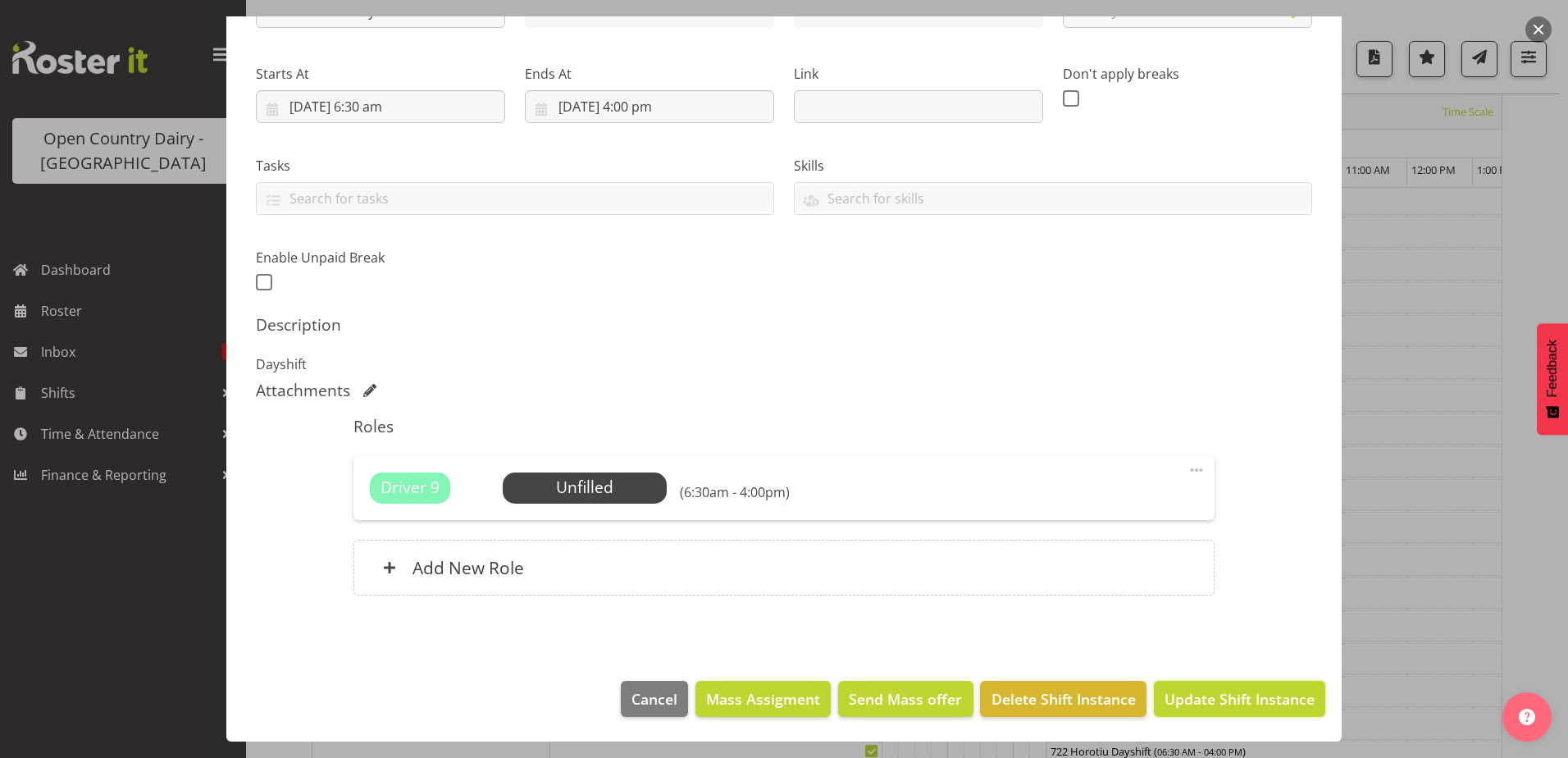
drag, startPoint x: 1254, startPoint y: 706, endPoint x: 1268, endPoint y: 702, distance: 14.6
click at [1256, 706] on span "Update Shift Instance" at bounding box center [1239, 699] width 150 height 22
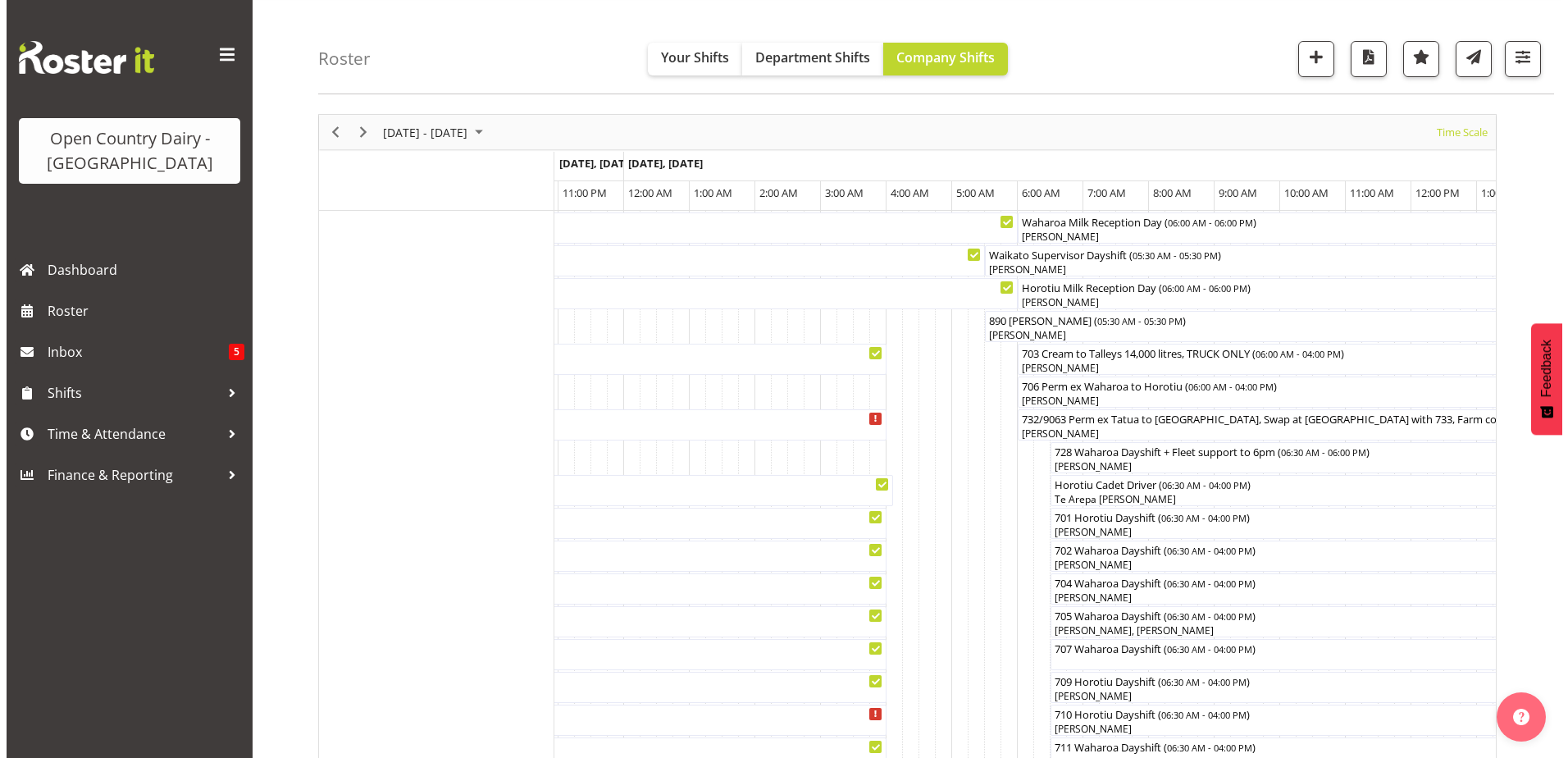
scroll to position [382, 0]
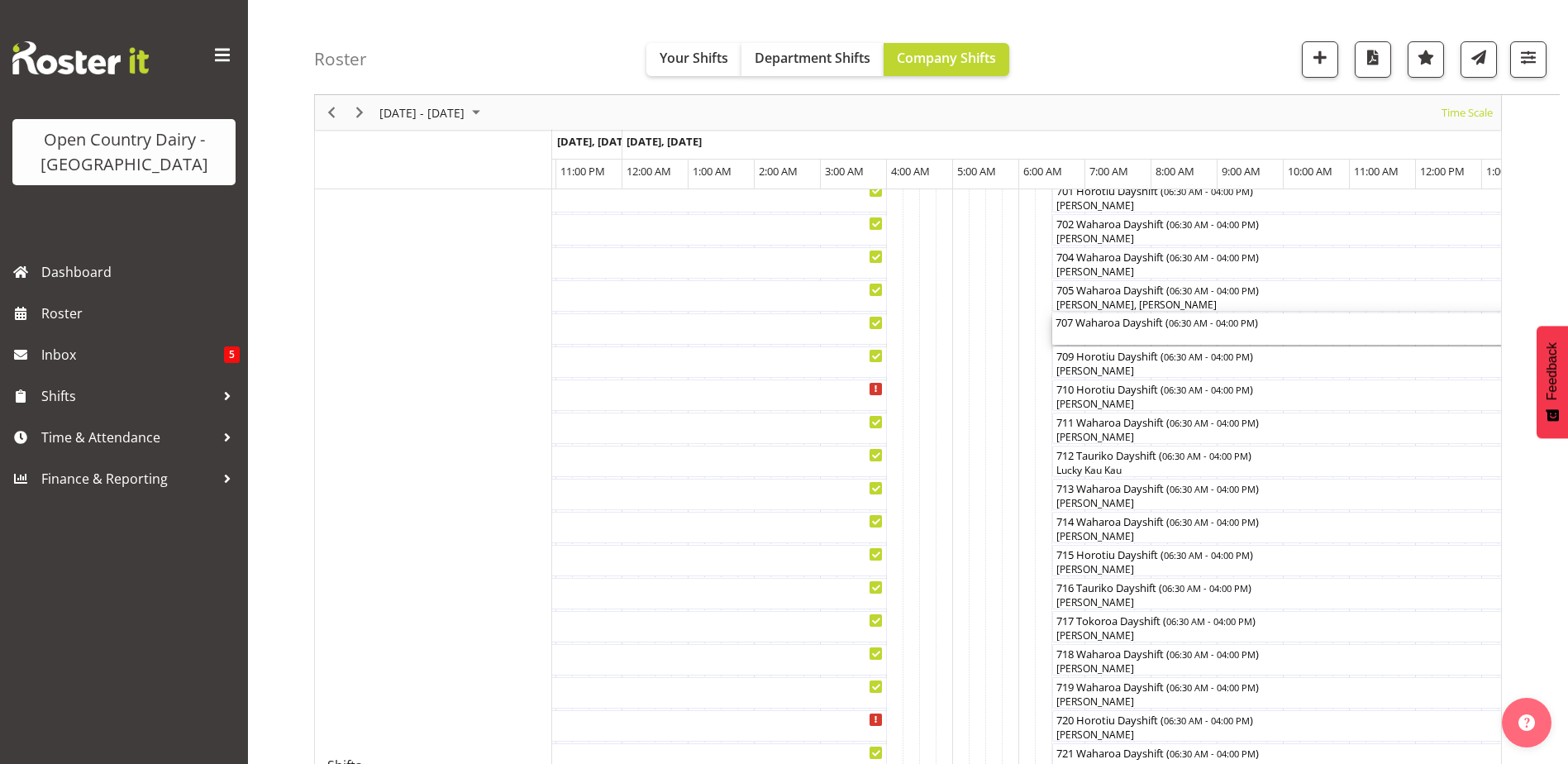
click at [1130, 328] on div "707 Waharoa Dayshift ( 06:30 AM - 04:00 PM )" at bounding box center [1366, 321] width 622 height 17
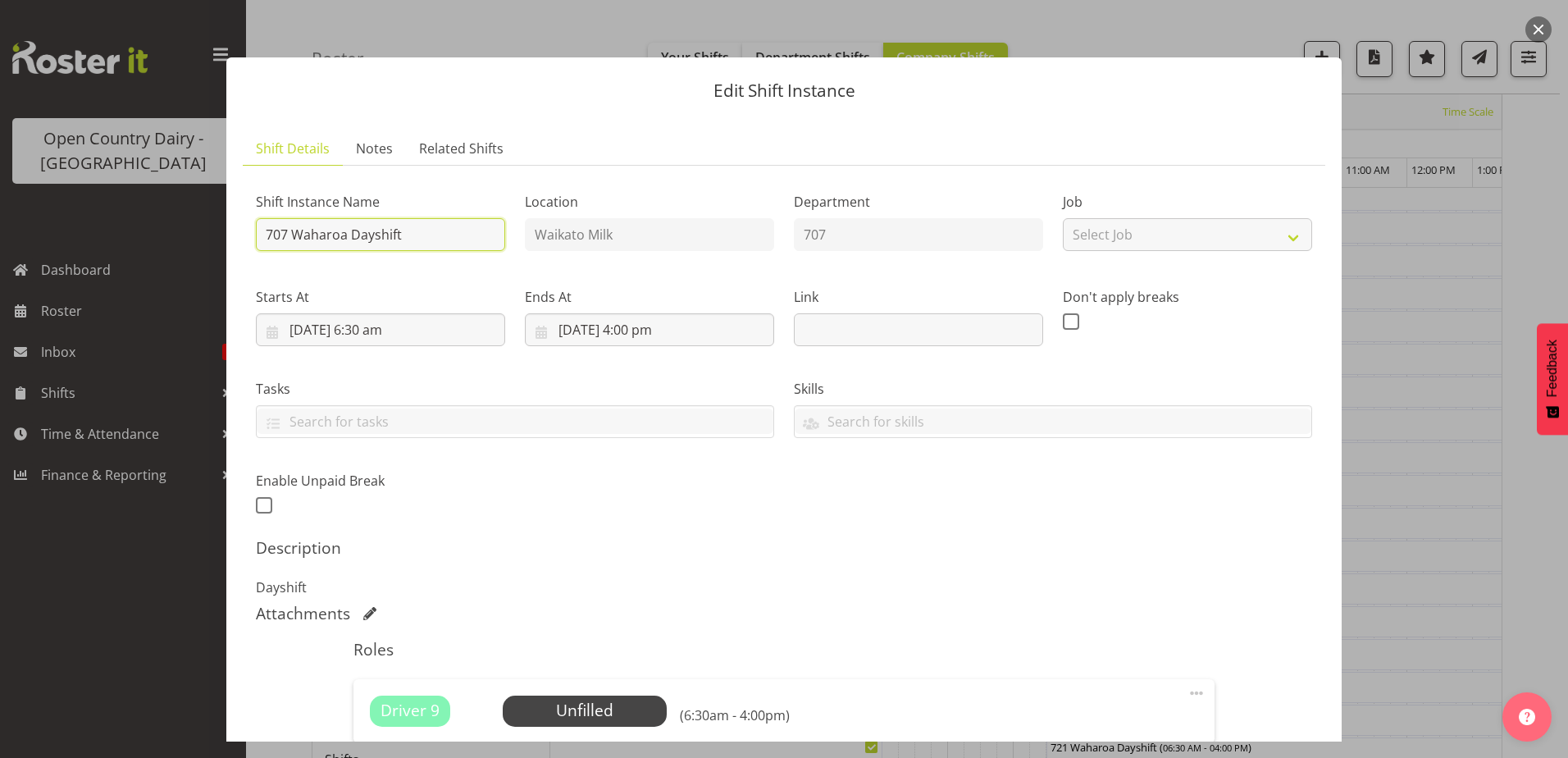
drag, startPoint x: 431, startPoint y: 230, endPoint x: 297, endPoint y: 230, distance: 134.0
click at [297, 230] on input "707 Waharoa Dayshift" at bounding box center [380, 234] width 249 height 33
type input "707 OFF THE ROAD"
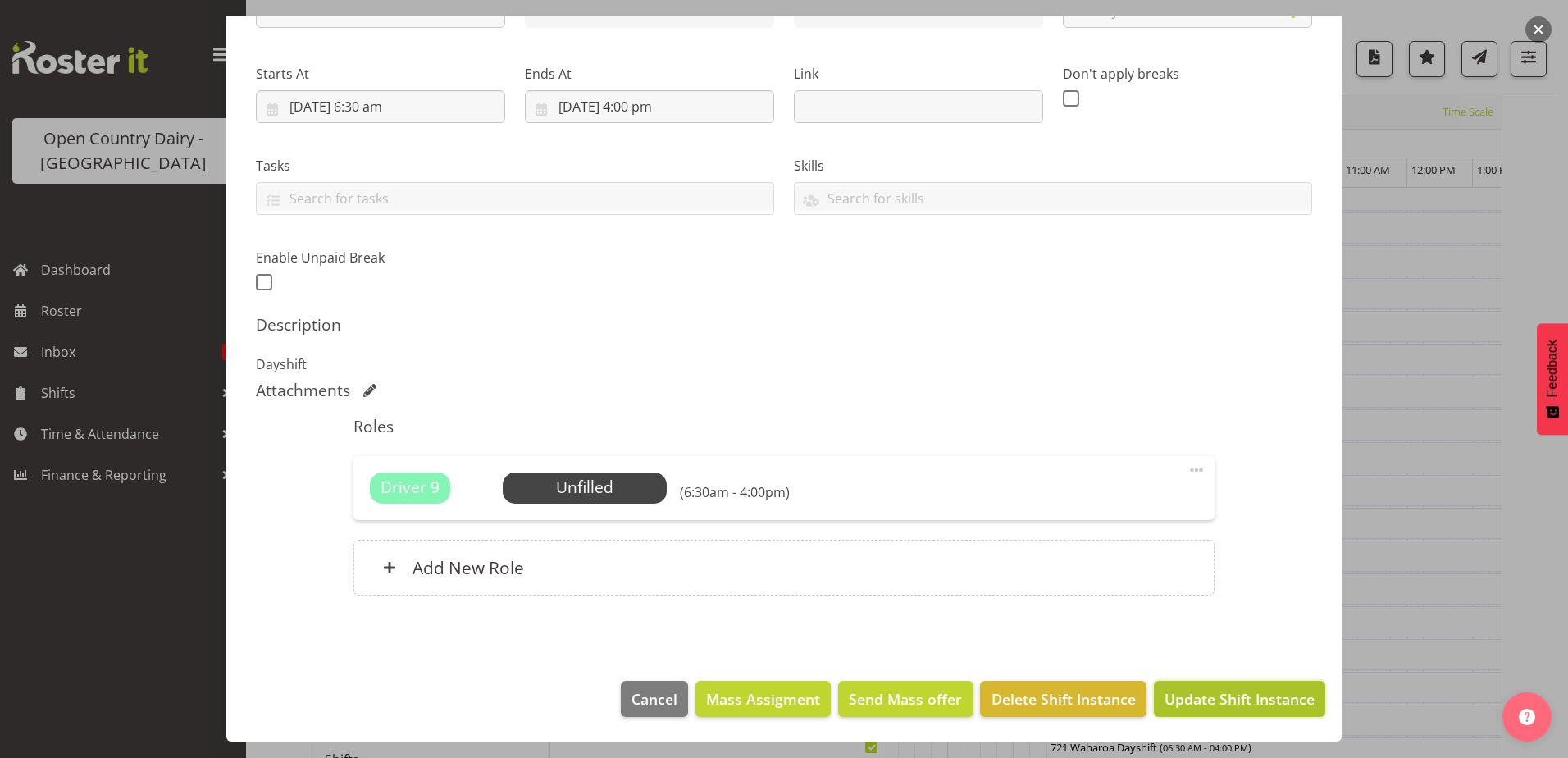
click at [1216, 699] on span "Update Shift Instance" at bounding box center [1239, 699] width 150 height 22
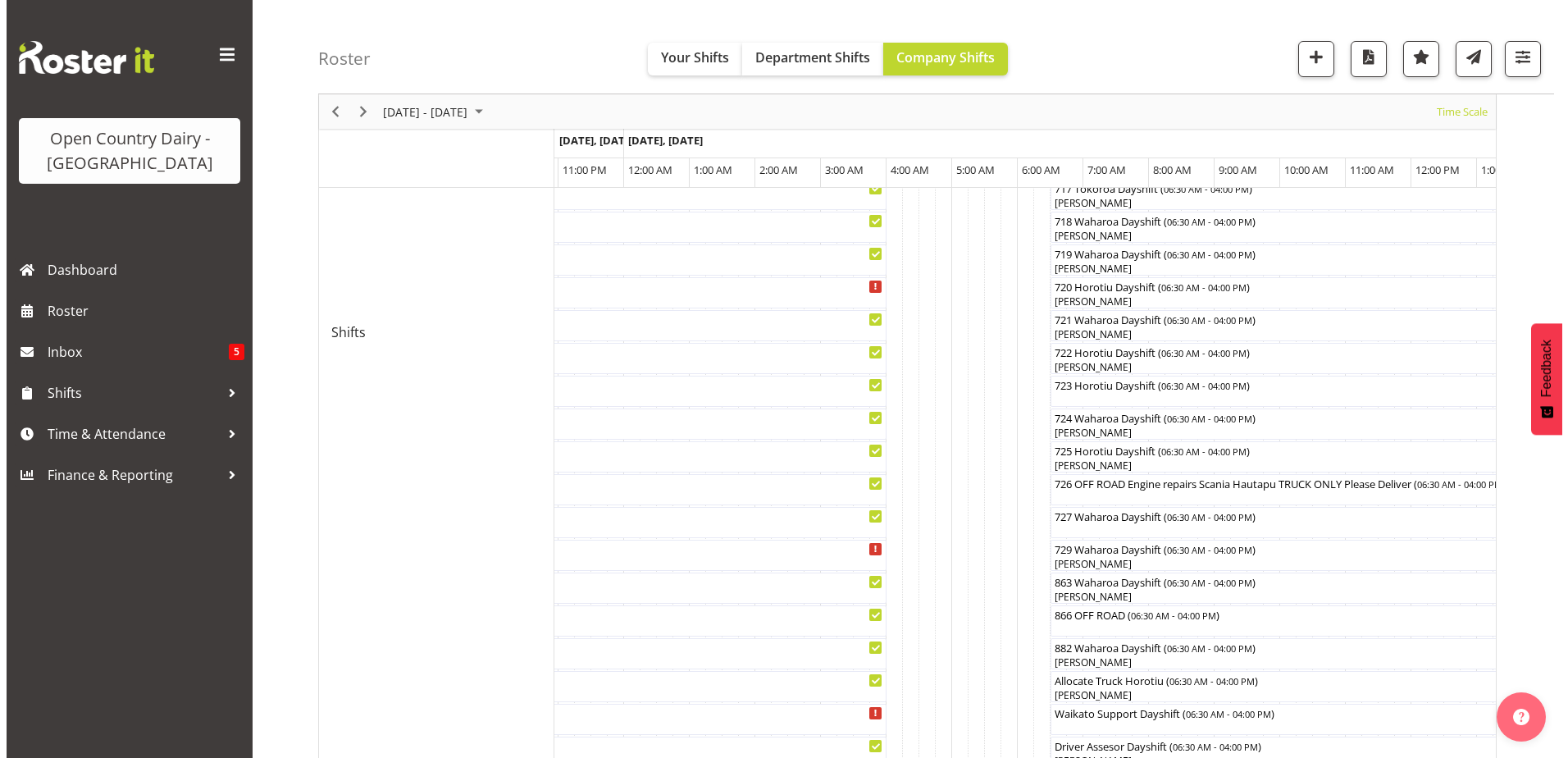
scroll to position [874, 0]
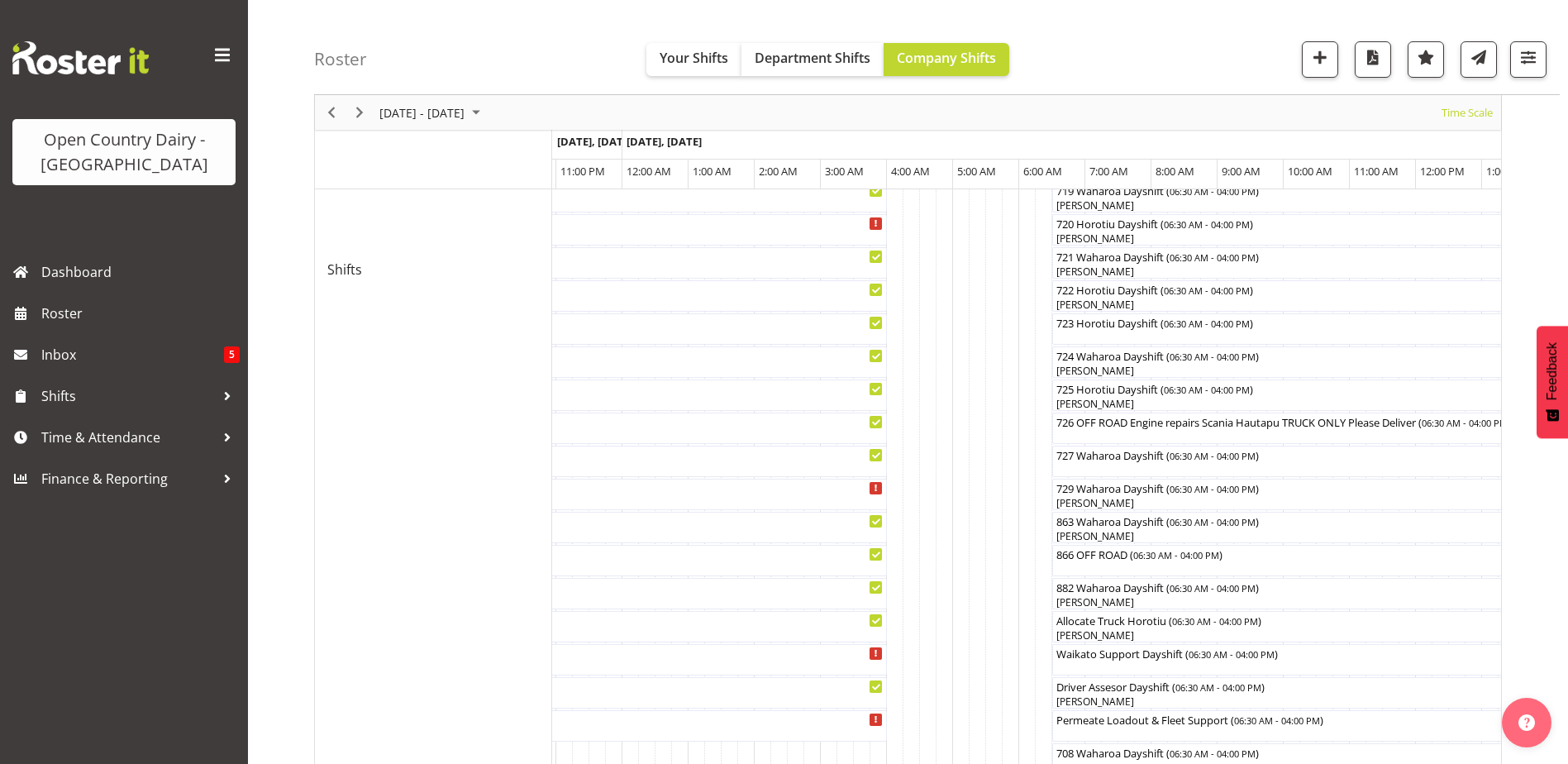
click at [0, 0] on div at bounding box center [0, 0] width 0 height 0
click at [1100, 466] on div "727 Waharoa Dayshift ( 06:30 AM - 04:00 PM )" at bounding box center [1366, 461] width 622 height 31
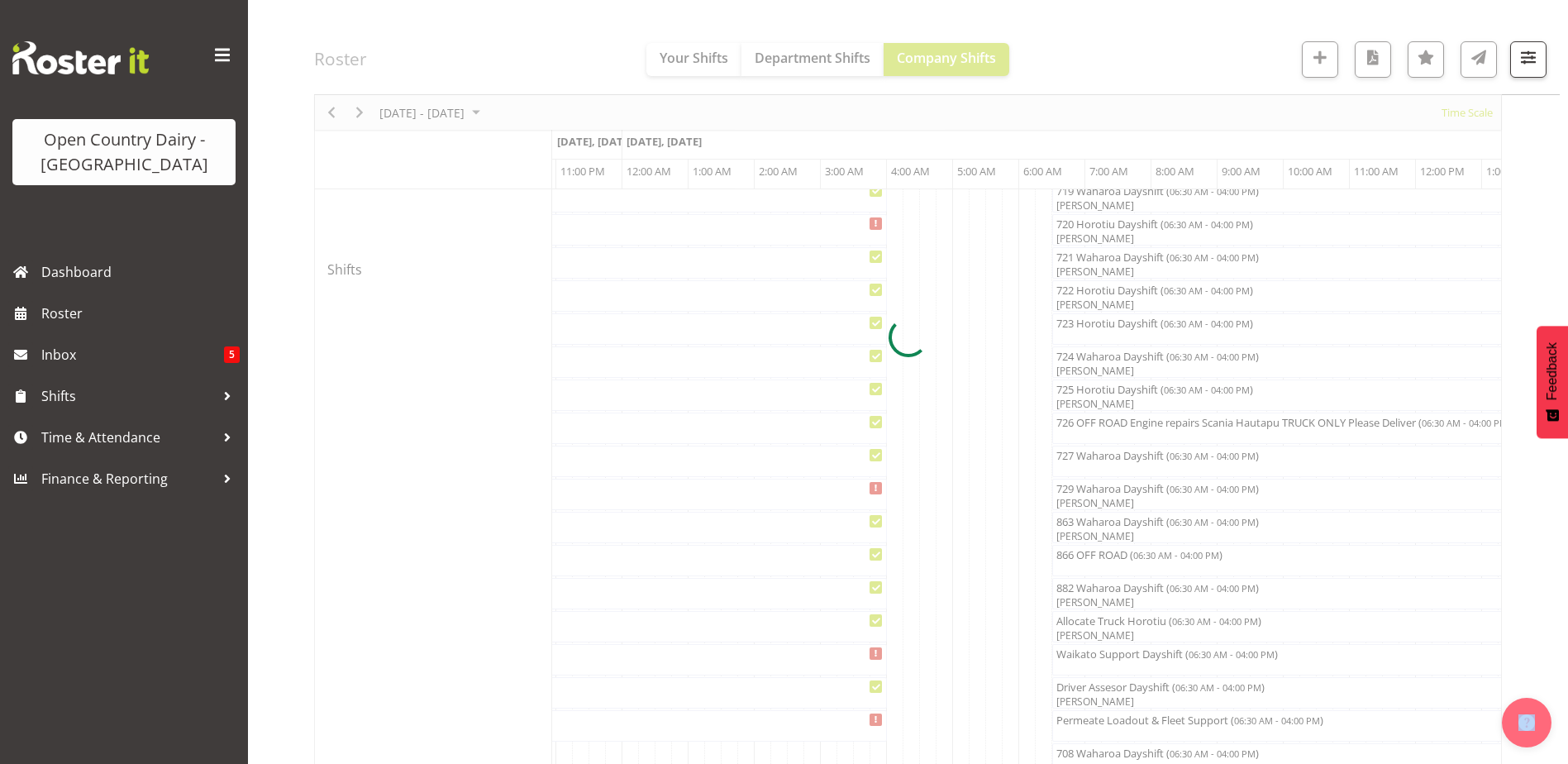
click at [1100, 466] on div at bounding box center [907, 337] width 1187 height 2098
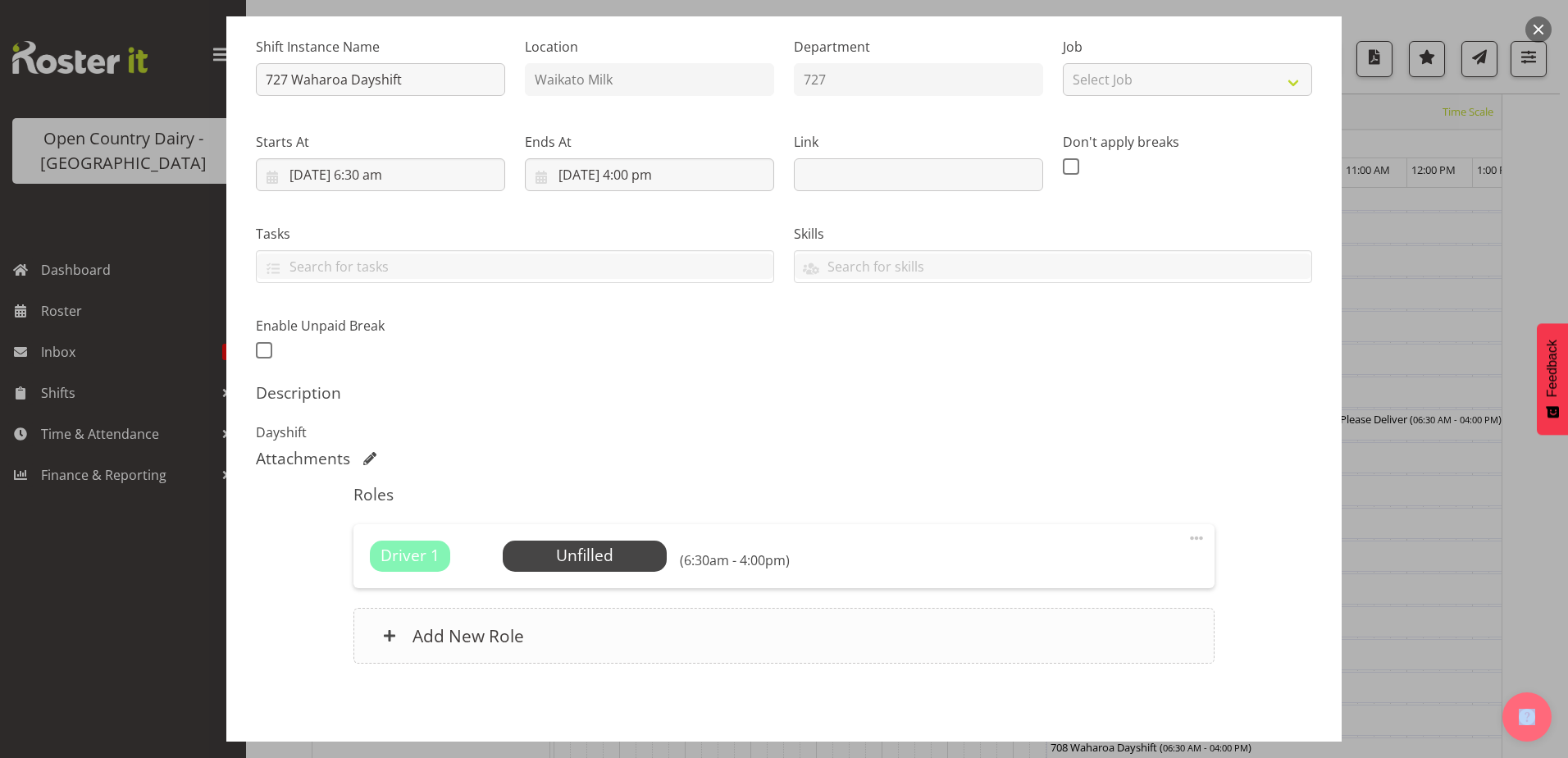
scroll to position [223, 0]
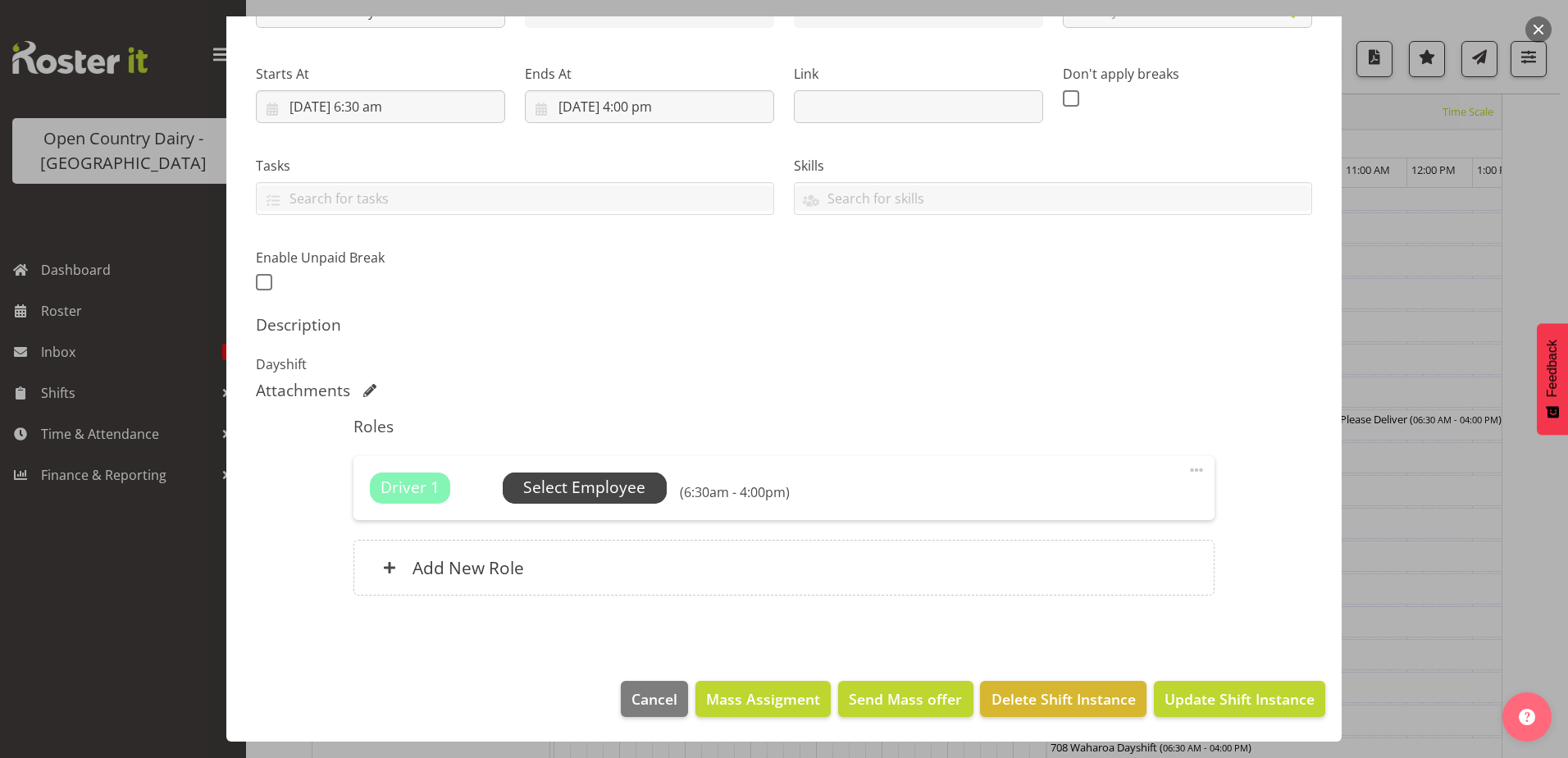
click at [636, 482] on span "Select Employee" at bounding box center [584, 488] width 122 height 24
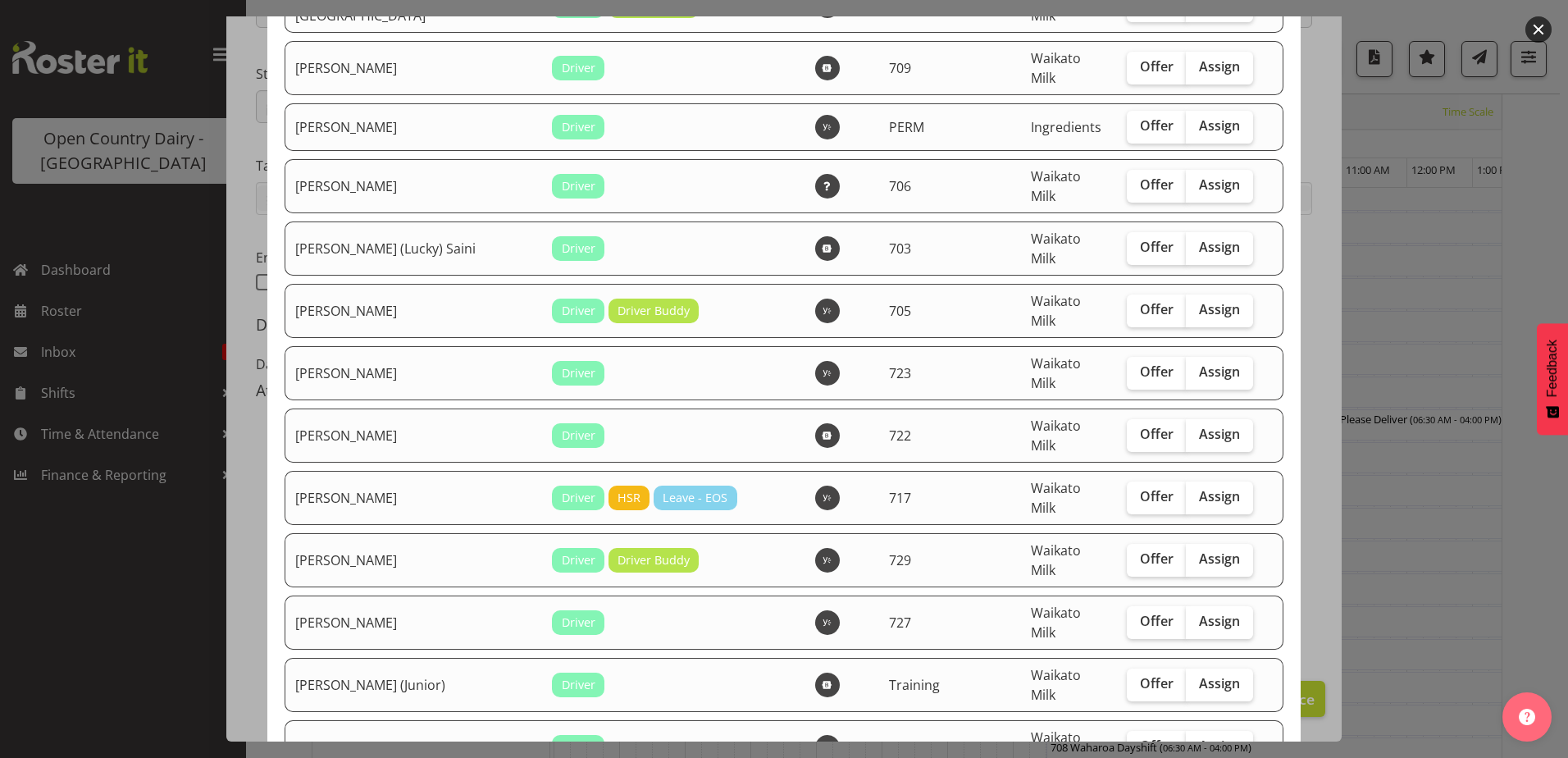
scroll to position [0, 0]
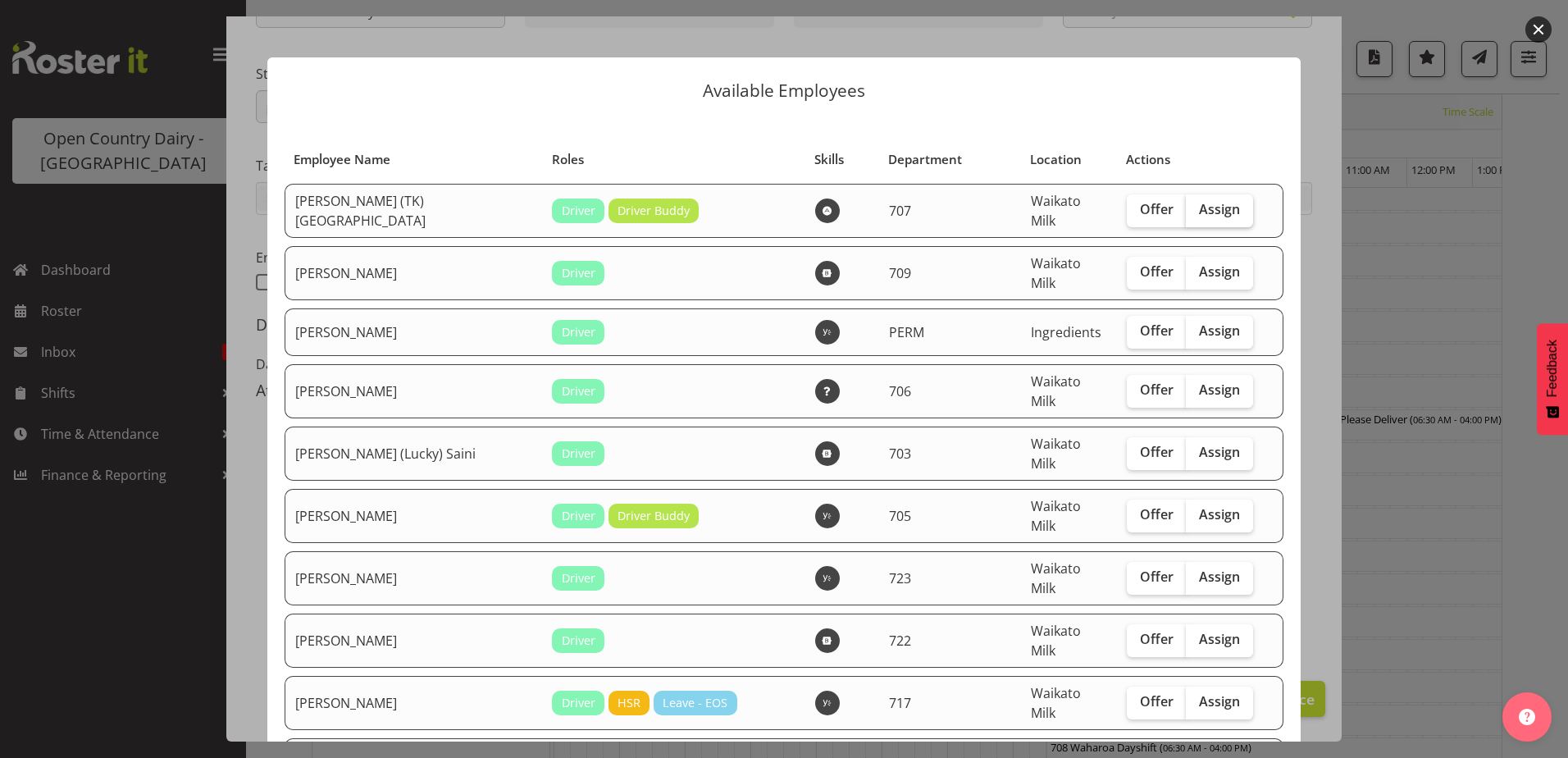
click at [1199, 210] on span "Assign" at bounding box center [1219, 209] width 41 height 17
click at [1195, 210] on input "Assign" at bounding box center [1191, 209] width 11 height 11
checkbox input "true"
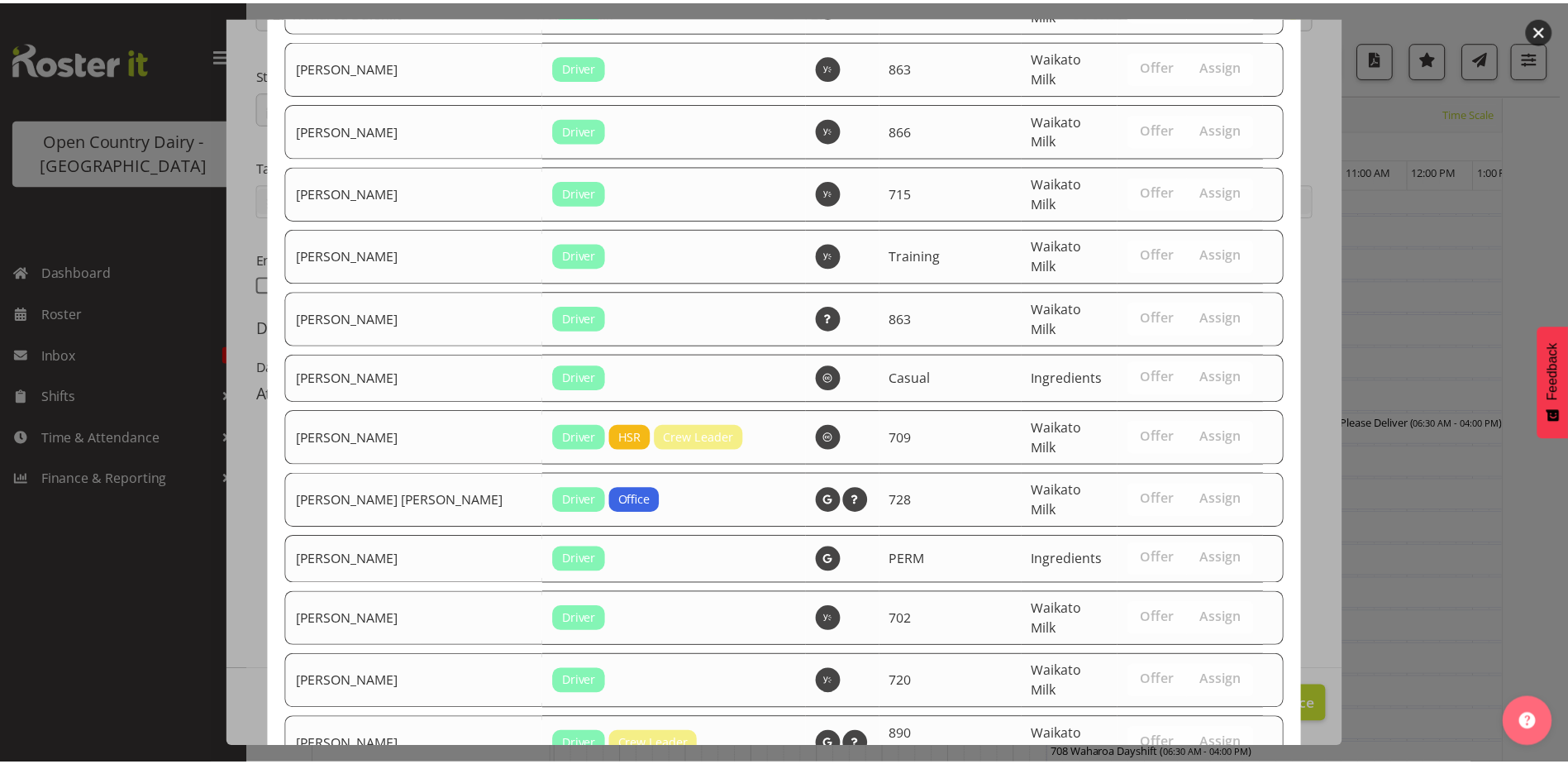
scroll to position [1915, 0]
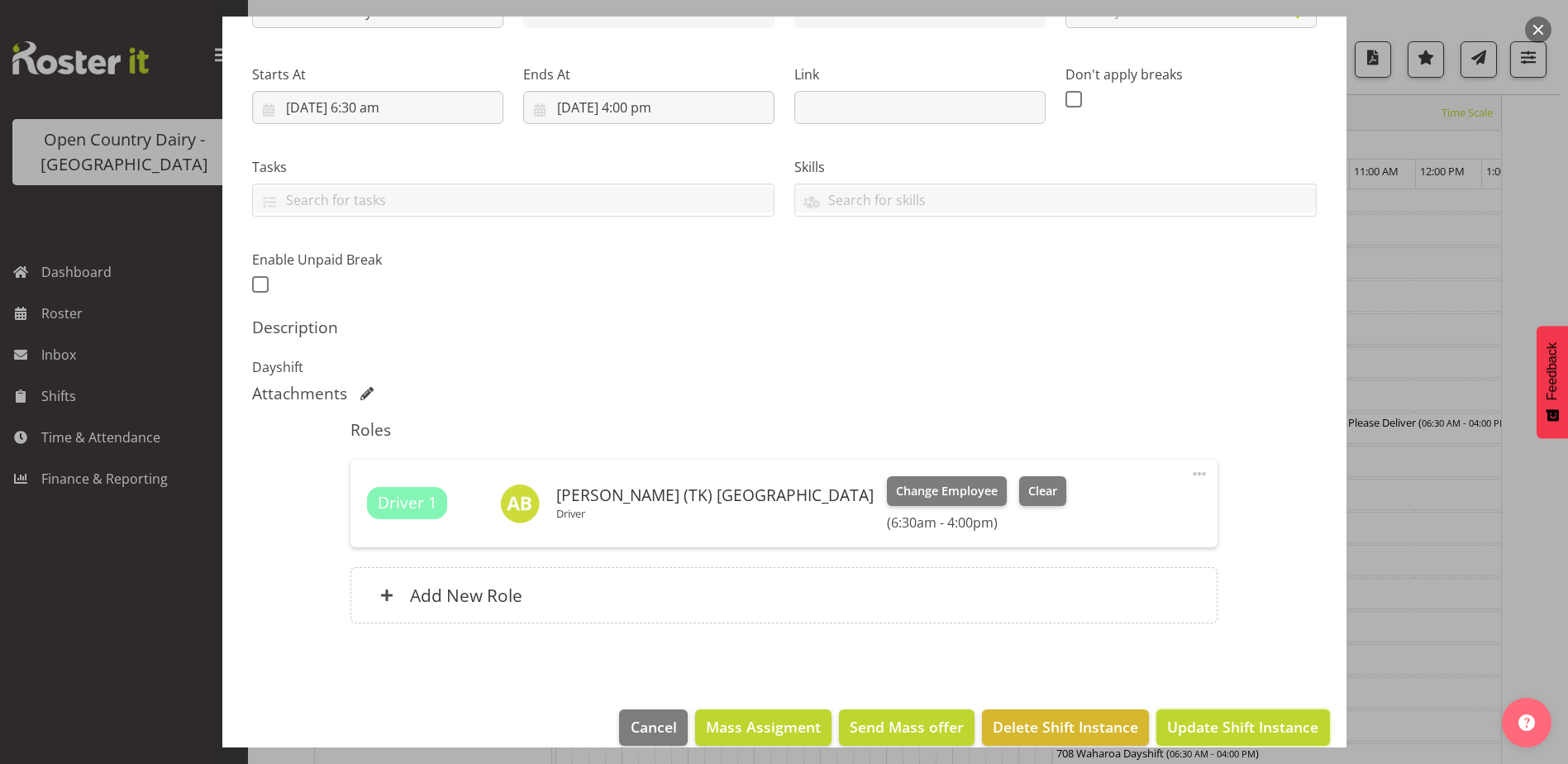
click at [1193, 731] on span "Update Shift Instance" at bounding box center [1242, 727] width 151 height 22
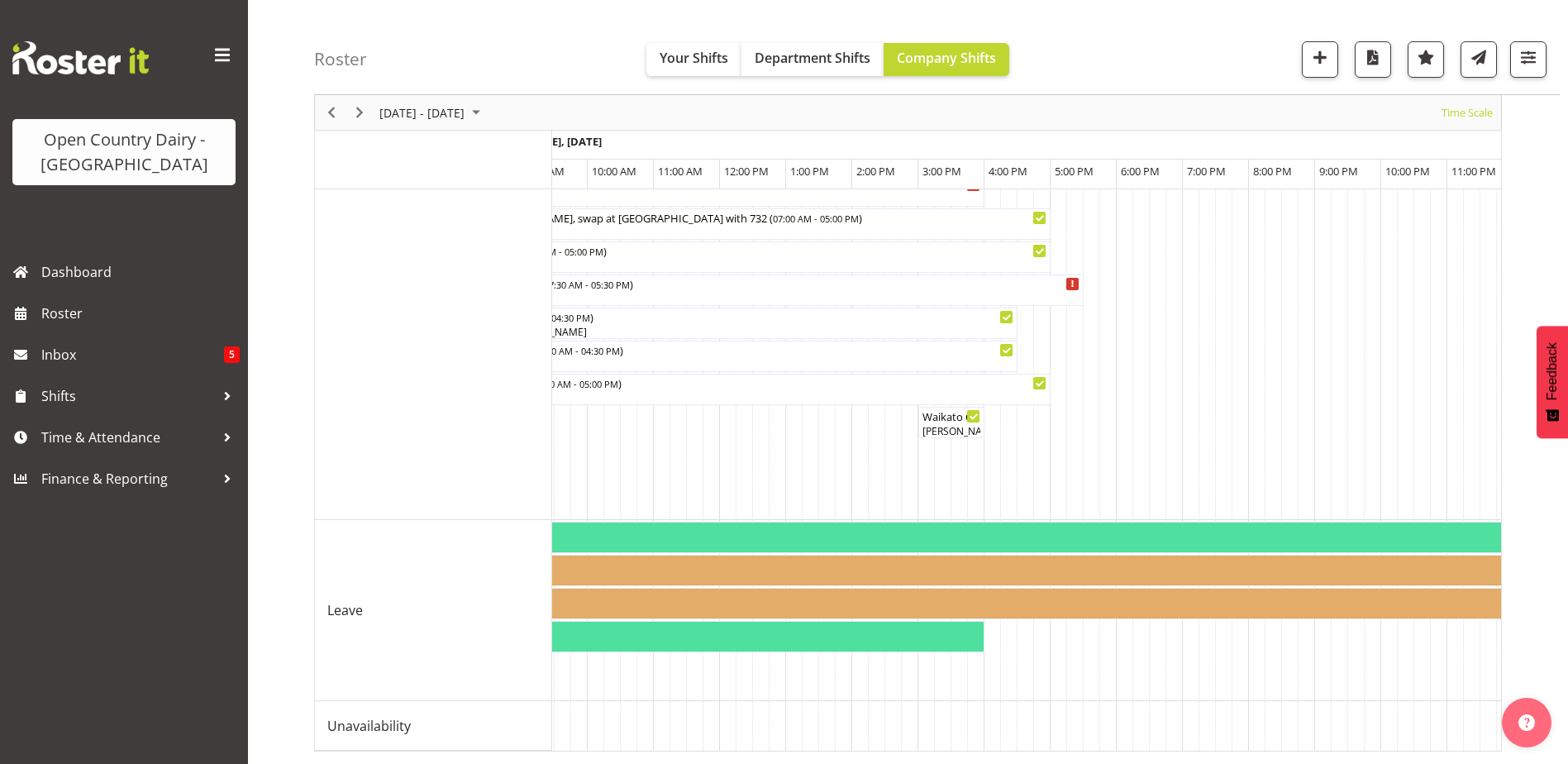
scroll to position [0, 3911]
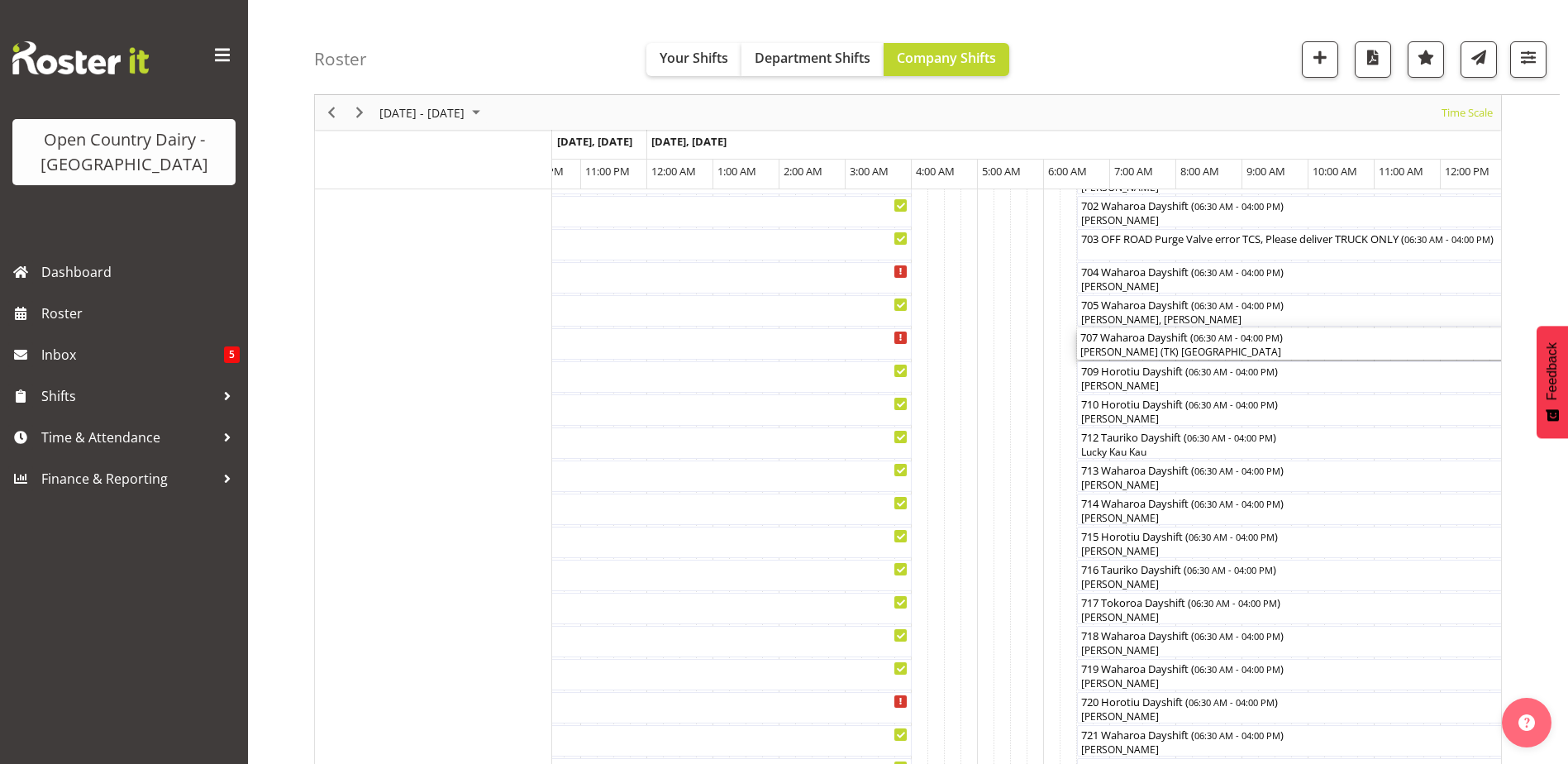
click at [1152, 346] on div "[PERSON_NAME] (TK) [GEOGRAPHIC_DATA]" at bounding box center [1391, 352] width 622 height 15
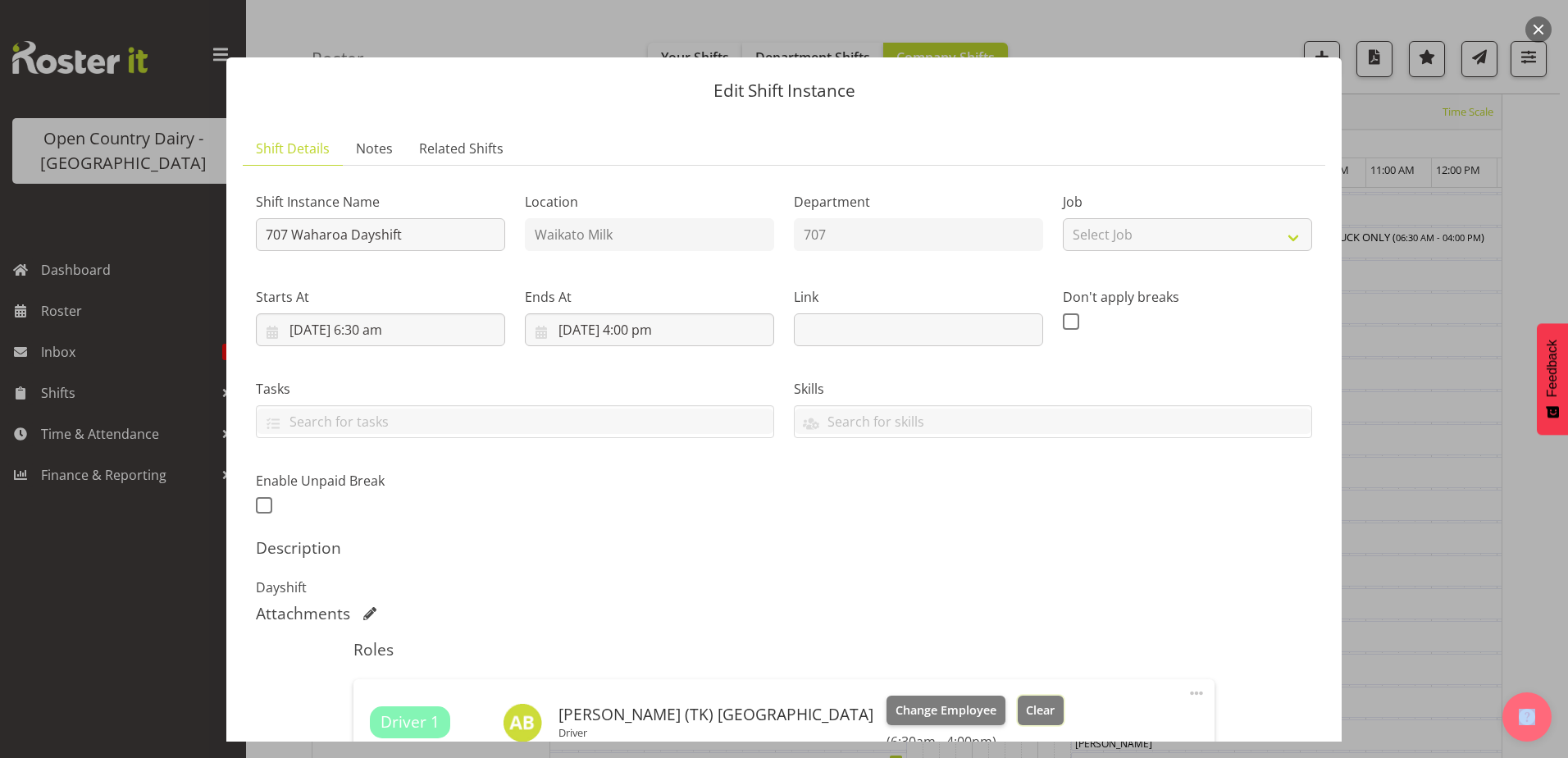
click at [1026, 703] on span "Clear" at bounding box center [1040, 710] width 29 height 18
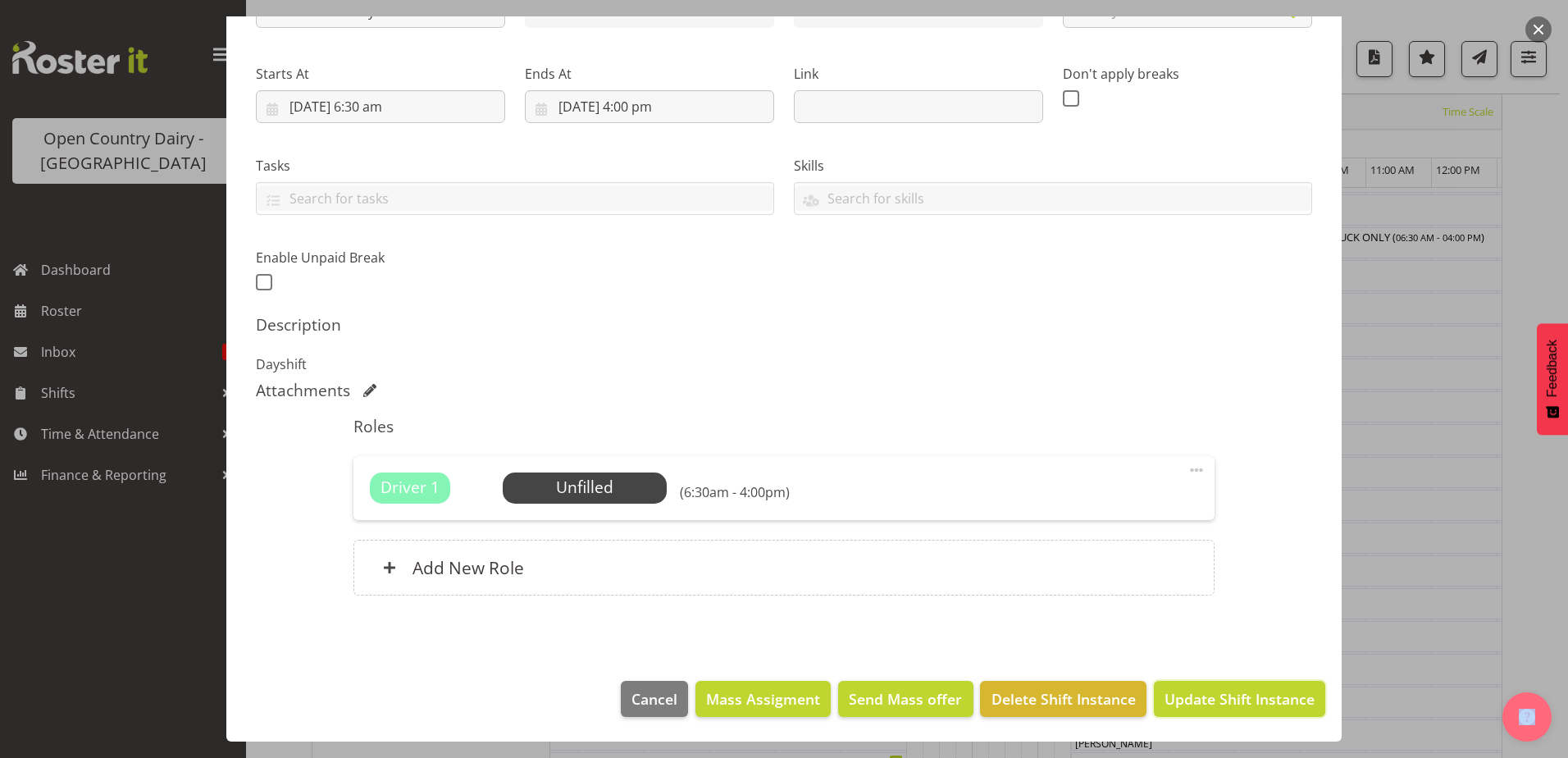
click at [1207, 699] on span "Update Shift Instance" at bounding box center [1239, 699] width 150 height 22
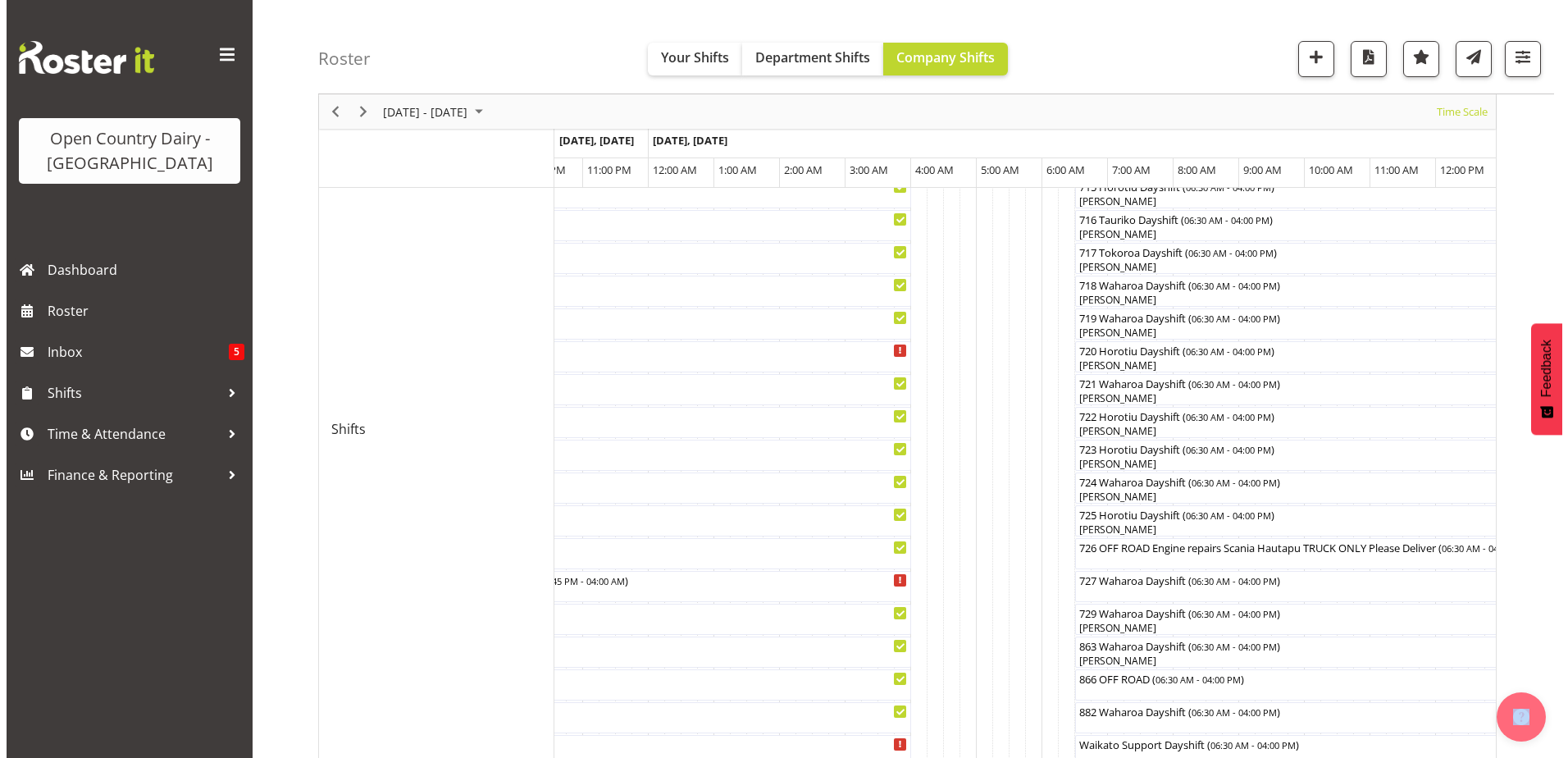
scroll to position [792, 0]
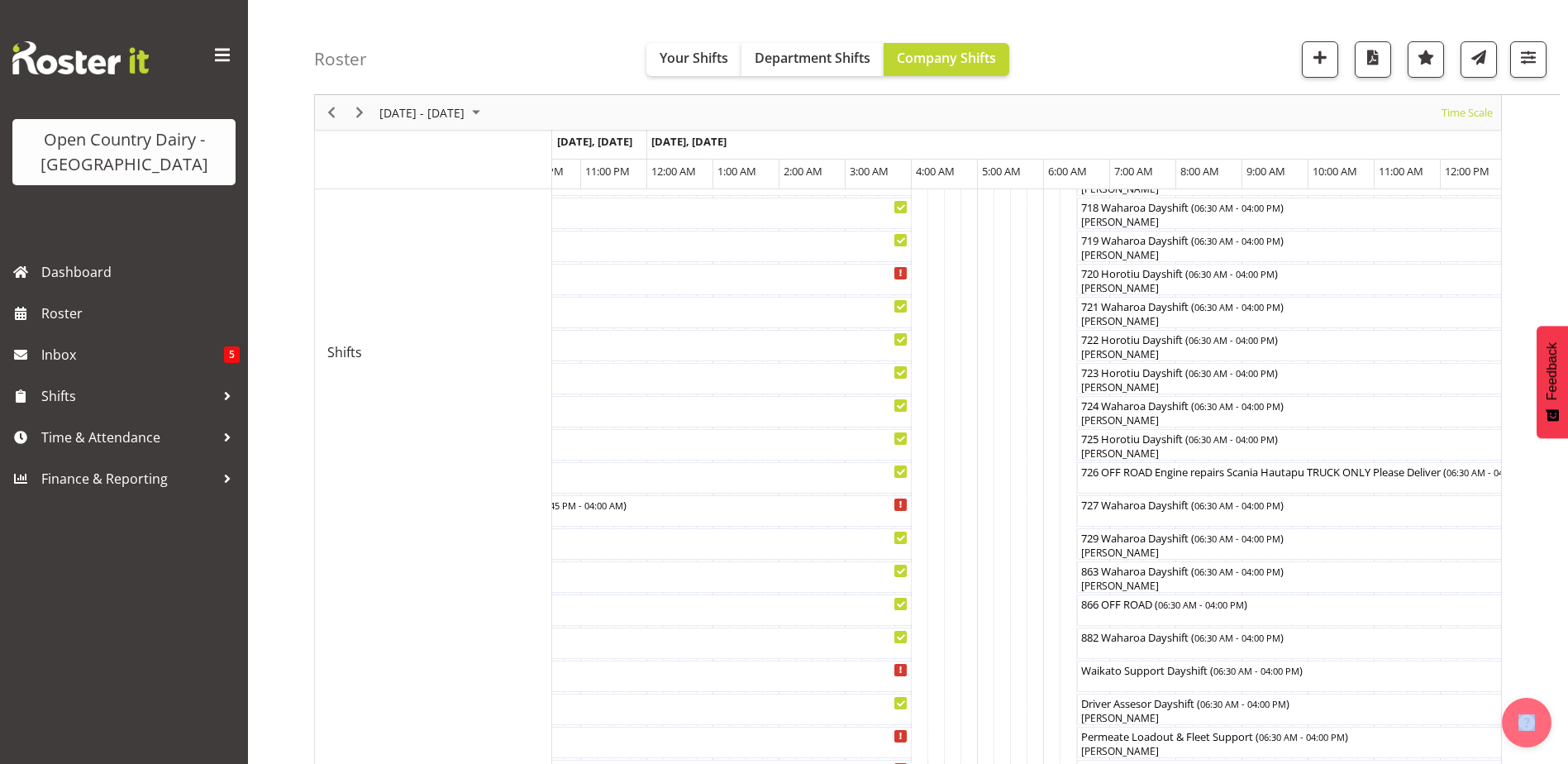
click at [0, 0] on div at bounding box center [0, 0] width 0 height 0
click at [1125, 516] on div "727 Waharoa Dayshift ( 06:30 AM - 04:00 PM )" at bounding box center [1391, 510] width 622 height 31
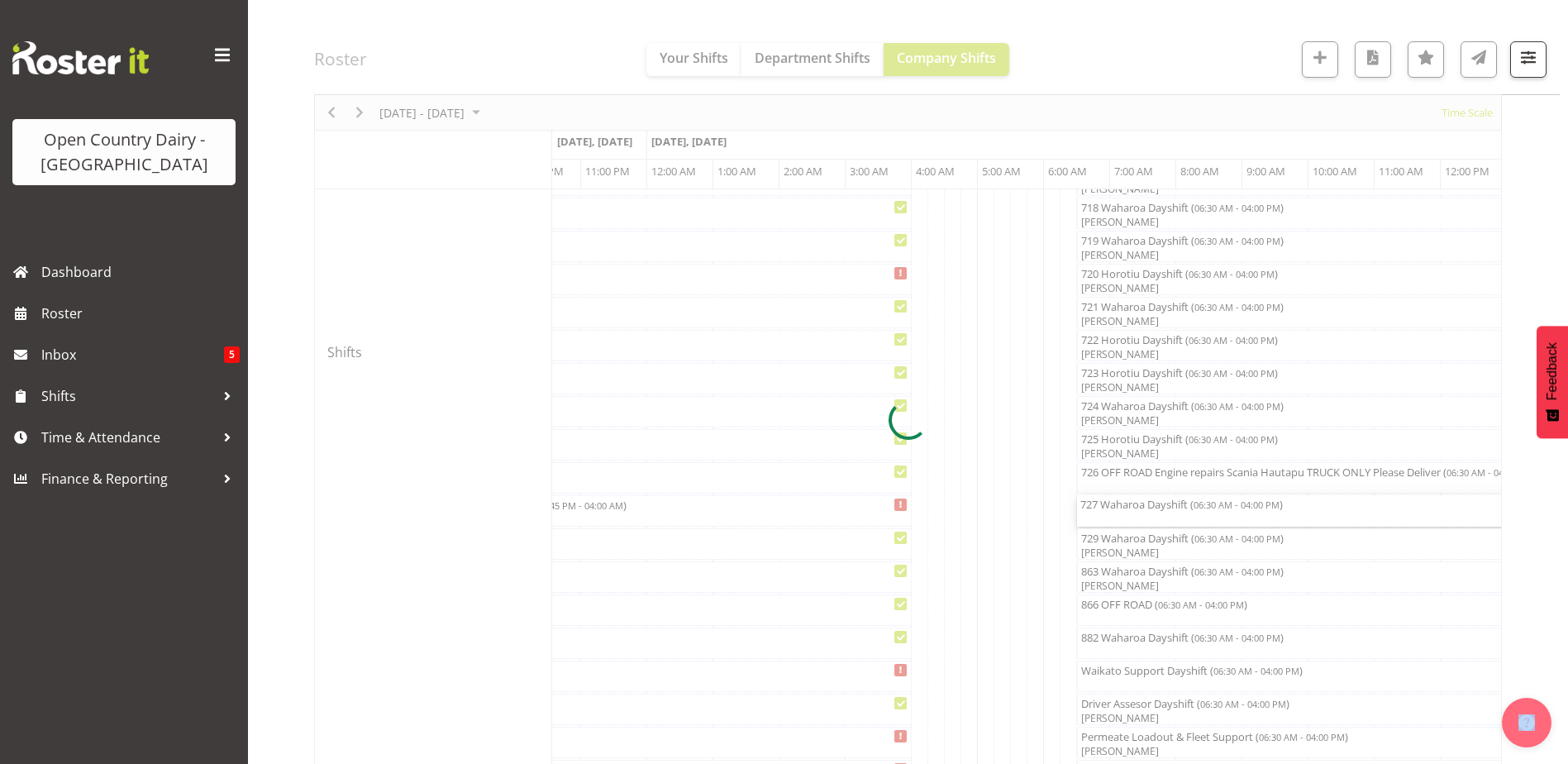
click at [1125, 516] on div at bounding box center [907, 420] width 1187 height 2098
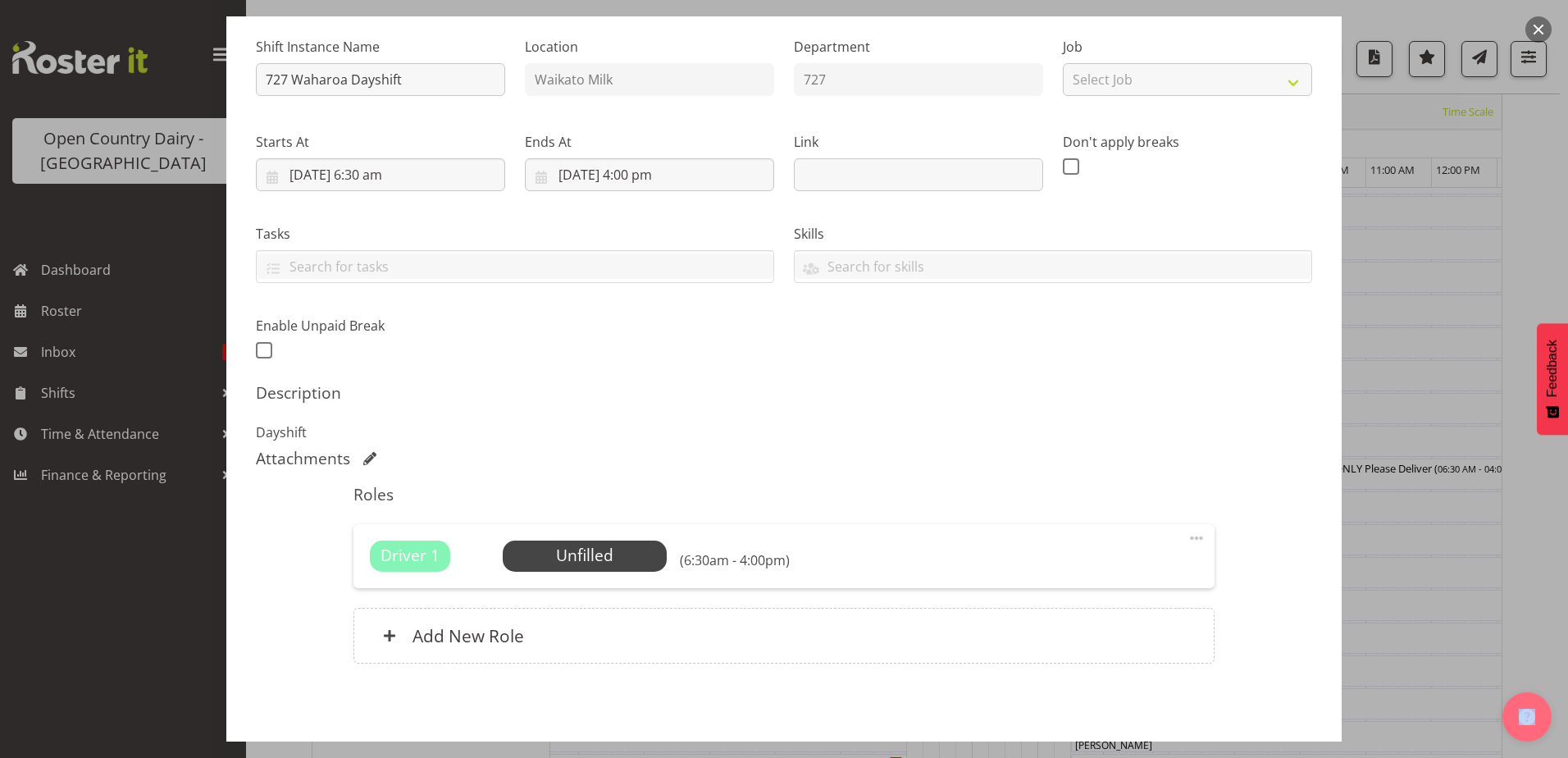
scroll to position [223, 0]
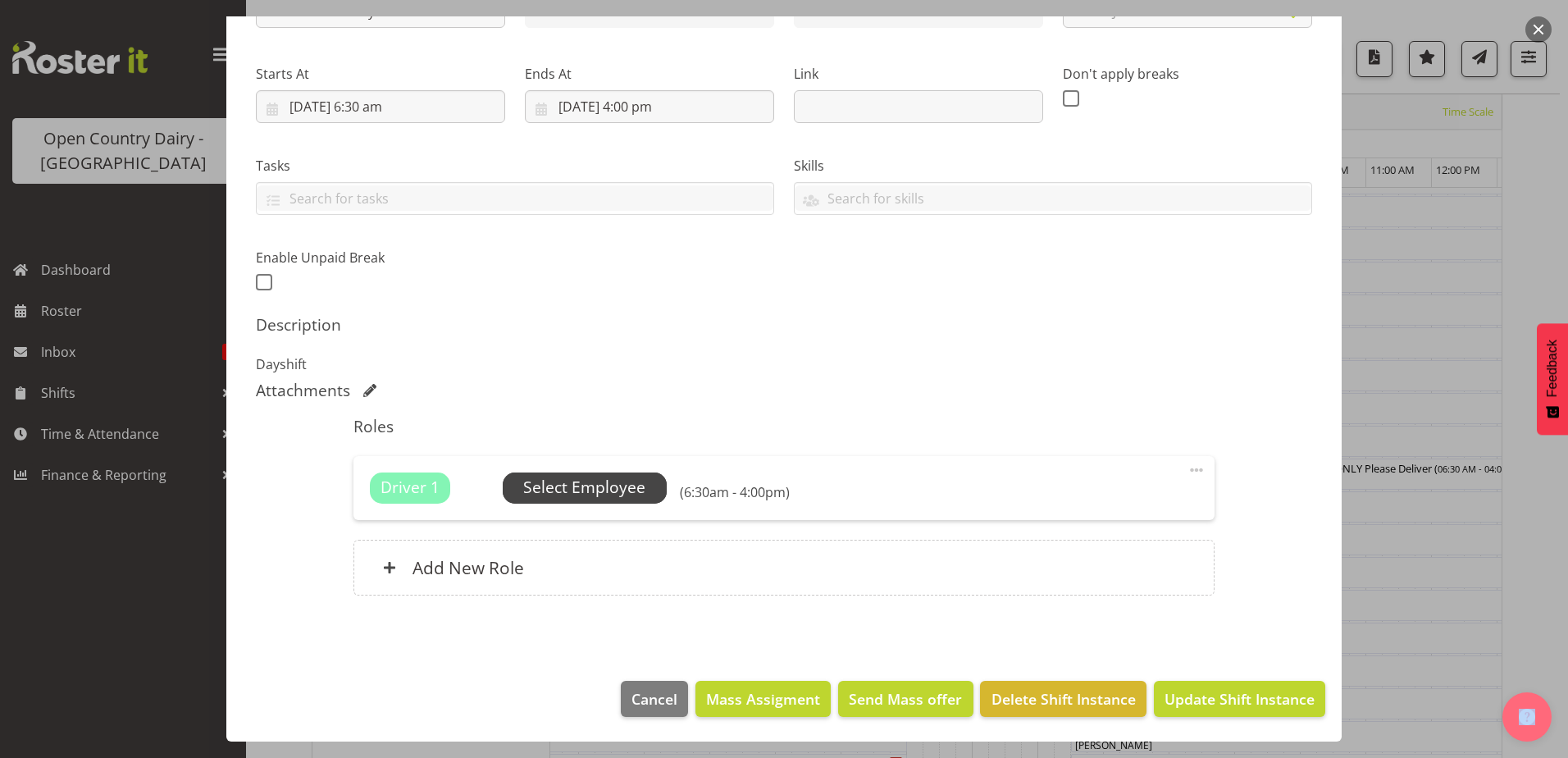
click at [569, 485] on span "Select Employee" at bounding box center [584, 488] width 122 height 24
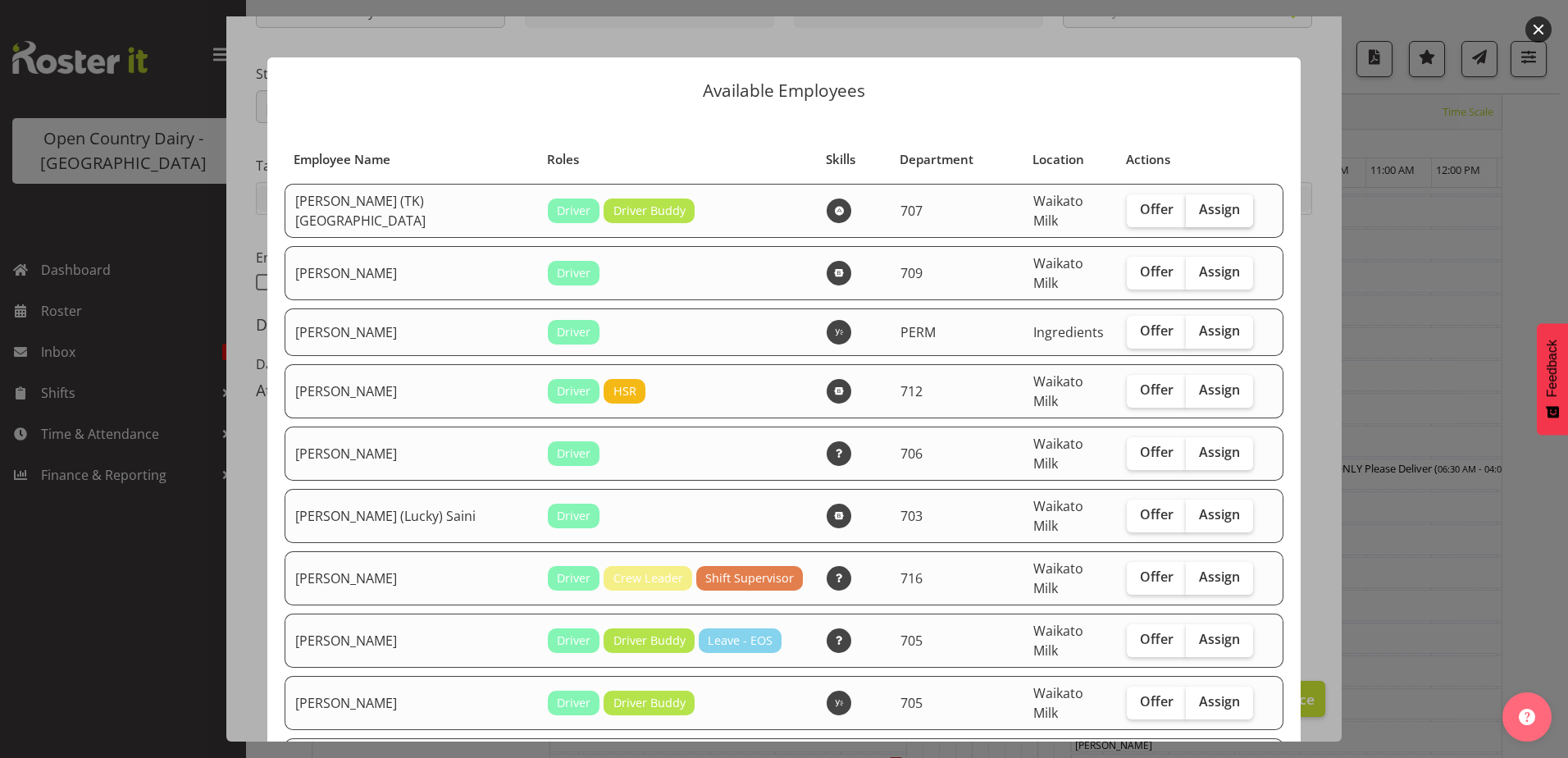
click at [1199, 209] on span "Assign" at bounding box center [1219, 209] width 41 height 17
click at [1189, 209] on input "Assign" at bounding box center [1191, 209] width 11 height 11
checkbox input "true"
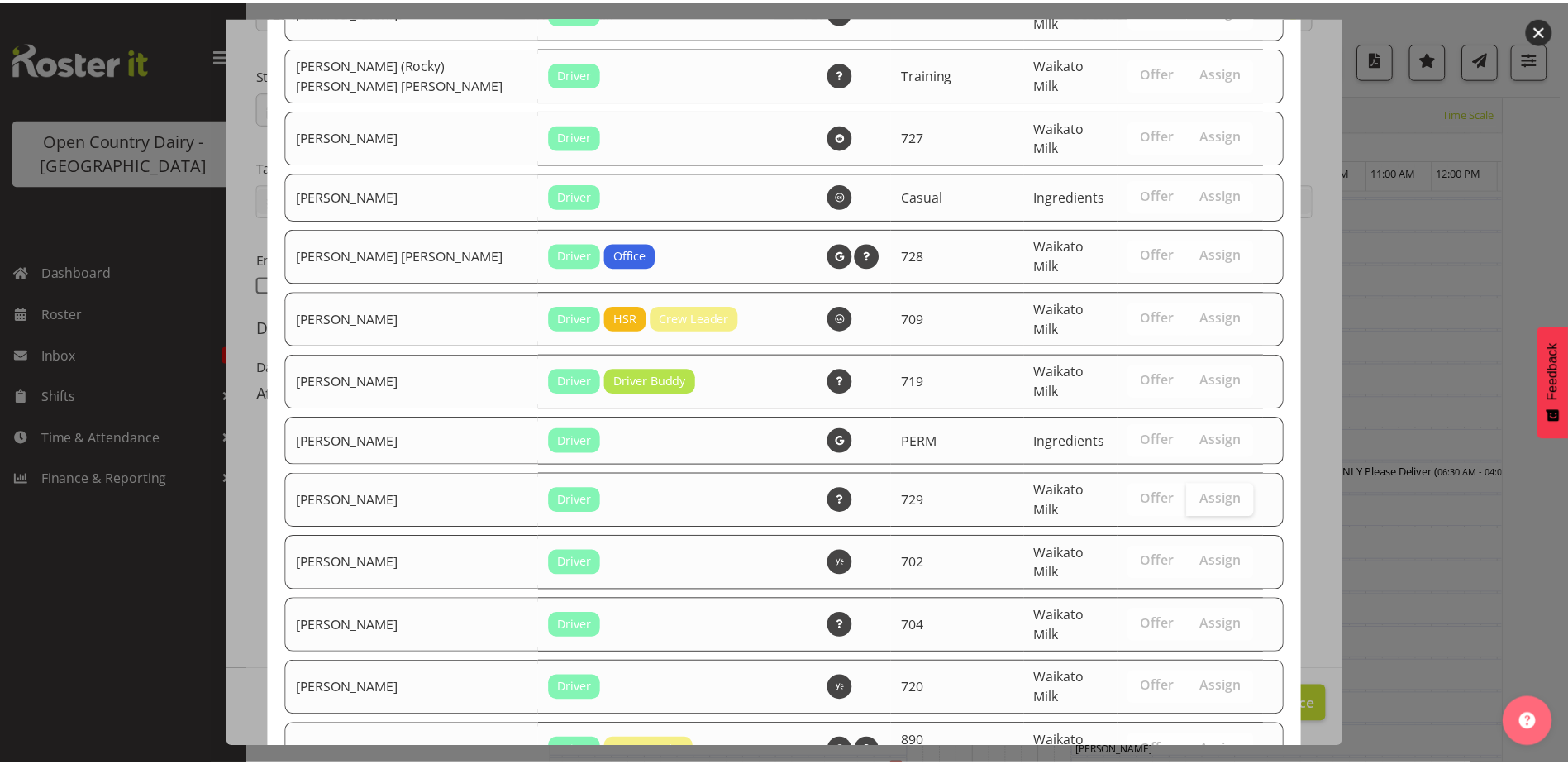
scroll to position [3208, 0]
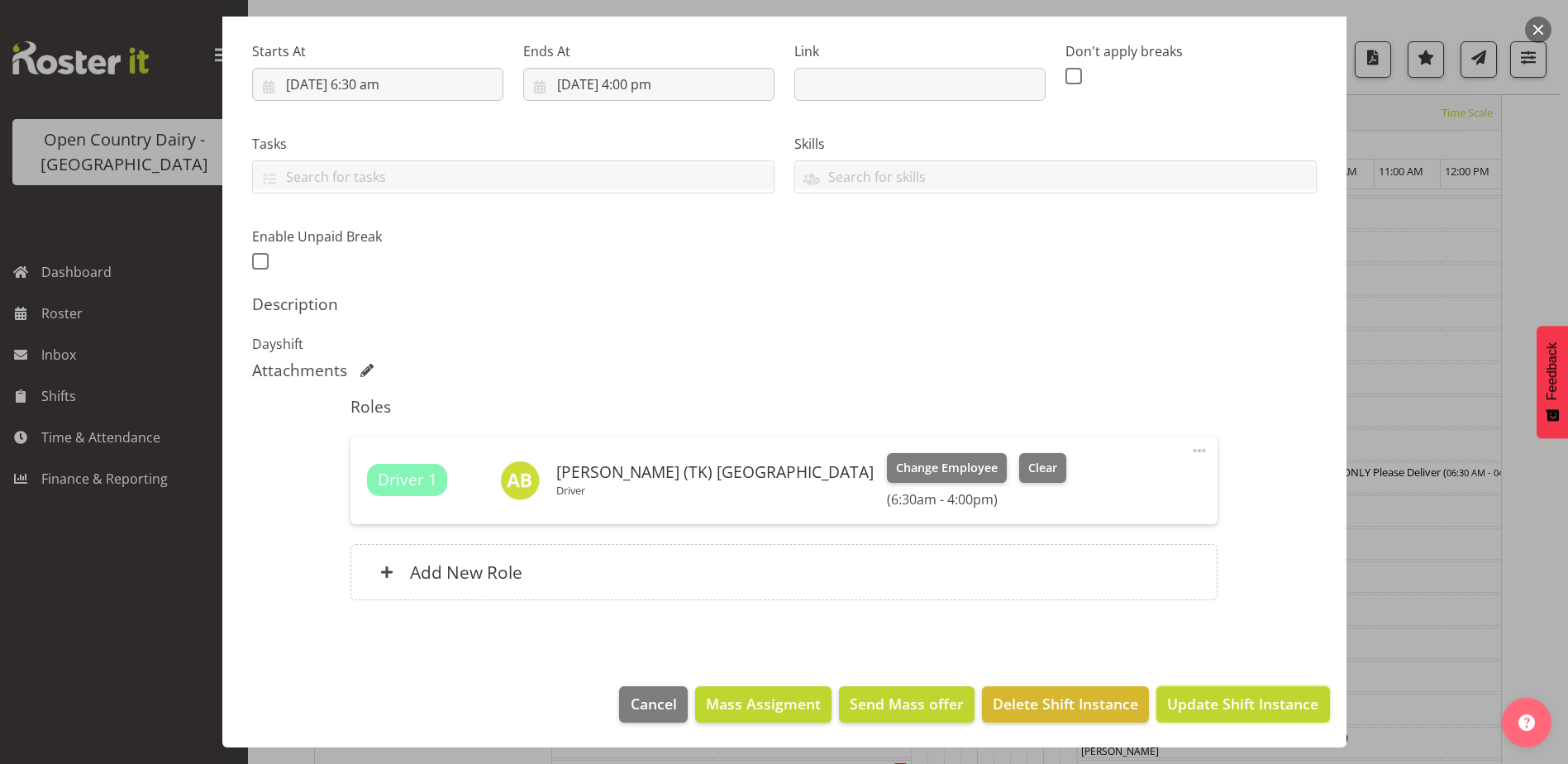
click at [1218, 710] on span "Update Shift Instance" at bounding box center [1242, 704] width 151 height 22
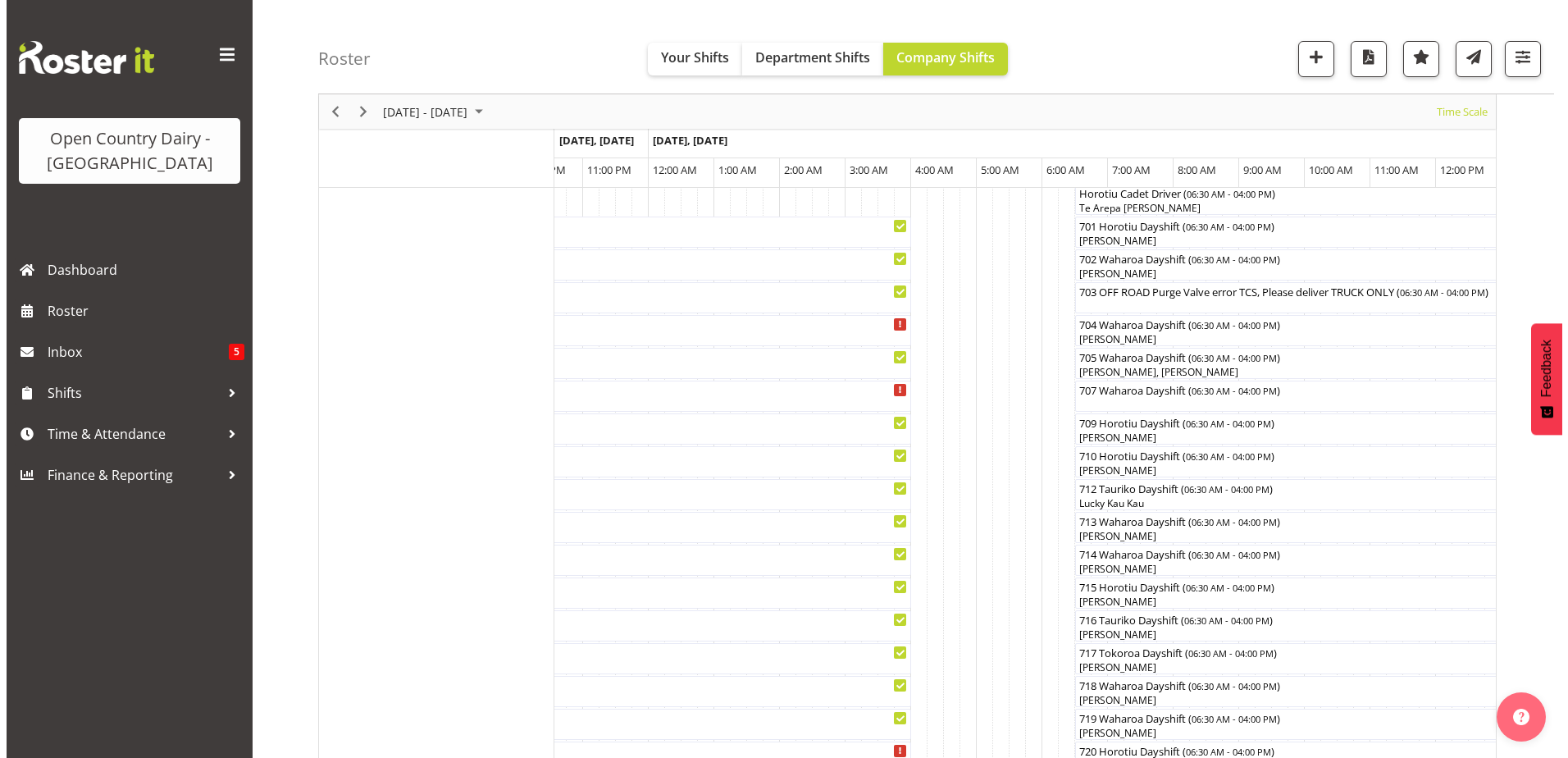
scroll to position [382, 0]
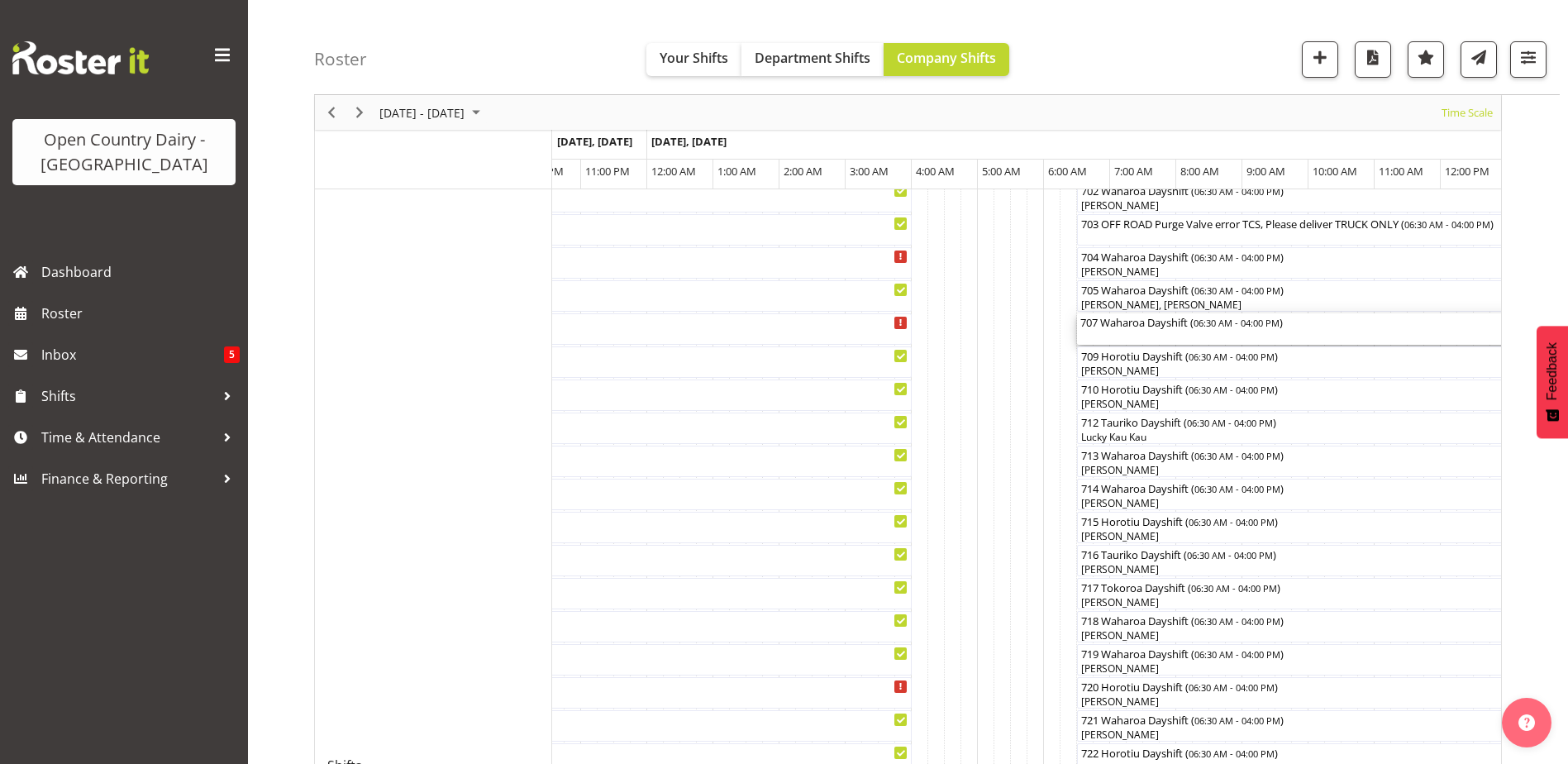
click at [1108, 332] on div "707 Waharoa Dayshift ( 06:30 AM - 04:00 PM )" at bounding box center [1391, 328] width 622 height 31
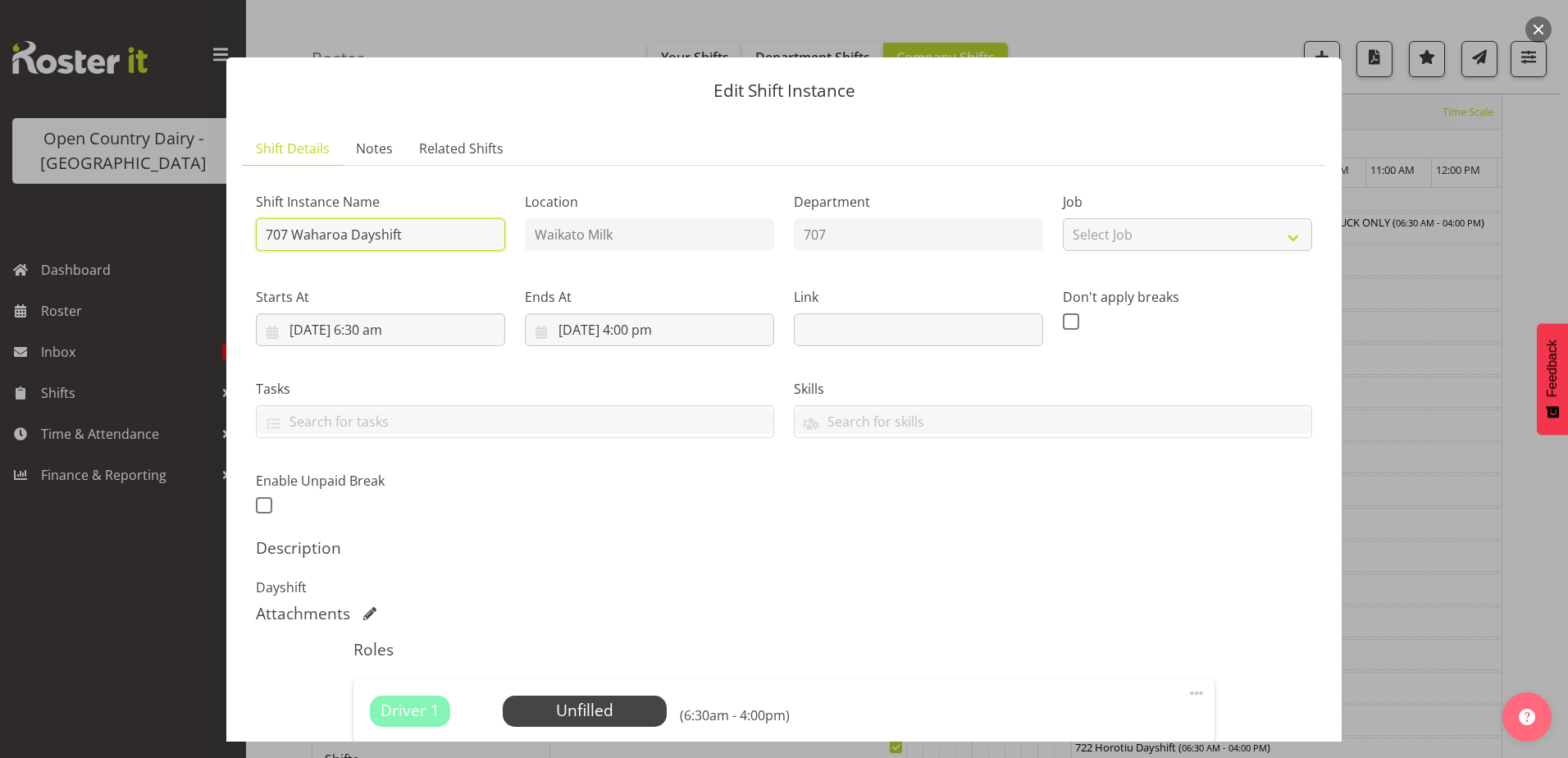
drag, startPoint x: 426, startPoint y: 235, endPoint x: 295, endPoint y: 239, distance: 131.1
click at [295, 239] on input "707 Waharoa Dayshift" at bounding box center [380, 234] width 249 height 33
type input "707 OFF THE ROAD"
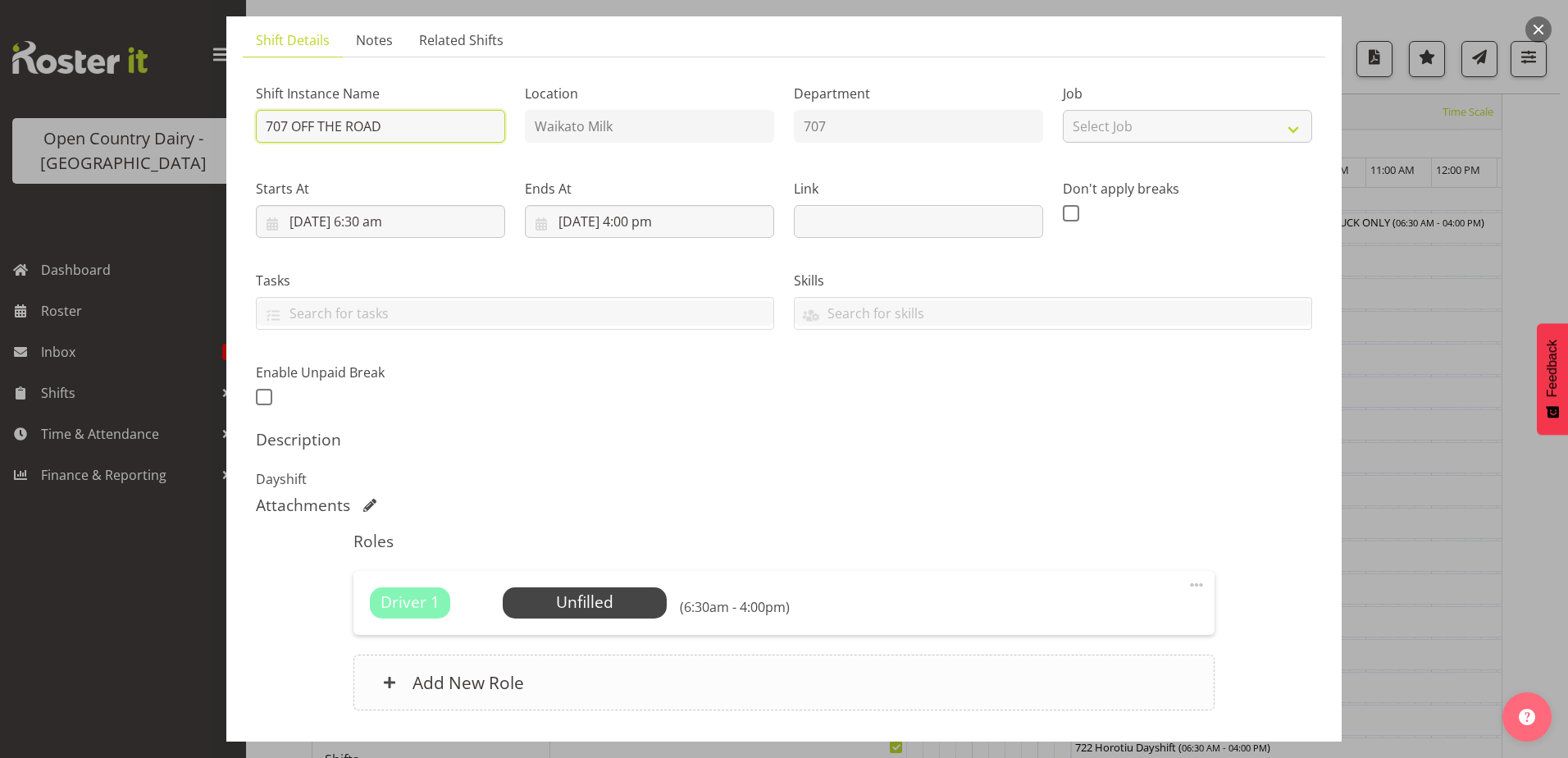
scroll to position [223, 0]
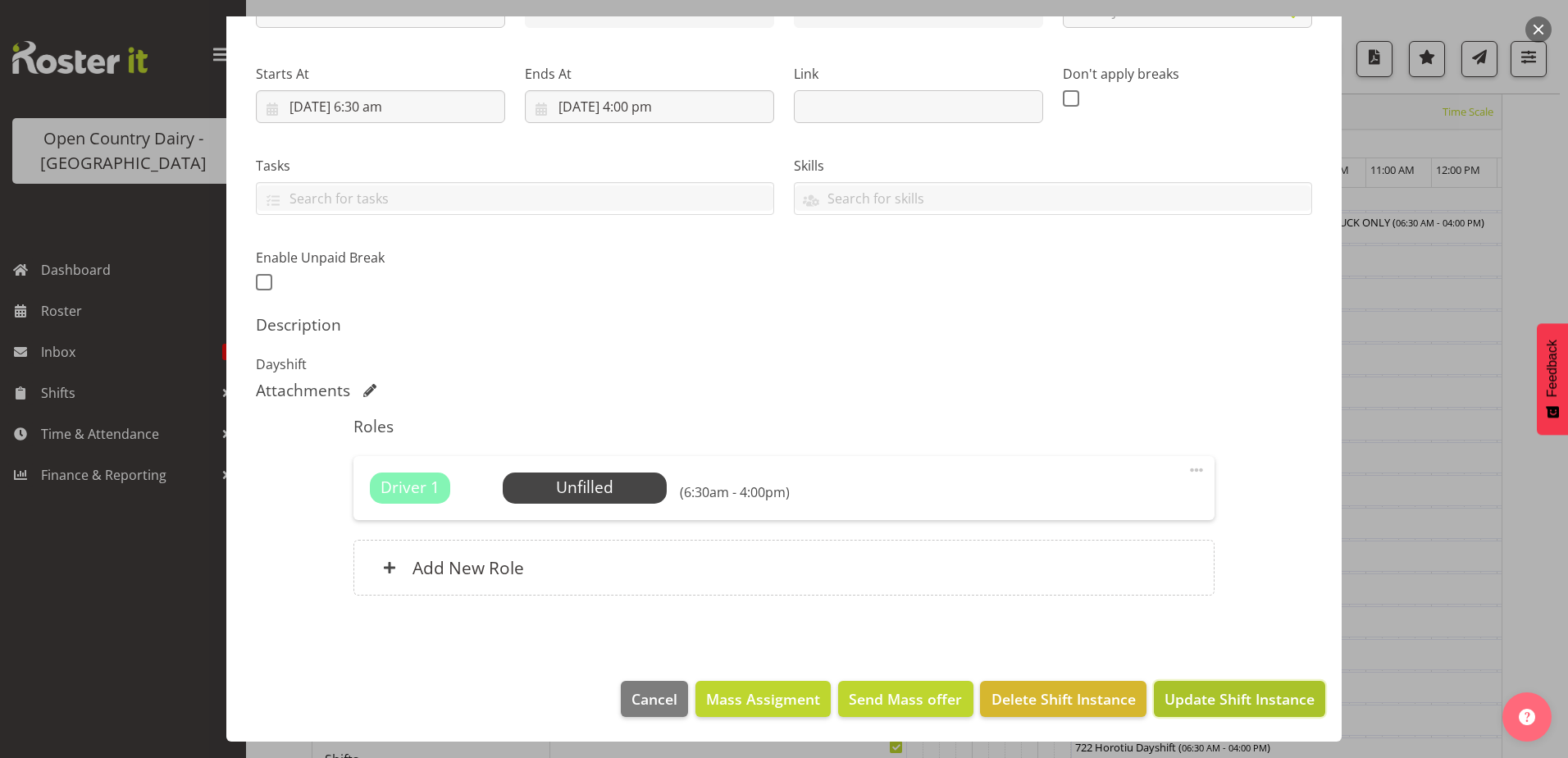
click at [1273, 709] on span "Update Shift Instance" at bounding box center [1239, 699] width 150 height 22
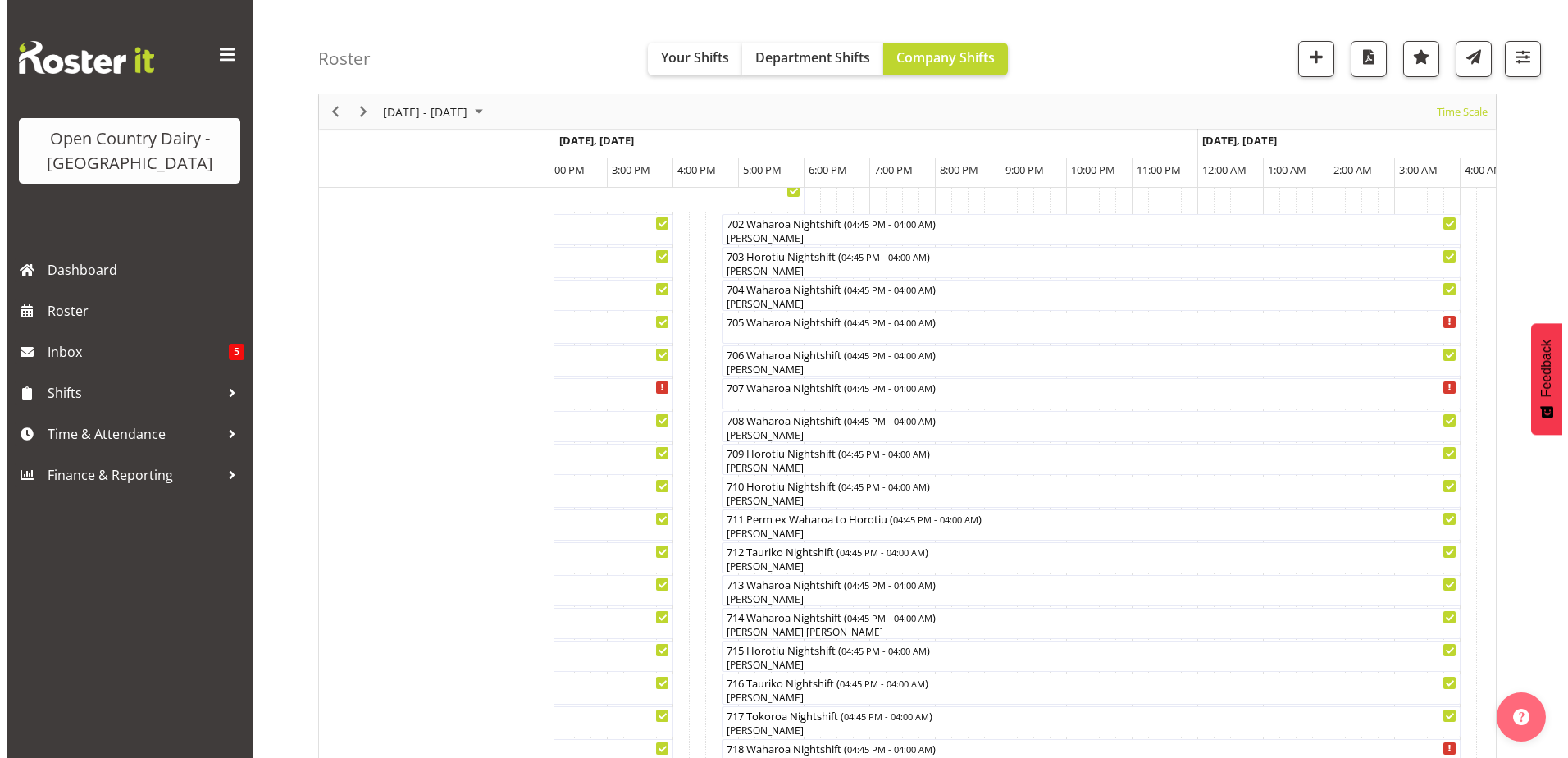
scroll to position [285, 0]
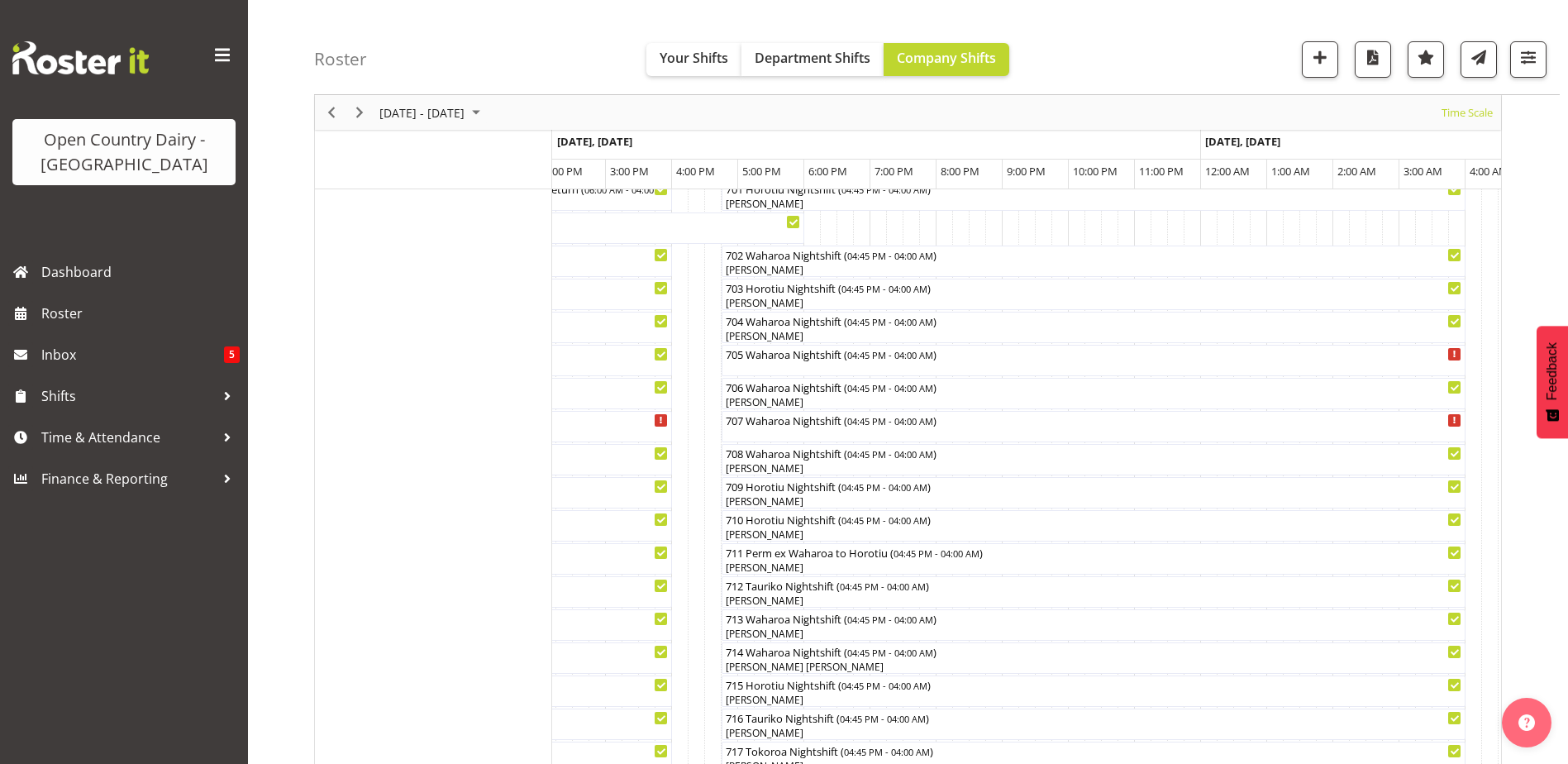
click at [0, 0] on div at bounding box center [0, 0] width 0 height 0
click at [818, 423] on div "707 Waharoa Nightshift ( 04:45 PM - 04:00 AM )" at bounding box center [1093, 419] width 738 height 17
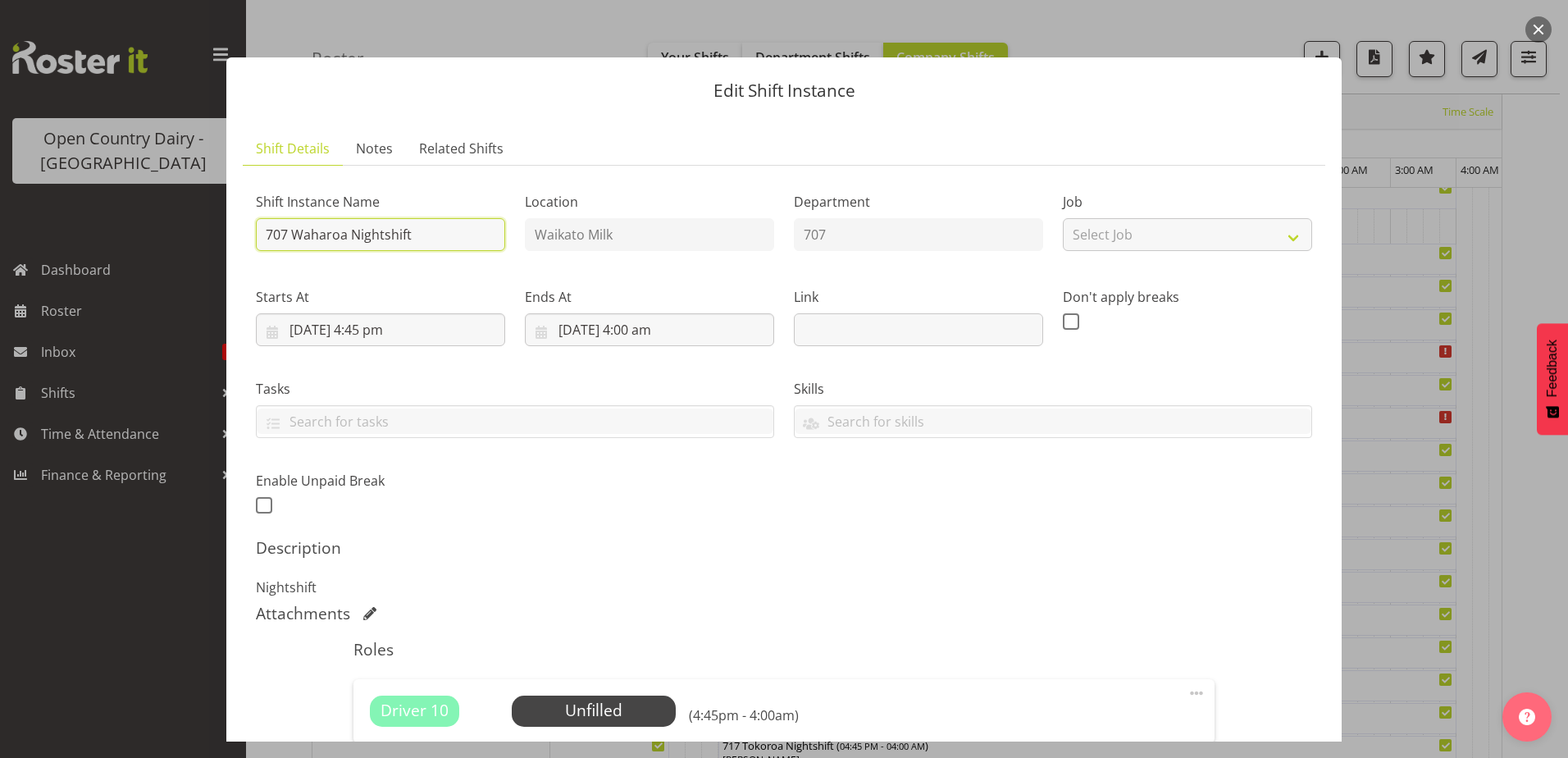
drag, startPoint x: 428, startPoint y: 238, endPoint x: 295, endPoint y: 225, distance: 133.6
click at [295, 225] on input "707 Waharoa Nightshift" at bounding box center [380, 234] width 249 height 33
click at [416, 233] on input "707 Waharoa Nightshift OFF ROAD" at bounding box center [380, 234] width 249 height 33
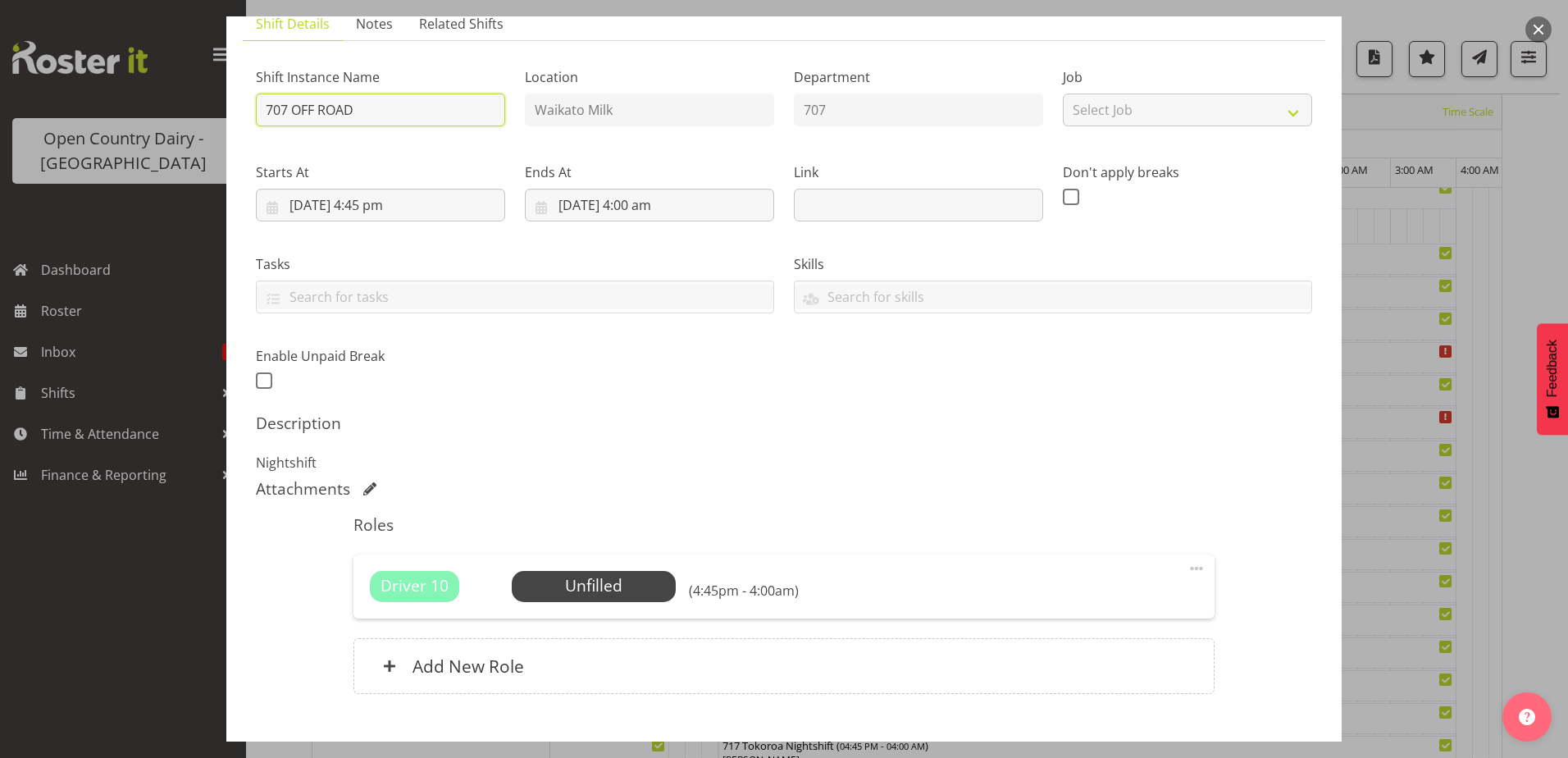
scroll to position [223, 0]
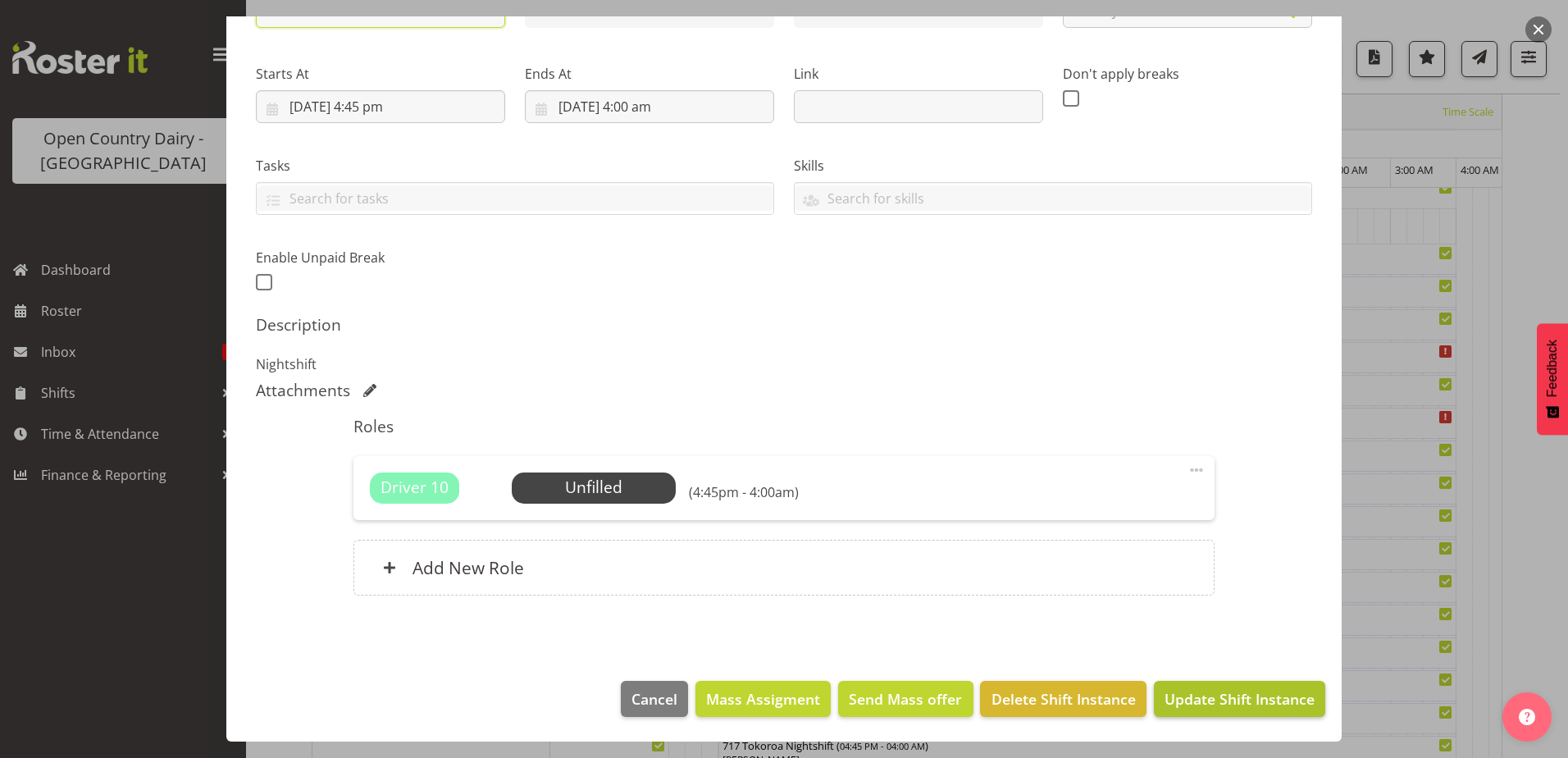
type input "707 OFF ROAD"
click at [1256, 699] on span "Update Shift Instance" at bounding box center [1239, 699] width 150 height 22
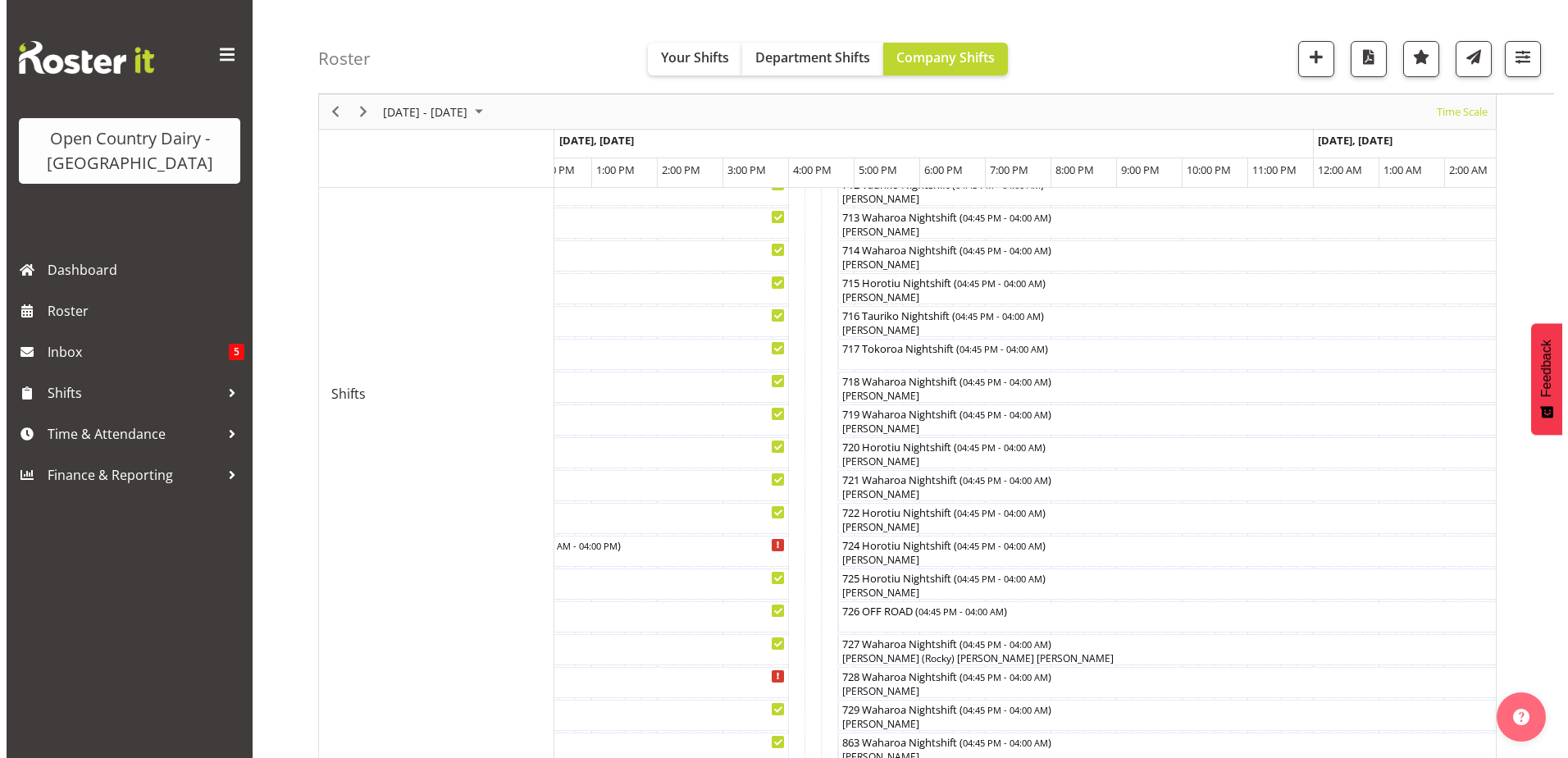
scroll to position [448, 0]
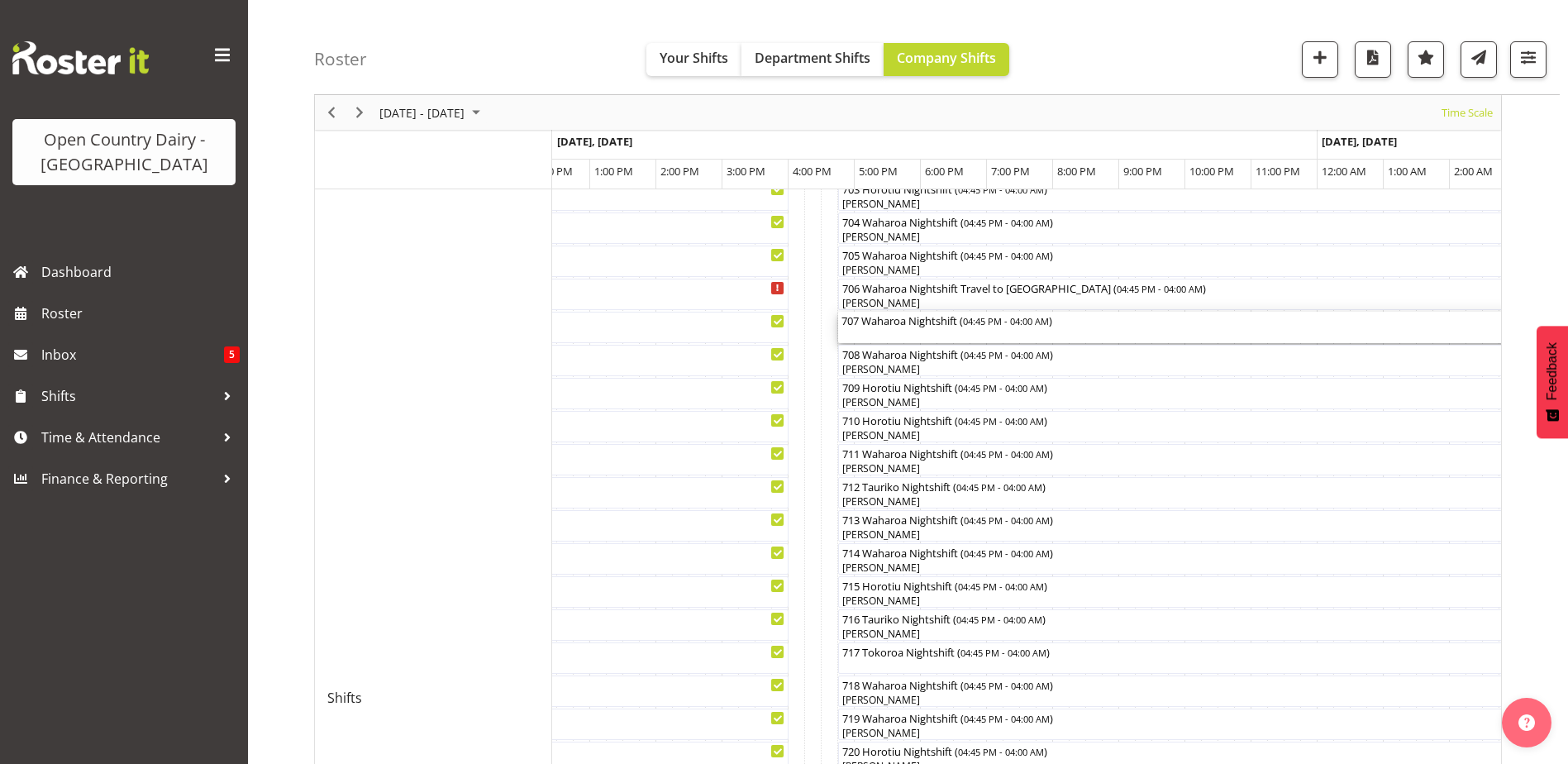
click at [906, 321] on div "707 Waharoa Nightshift ( 04:45 PM - 04:00 AM )" at bounding box center [1210, 320] width 738 height 17
click at [0, 0] on div at bounding box center [0, 0] width 0 height 0
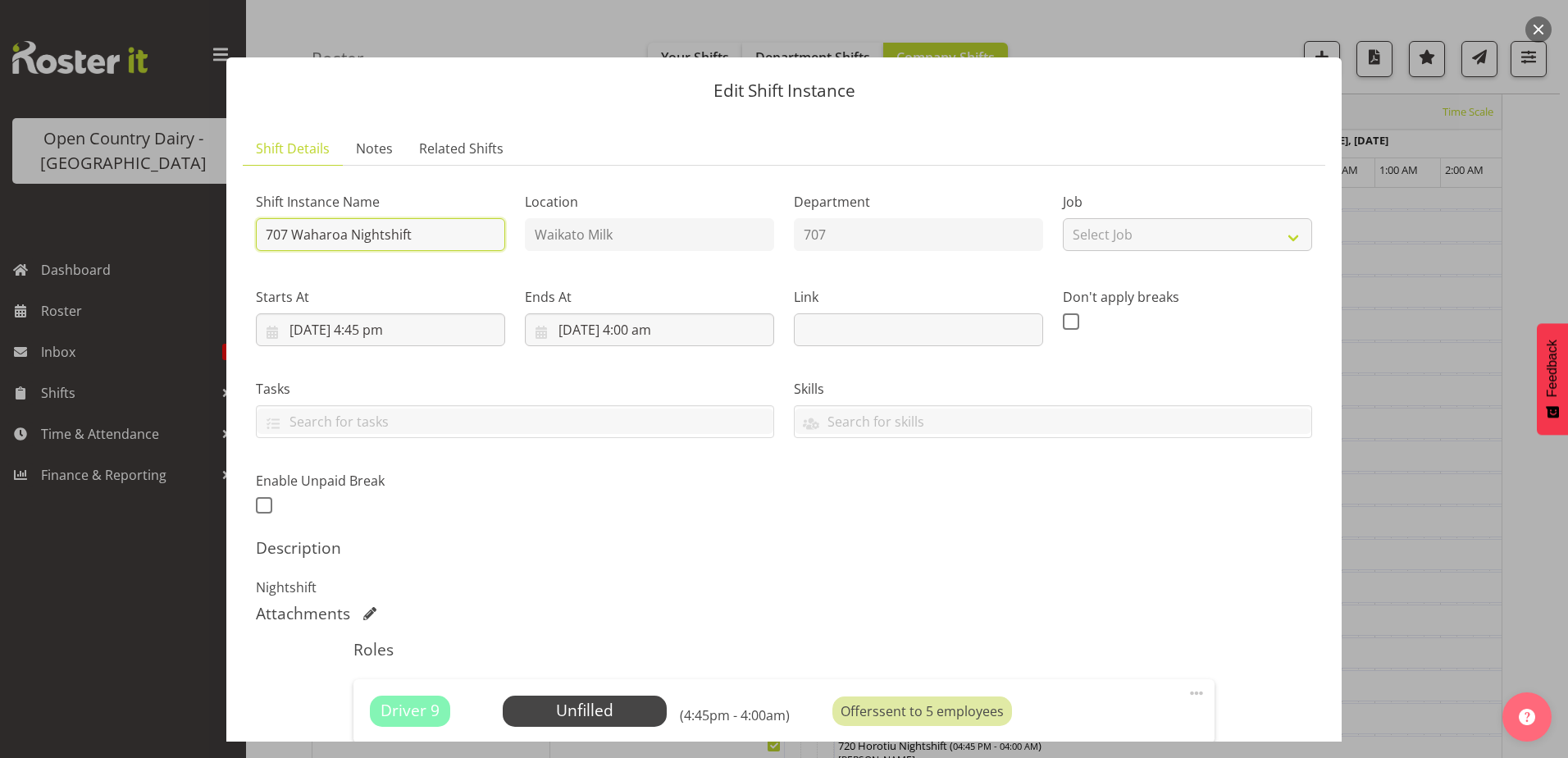
drag, startPoint x: 421, startPoint y: 235, endPoint x: 293, endPoint y: 234, distance: 128.0
click at [293, 234] on input "707 Waharoa Nightshift" at bounding box center [380, 234] width 249 height 33
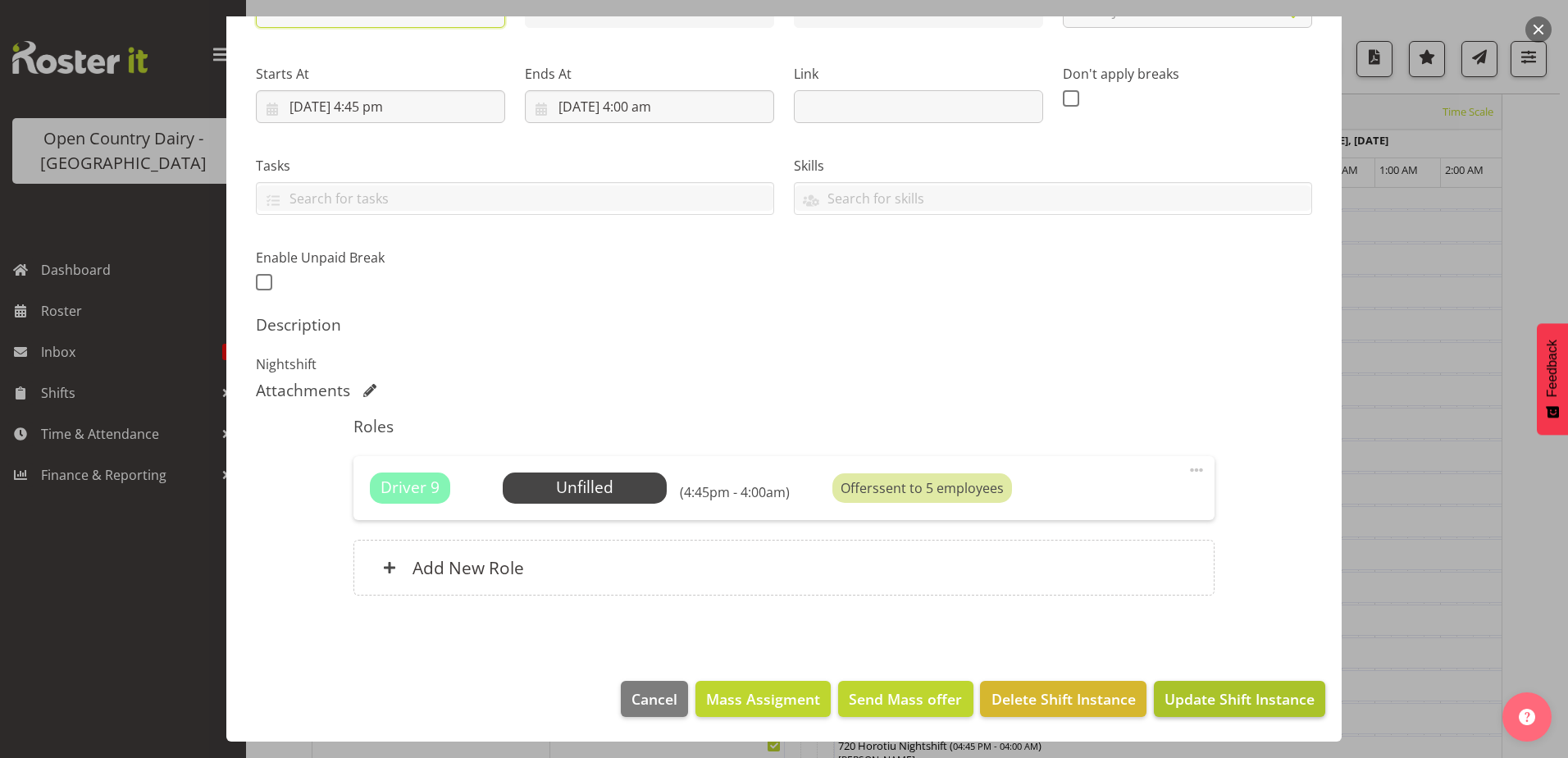
type input "707 Off Season"
click at [1232, 695] on span "Update Shift Instance" at bounding box center [1239, 699] width 150 height 22
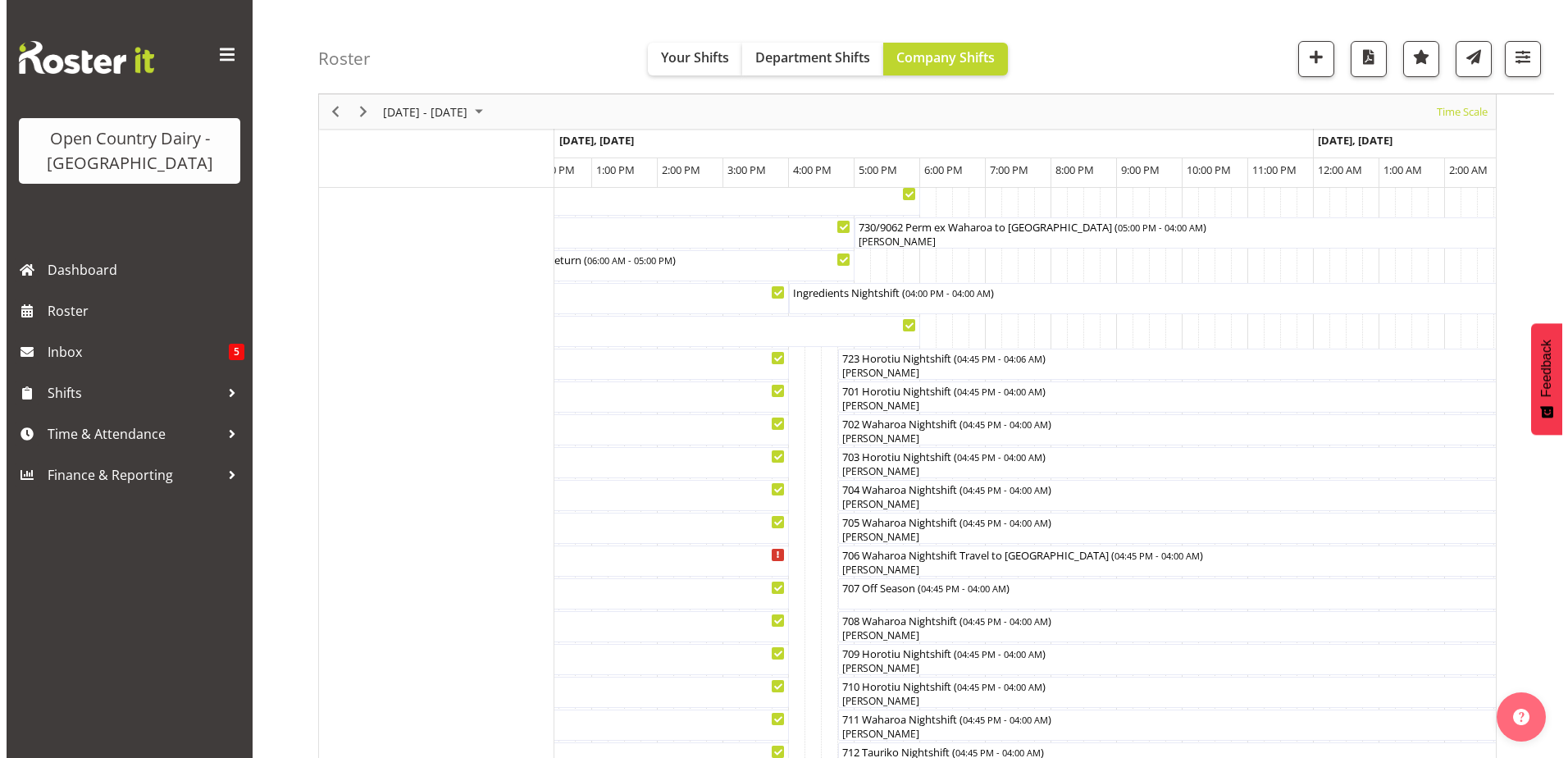
scroll to position [217, 0]
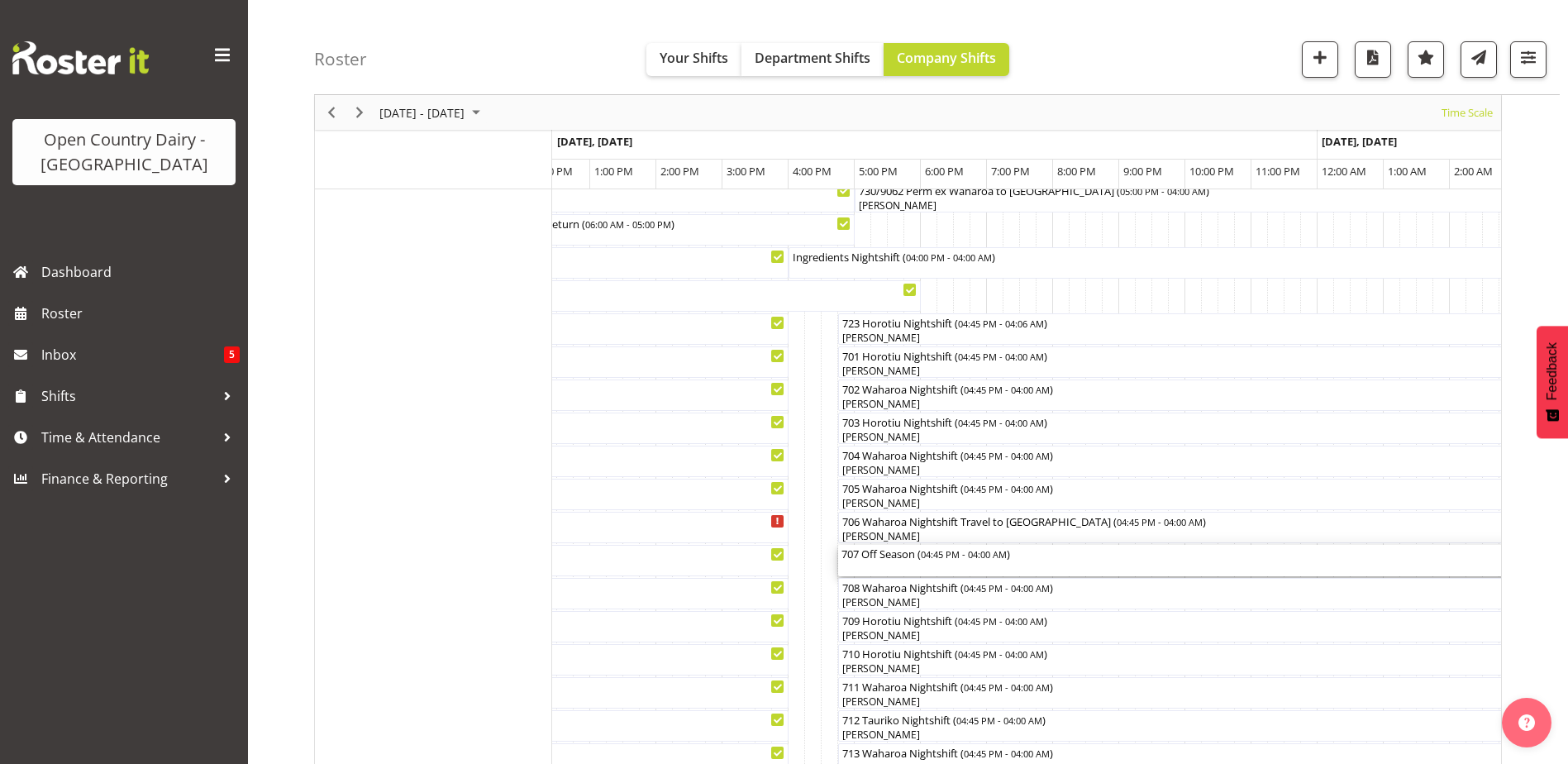
click at [928, 552] on span "04:45 PM - 04:00 AM" at bounding box center [963, 553] width 86 height 13
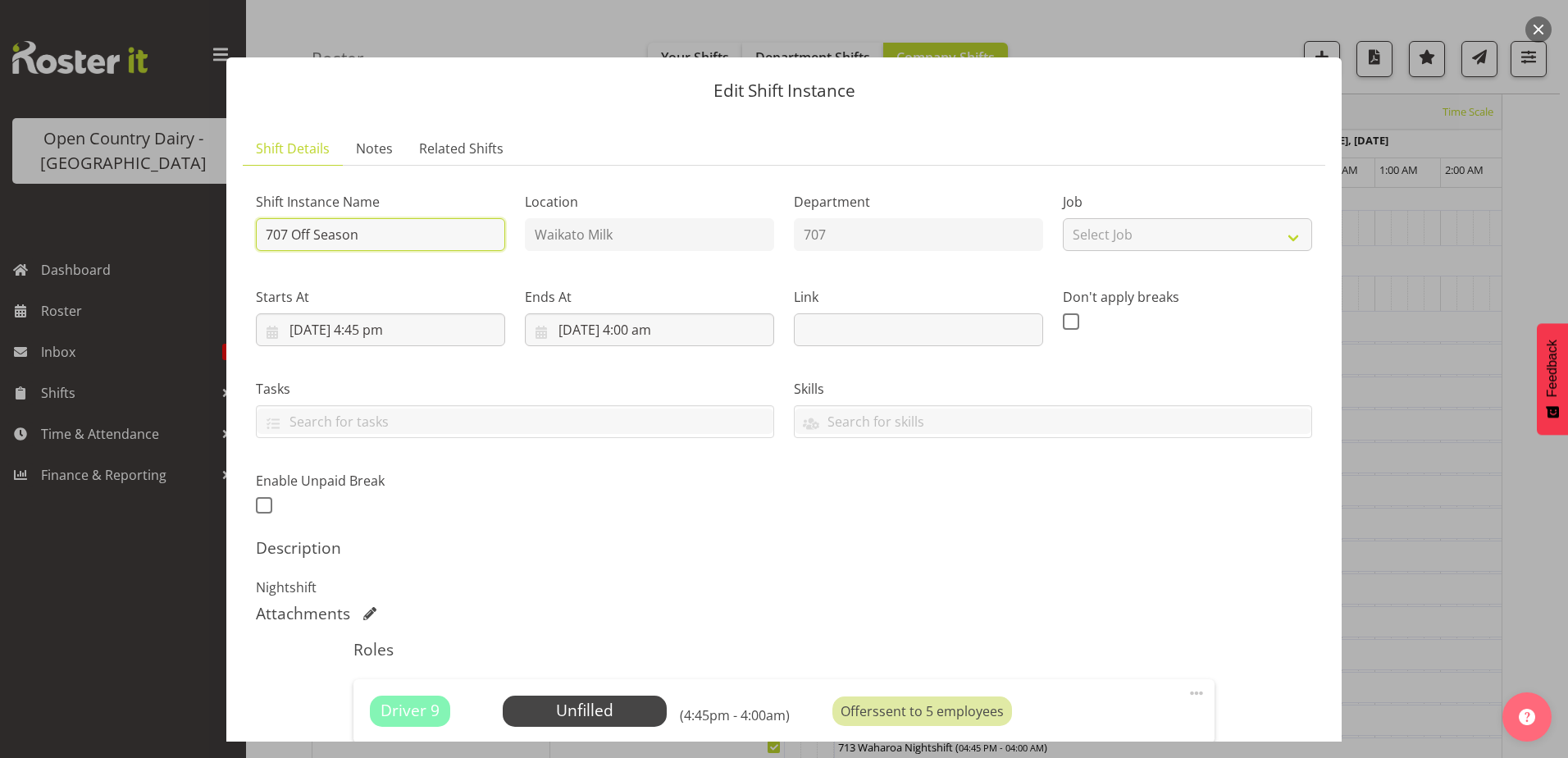
drag, startPoint x: 369, startPoint y: 228, endPoint x: 325, endPoint y: 225, distance: 44.1
click at [315, 234] on input "707 Off Season" at bounding box center [380, 234] width 249 height 33
type input "707 OFF THE ROAD"
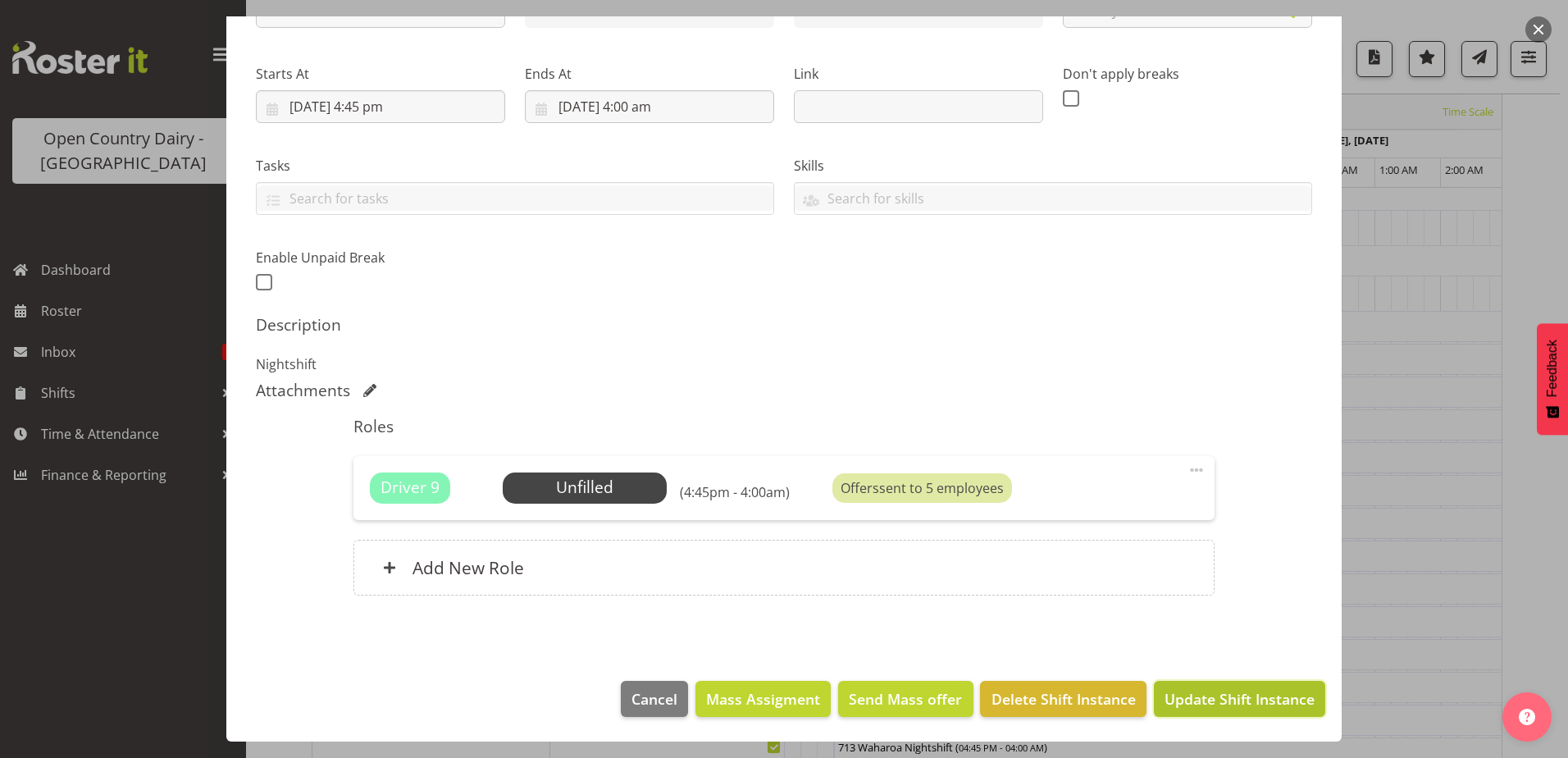
click at [1226, 707] on span "Update Shift Instance" at bounding box center [1239, 699] width 150 height 22
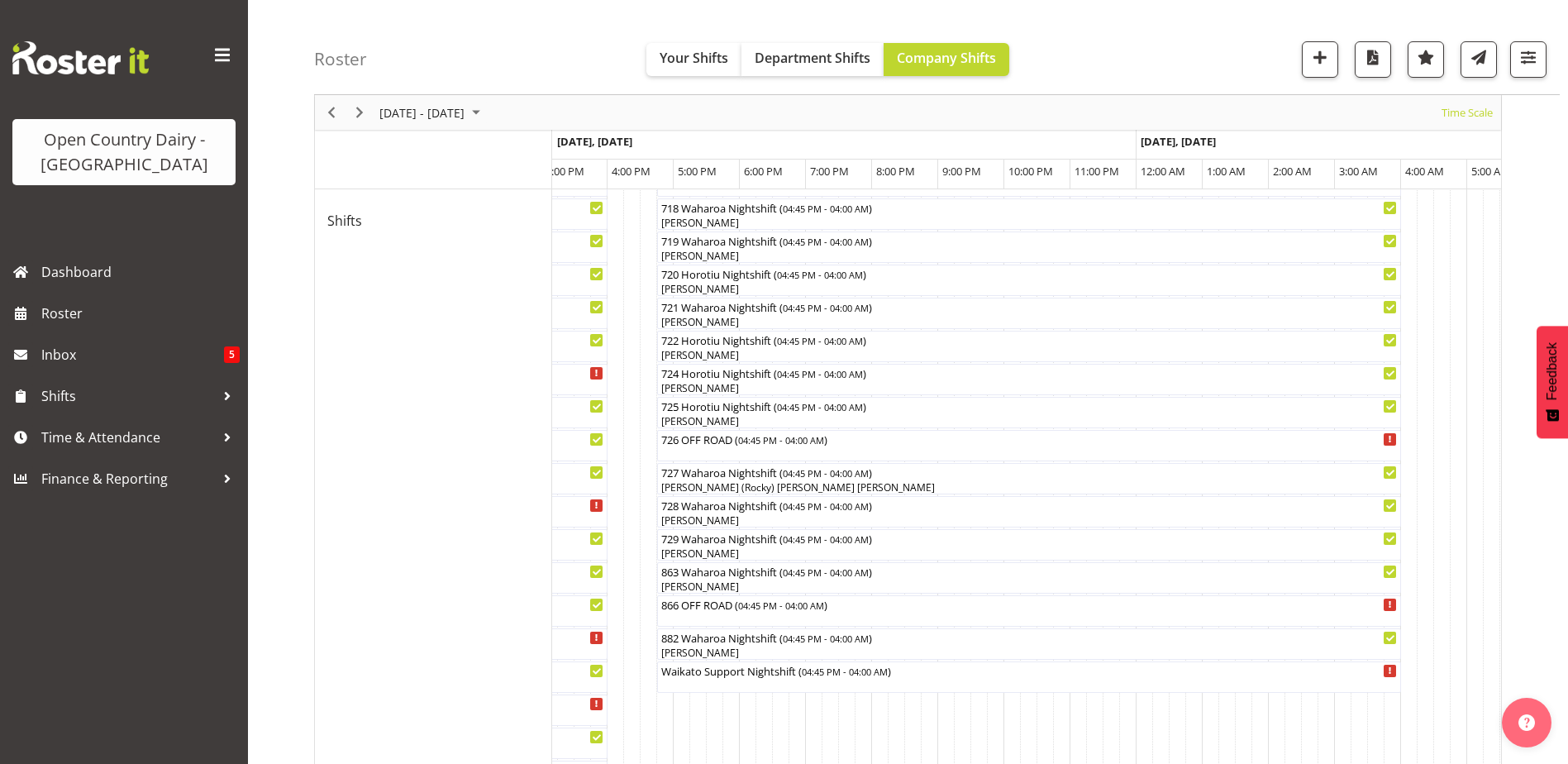
scroll to position [1031, 0]
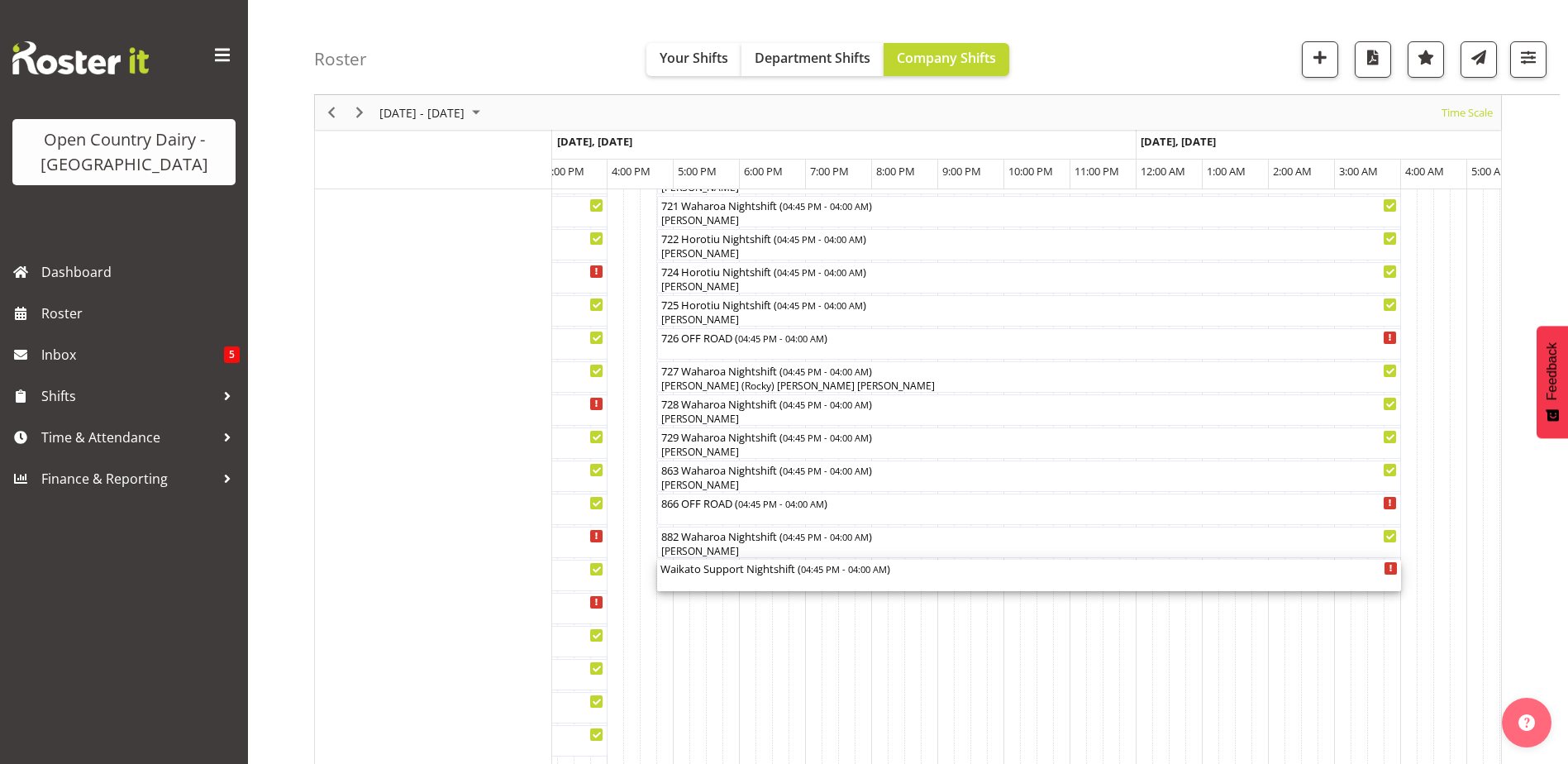
click at [720, 576] on div "Waikato Support Nightshift ( 04:45 PM - 04:00 AM )" at bounding box center [1029, 575] width 738 height 31
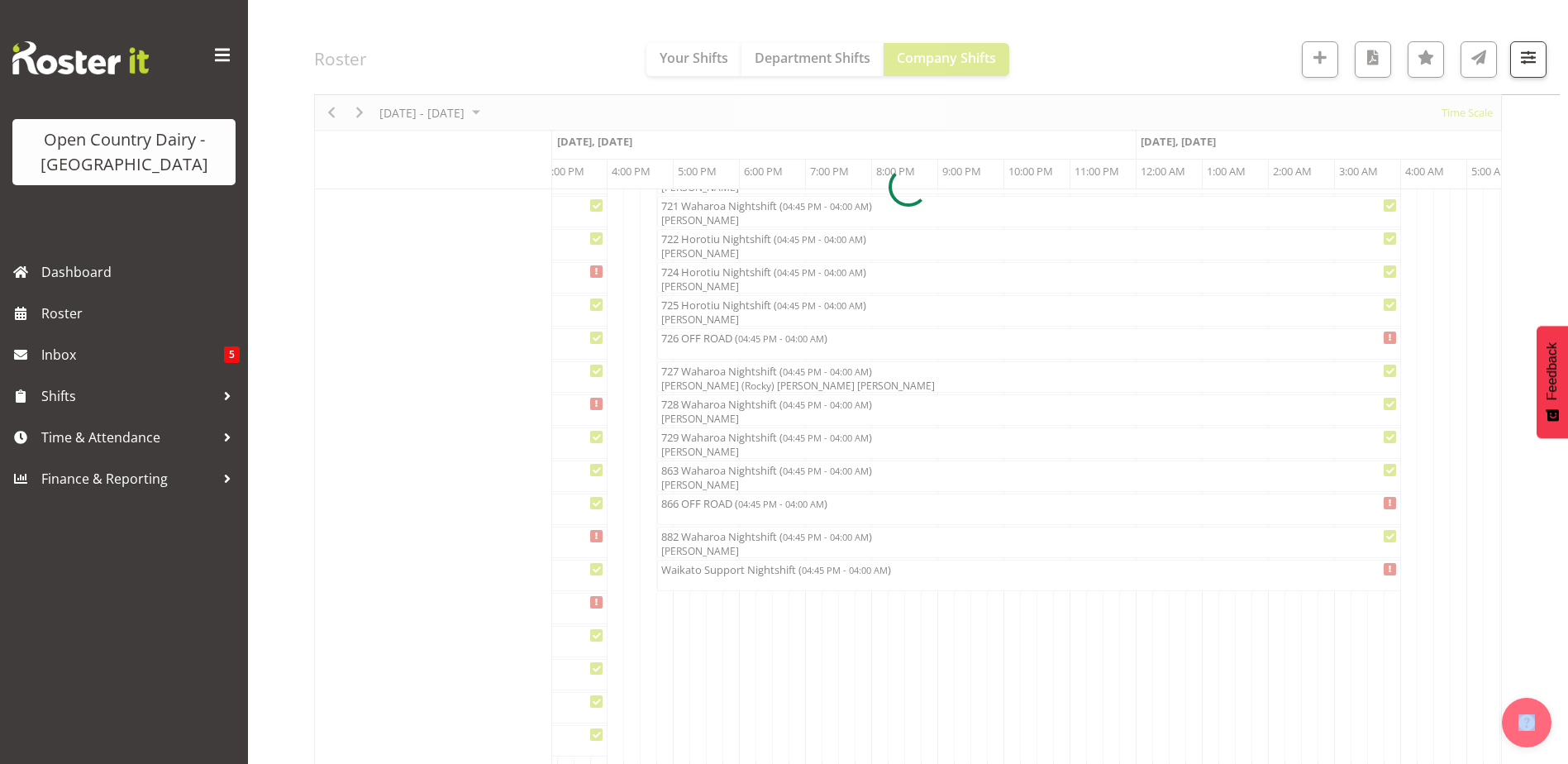
click at [719, 576] on div at bounding box center [907, 186] width 1187 height 2098
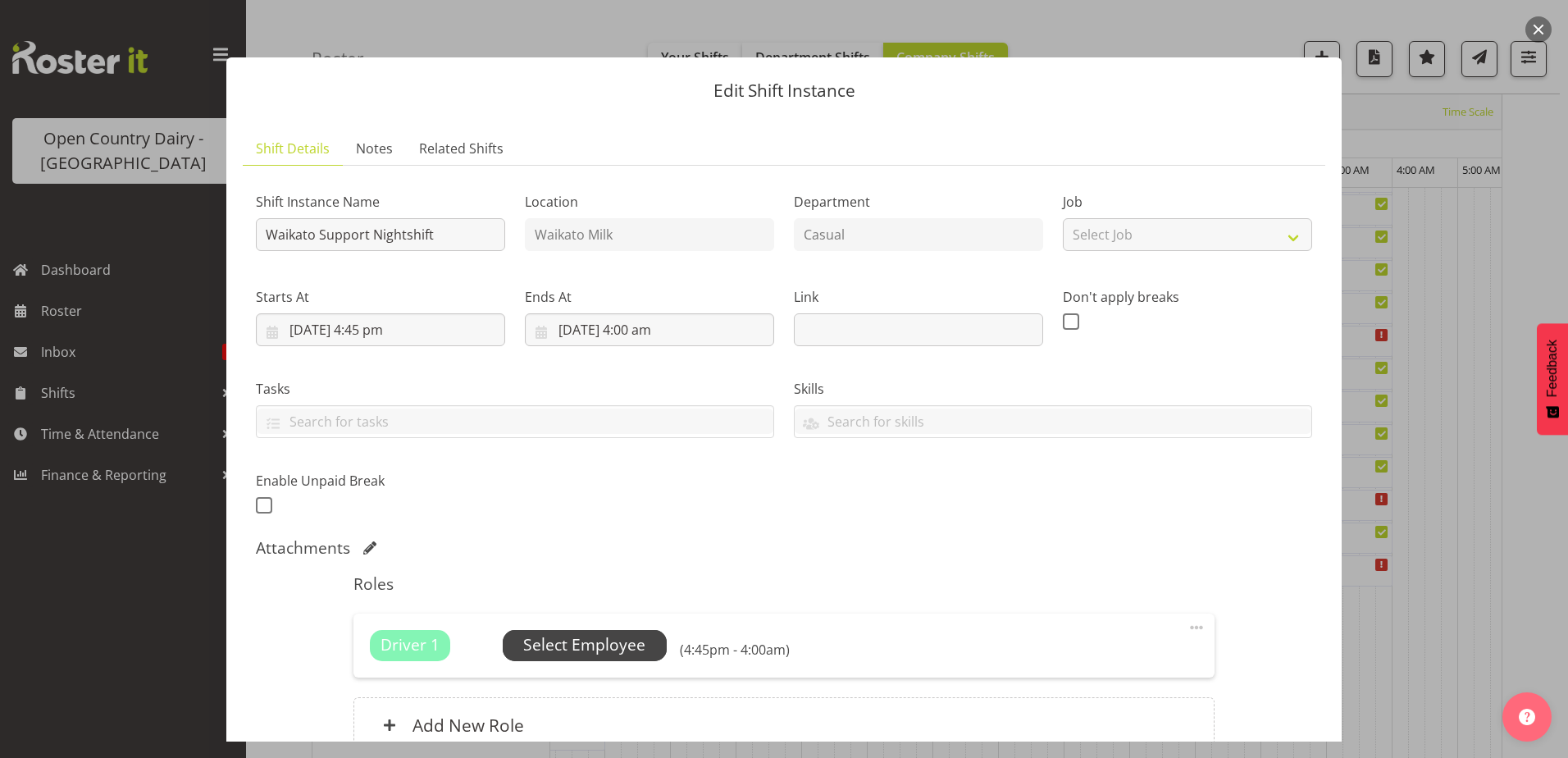
click at [619, 643] on span "Select Employee" at bounding box center [584, 645] width 122 height 24
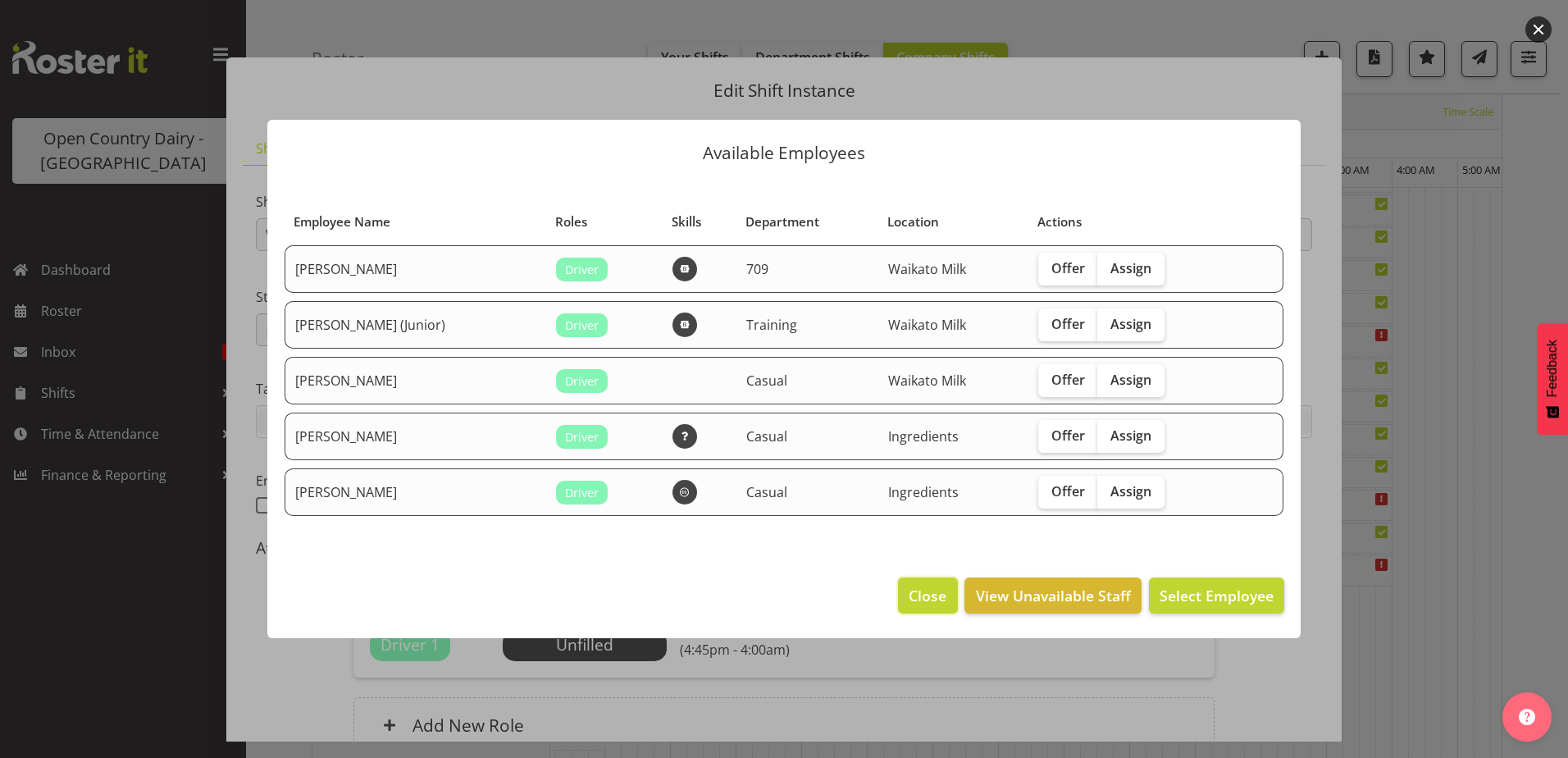
click at [942, 594] on span "Close" at bounding box center [927, 596] width 38 height 22
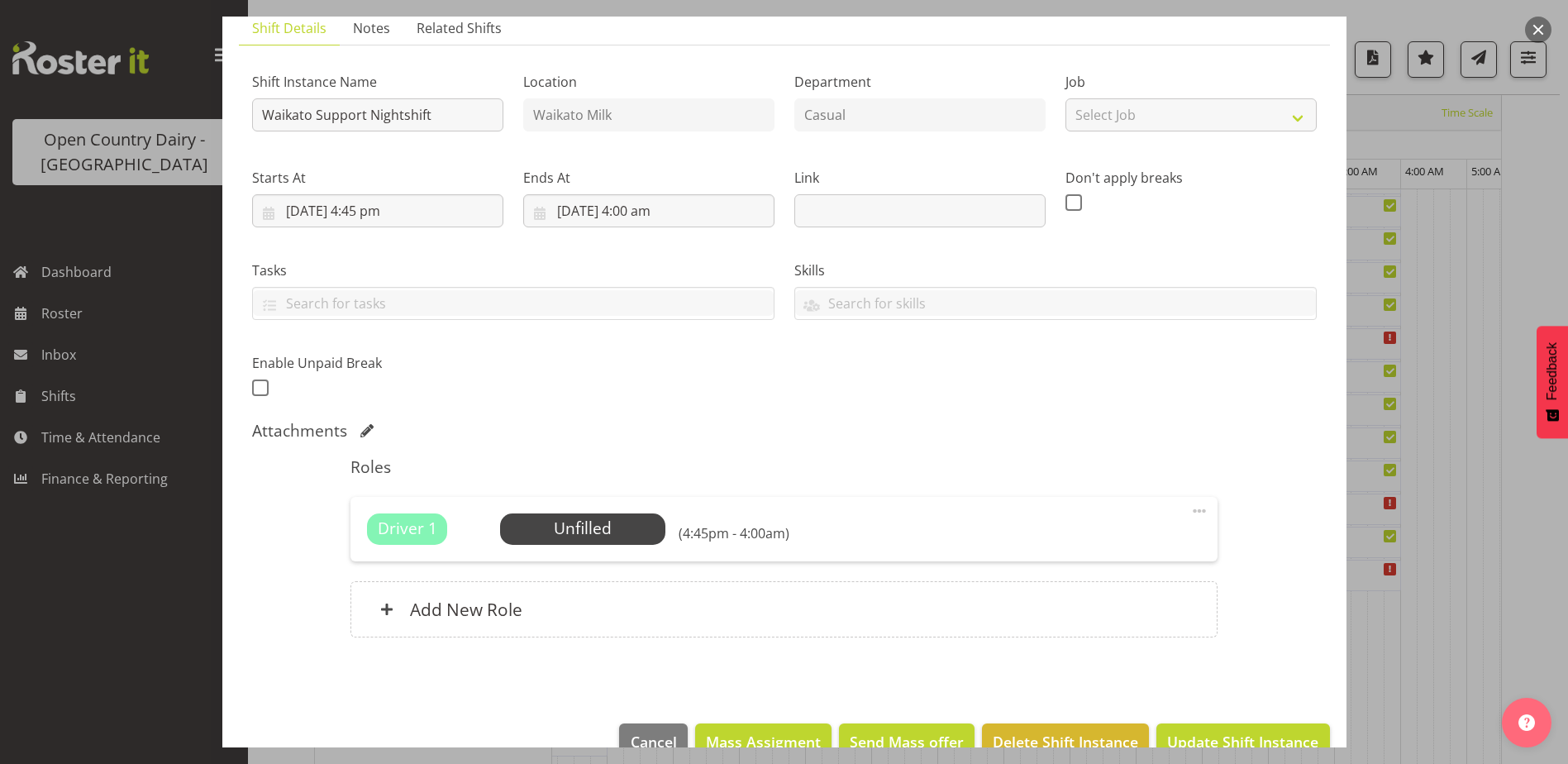
scroll to position [159, 0]
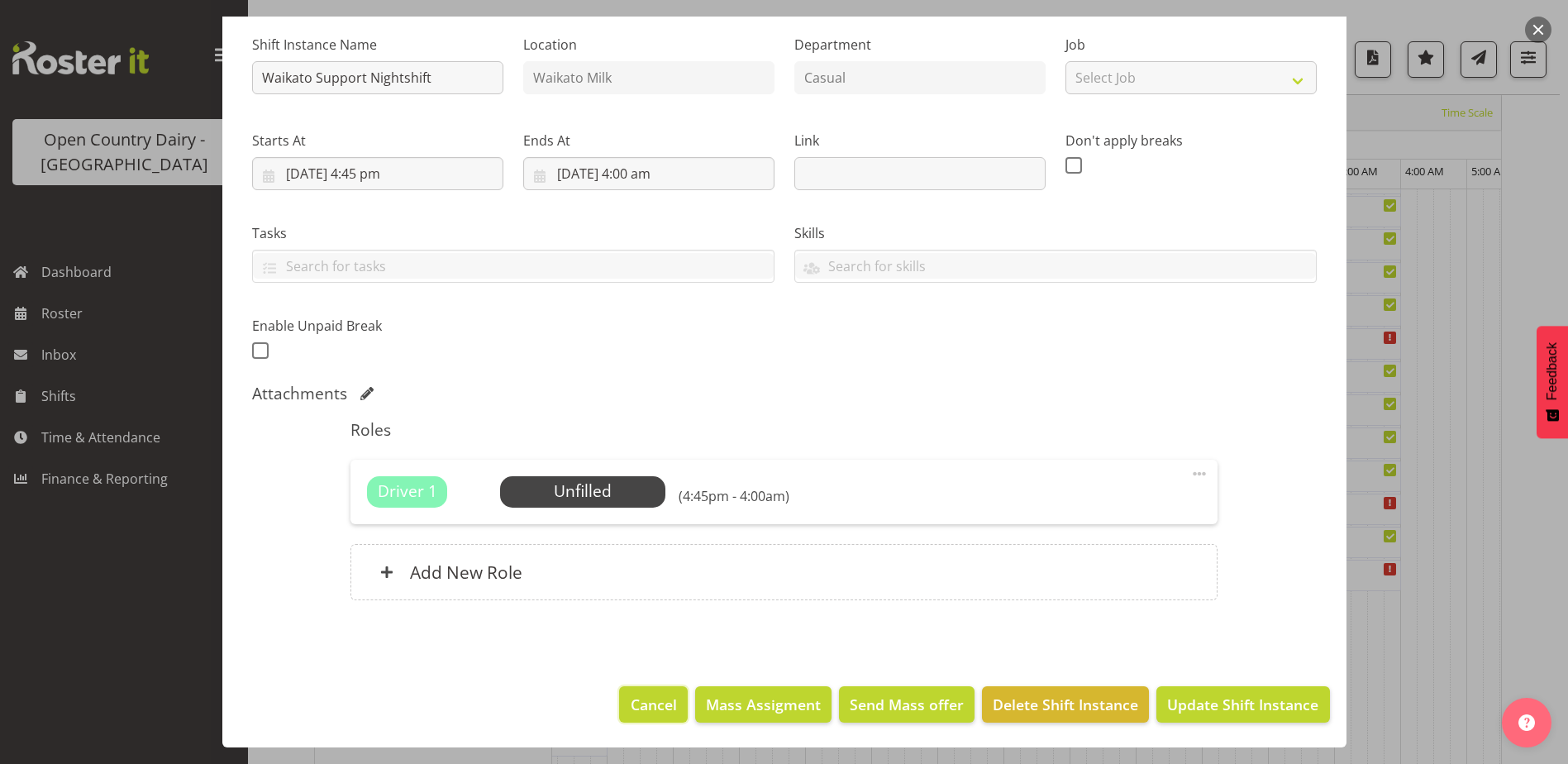
click at [653, 715] on span "Cancel" at bounding box center [654, 705] width 46 height 22
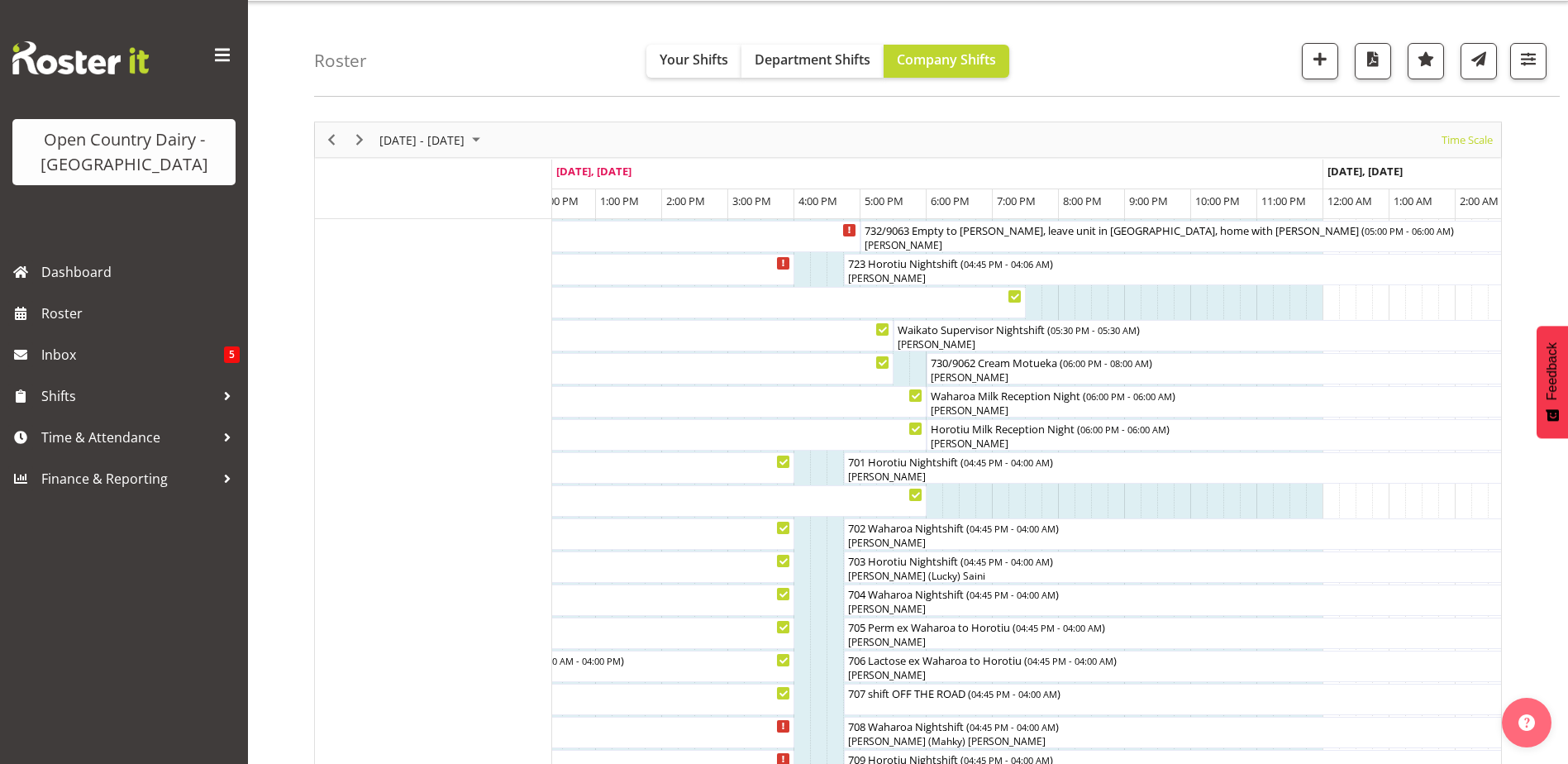
scroll to position [165, 0]
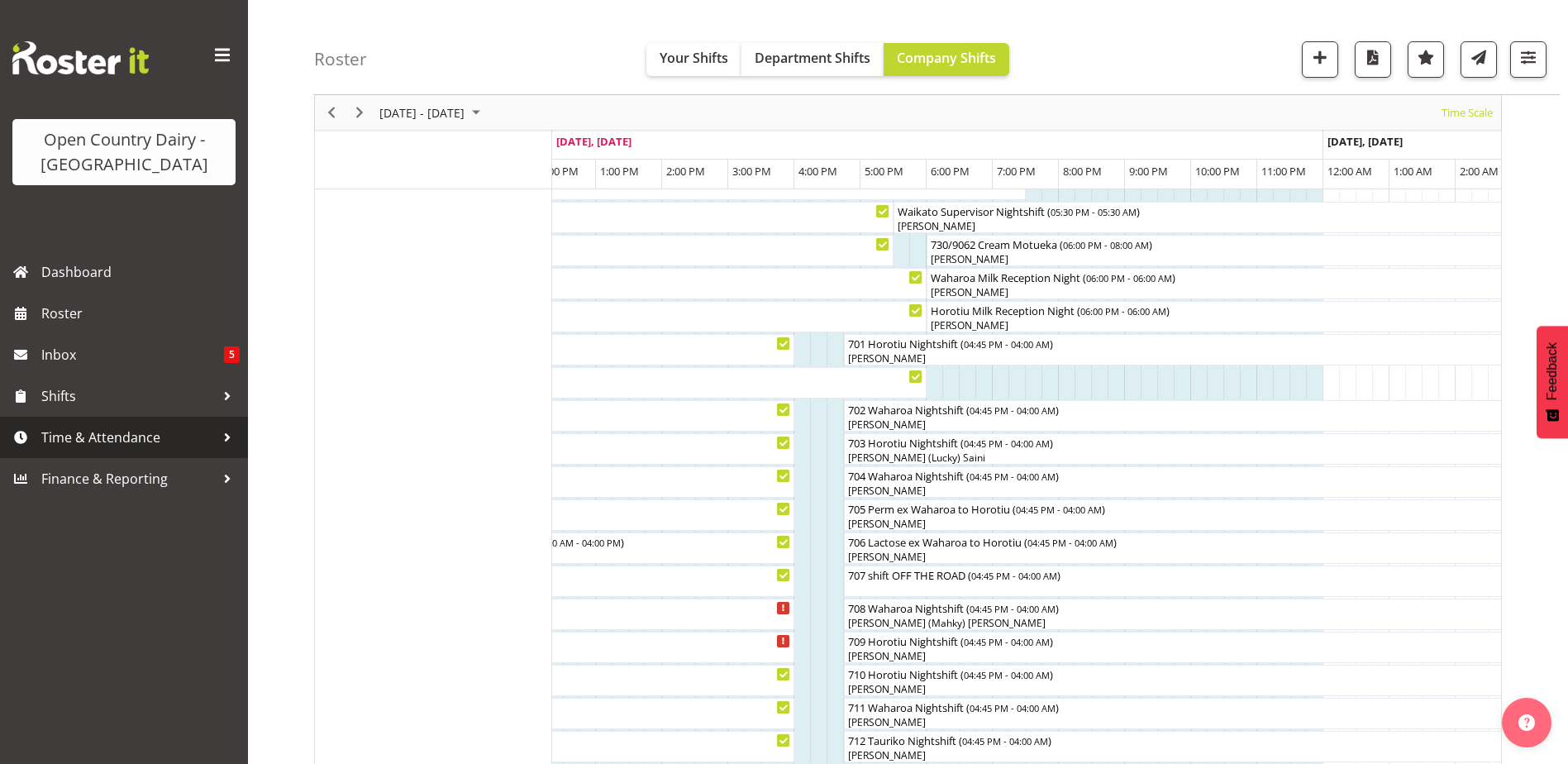
click at [76, 447] on span "Time & Attendance" at bounding box center [128, 437] width 174 height 25
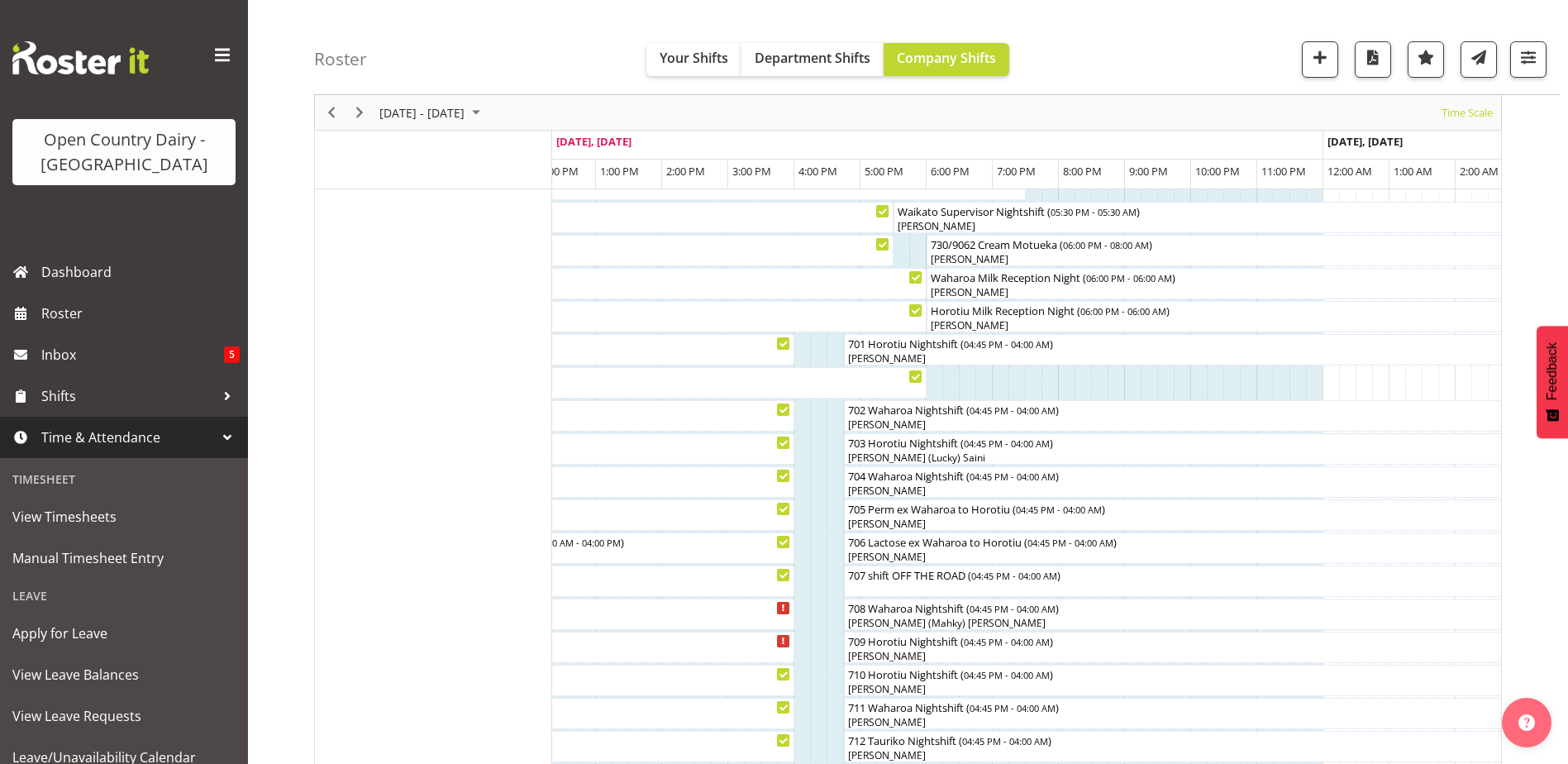
click at [76, 447] on span "Time & Attendance" at bounding box center [128, 437] width 174 height 25
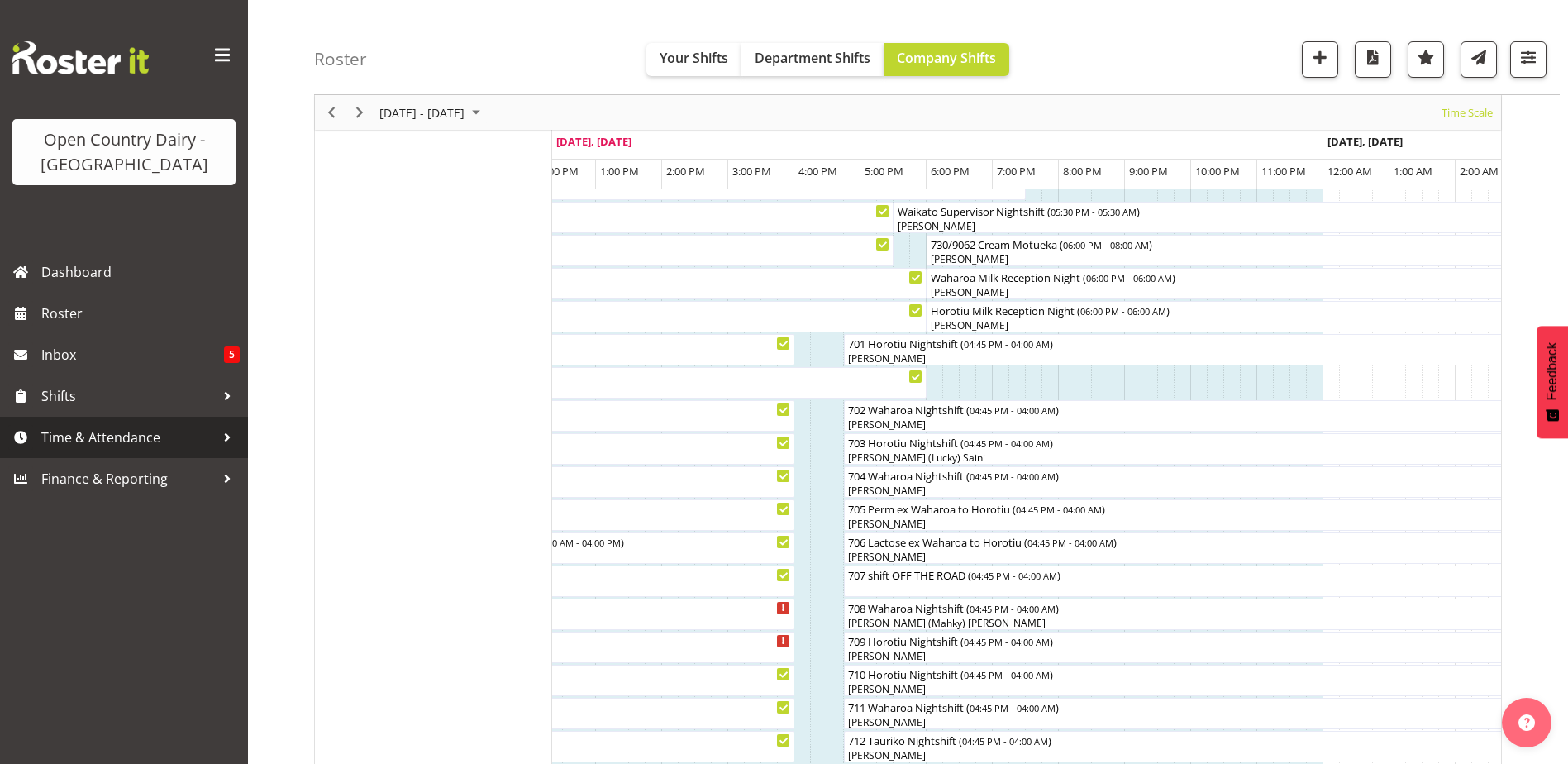
click at [76, 447] on span "Time & Attendance" at bounding box center [128, 437] width 174 height 25
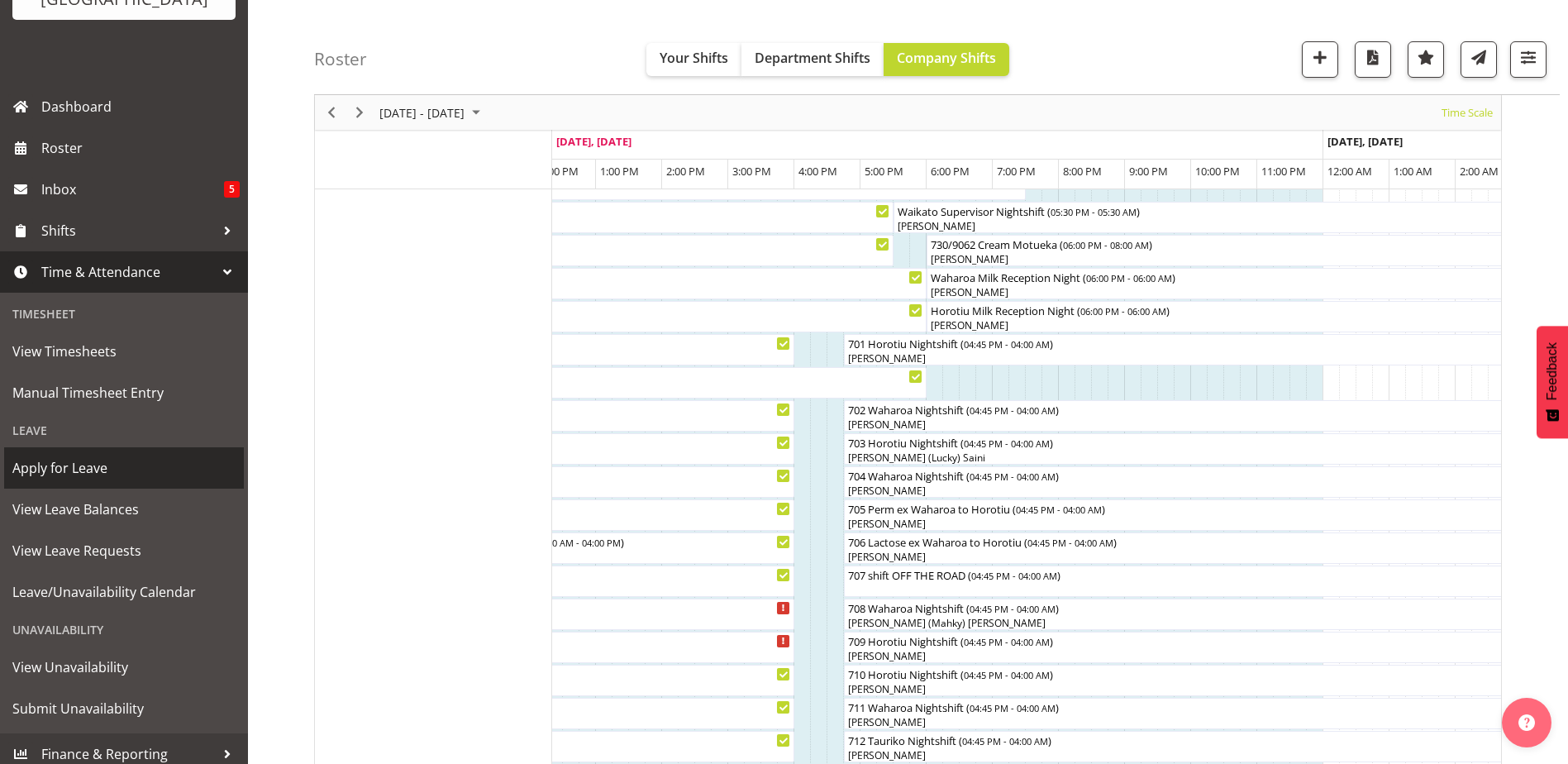
click at [108, 477] on span "Apply for Leave" at bounding box center [123, 468] width 223 height 25
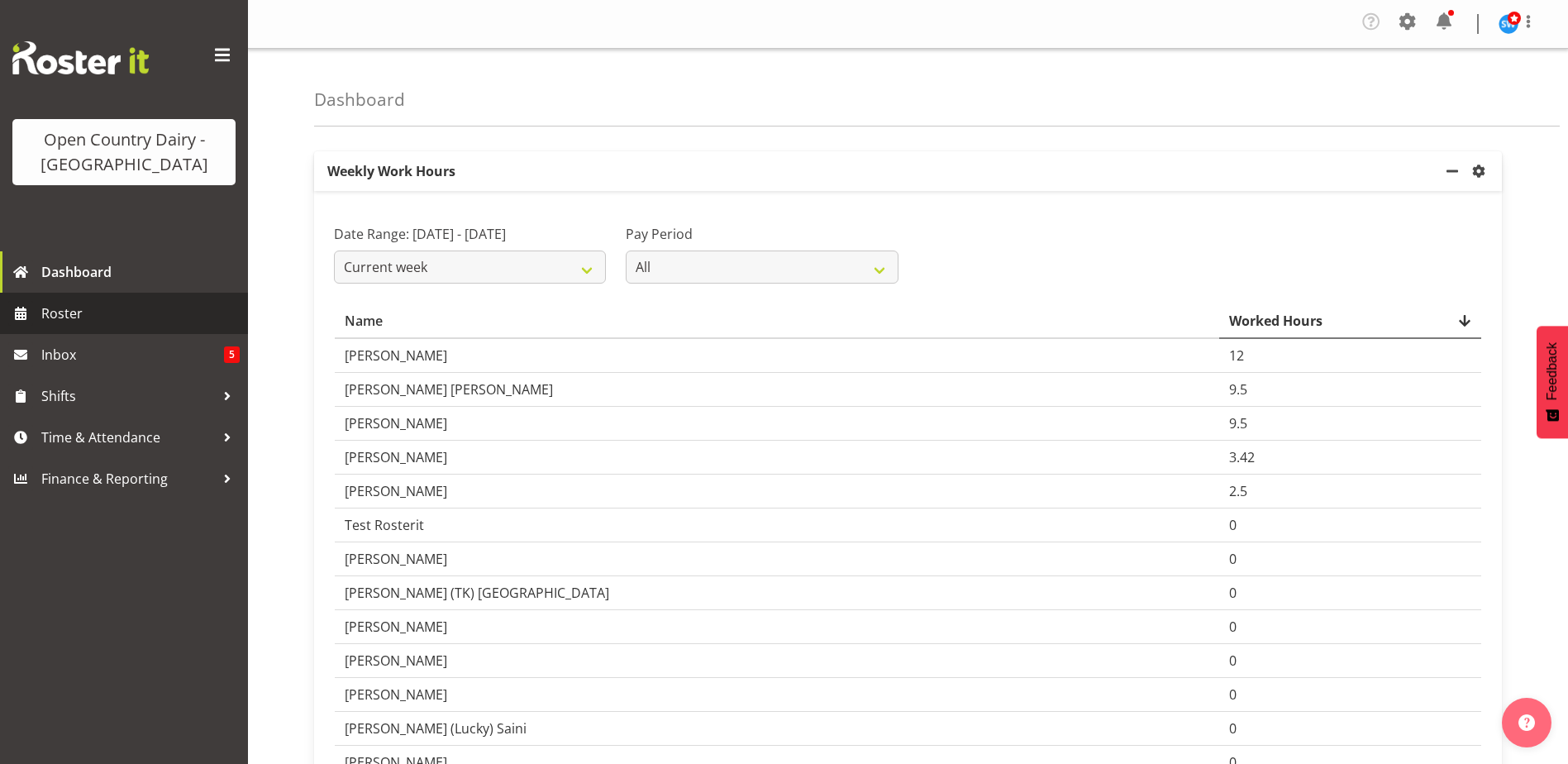
click at [53, 317] on span "Roster" at bounding box center [140, 313] width 198 height 25
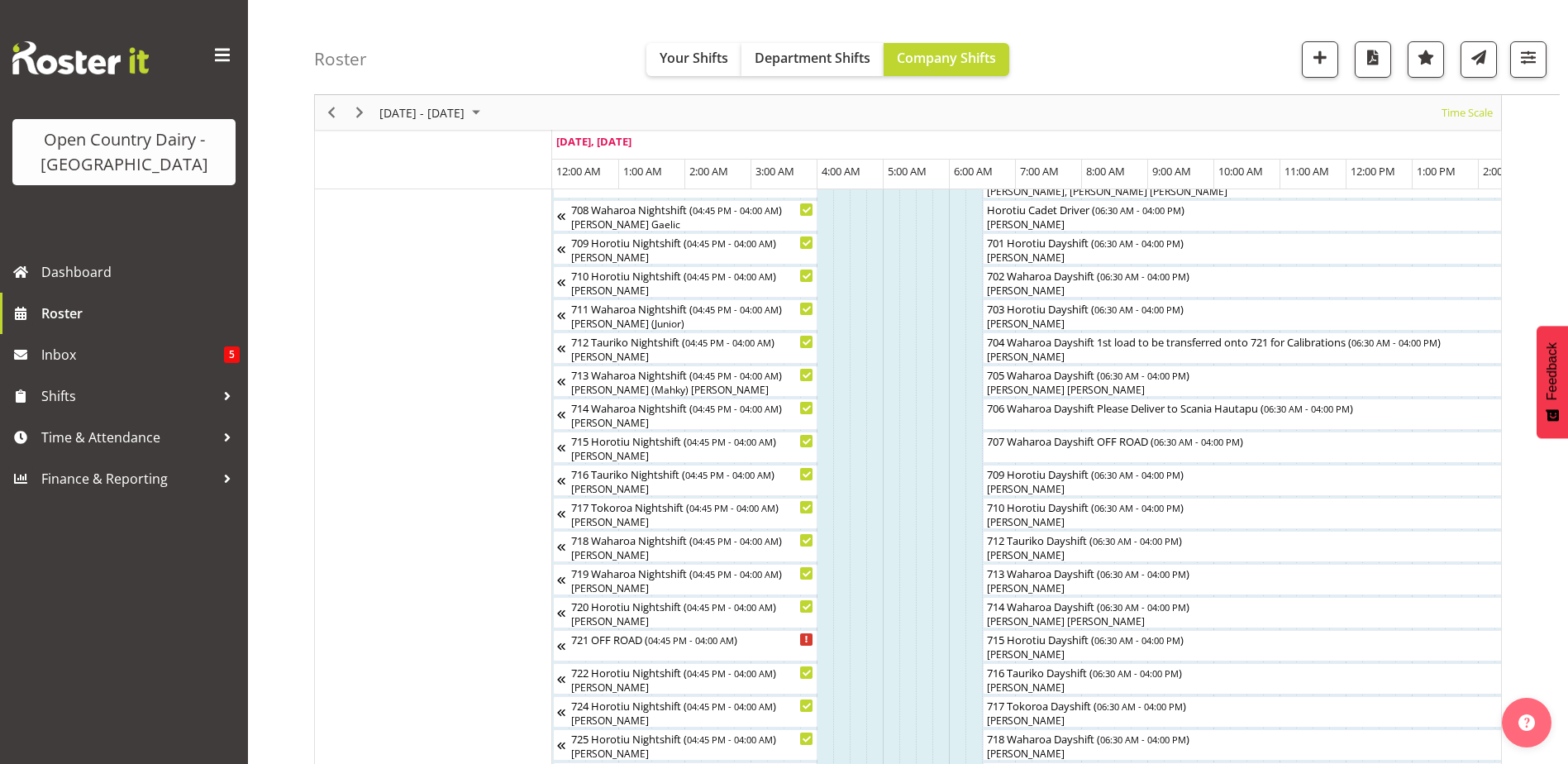
scroll to position [248, 0]
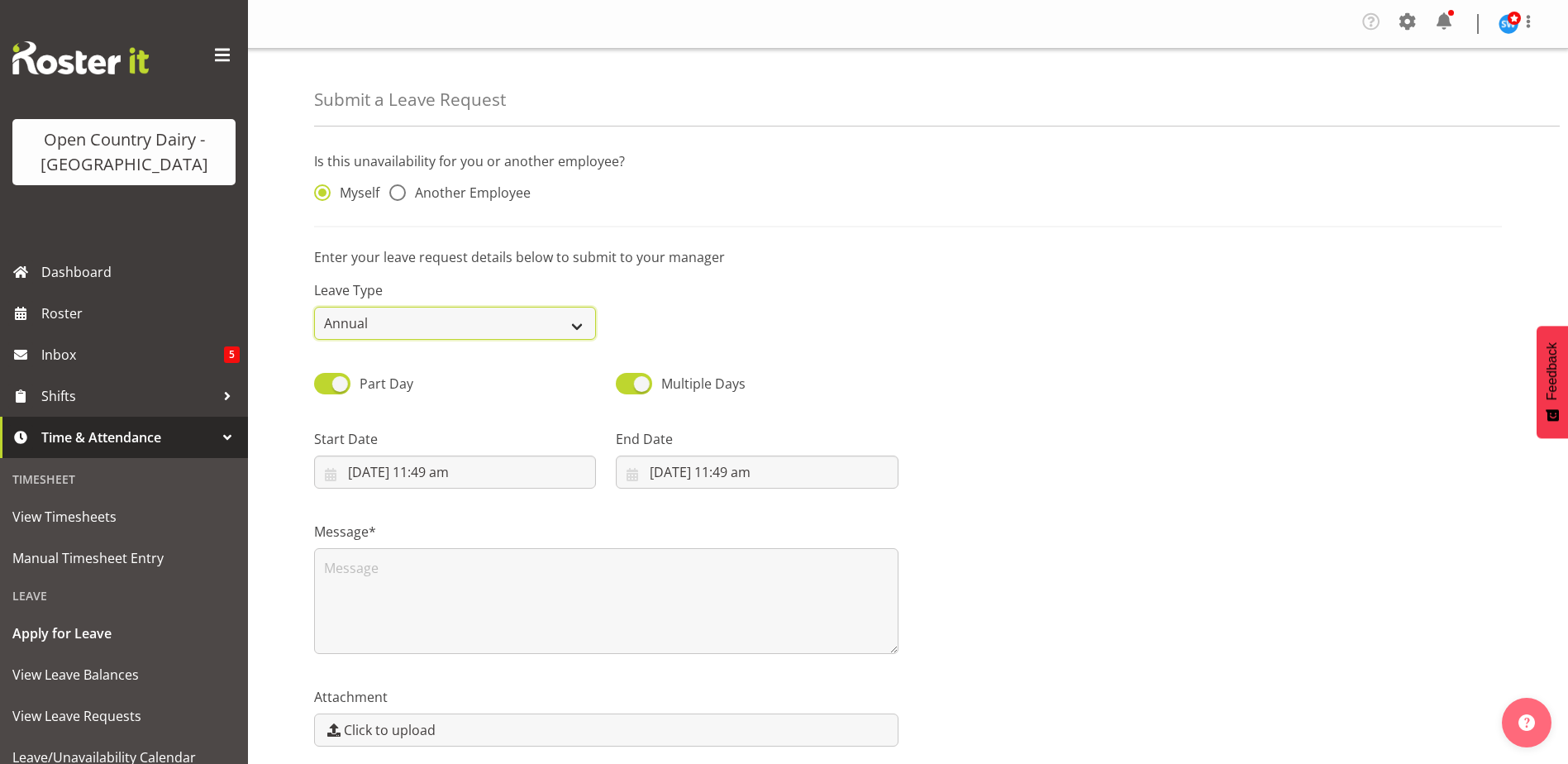
click at [581, 321] on select "Annual Sick Leave Without Pay Bereavement Domestic Violence Parental Jury Servi…" at bounding box center [455, 323] width 282 height 33
select select "Sick"
click at [314, 307] on select "Annual Sick Leave Without Pay Bereavement Domestic Violence Parental Jury Servi…" at bounding box center [455, 323] width 282 height 33
click at [403, 194] on span at bounding box center [398, 192] width 17 height 17
click at [400, 194] on input "Another Employee" at bounding box center [395, 193] width 11 height 11
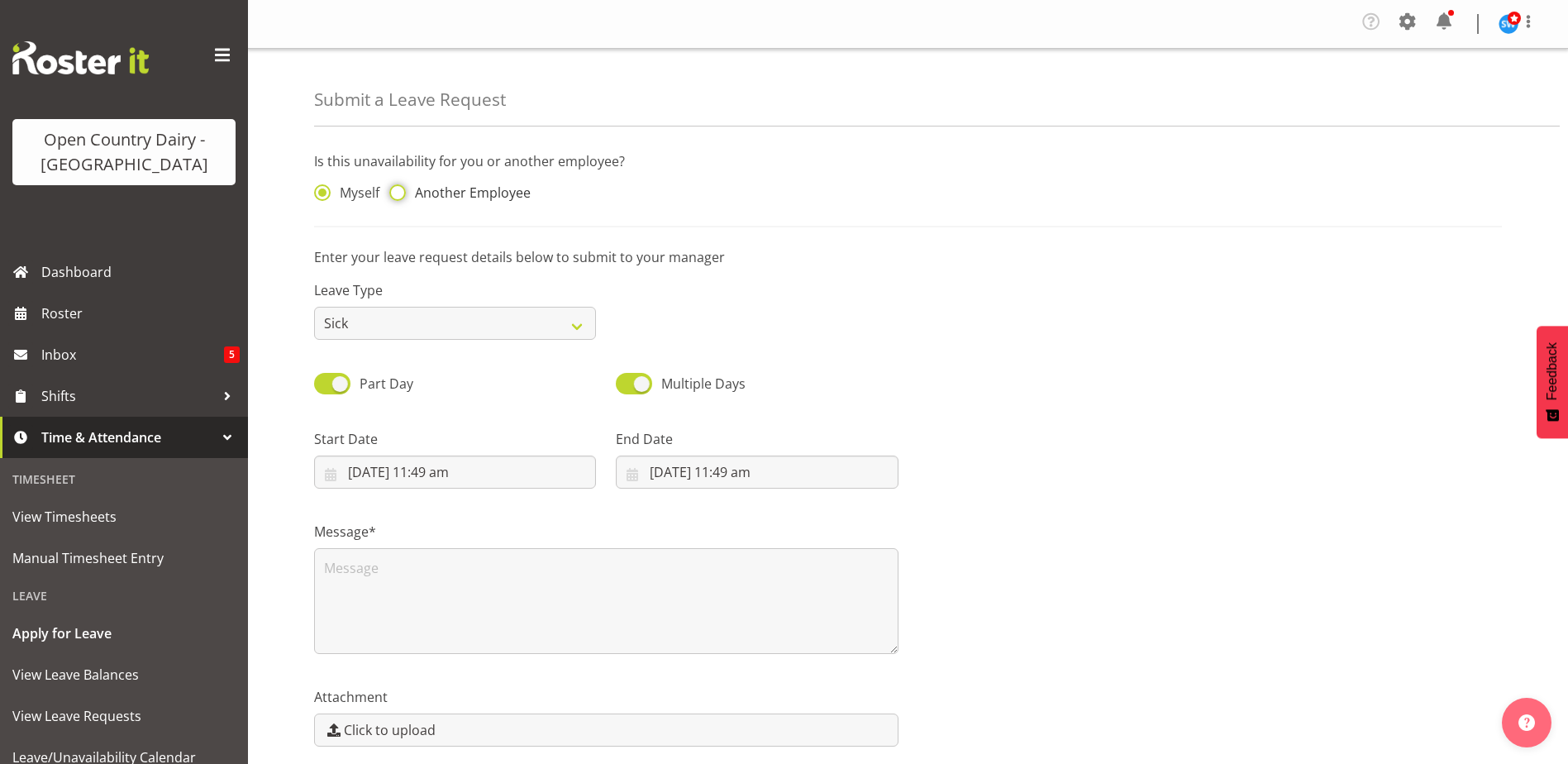
radio input "true"
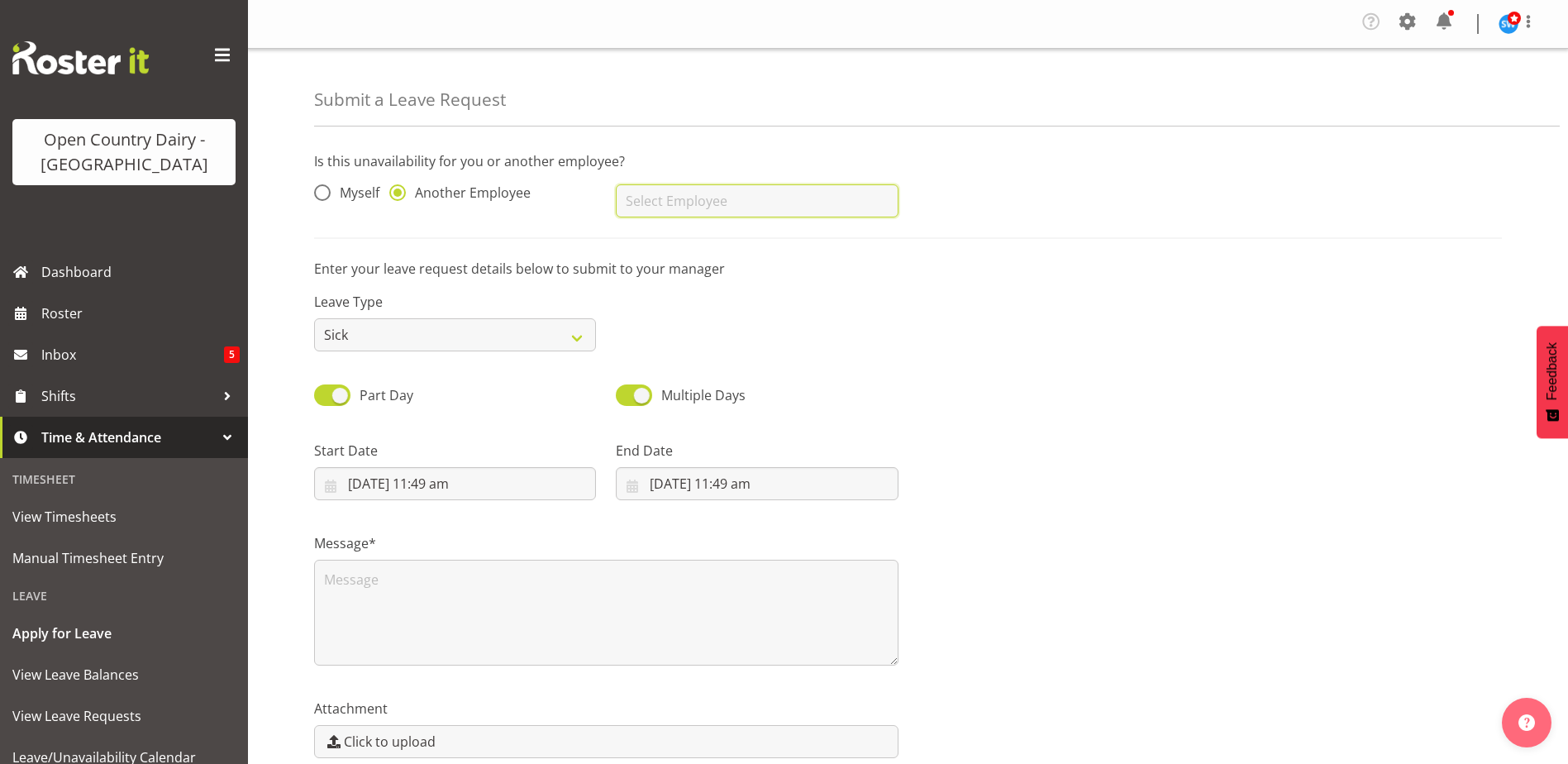
click at [715, 206] on input "text" at bounding box center [757, 200] width 282 height 33
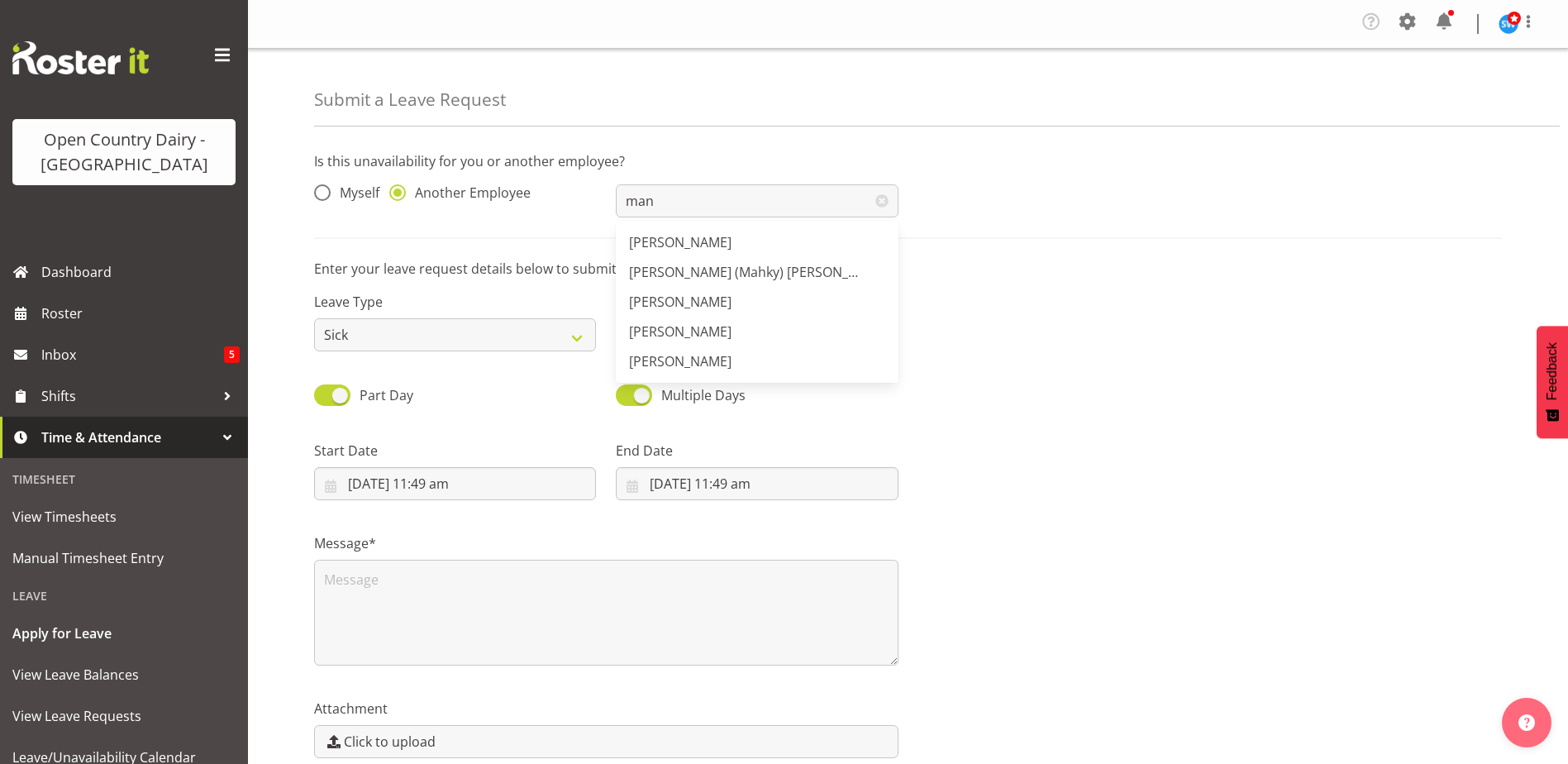
click at [733, 333] on link "[PERSON_NAME]" at bounding box center [757, 332] width 282 height 30
type input "[PERSON_NAME]"
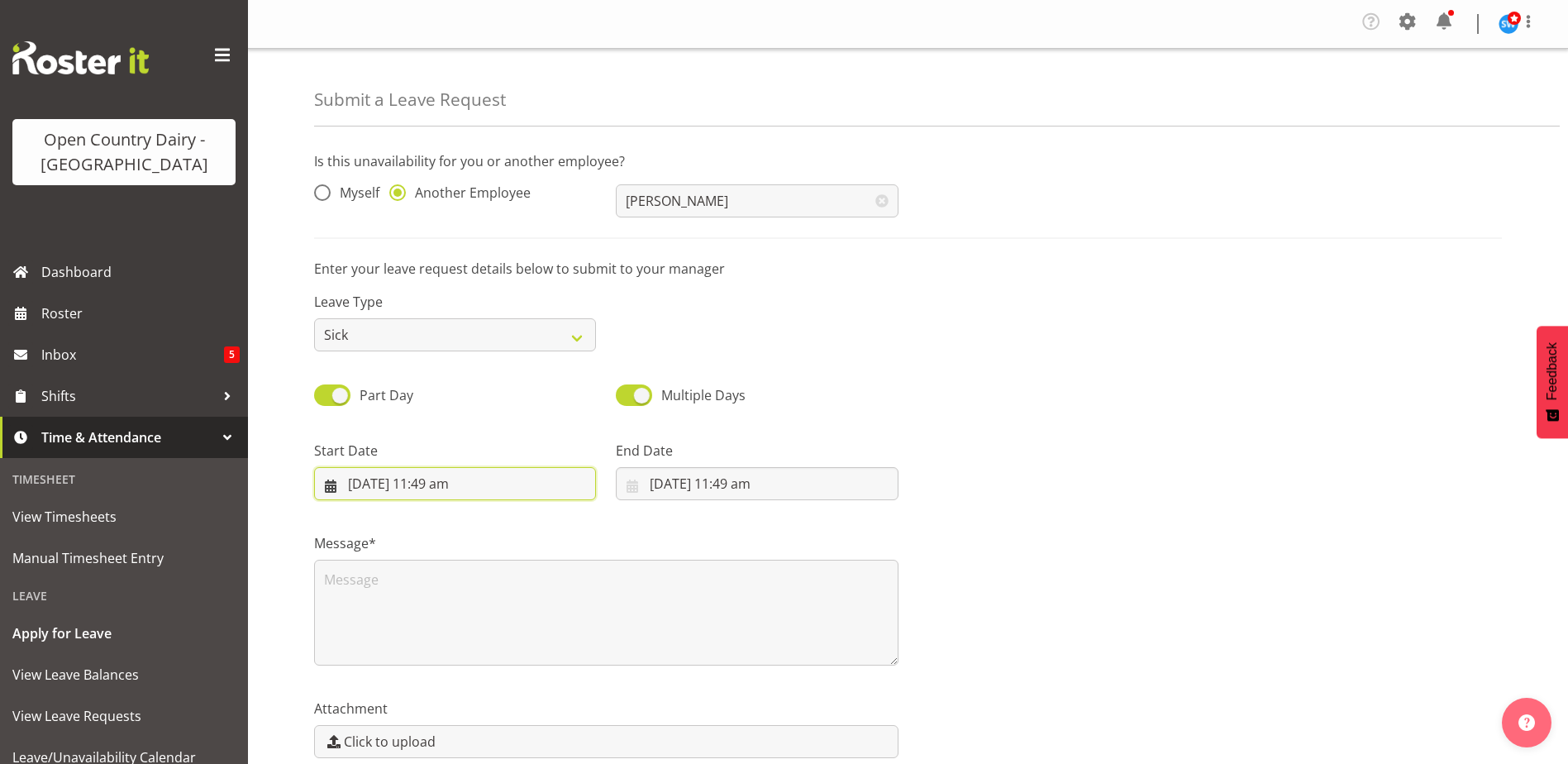
click at [396, 485] on input "[DATE] 11:49 am" at bounding box center [455, 483] width 282 height 33
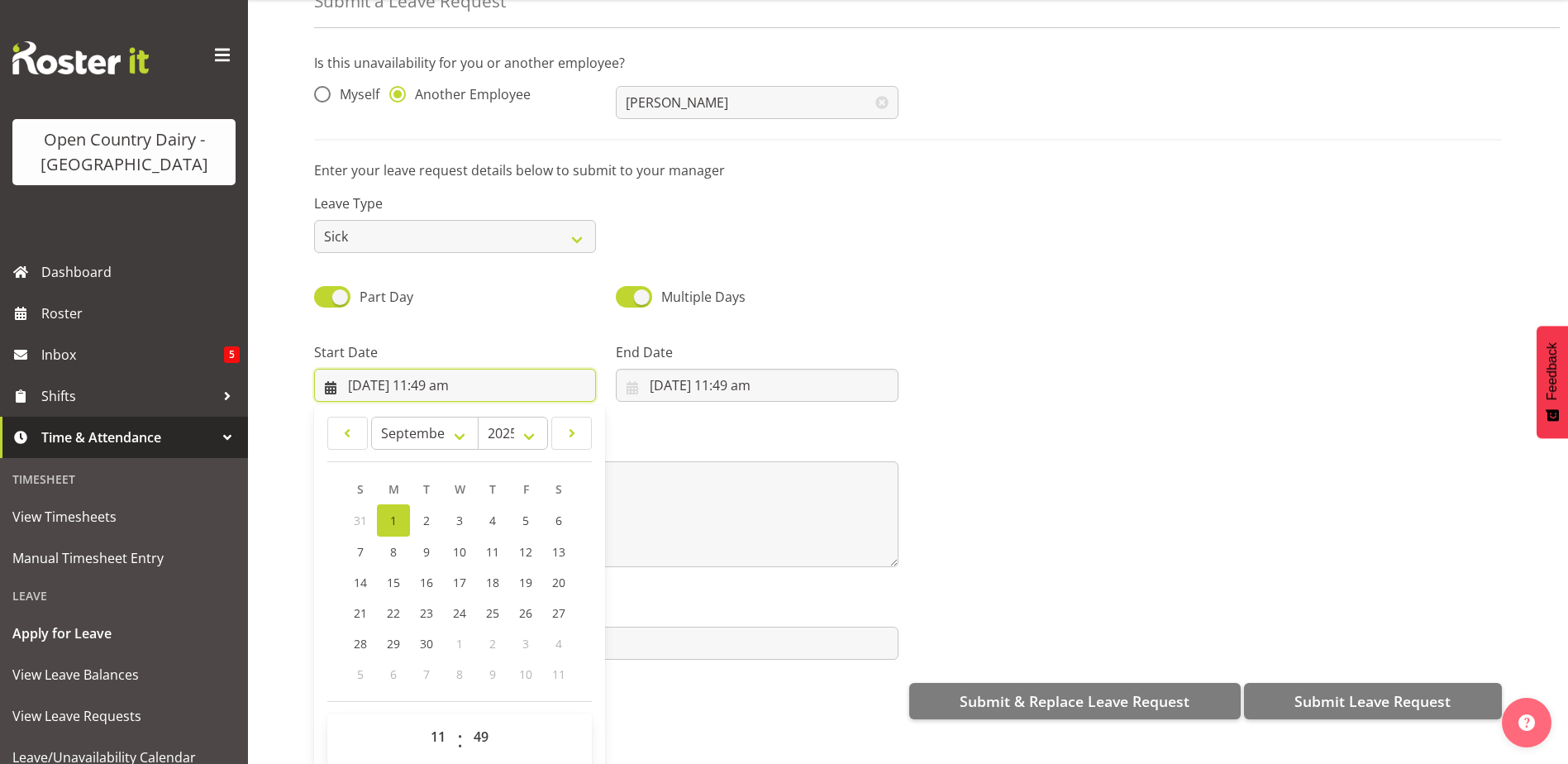
scroll to position [79, 0]
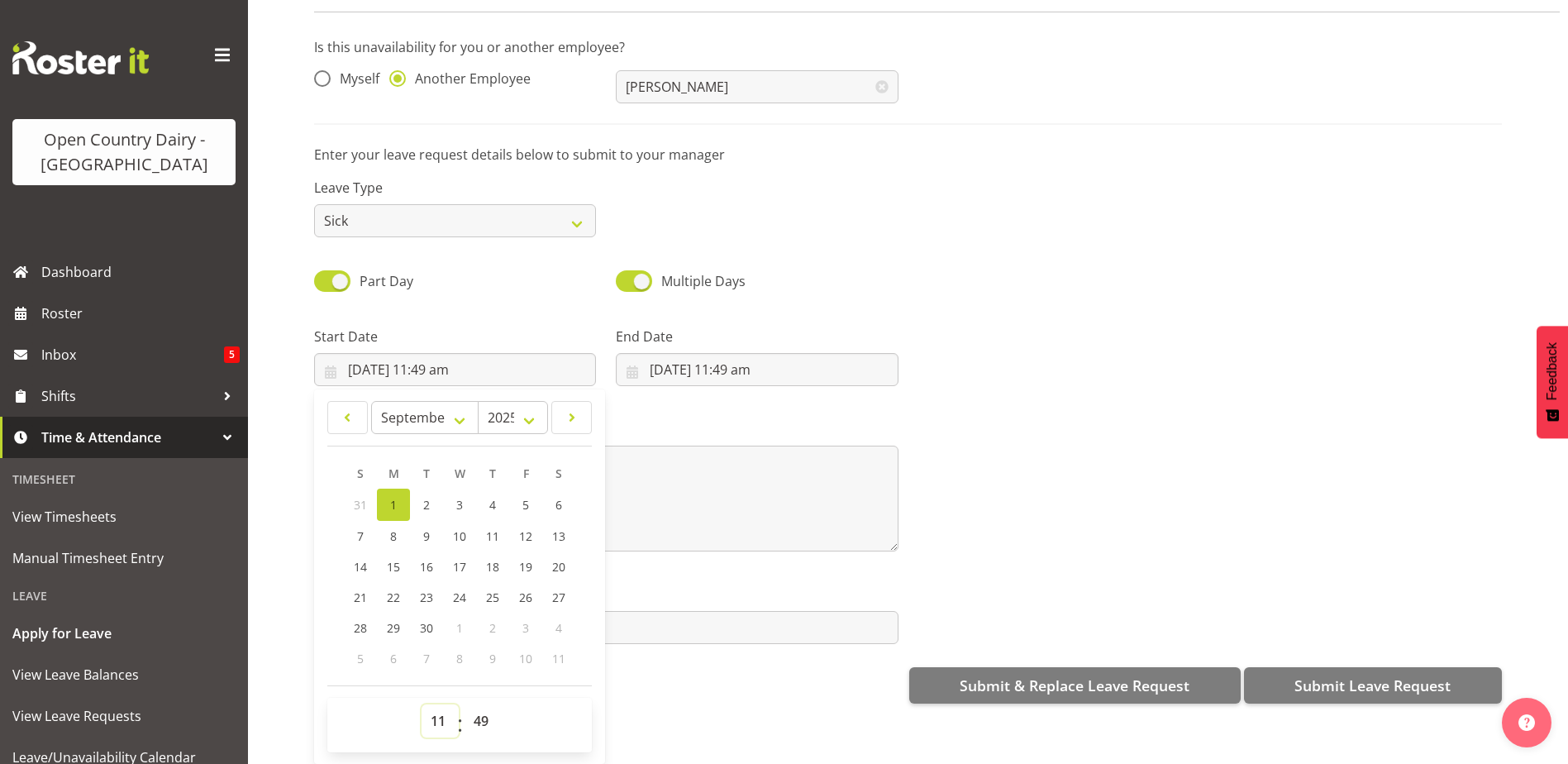
click at [446, 708] on select "00 01 02 03 04 05 06 07 08 09 10 11 12 13 14 15 16 17 18 19 20 21 22 23" at bounding box center [440, 721] width 37 height 33
select select "16"
click at [422, 705] on select "00 01 02 03 04 05 06 07 08 09 10 11 12 13 14 15 16 17 18 19 20 21 22 23" at bounding box center [440, 721] width 37 height 33
type input "[DATE] 4:49 pm"
click at [477, 719] on select "00 01 02 03 04 05 06 07 08 09 10 11 12 13 14 15 16 17 18 19 20 21 22 23 24 25 2…" at bounding box center [483, 721] width 37 height 33
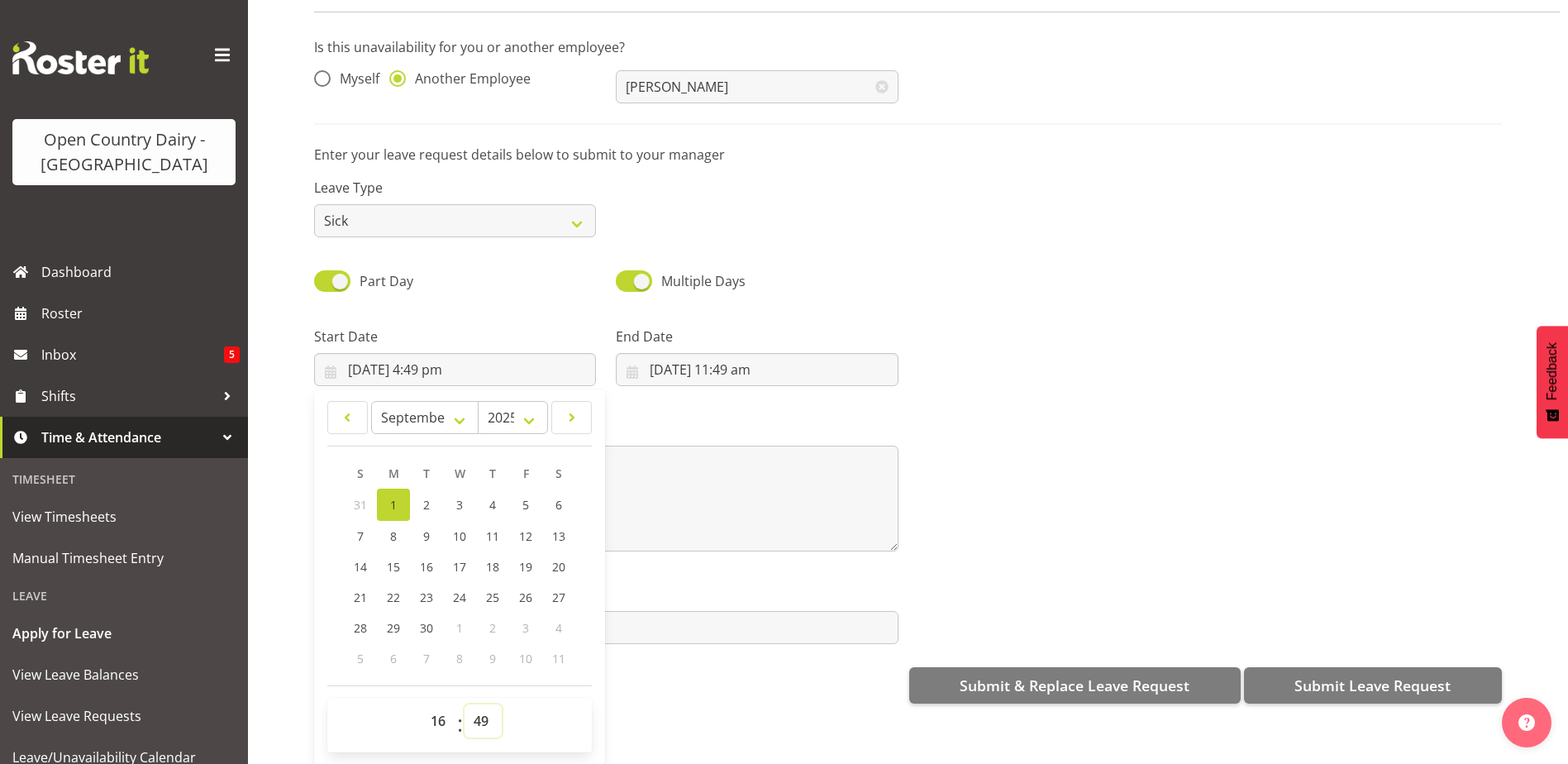
select select "45"
click at [465, 705] on select "00 01 02 03 04 05 06 07 08 09 10 11 12 13 14 15 16 17 18 19 20 21 22 23 24 25 2…" at bounding box center [483, 721] width 37 height 33
type input "[DATE] 4:45 pm"
click at [761, 355] on input "[DATE] 11:49 am" at bounding box center [757, 369] width 282 height 33
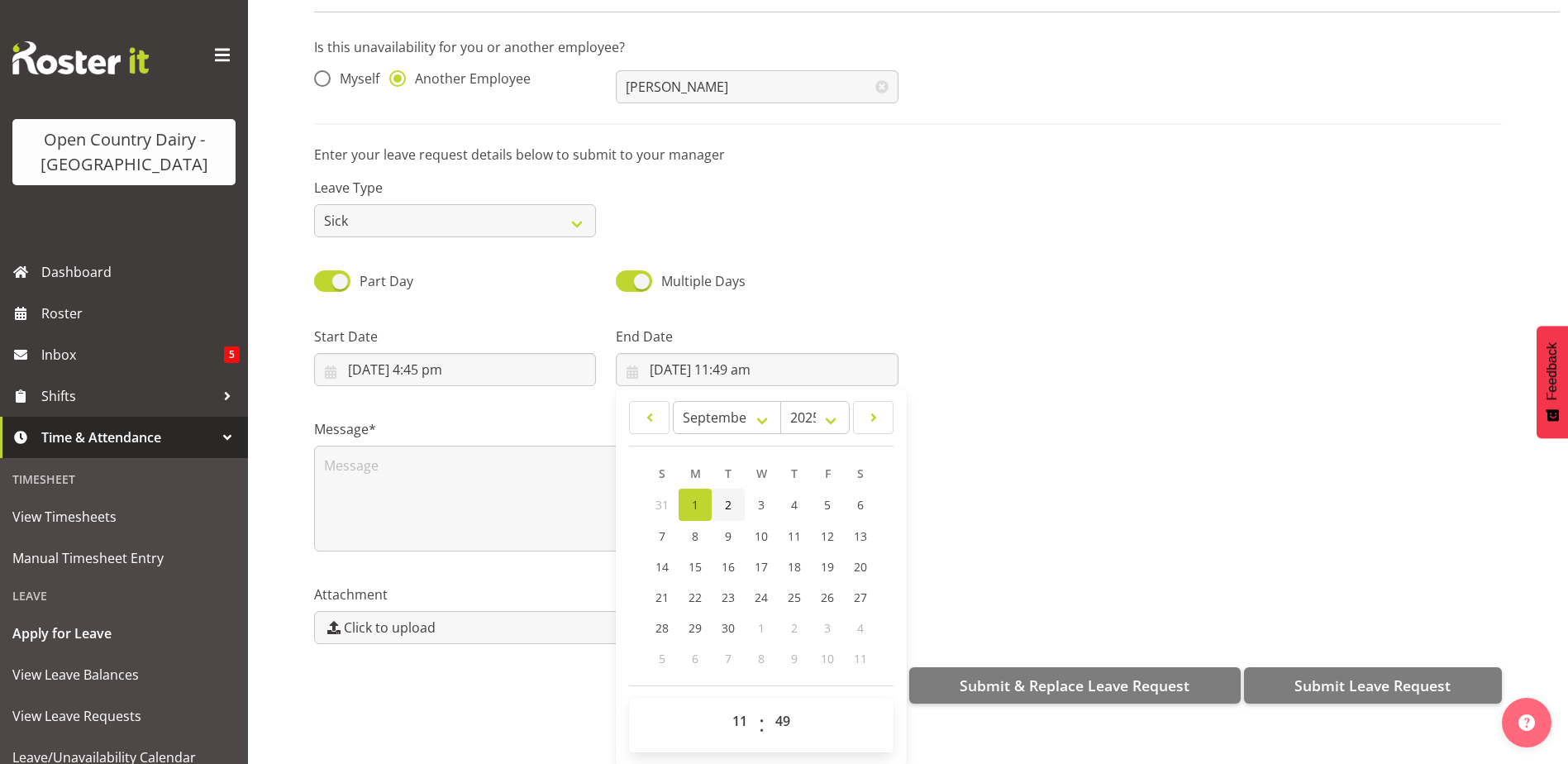
click at [718, 493] on link "2" at bounding box center [728, 505] width 33 height 32
type input "[DATE] 11:49 am"
click at [737, 713] on select "00 01 02 03 04 05 06 07 08 09 10 11 12 13 14 15 16 17 18 19 20 21 22 23" at bounding box center [742, 721] width 37 height 33
select select "4"
click at [724, 705] on select "00 01 02 03 04 05 06 07 08 09 10 11 12 13 14 15 16 17 18 19 20 21 22 23" at bounding box center [742, 721] width 37 height 33
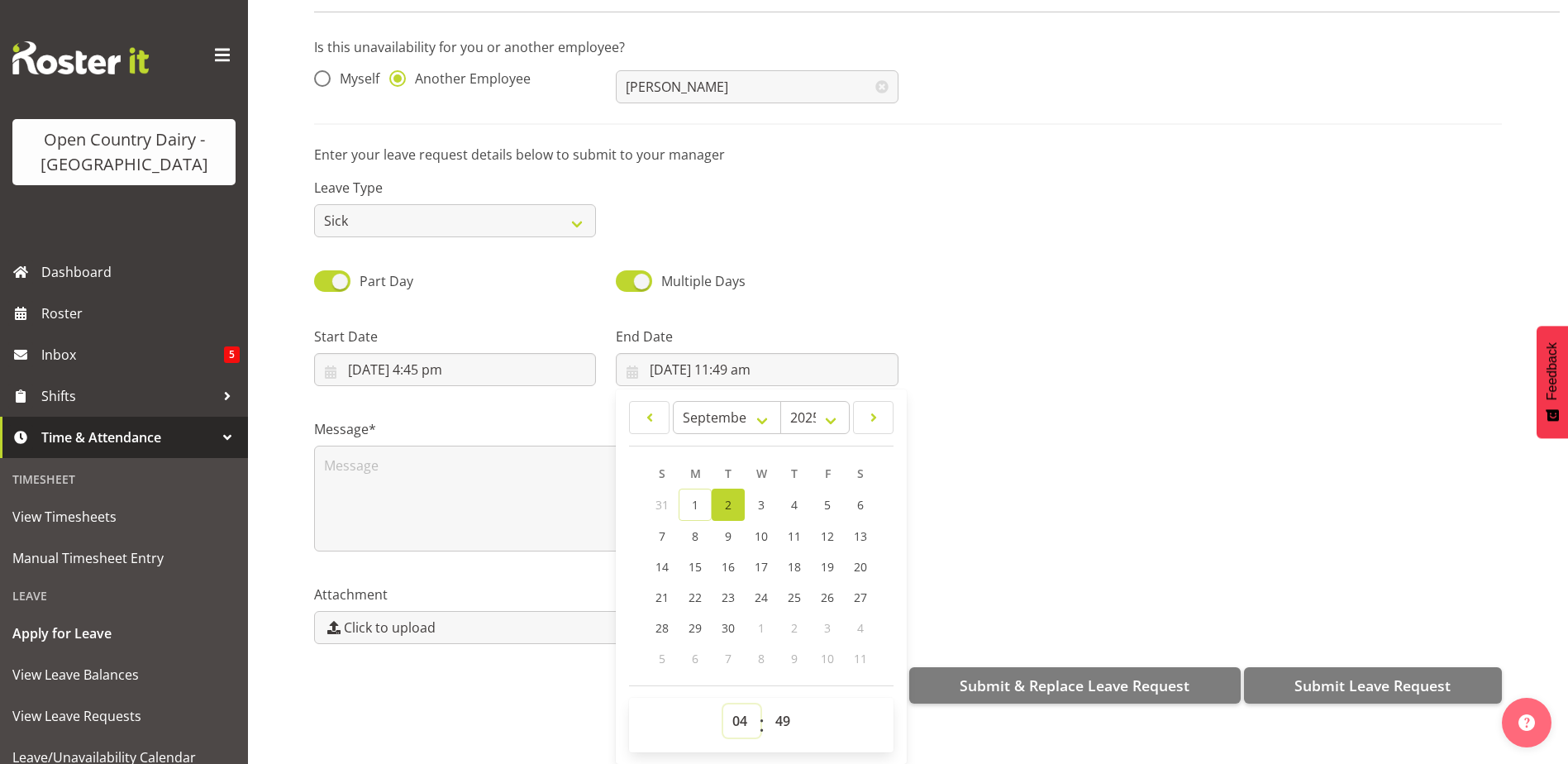
type input "[DATE] 4:49 am"
click at [784, 716] on select "00 01 02 03 04 05 06 07 08 09 10 11 12 13 14 15 16 17 18 19 20 21 22 23 24 25 2…" at bounding box center [784, 721] width 37 height 33
select select "0"
click at [767, 705] on select "00 01 02 03 04 05 06 07 08 09 10 11 12 13 14 15 16 17 18 19 20 21 22 23 24 25 2…" at bounding box center [784, 721] width 37 height 33
type input "[DATE] 4:00 am"
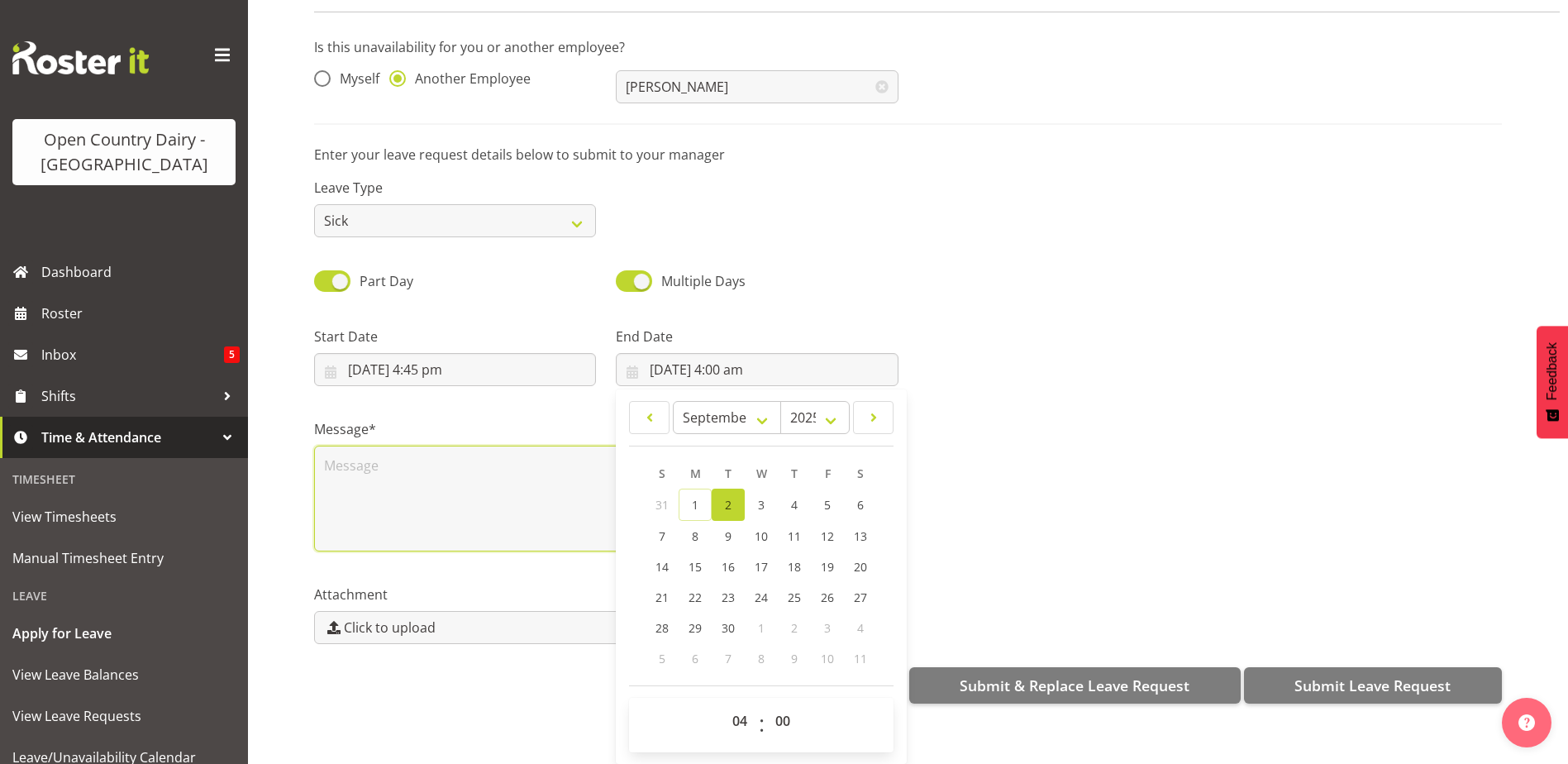
click at [425, 452] on textarea at bounding box center [606, 499] width 585 height 106
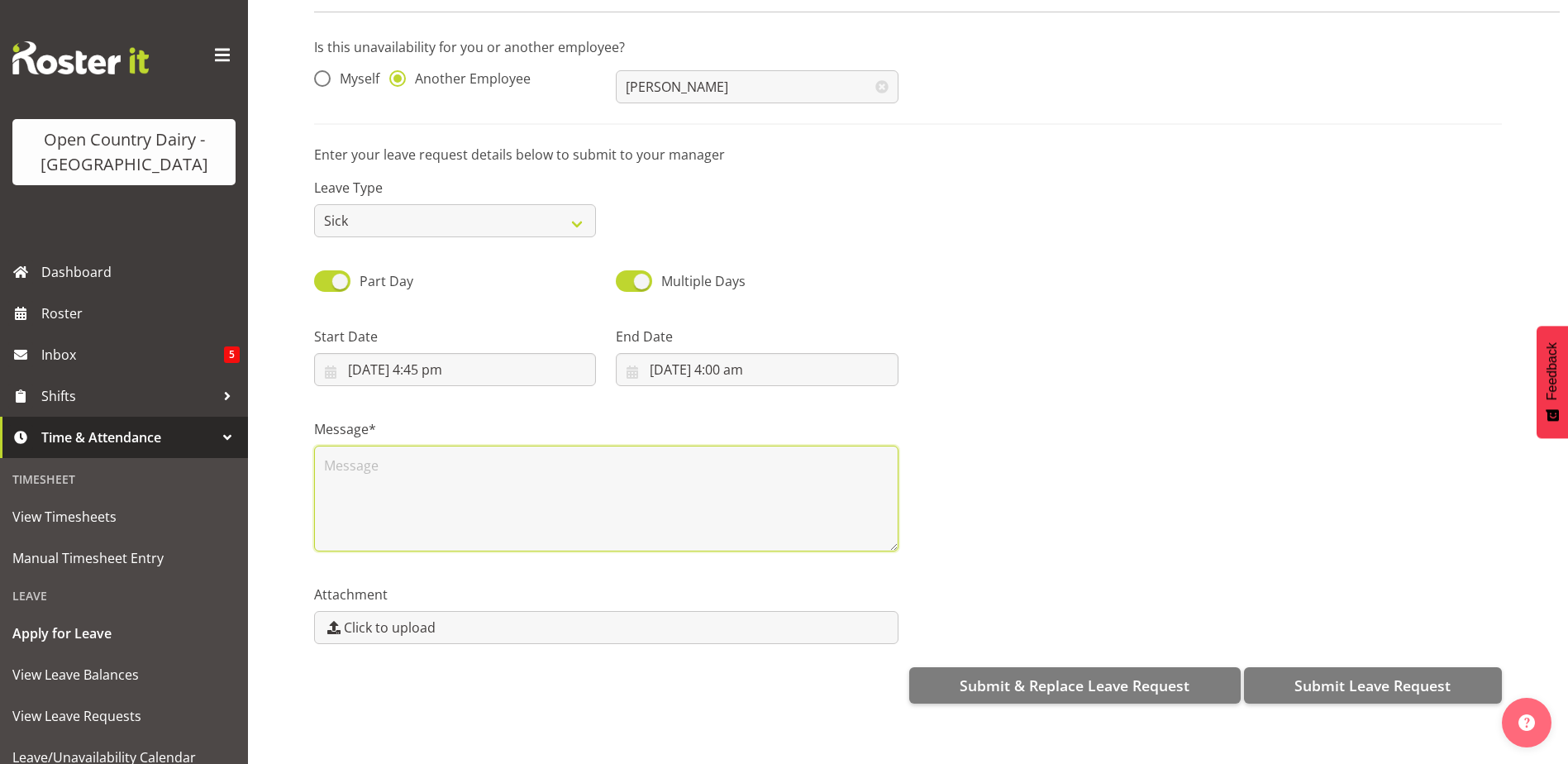
scroll to position [0, 0]
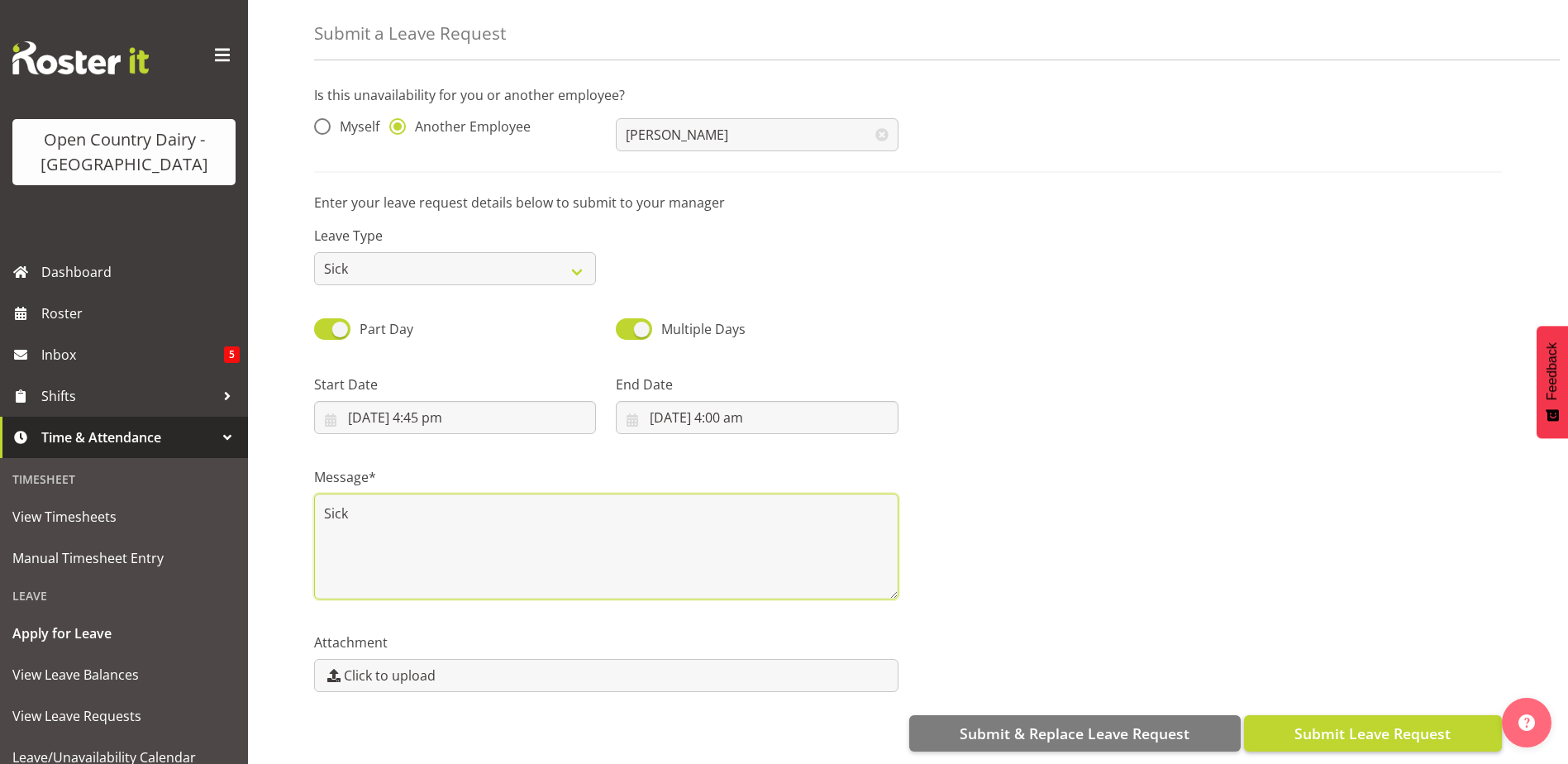
type textarea "Sick"
click at [1353, 723] on span "Submit Leave Request" at bounding box center [1372, 734] width 156 height 22
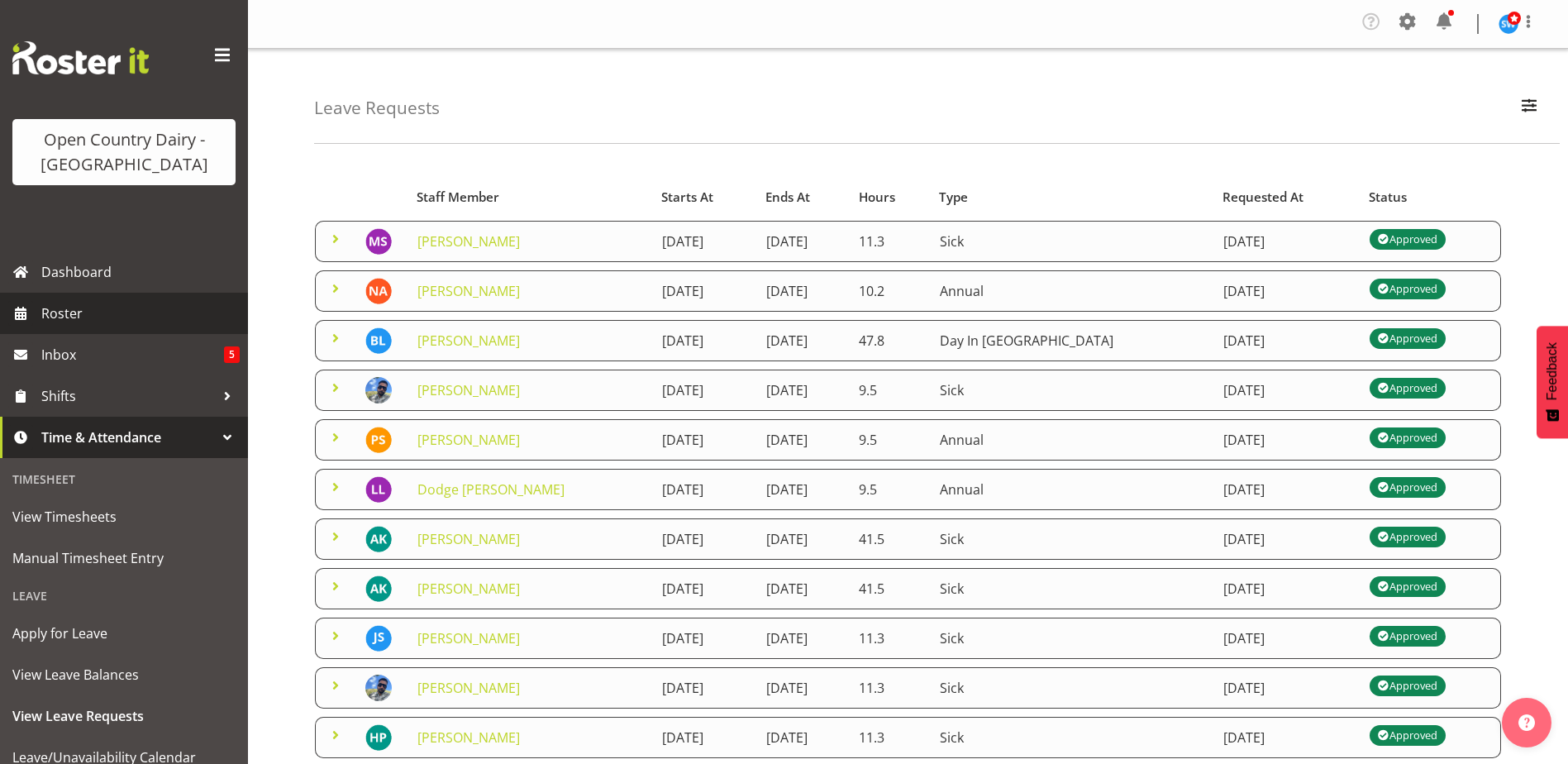
click at [79, 310] on span "Roster" at bounding box center [140, 313] width 198 height 25
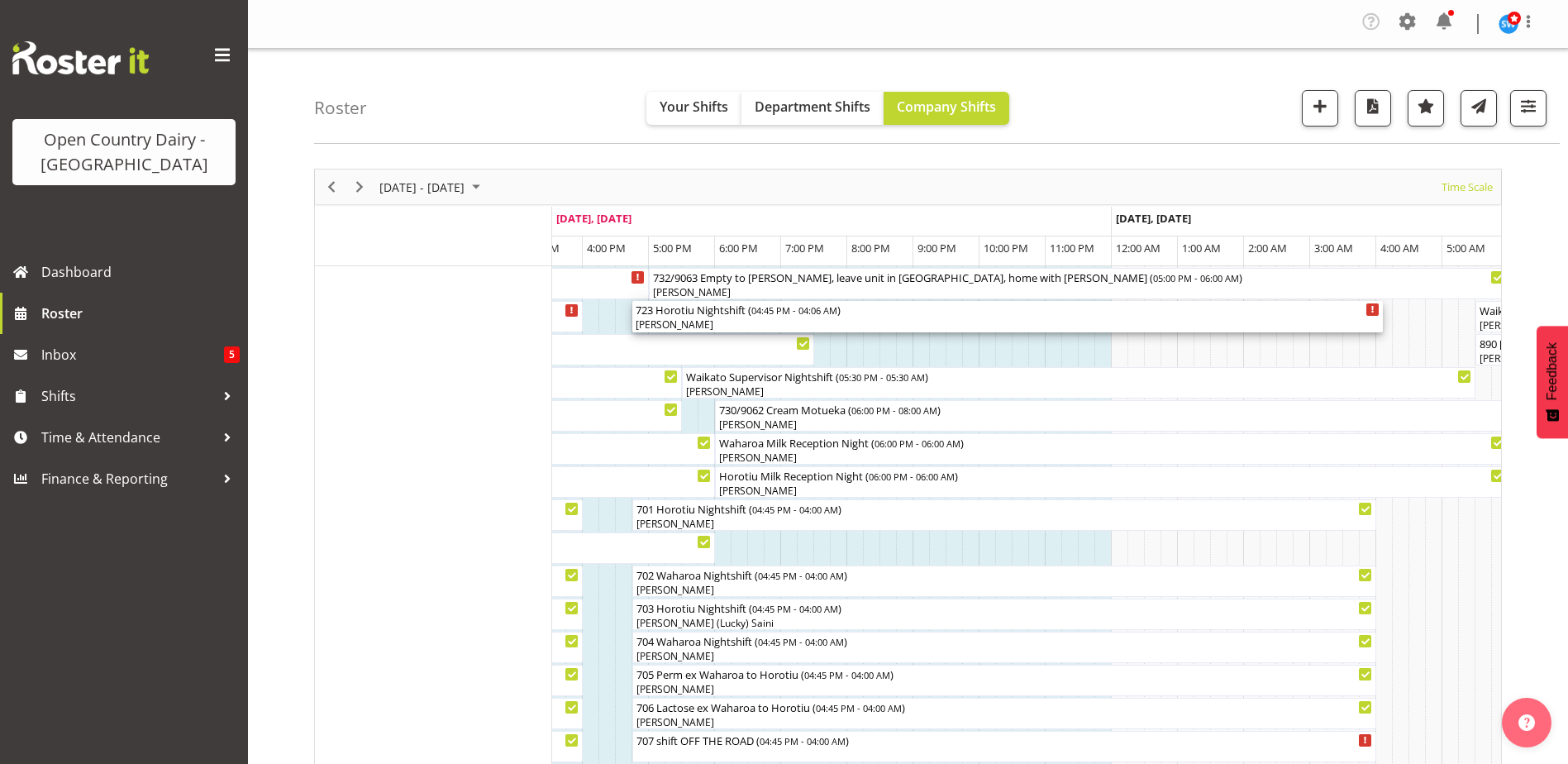
click at [713, 323] on div "[PERSON_NAME]" at bounding box center [1007, 325] width 744 height 15
click at [0, 0] on div at bounding box center [0, 0] width 0 height 0
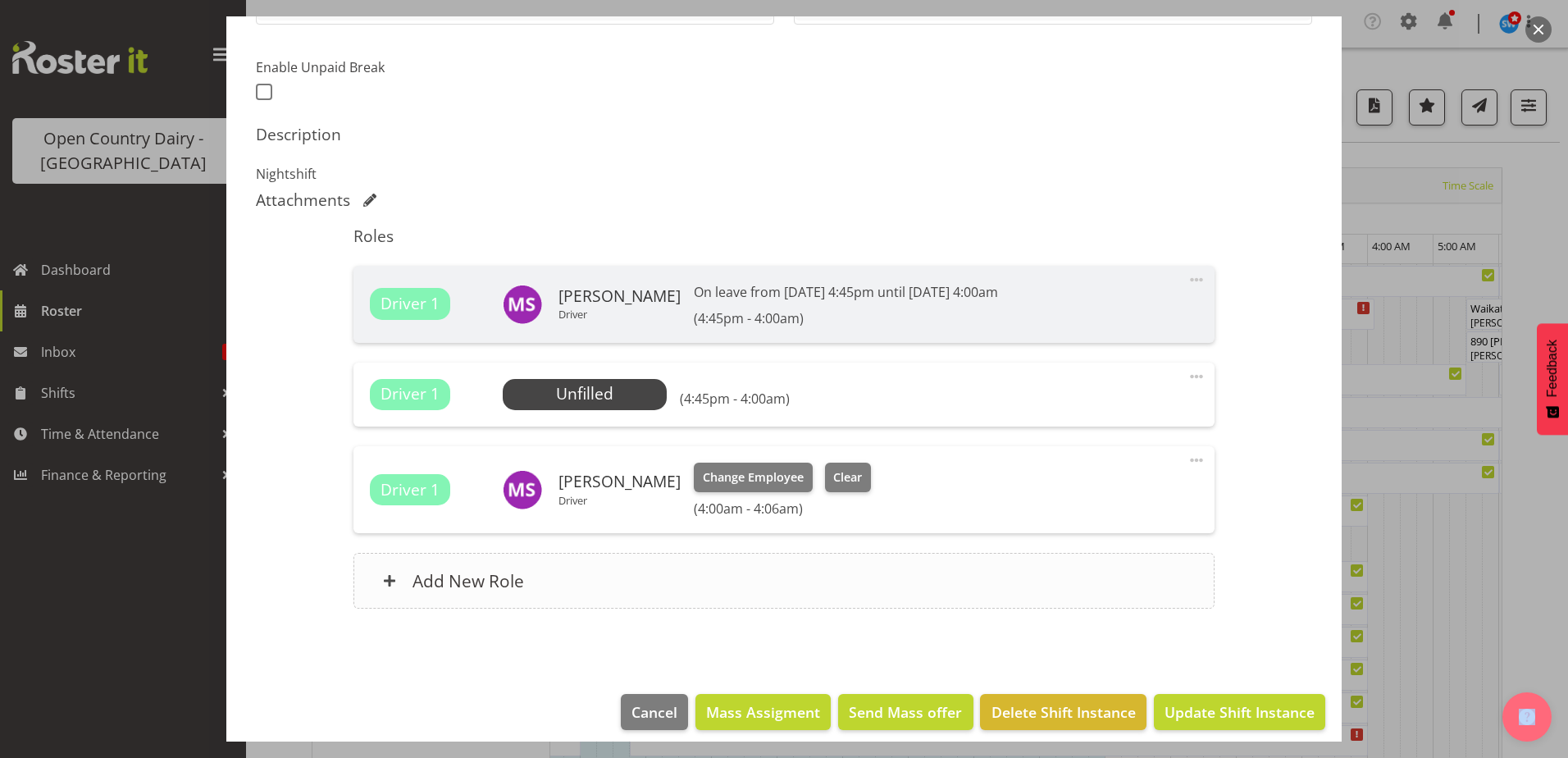
scroll to position [427, 0]
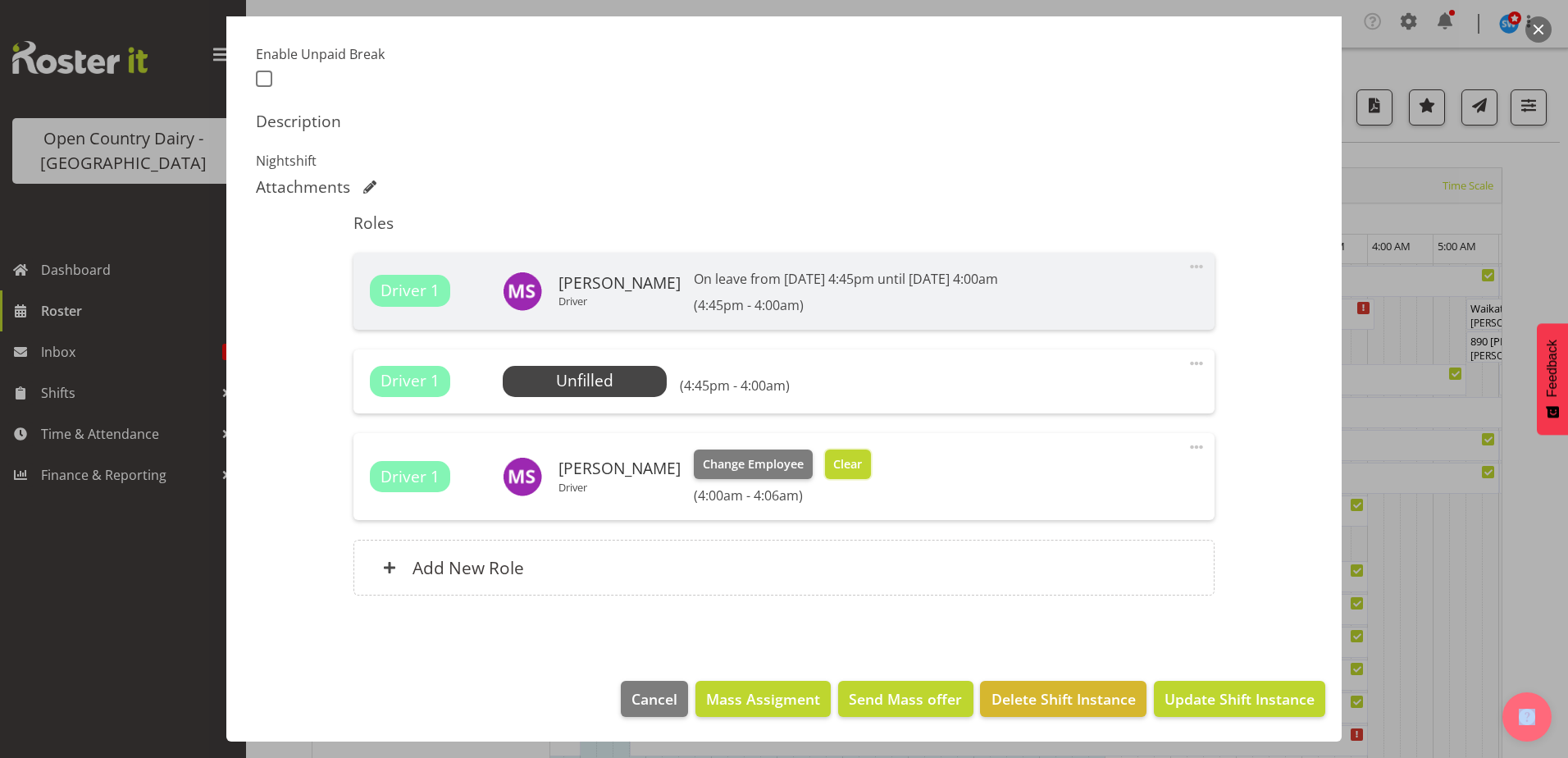
click at [855, 465] on span "Clear" at bounding box center [847, 464] width 29 height 18
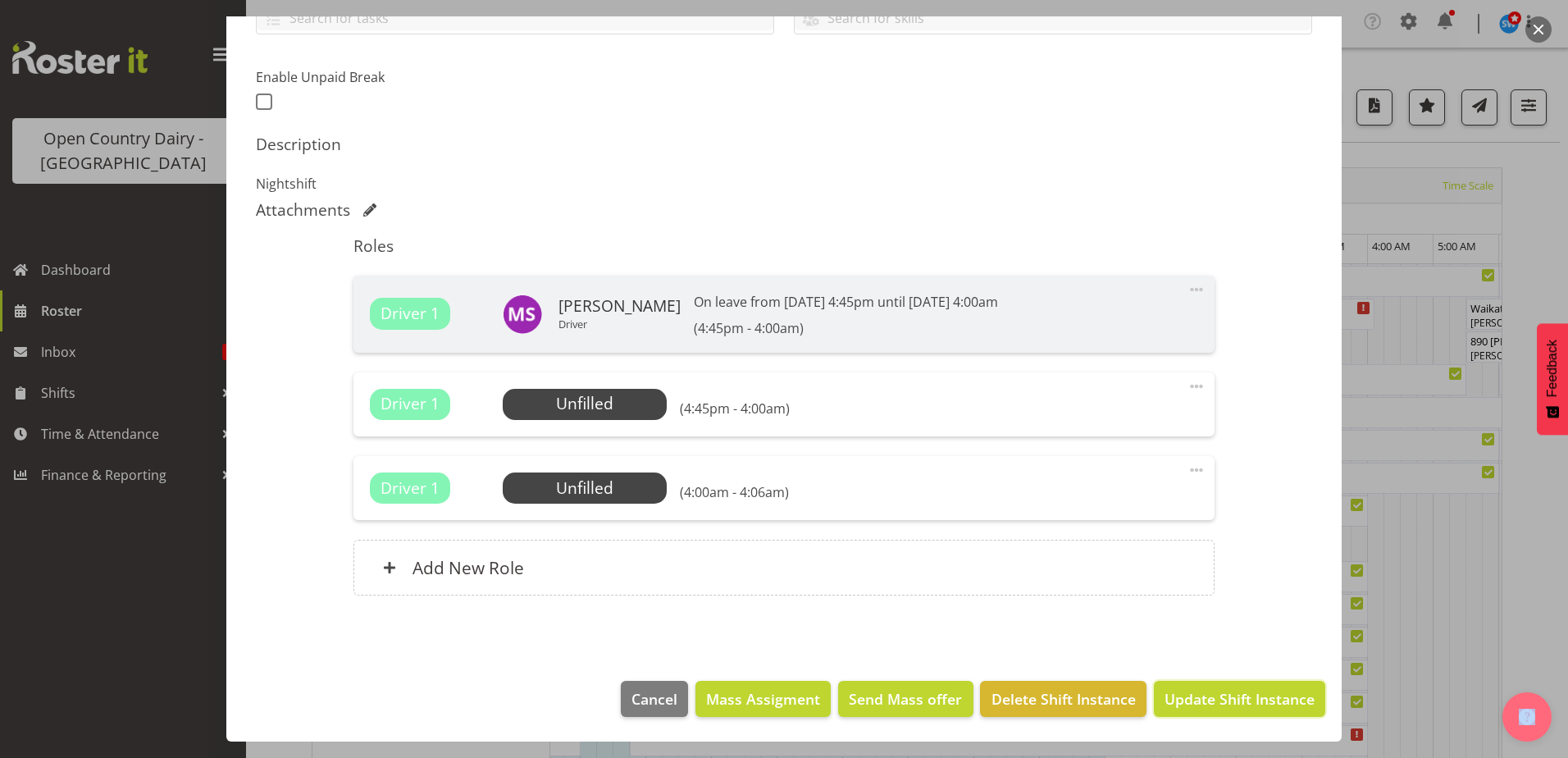
click at [1191, 701] on span "Update Shift Instance" at bounding box center [1239, 699] width 150 height 22
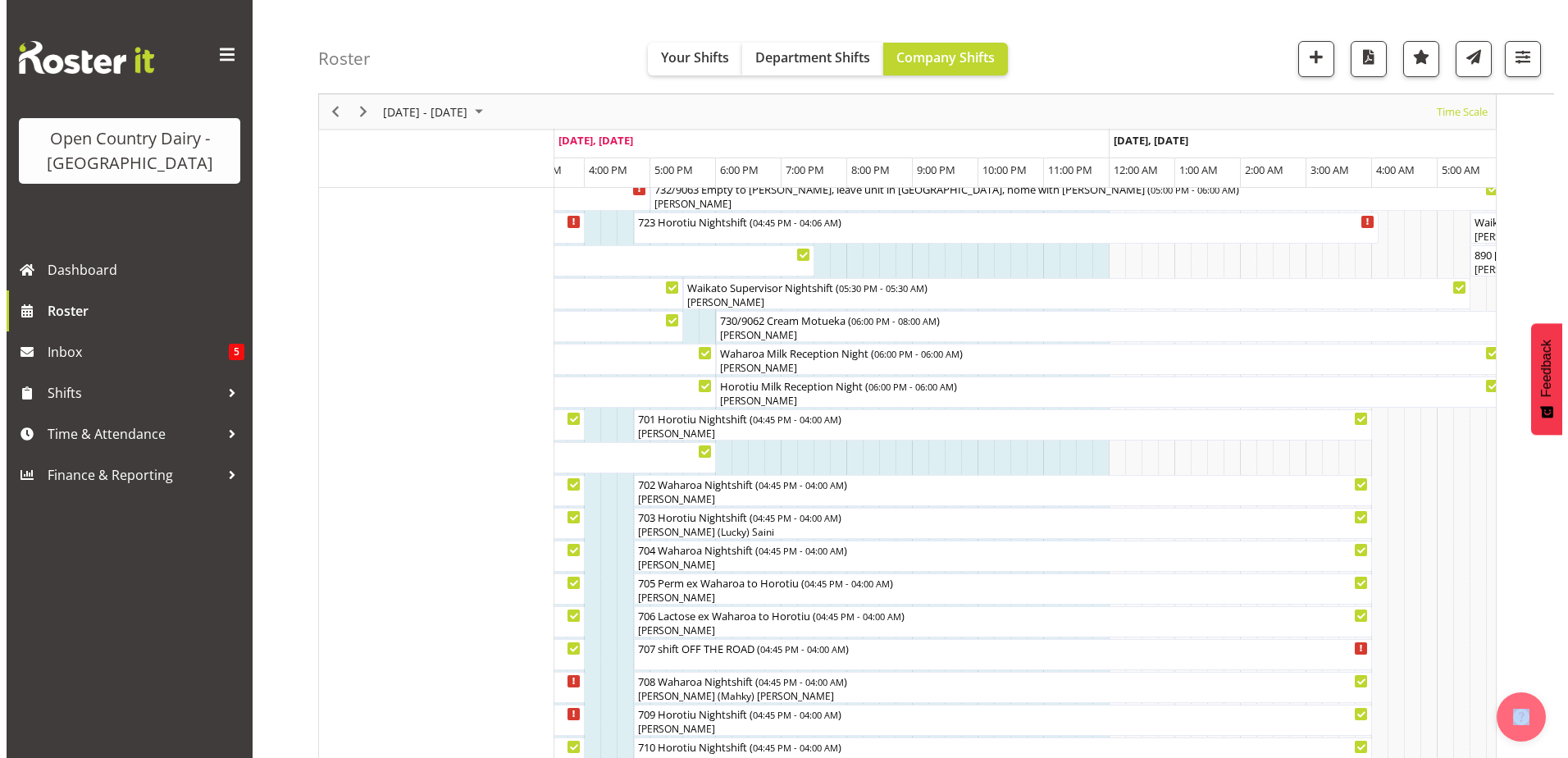
scroll to position [82, 0]
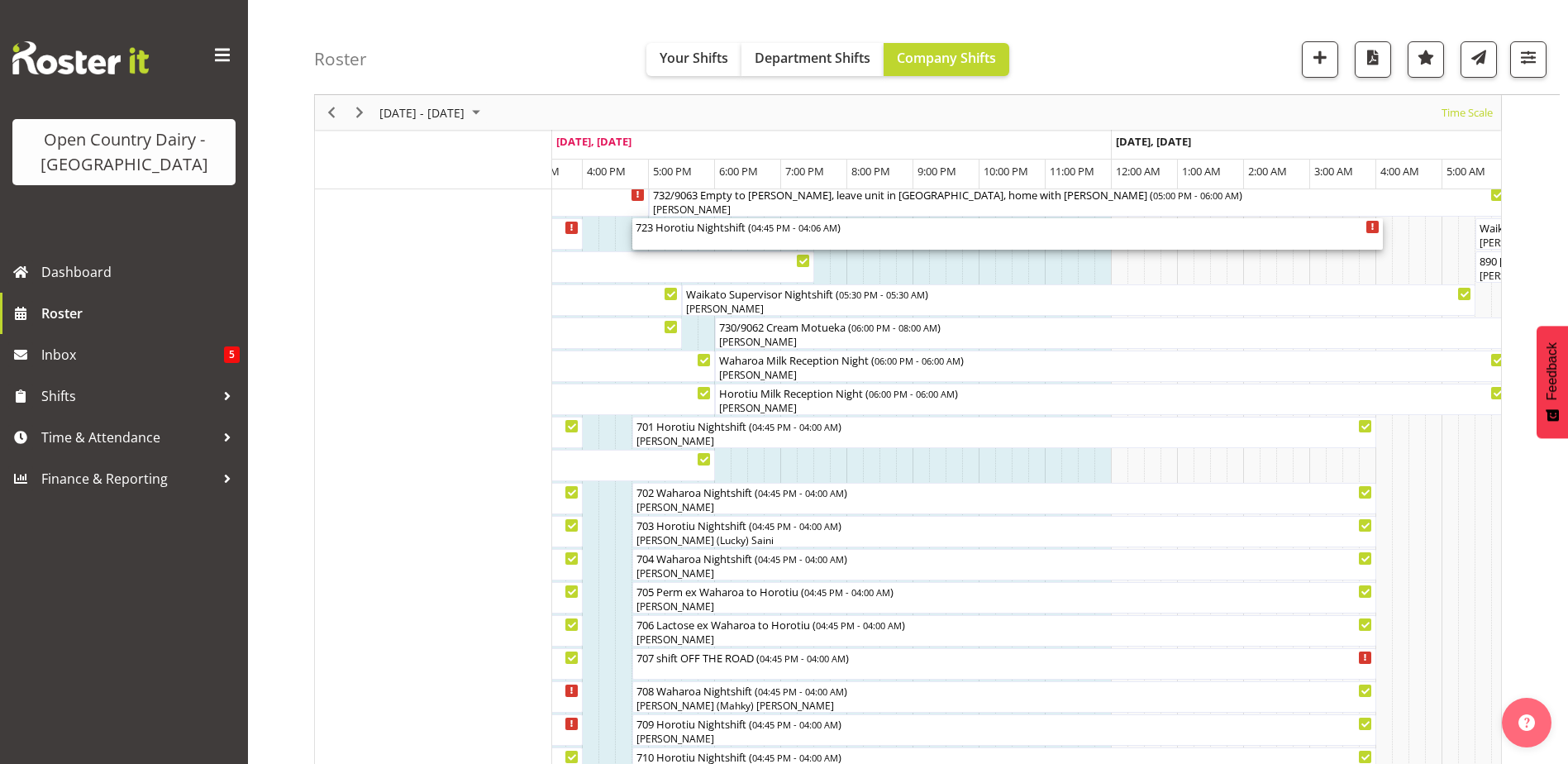
click at [670, 236] on div "723 Horotiu Nightshift ( 04:45 PM - 04:06 AM )" at bounding box center [1007, 233] width 744 height 31
click at [0, 0] on div at bounding box center [0, 0] width 0 height 0
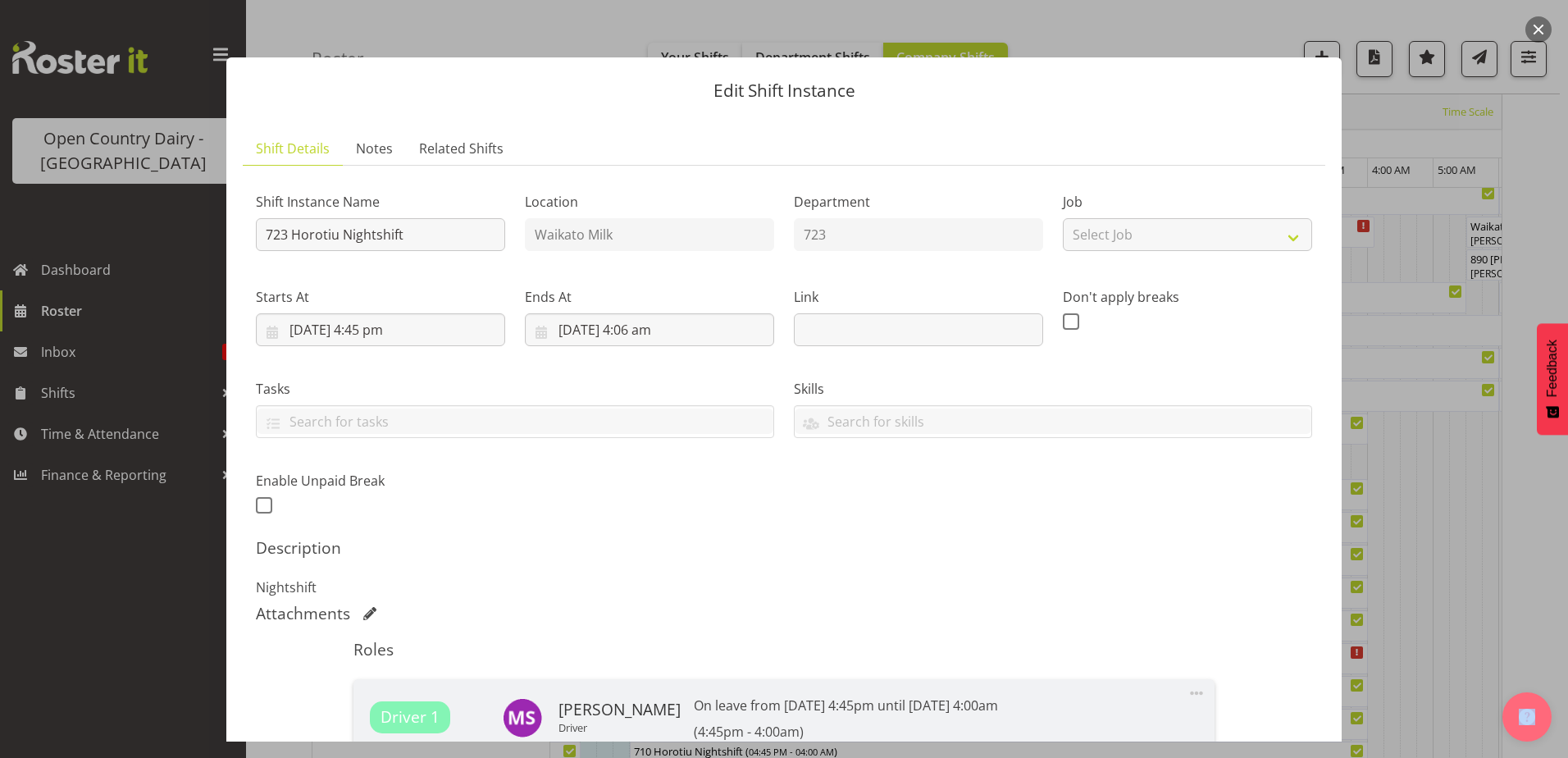
scroll to position [404, 0]
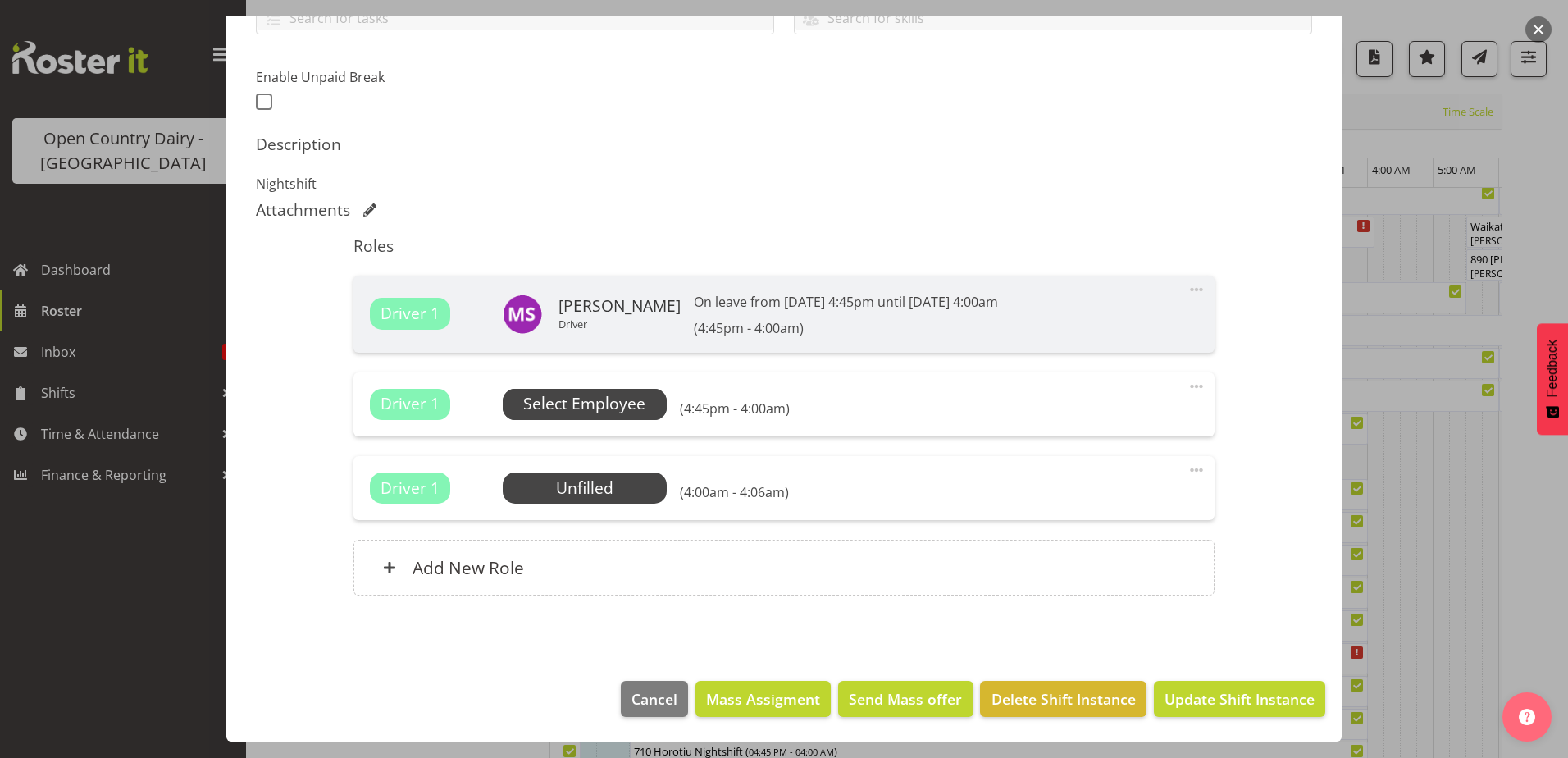
click at [599, 411] on span "Select Employee" at bounding box center [584, 404] width 122 height 24
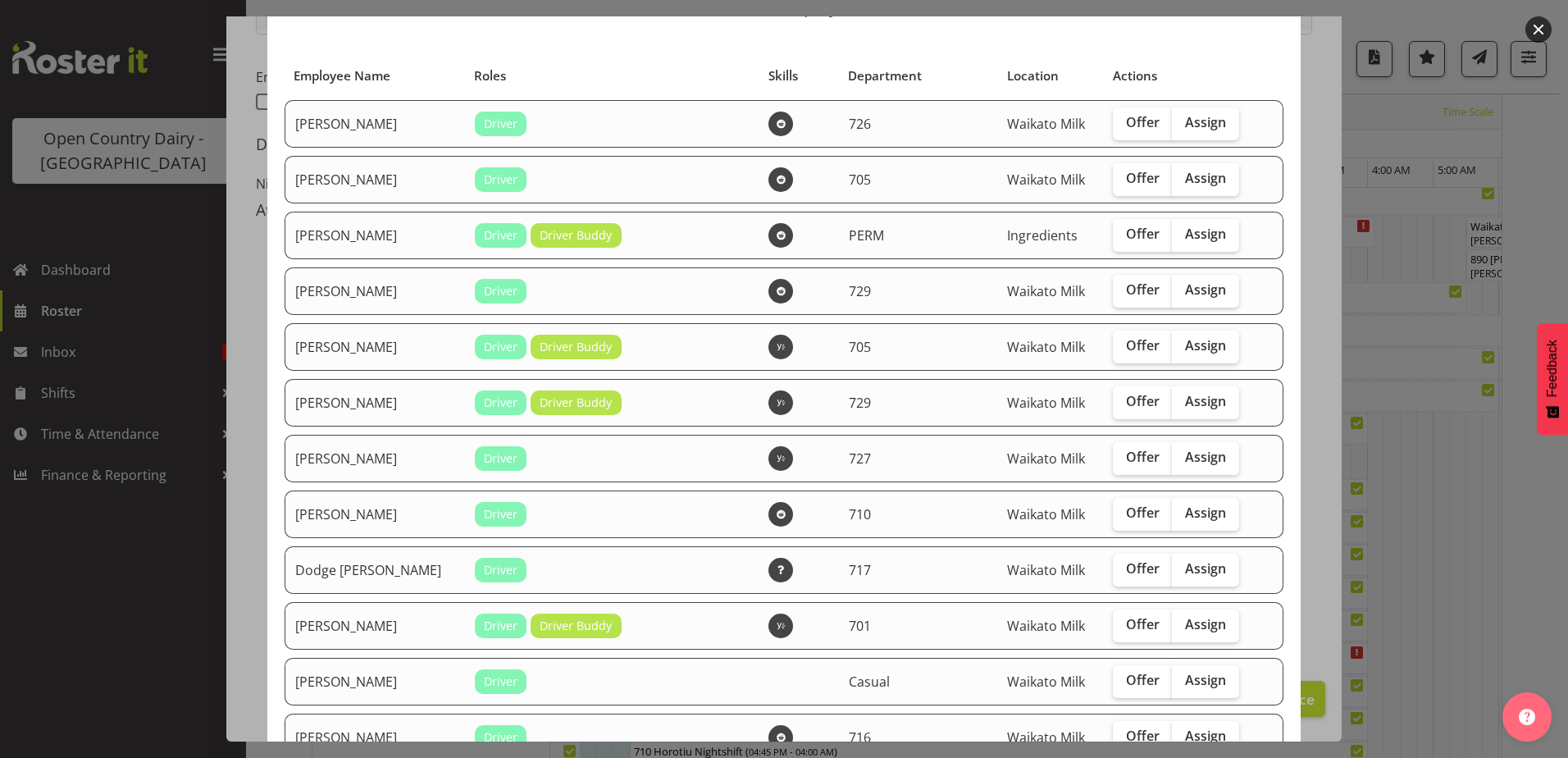
scroll to position [82, 0]
click at [1129, 126] on span "Offer" at bounding box center [1143, 124] width 34 height 17
click at [1124, 126] on input "Offer" at bounding box center [1118, 124] width 11 height 11
checkbox input "true"
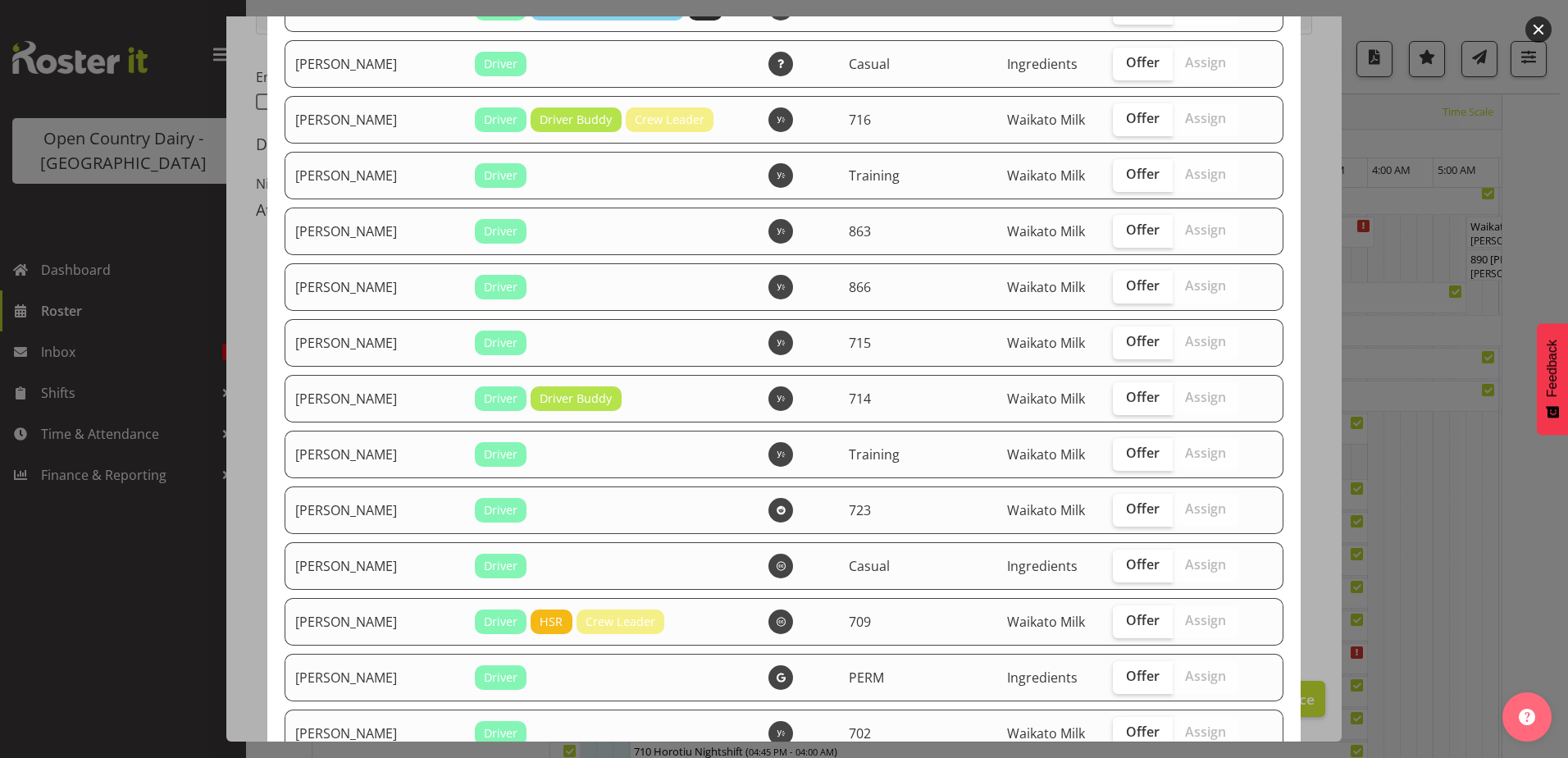
scroll to position [1805, 0]
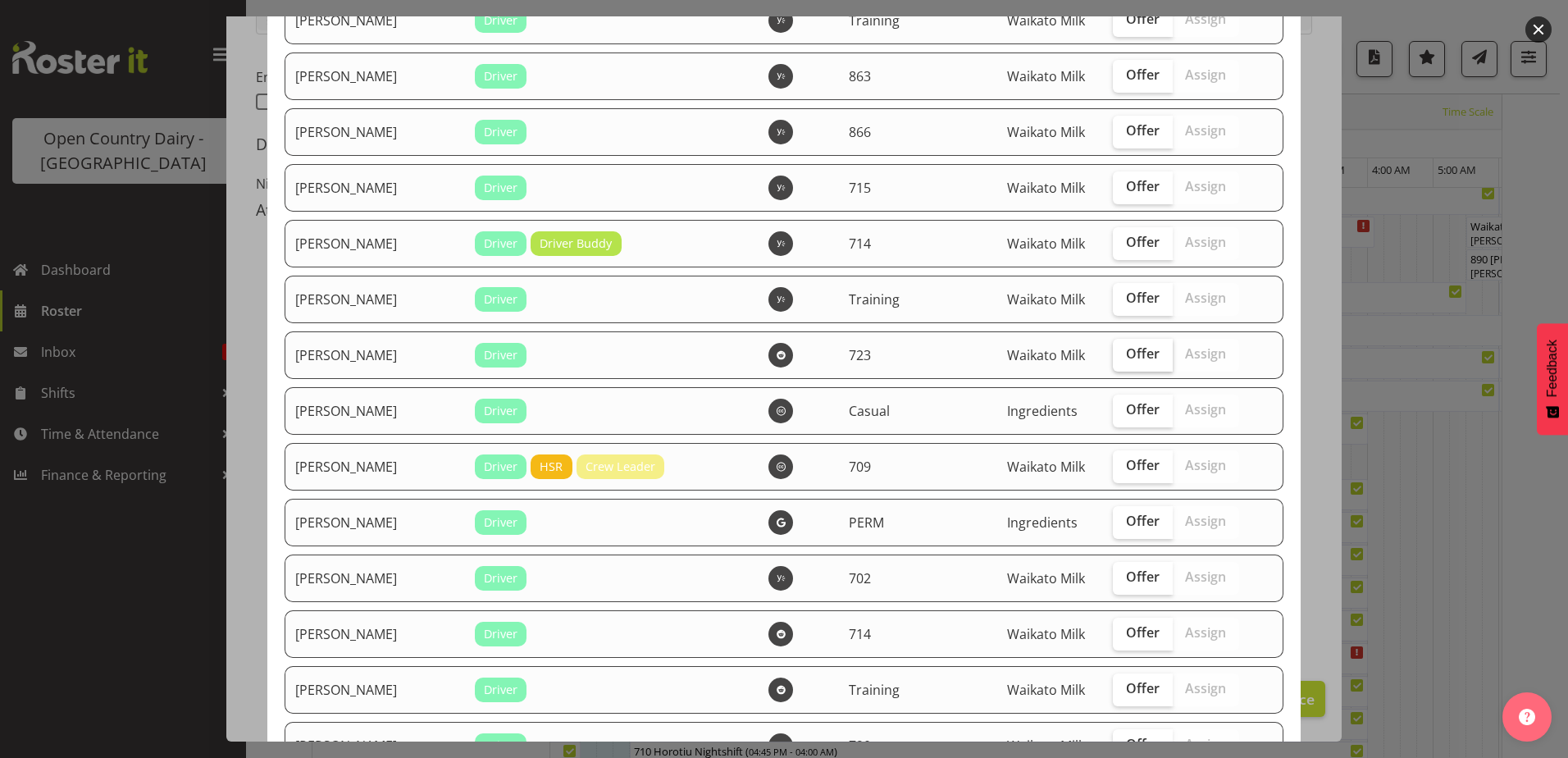
click at [1126, 356] on span "Offer" at bounding box center [1143, 353] width 34 height 17
click at [1116, 356] on input "Offer" at bounding box center [1118, 353] width 11 height 11
checkbox input "true"
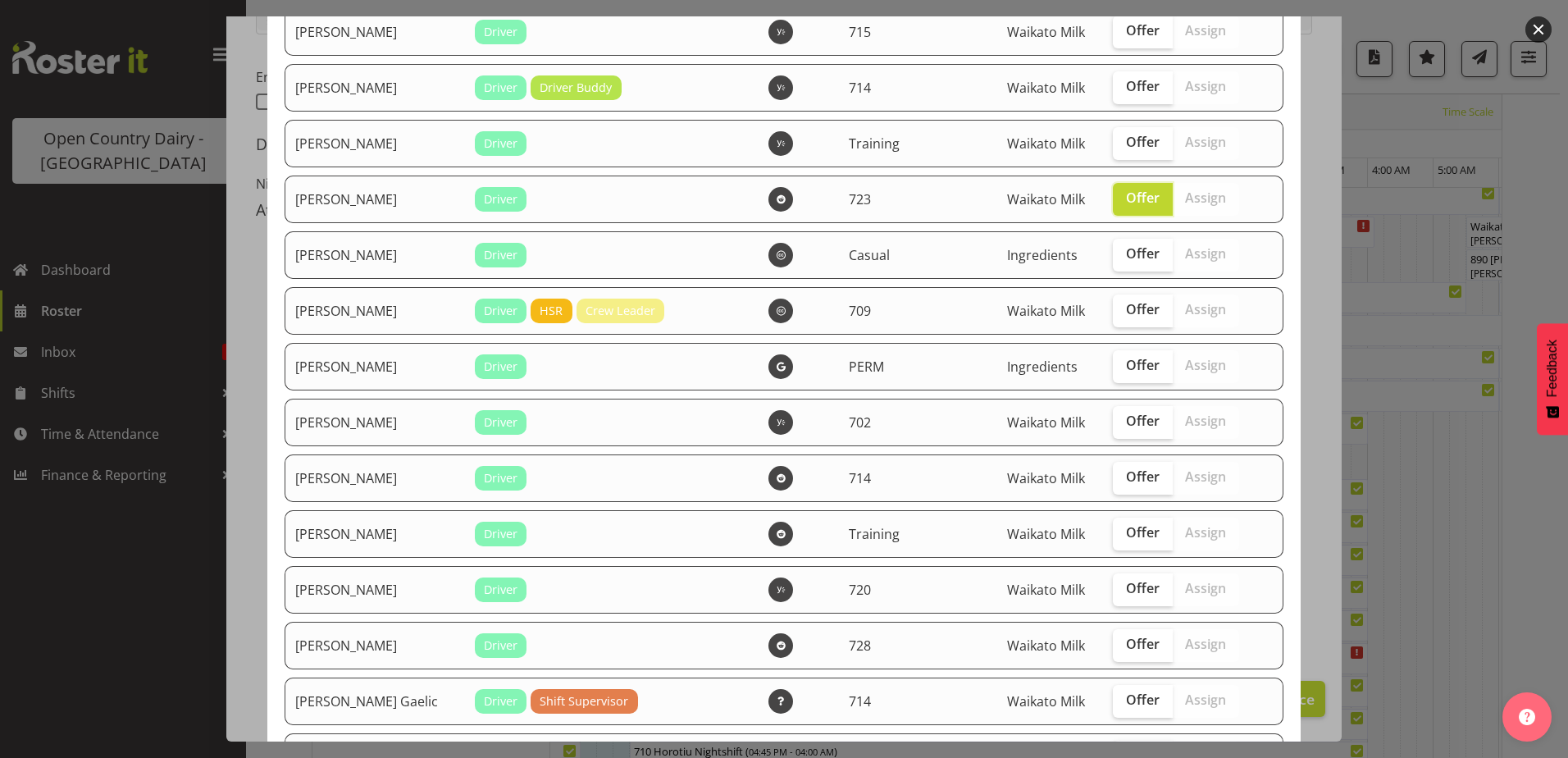
scroll to position [2133, 0]
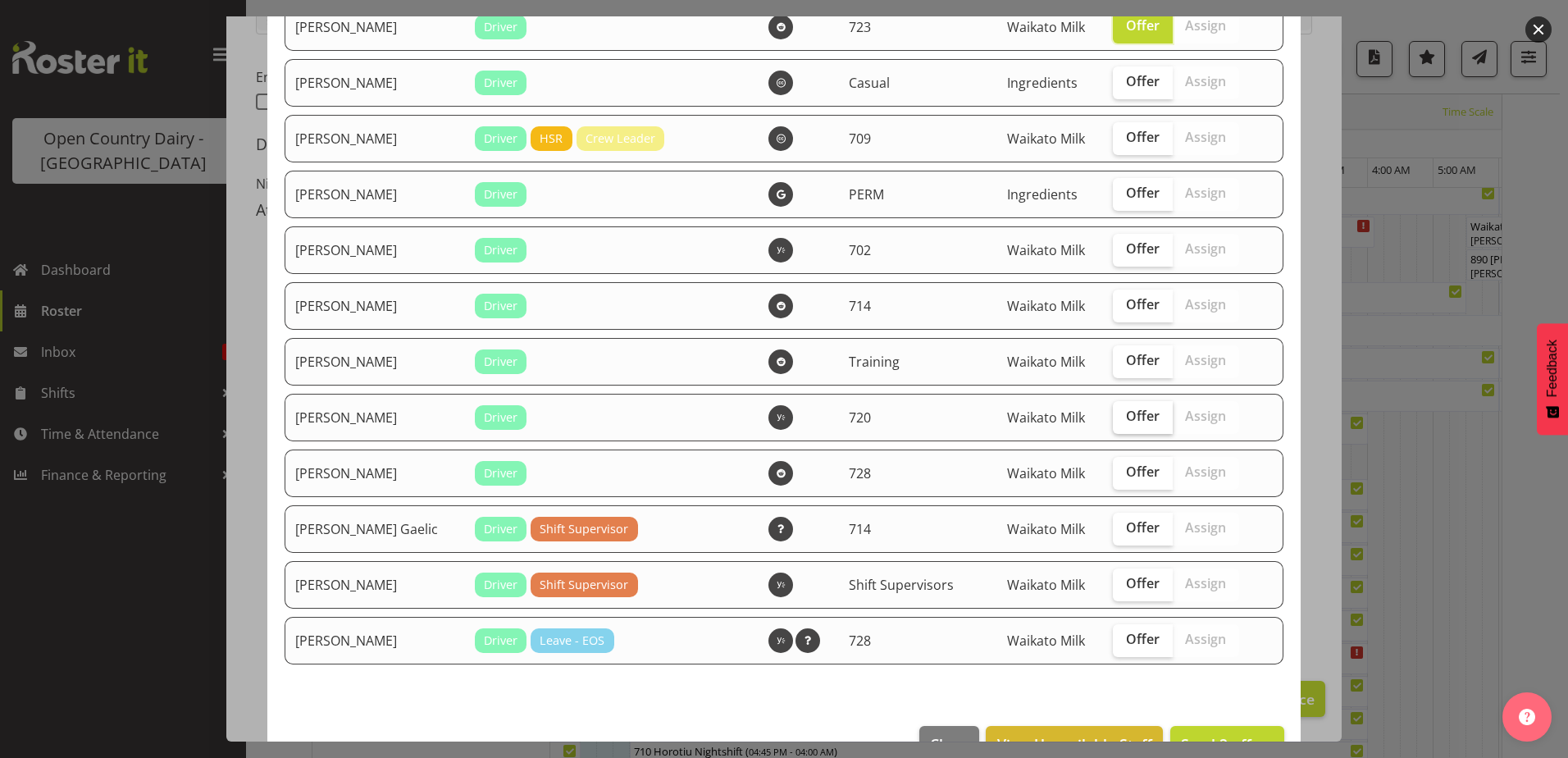
click at [1126, 413] on span "Offer" at bounding box center [1143, 416] width 34 height 17
click at [1124, 413] on input "Offer" at bounding box center [1118, 416] width 11 height 11
checkbox input "true"
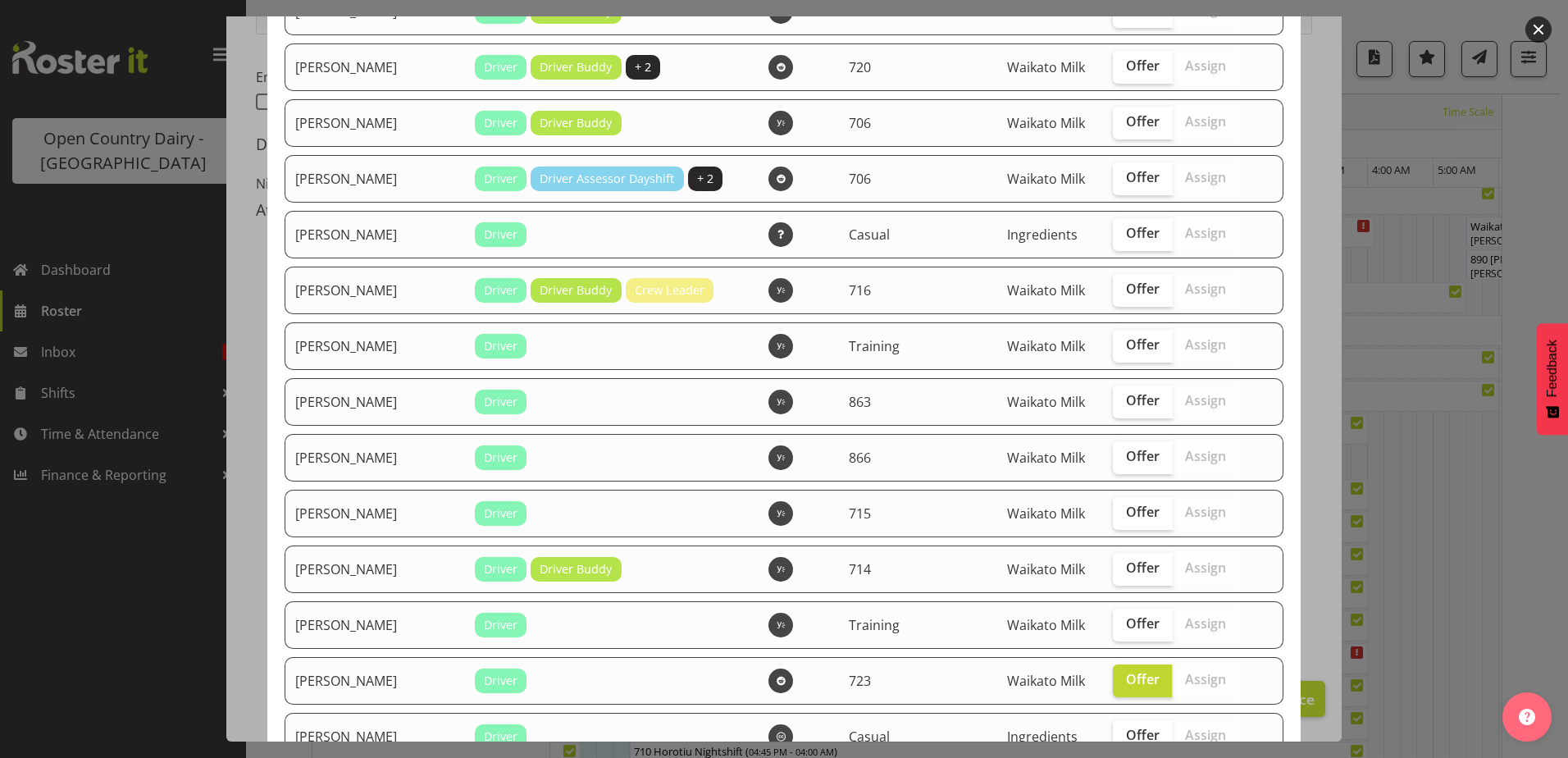
scroll to position [1477, 0]
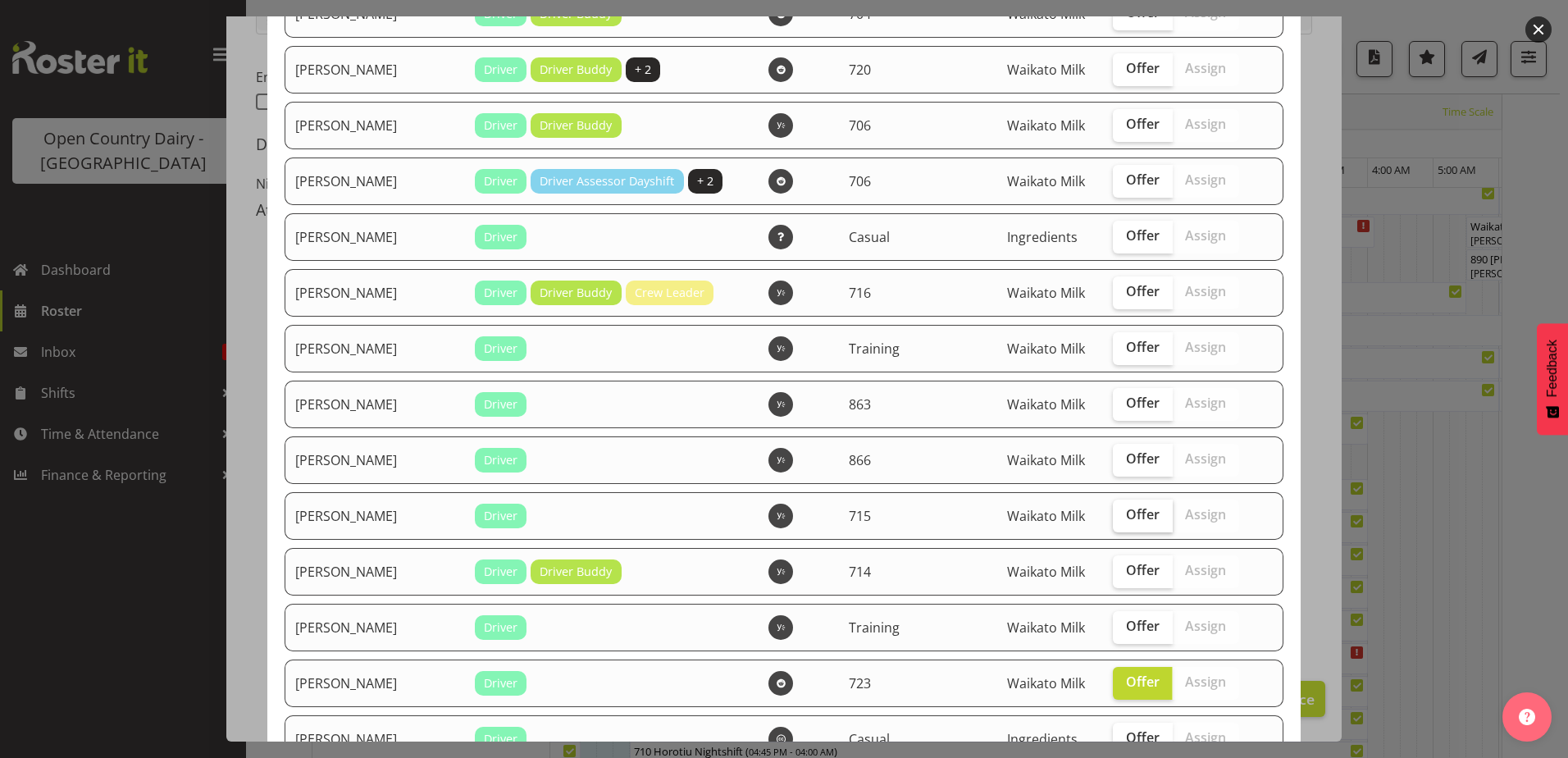
click at [1126, 520] on span "Offer" at bounding box center [1143, 514] width 34 height 17
click at [1124, 520] on input "Offer" at bounding box center [1118, 515] width 11 height 11
checkbox input "true"
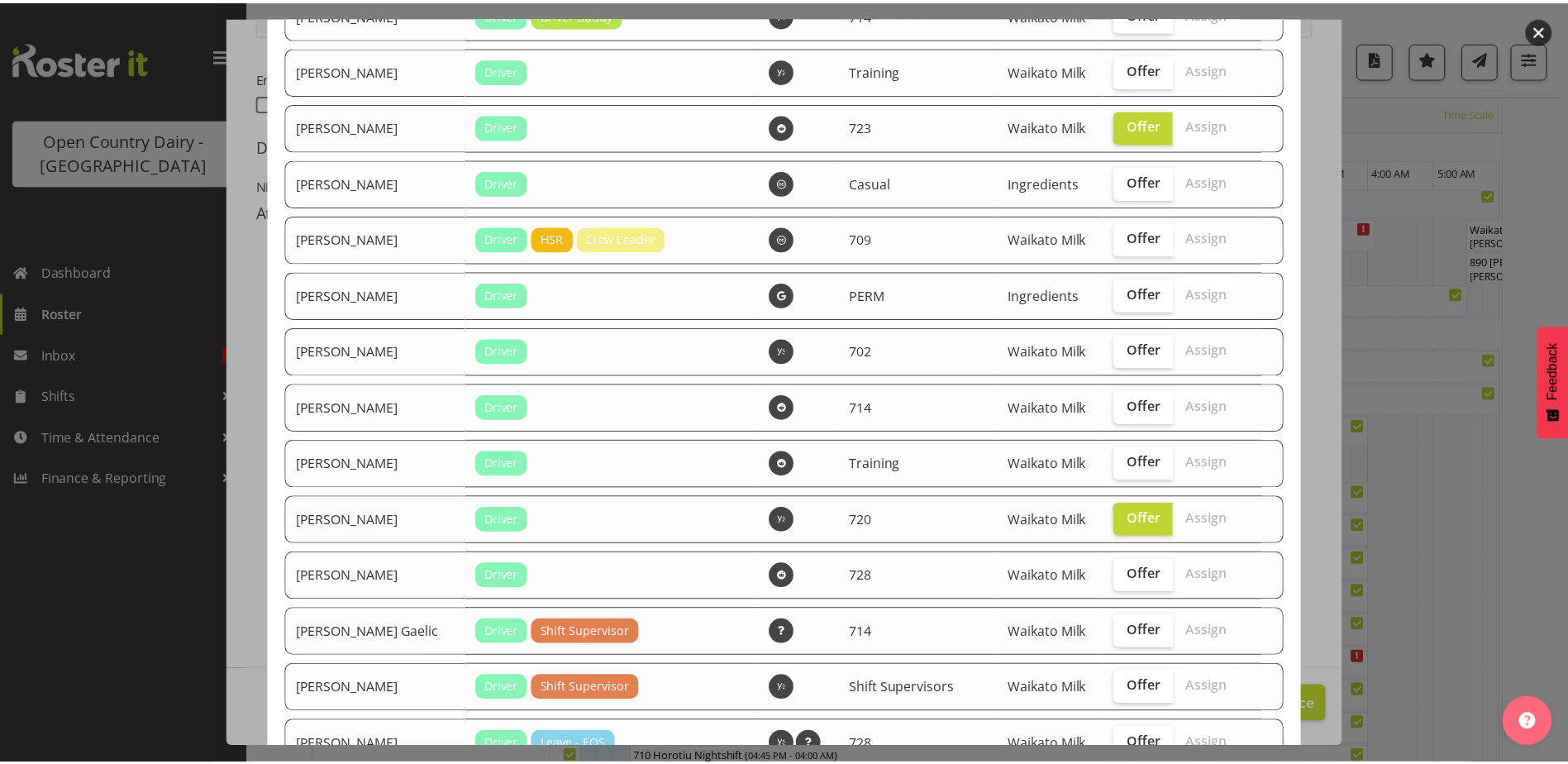
scroll to position [2196, 0]
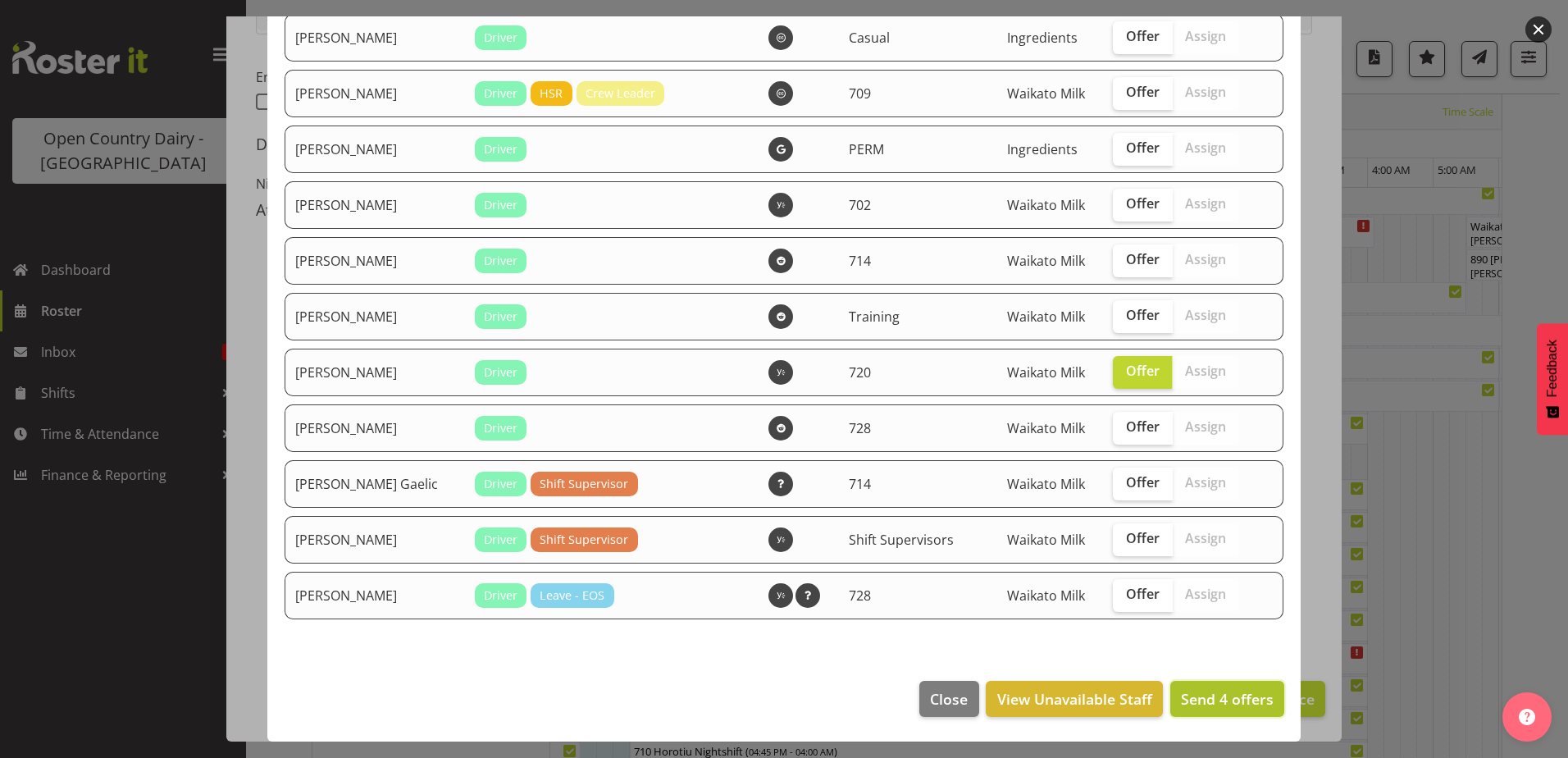
click at [1216, 698] on span "Send 4 offers" at bounding box center [1227, 699] width 92 height 20
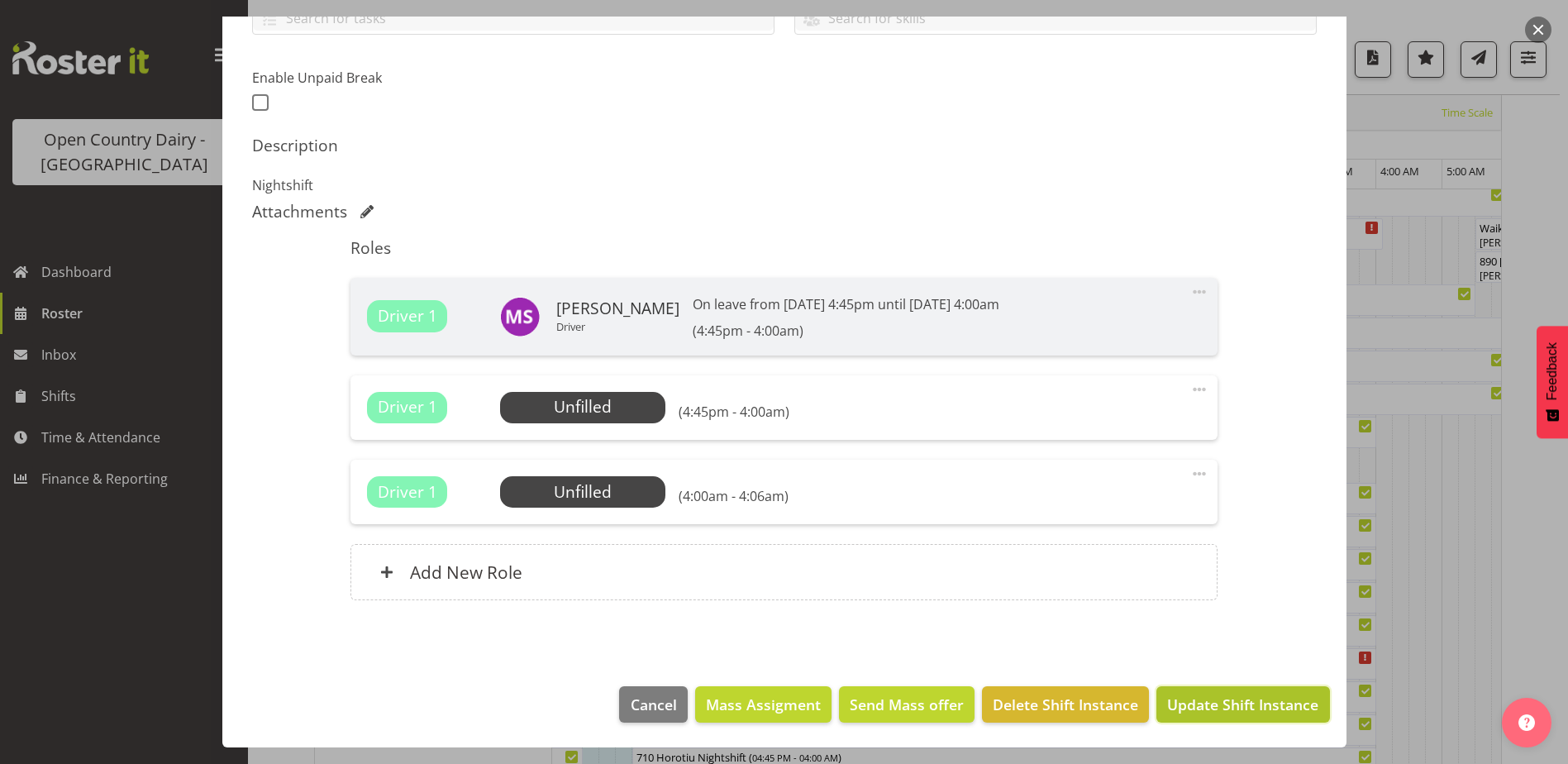
click at [1201, 716] on button "Update Shift Instance" at bounding box center [1242, 704] width 173 height 36
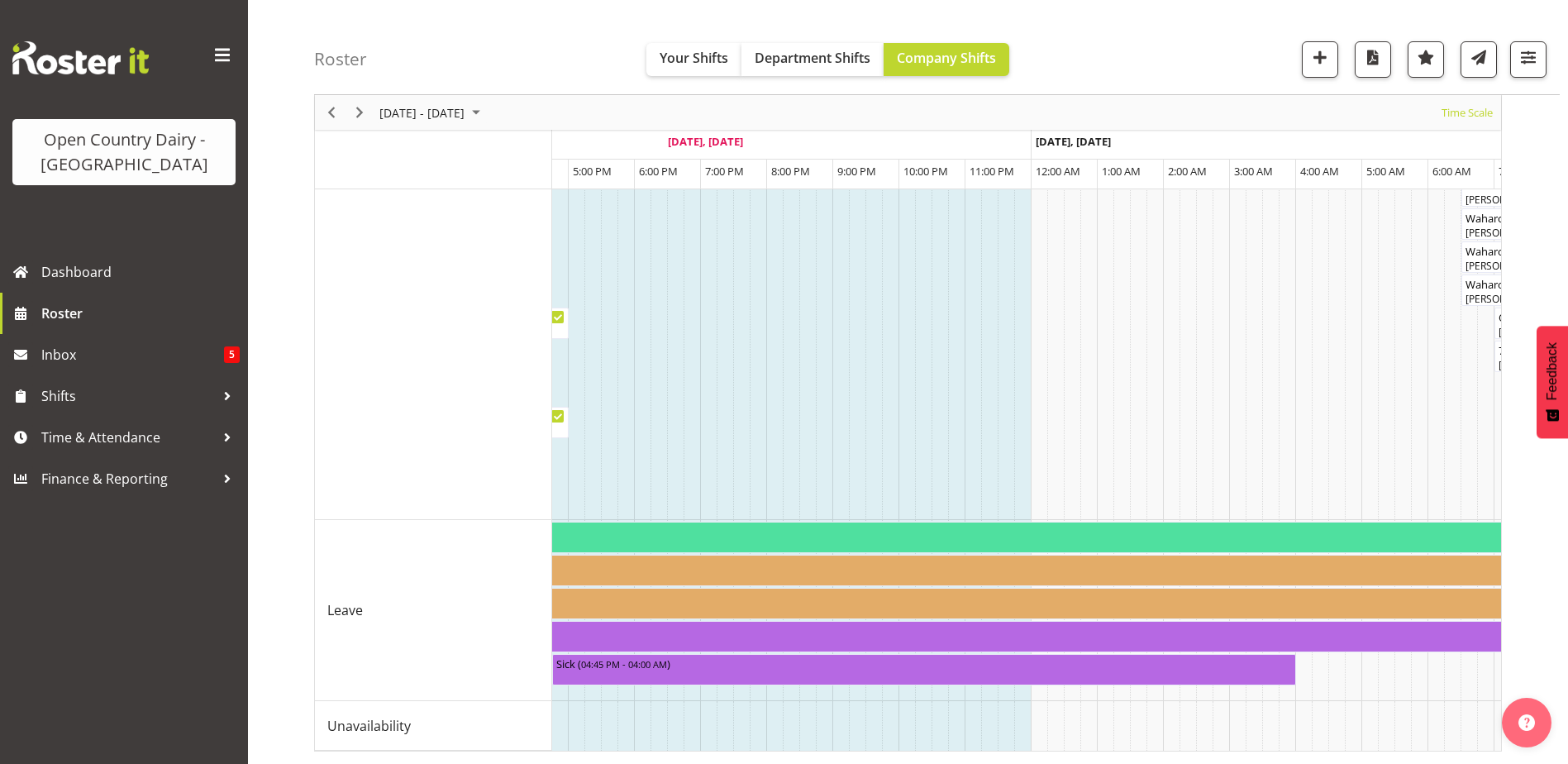
scroll to position [0, 0]
